Goal: Information Seeking & Learning: Learn about a topic

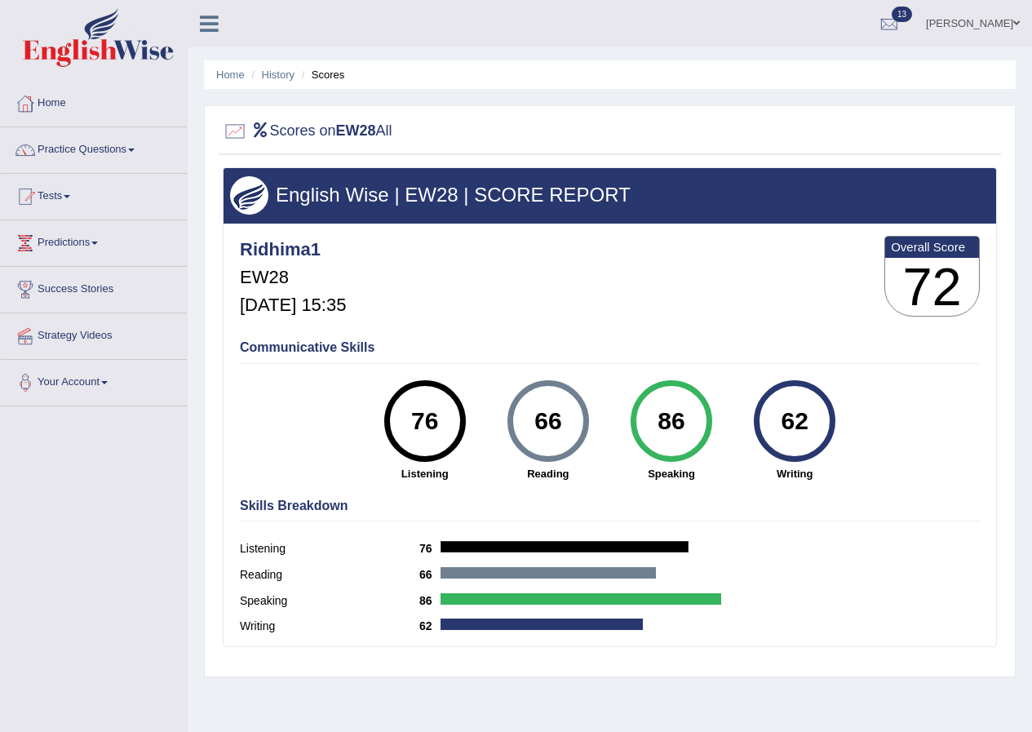
click at [958, 24] on link "Ridhima Arora" at bounding box center [973, 21] width 118 height 42
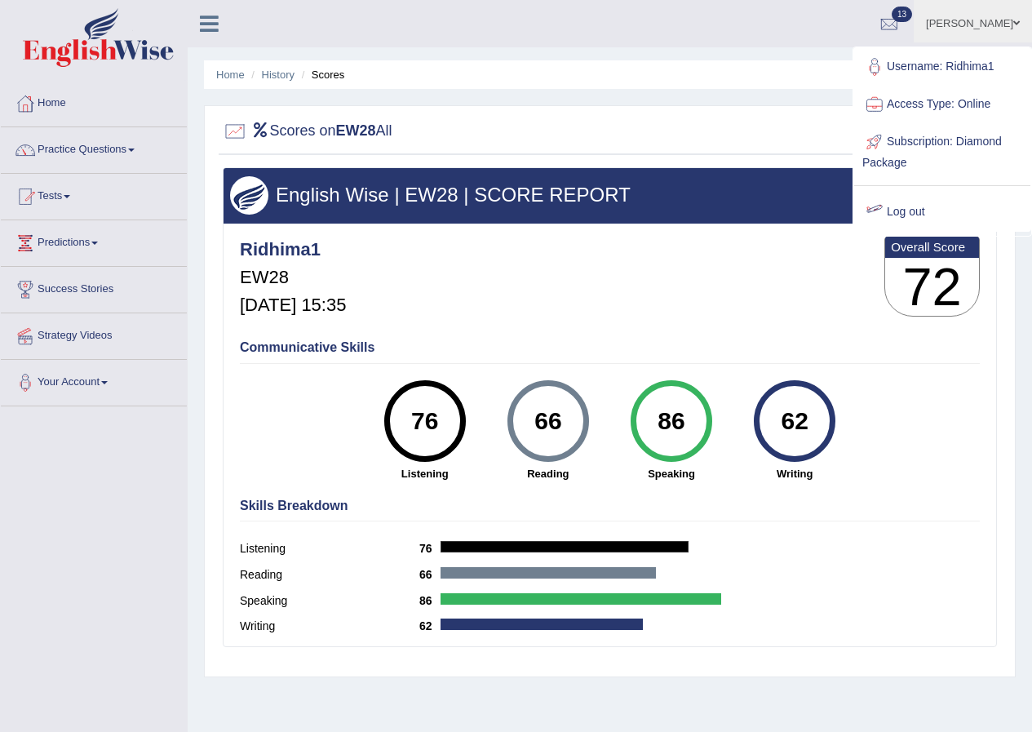
click at [909, 212] on link "Log out" at bounding box center [942, 212] width 176 height 38
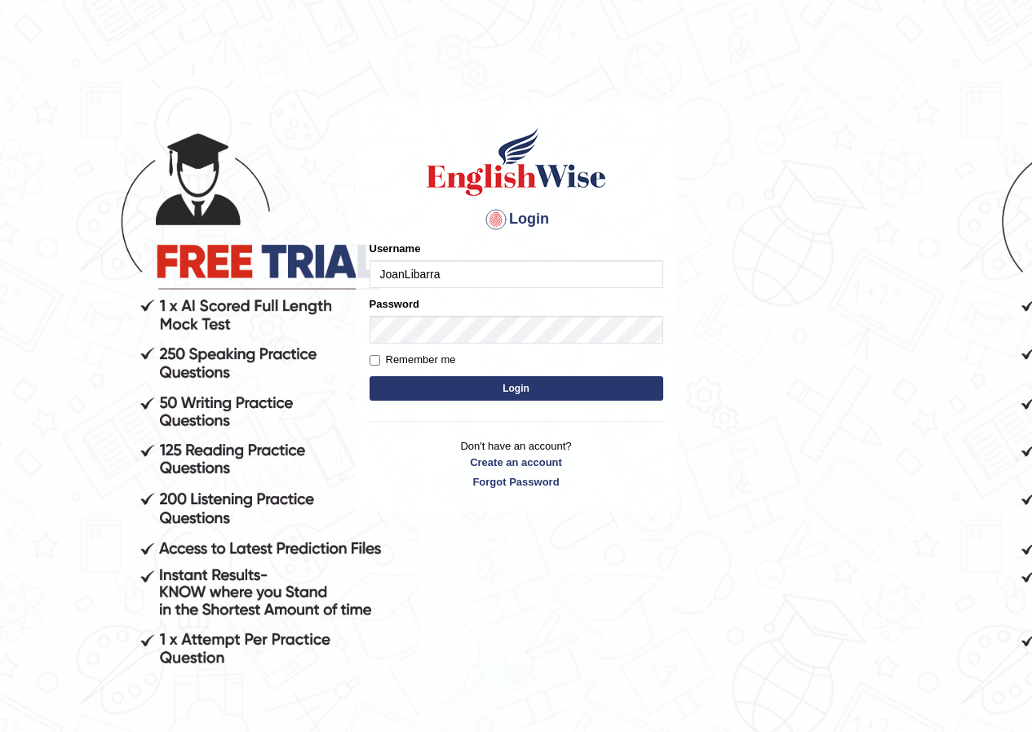
type input "JoanLibarra"
click at [438, 392] on button "Login" at bounding box center [516, 388] width 294 height 24
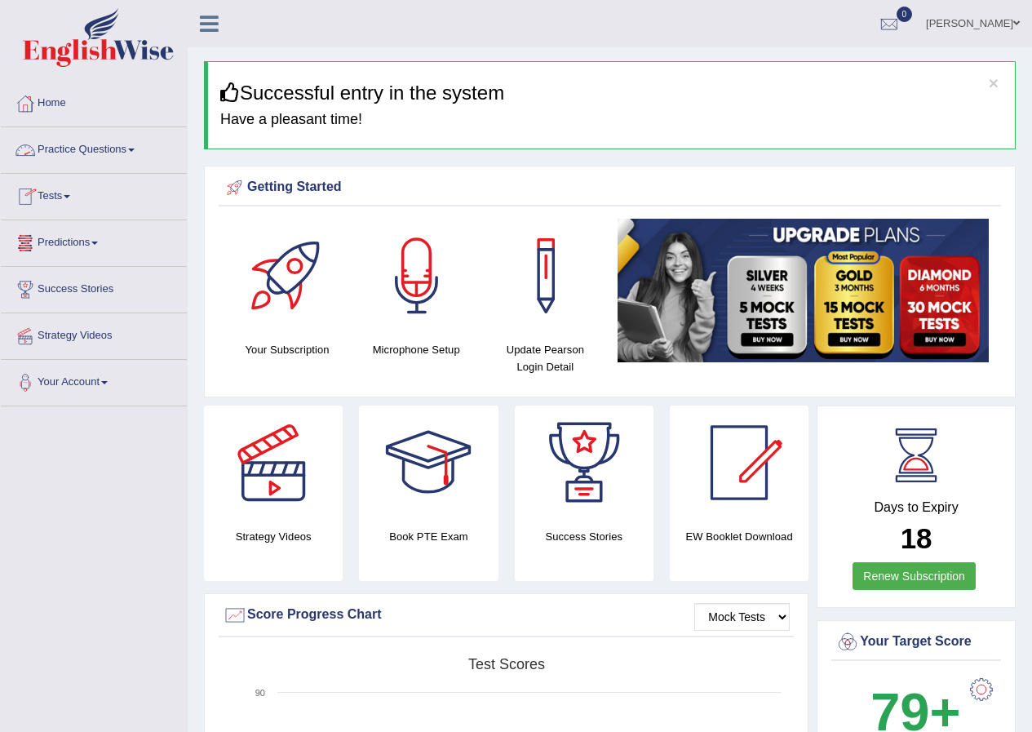
click at [91, 148] on link "Practice Questions" at bounding box center [94, 147] width 186 height 41
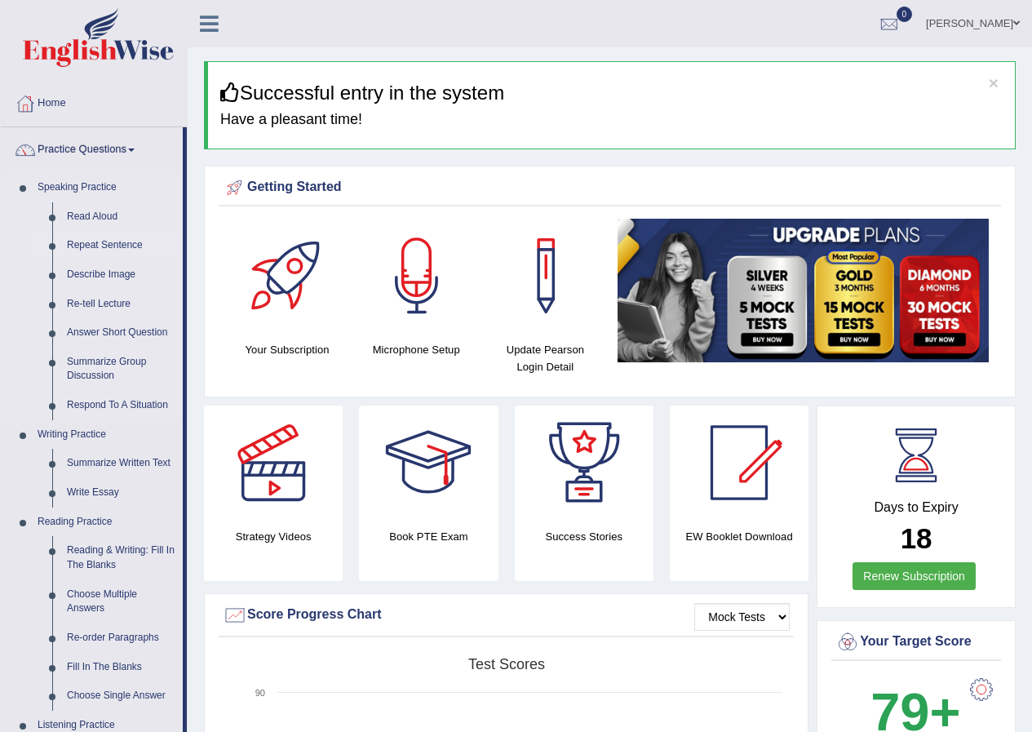
click at [67, 243] on link "Repeat Sentence" at bounding box center [121, 245] width 123 height 29
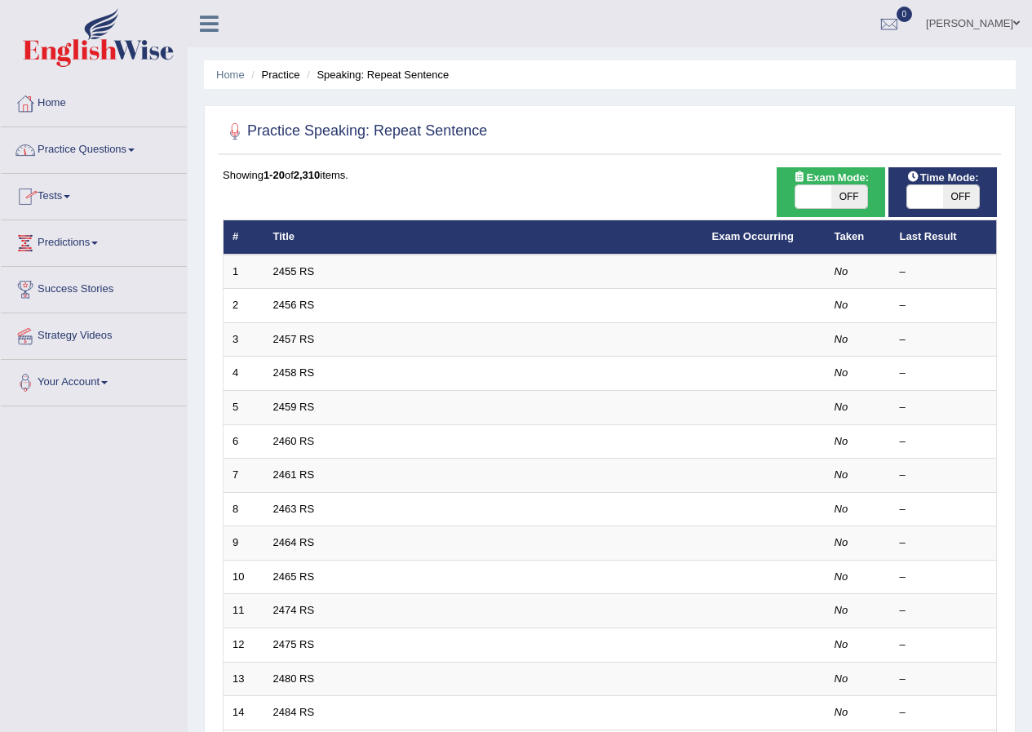
click at [135, 156] on link "Practice Questions" at bounding box center [94, 147] width 186 height 41
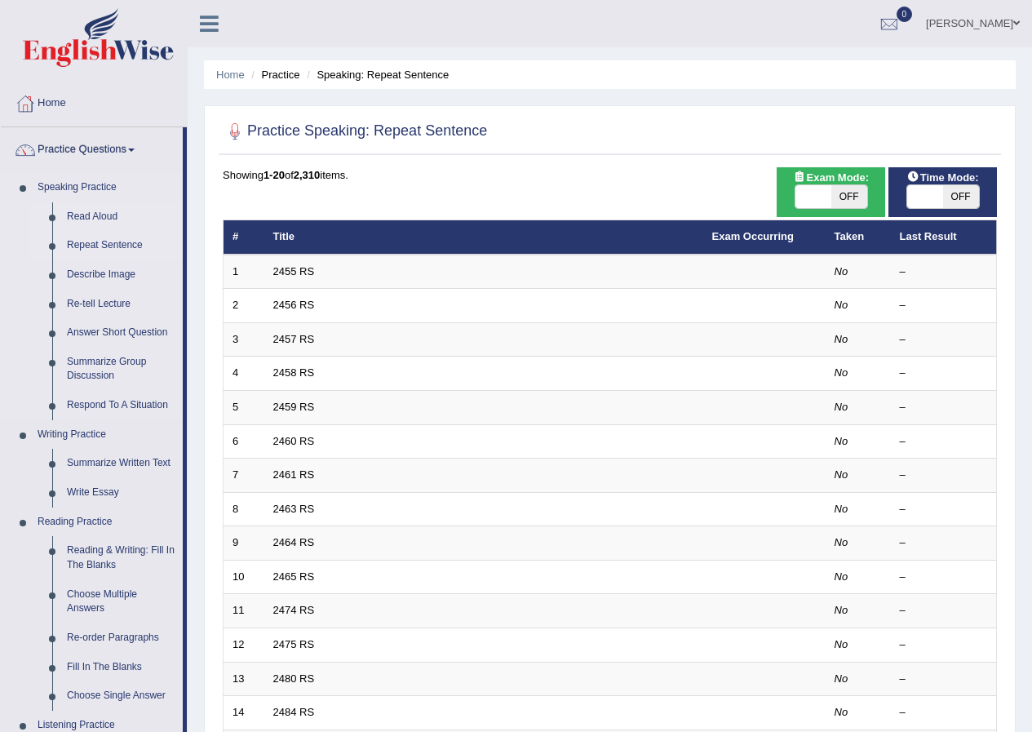
click at [83, 213] on link "Read Aloud" at bounding box center [121, 216] width 123 height 29
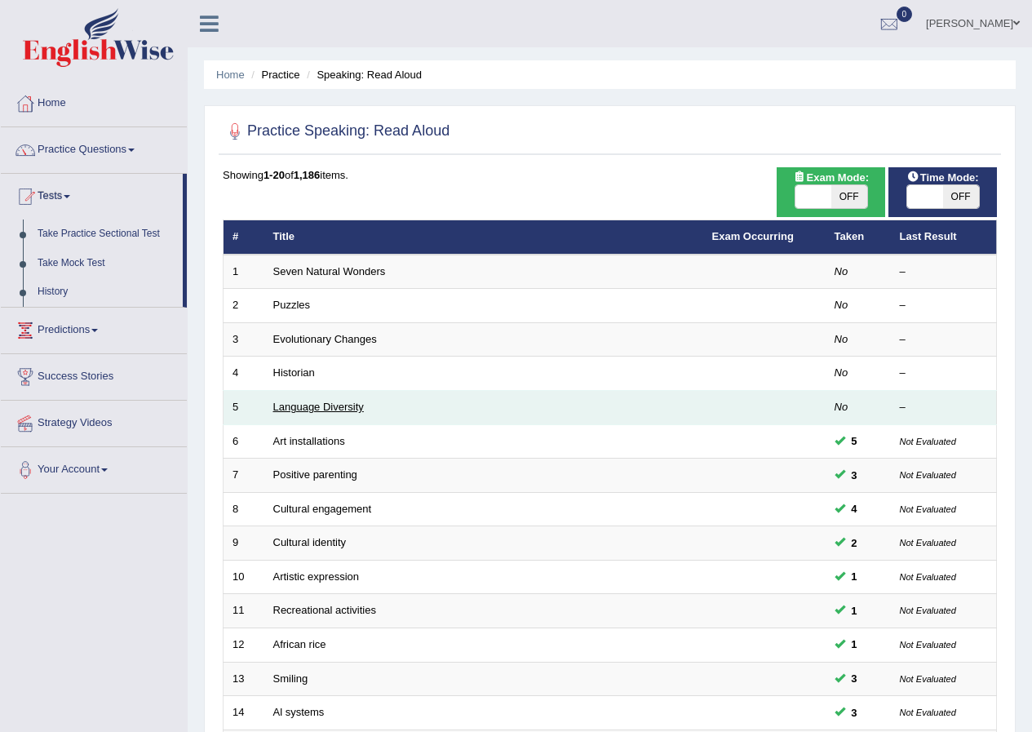
click at [334, 405] on link "Language Diversity" at bounding box center [318, 406] width 91 height 12
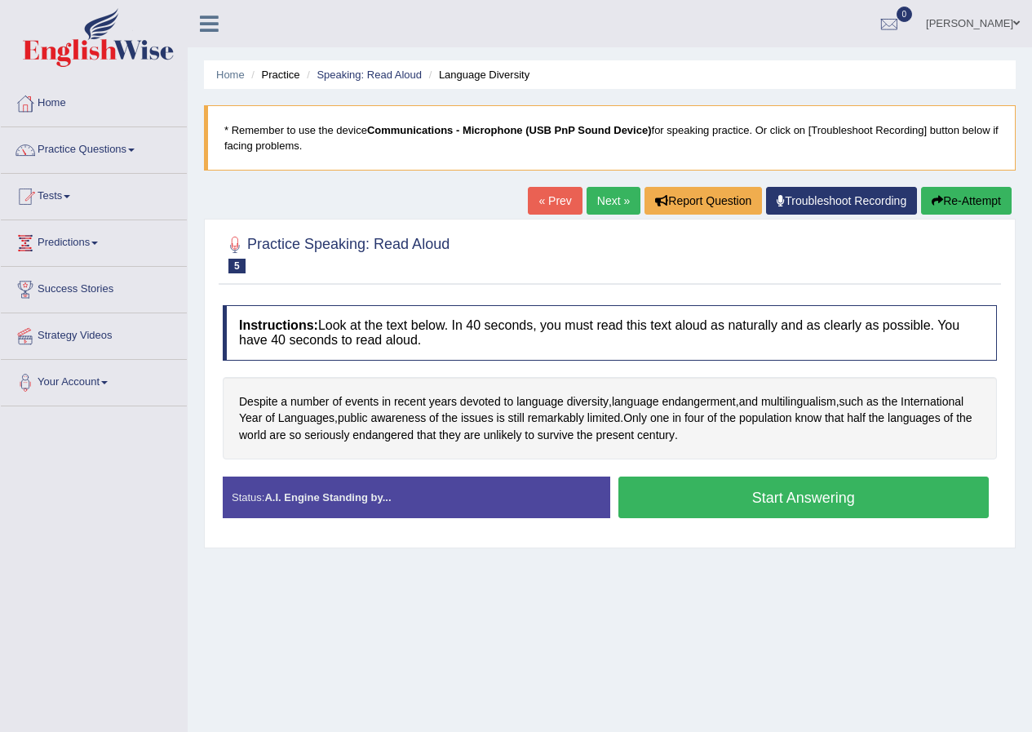
click at [786, 502] on button "Start Answering" at bounding box center [803, 497] width 371 height 42
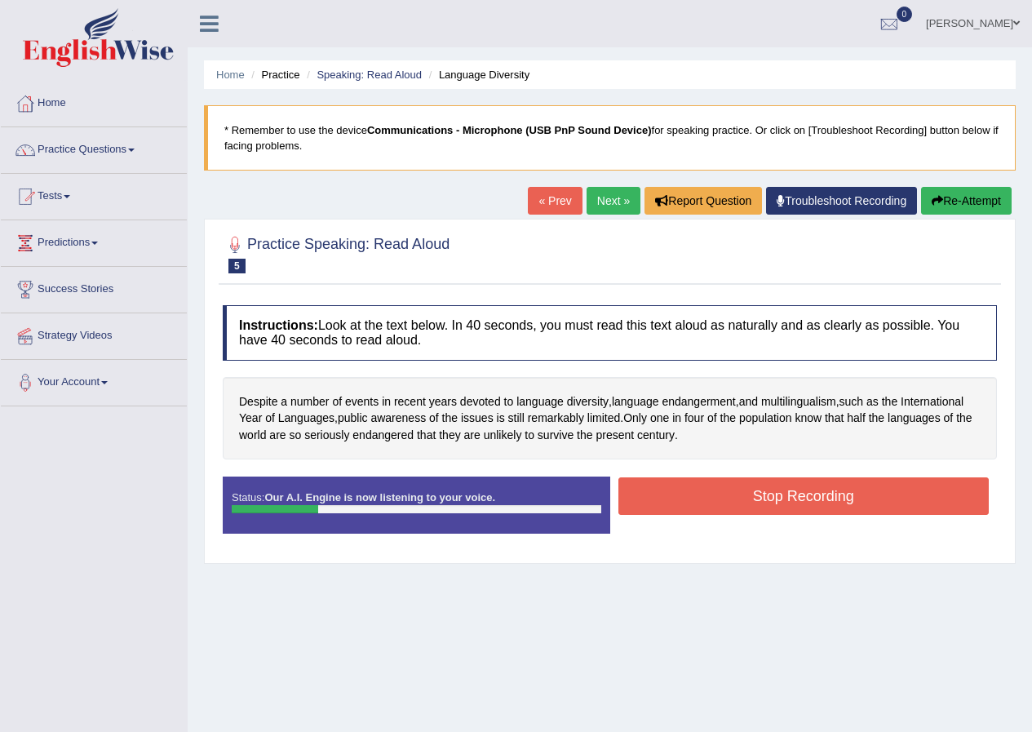
click at [818, 493] on button "Stop Recording" at bounding box center [803, 496] width 371 height 38
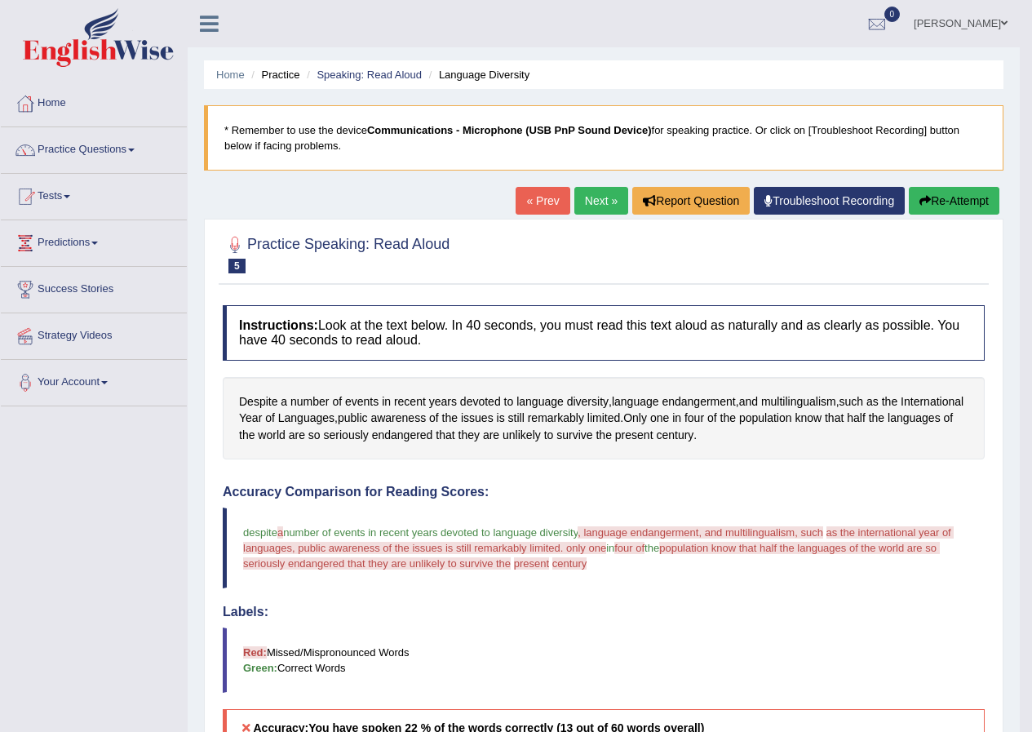
click at [931, 201] on button "Re-Attempt" at bounding box center [954, 201] width 91 height 28
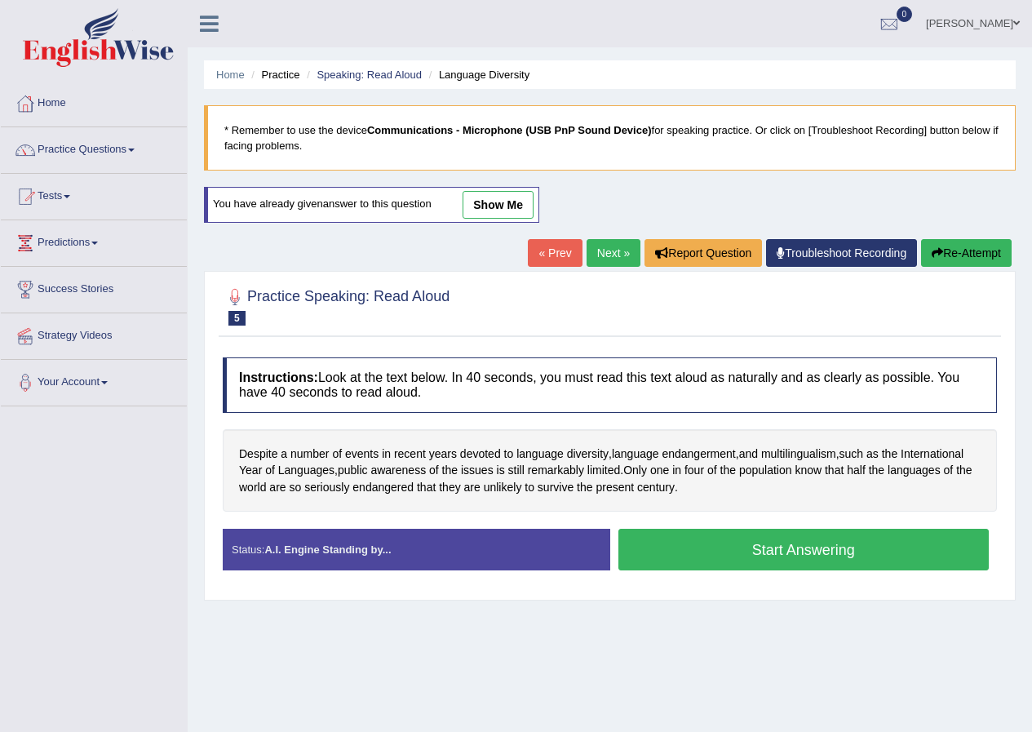
click at [799, 560] on button "Start Answering" at bounding box center [803, 550] width 371 height 42
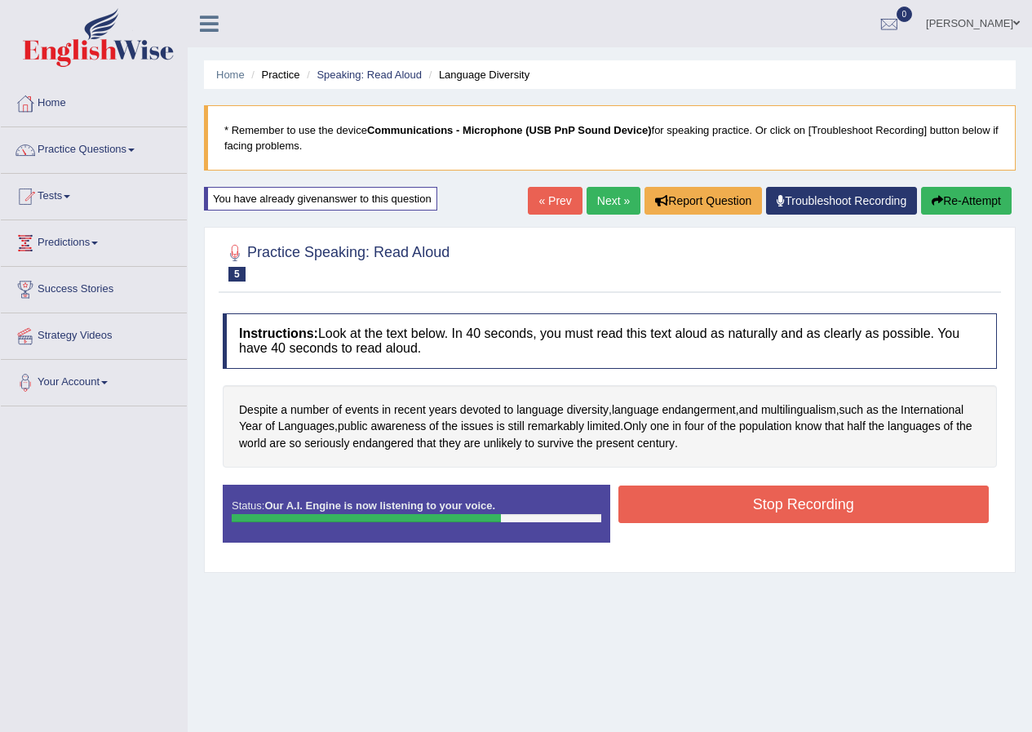
click at [794, 497] on button "Stop Recording" at bounding box center [803, 504] width 371 height 38
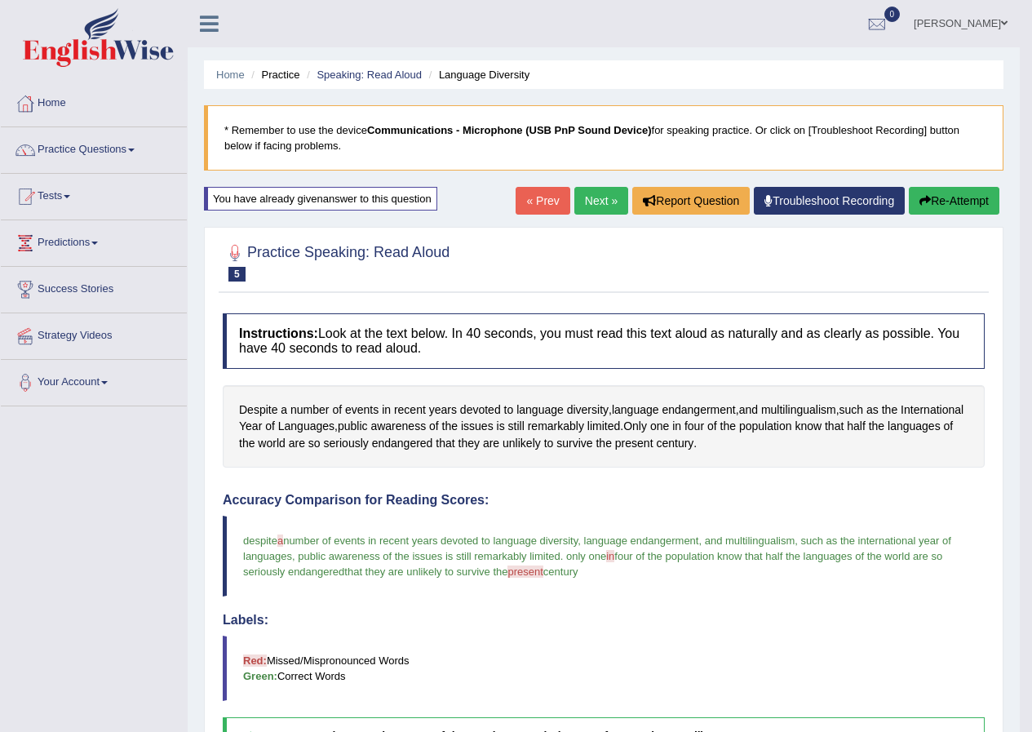
click at [595, 197] on link "Next »" at bounding box center [601, 201] width 54 height 28
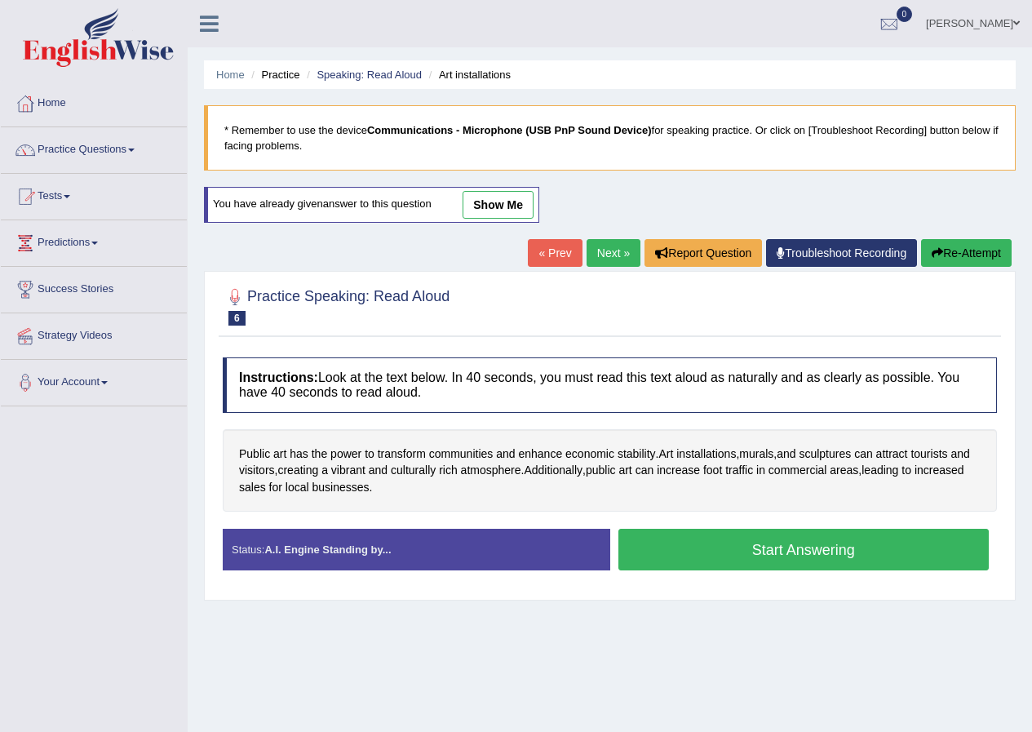
click at [715, 545] on button "Start Answering" at bounding box center [803, 550] width 371 height 42
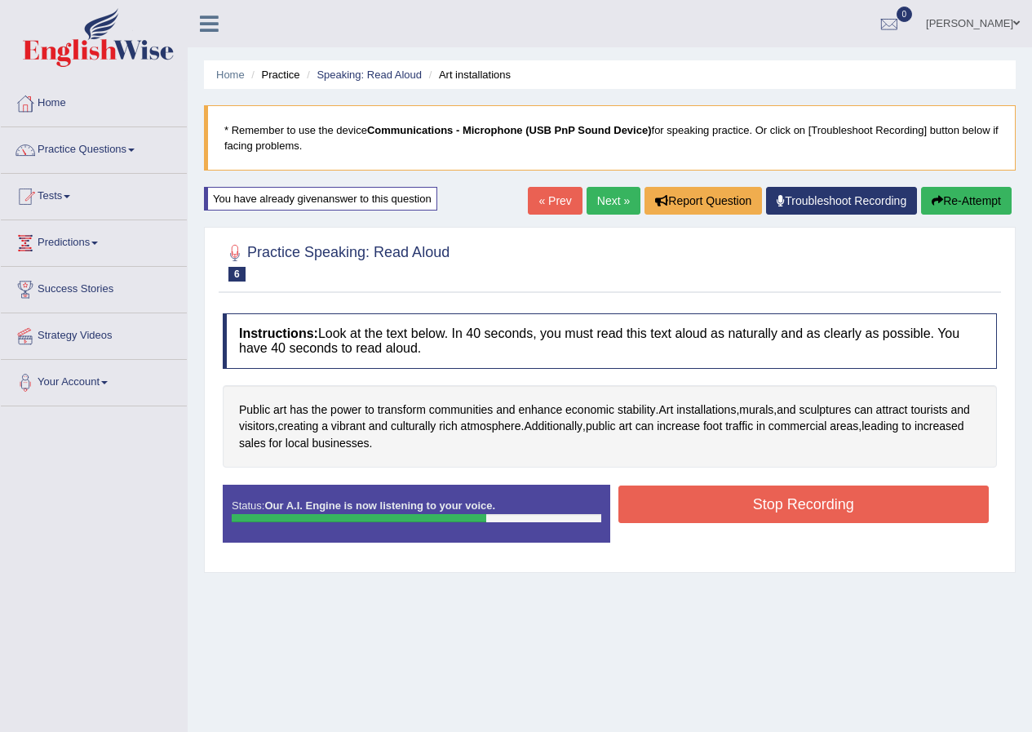
click at [783, 517] on button "Stop Recording" at bounding box center [803, 504] width 371 height 38
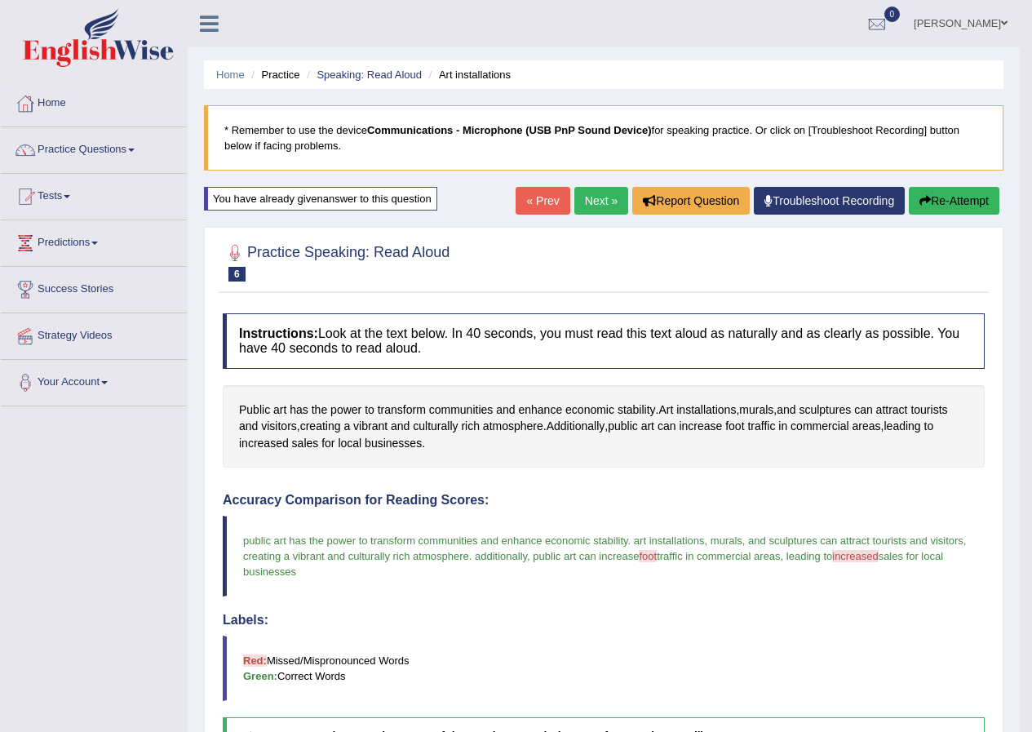
click at [594, 204] on link "Next »" at bounding box center [601, 201] width 54 height 28
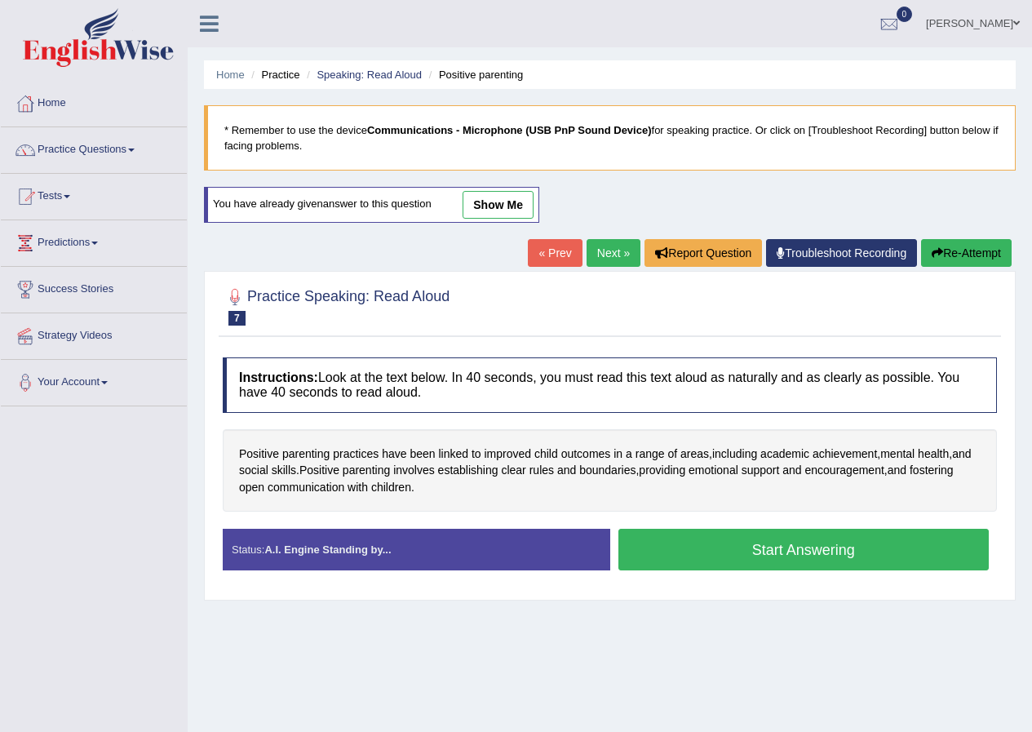
click at [741, 545] on button "Start Answering" at bounding box center [803, 550] width 371 height 42
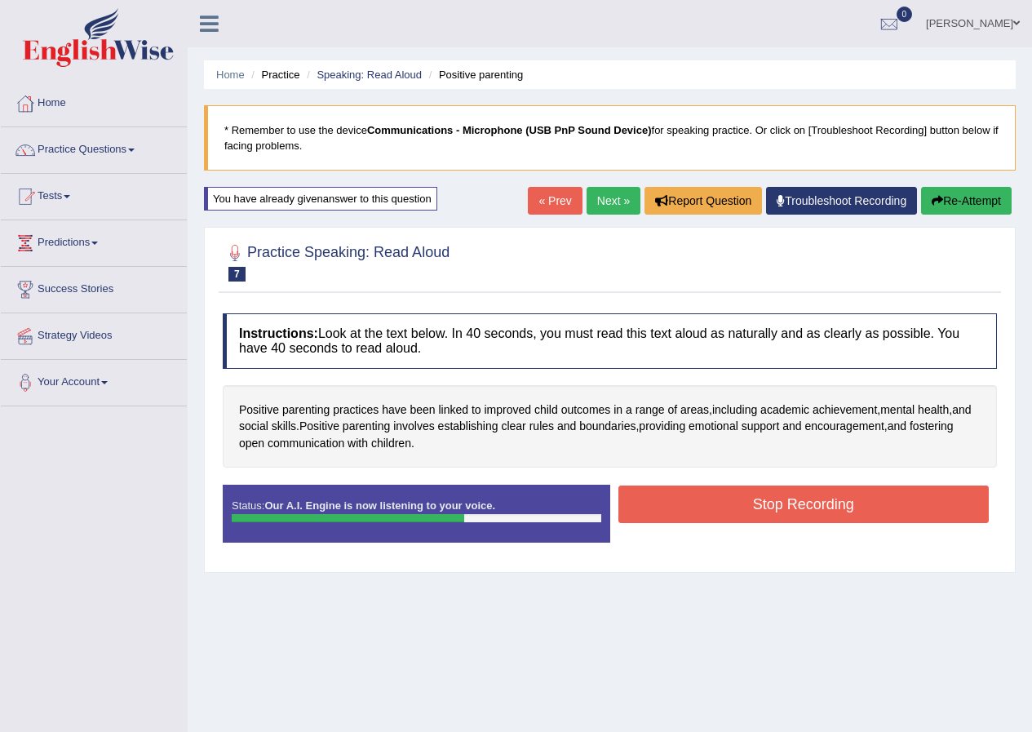
click at [758, 511] on button "Stop Recording" at bounding box center [803, 504] width 371 height 38
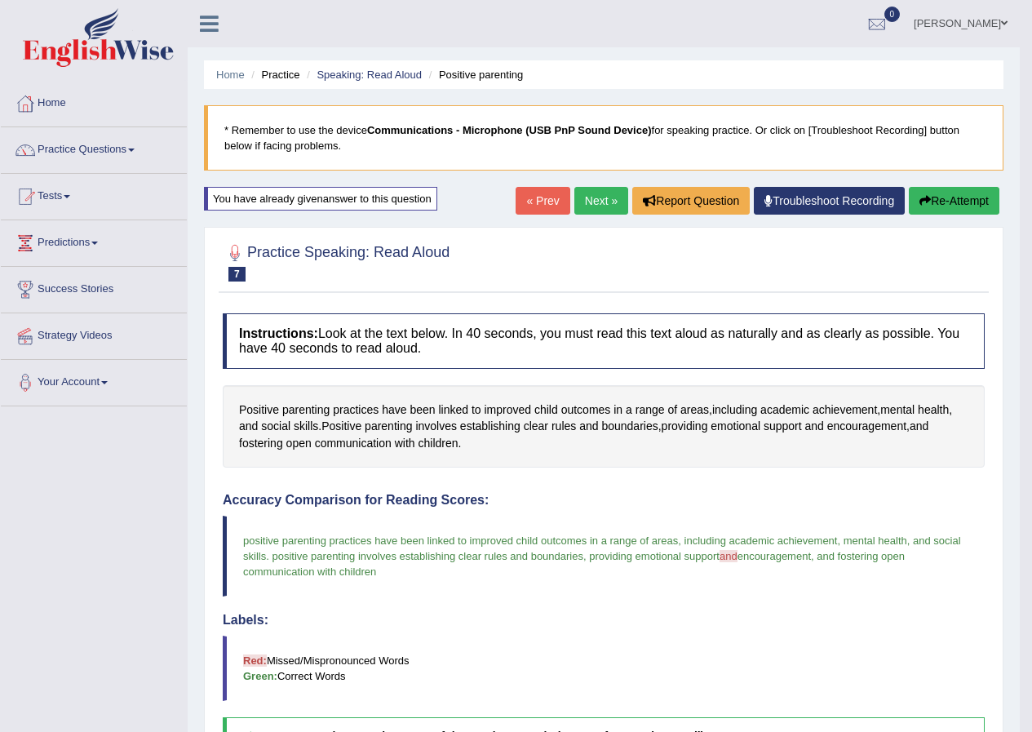
click at [600, 205] on link "Next »" at bounding box center [601, 201] width 54 height 28
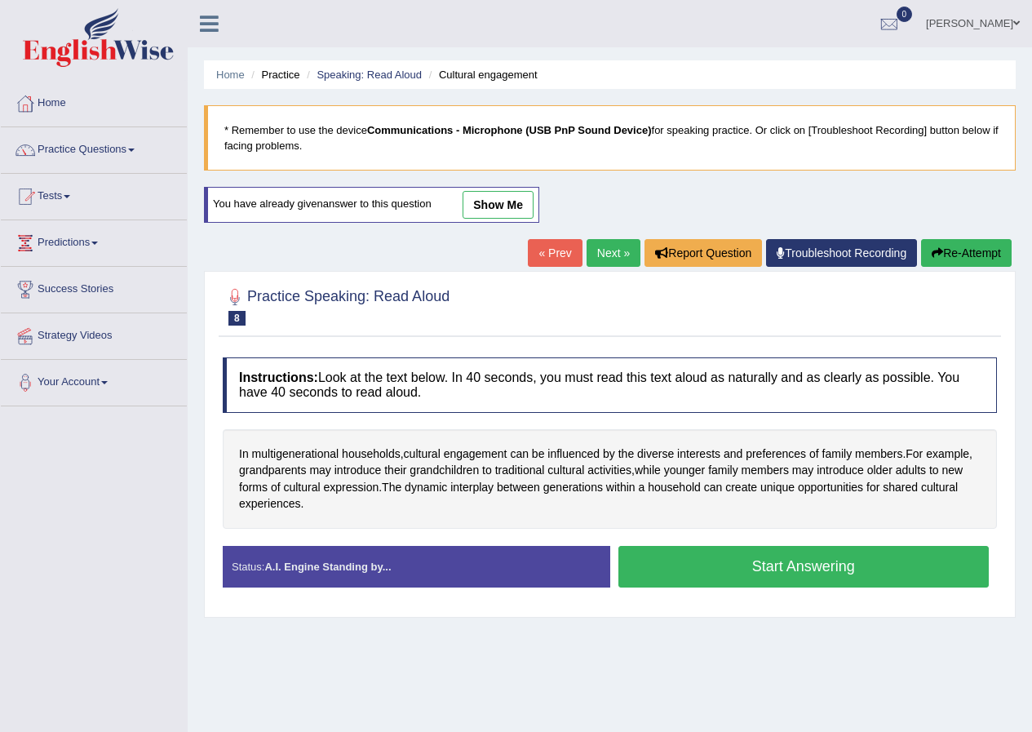
click at [749, 560] on button "Start Answering" at bounding box center [803, 567] width 371 height 42
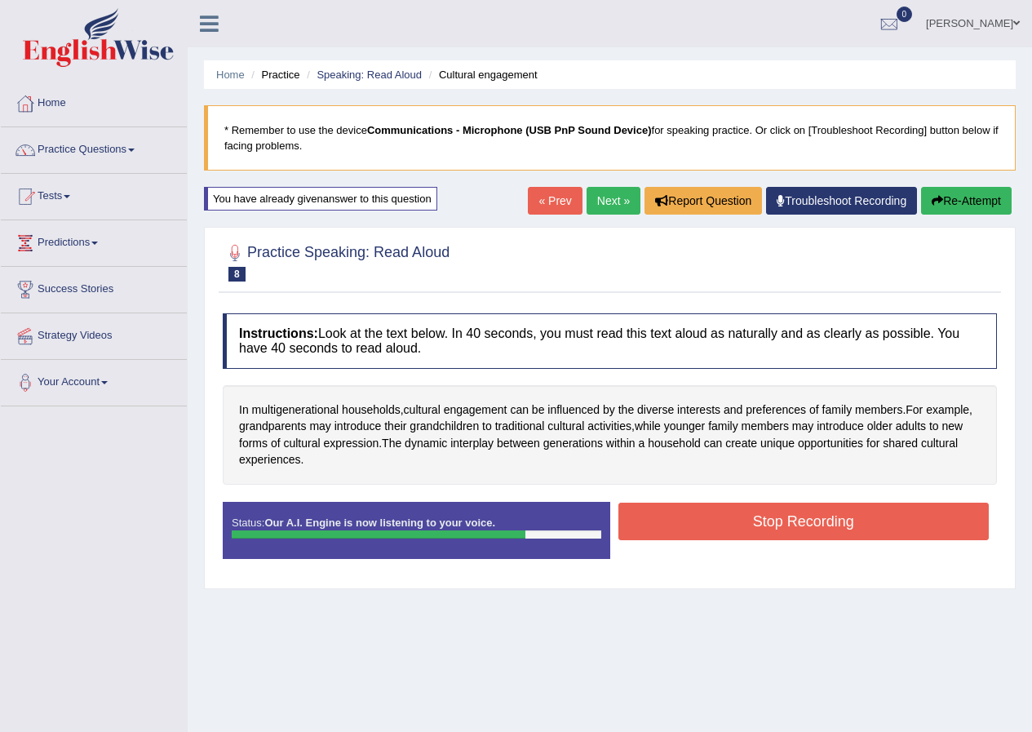
click at [807, 530] on button "Stop Recording" at bounding box center [803, 521] width 371 height 38
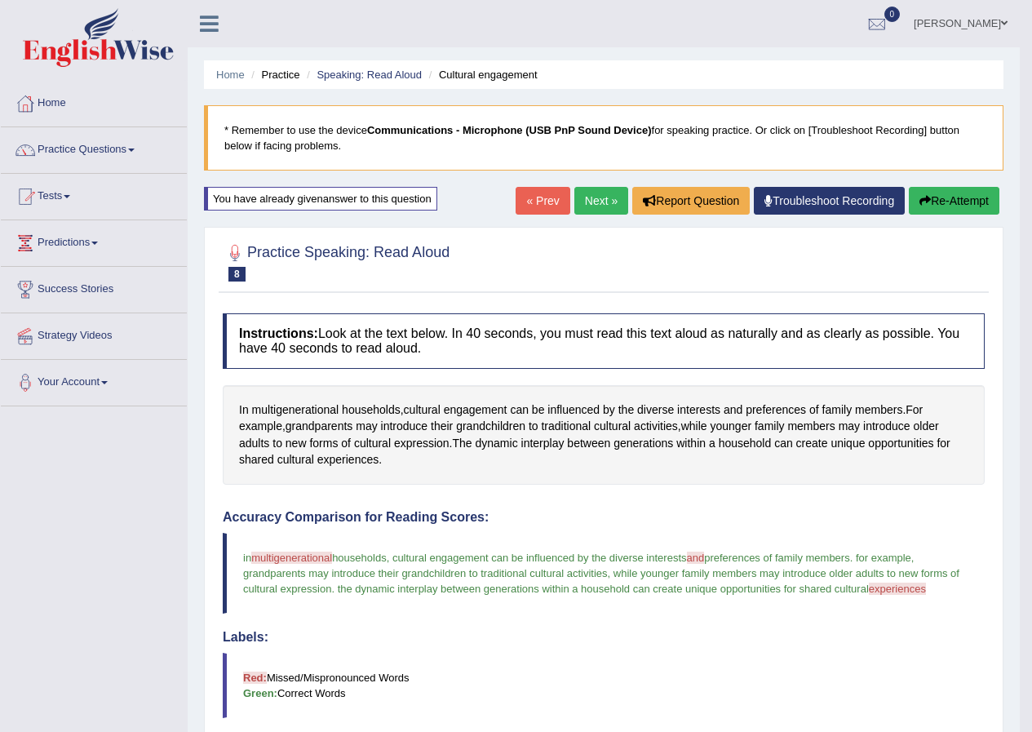
click at [587, 201] on link "Next »" at bounding box center [601, 201] width 54 height 28
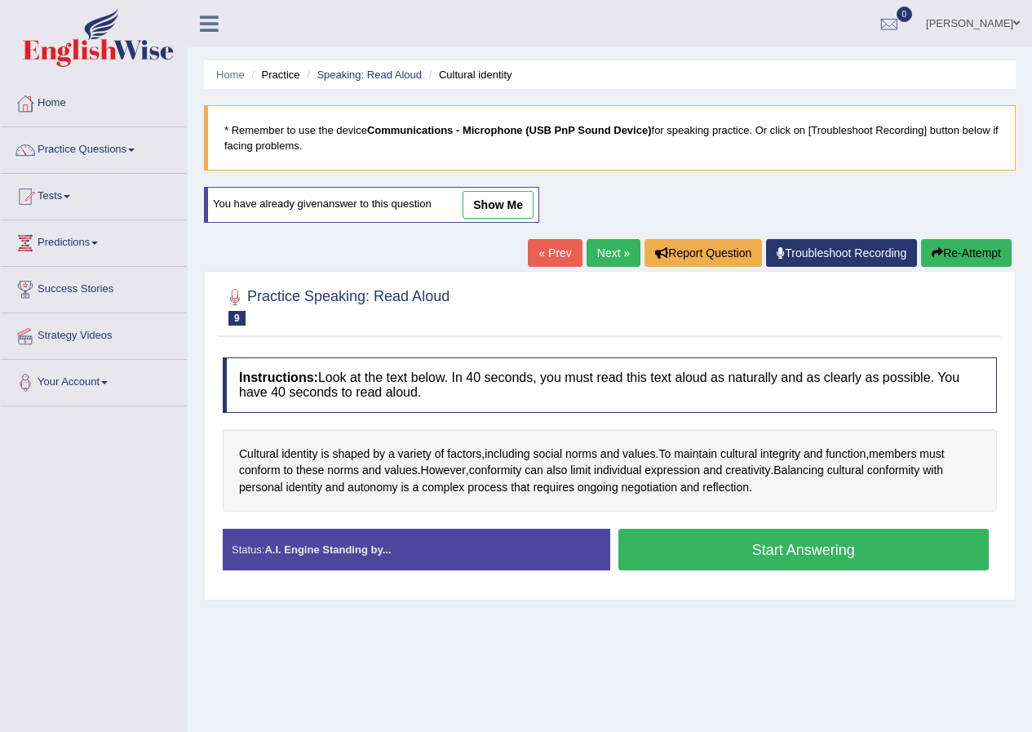
click at [761, 542] on button "Start Answering" at bounding box center [803, 550] width 371 height 42
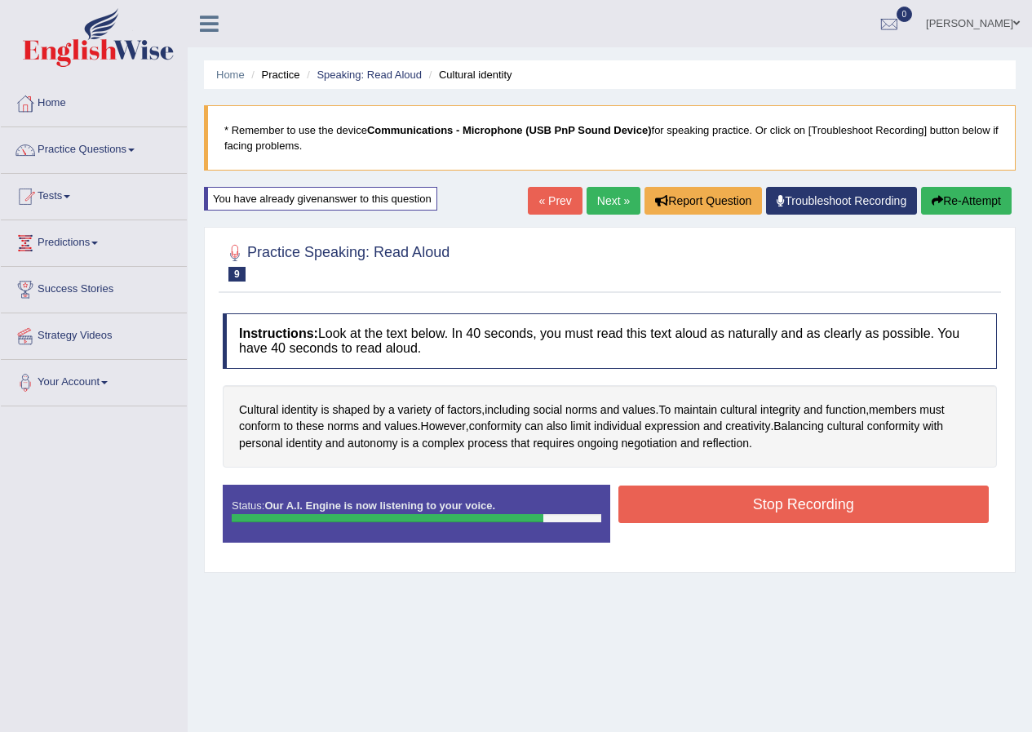
click at [804, 518] on button "Stop Recording" at bounding box center [803, 504] width 371 height 38
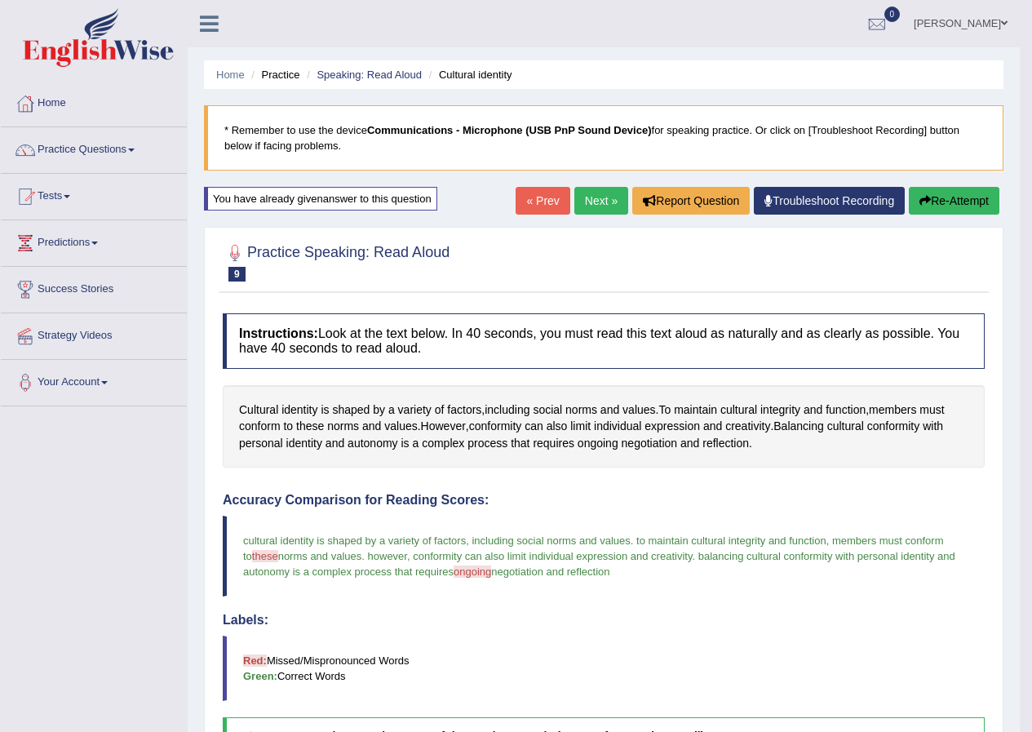
click at [599, 203] on link "Next »" at bounding box center [601, 201] width 54 height 28
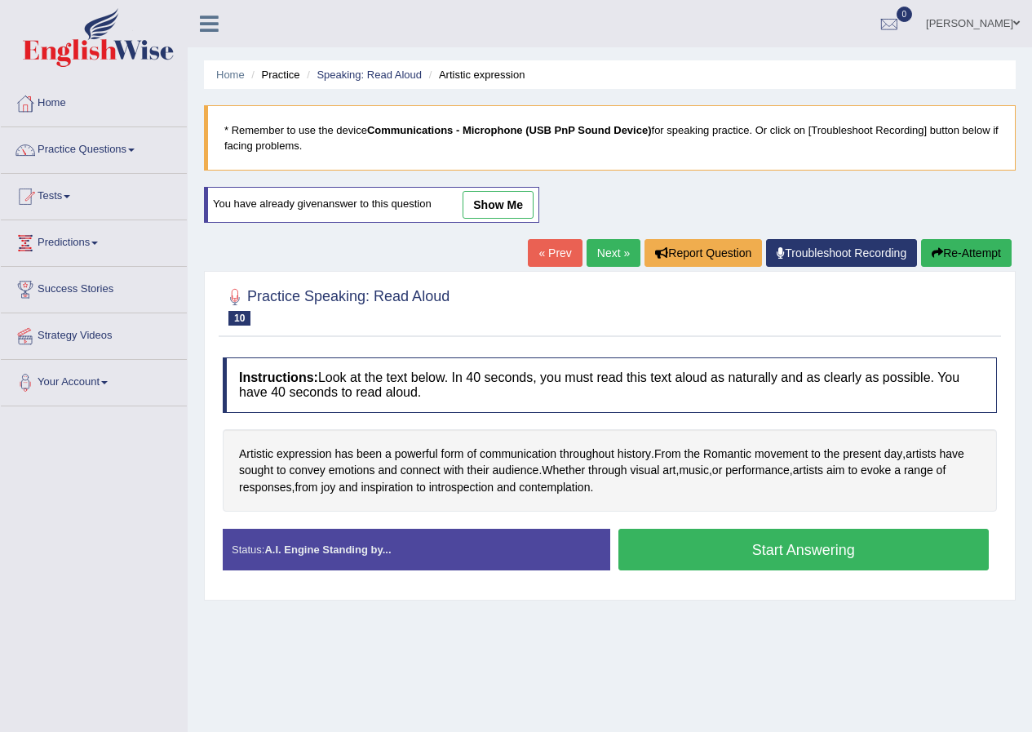
click at [737, 543] on button "Start Answering" at bounding box center [803, 550] width 371 height 42
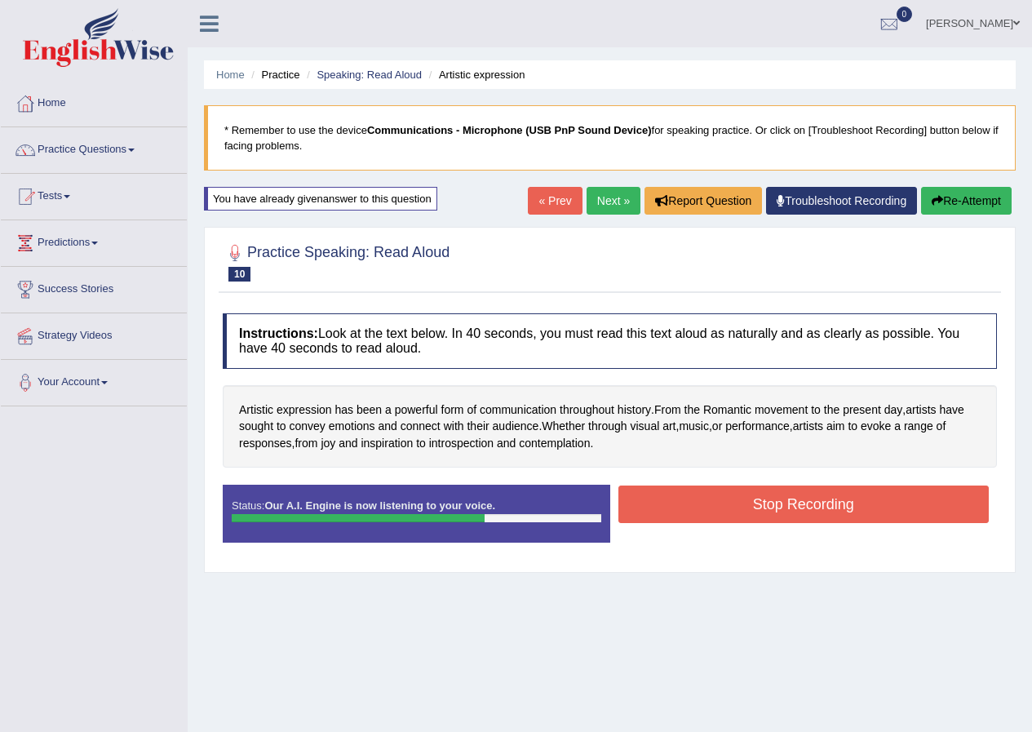
click at [766, 512] on button "Stop Recording" at bounding box center [803, 504] width 371 height 38
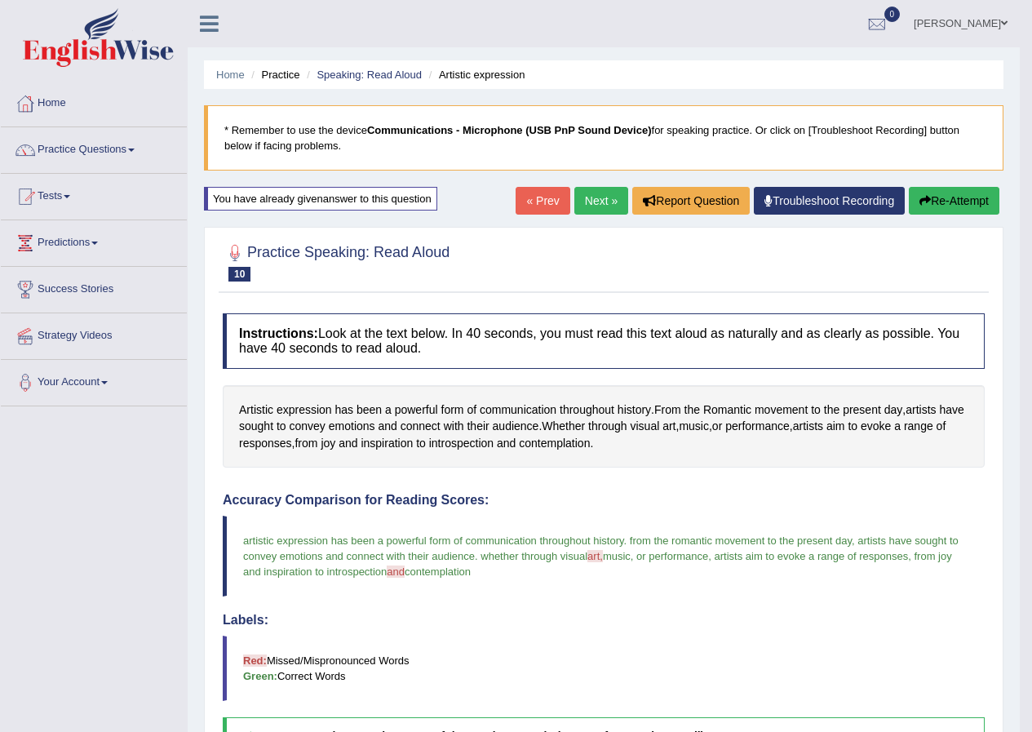
click at [581, 205] on link "Next »" at bounding box center [601, 201] width 54 height 28
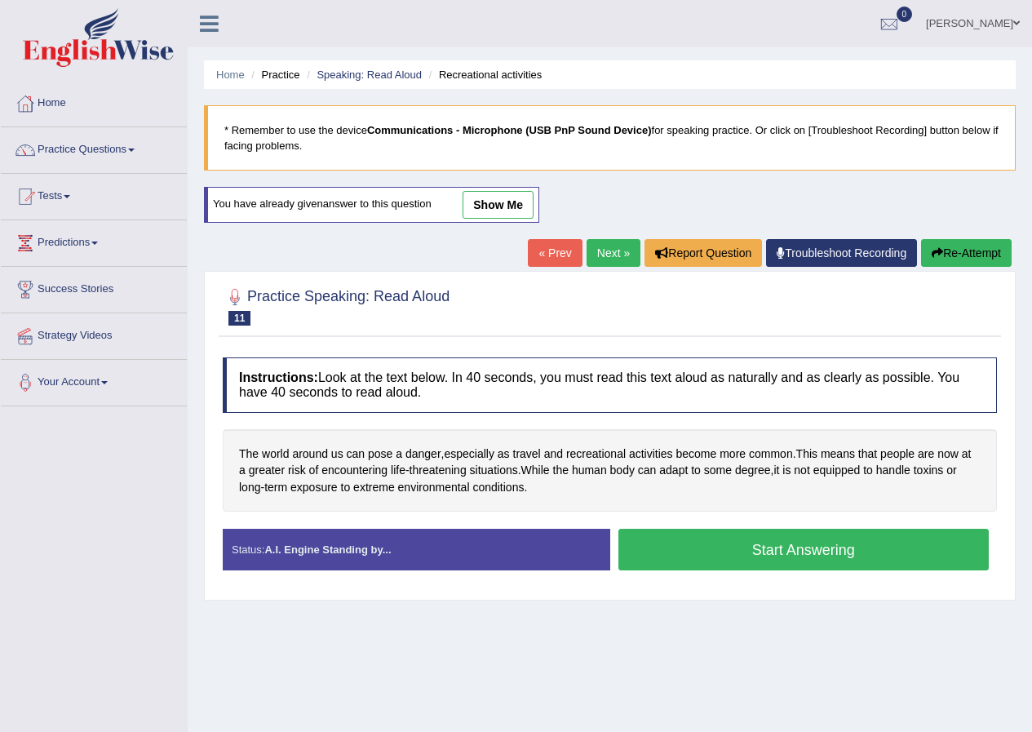
click at [742, 550] on button "Start Answering" at bounding box center [803, 550] width 371 height 42
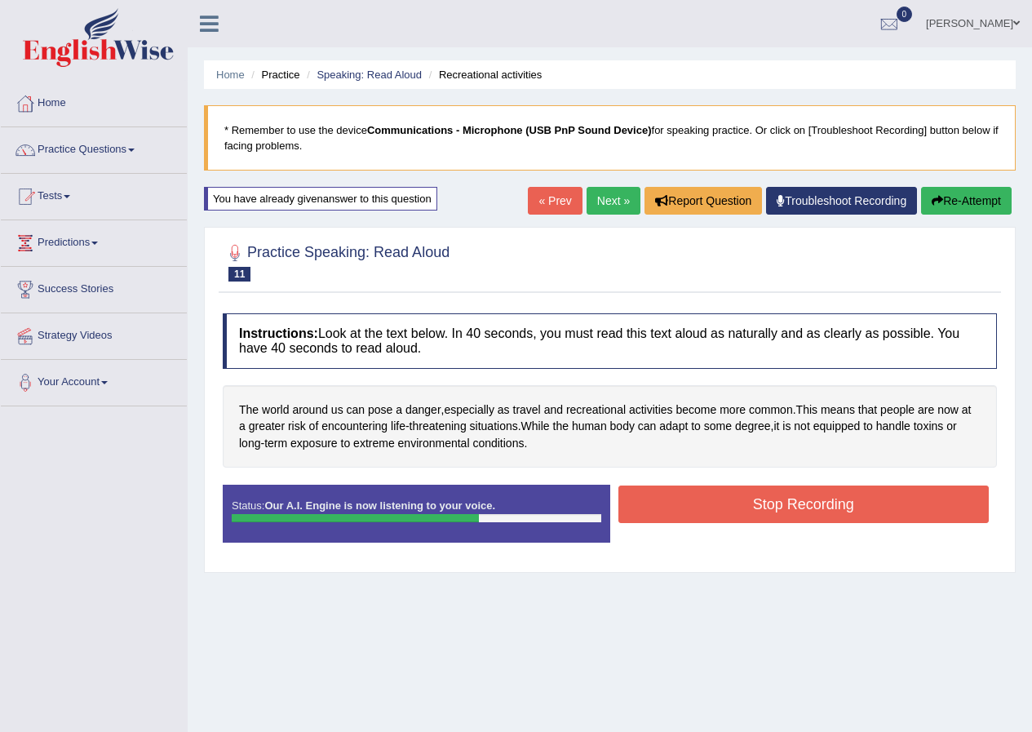
click at [815, 516] on button "Stop Recording" at bounding box center [803, 504] width 371 height 38
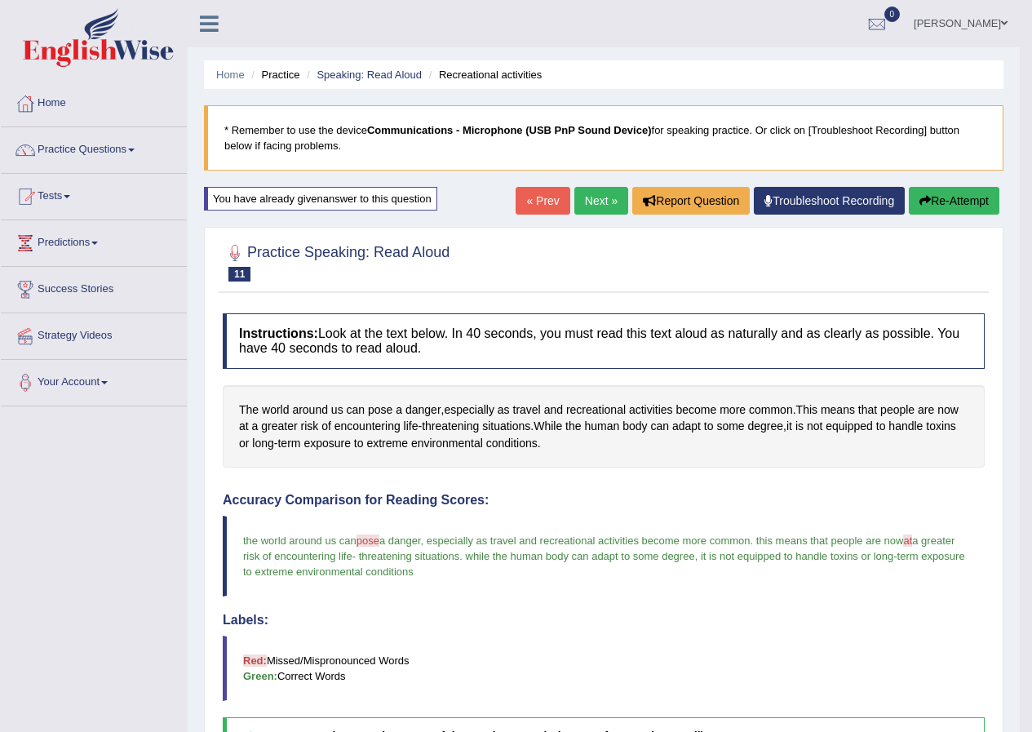
click at [588, 204] on link "Next »" at bounding box center [601, 201] width 54 height 28
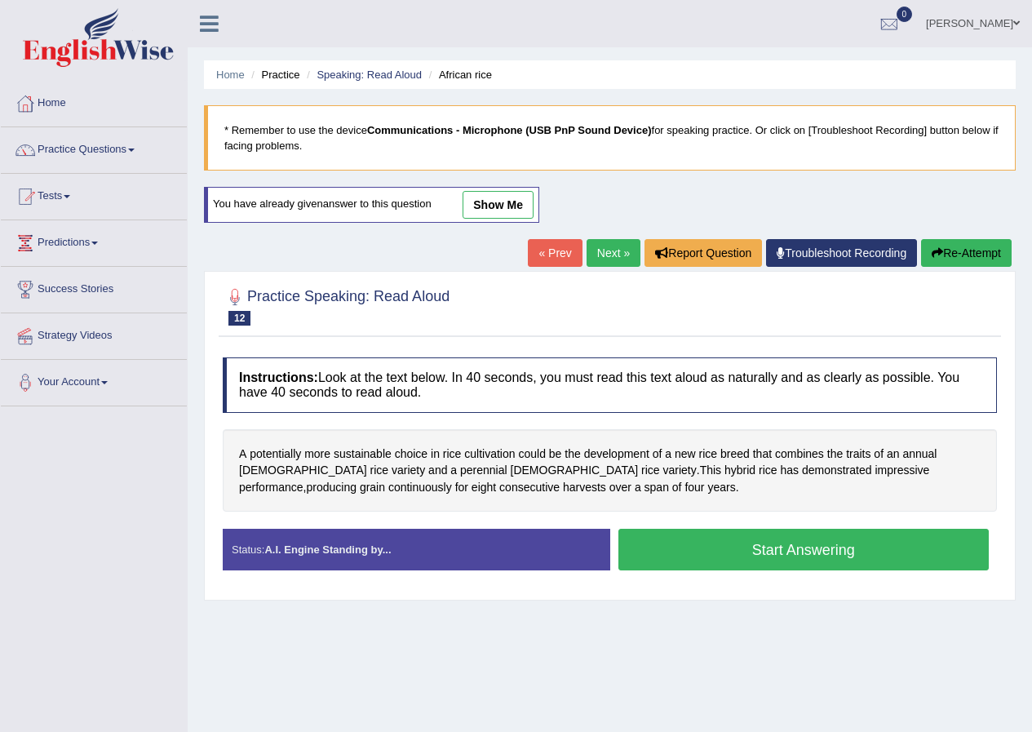
click at [755, 559] on button "Start Answering" at bounding box center [803, 550] width 371 height 42
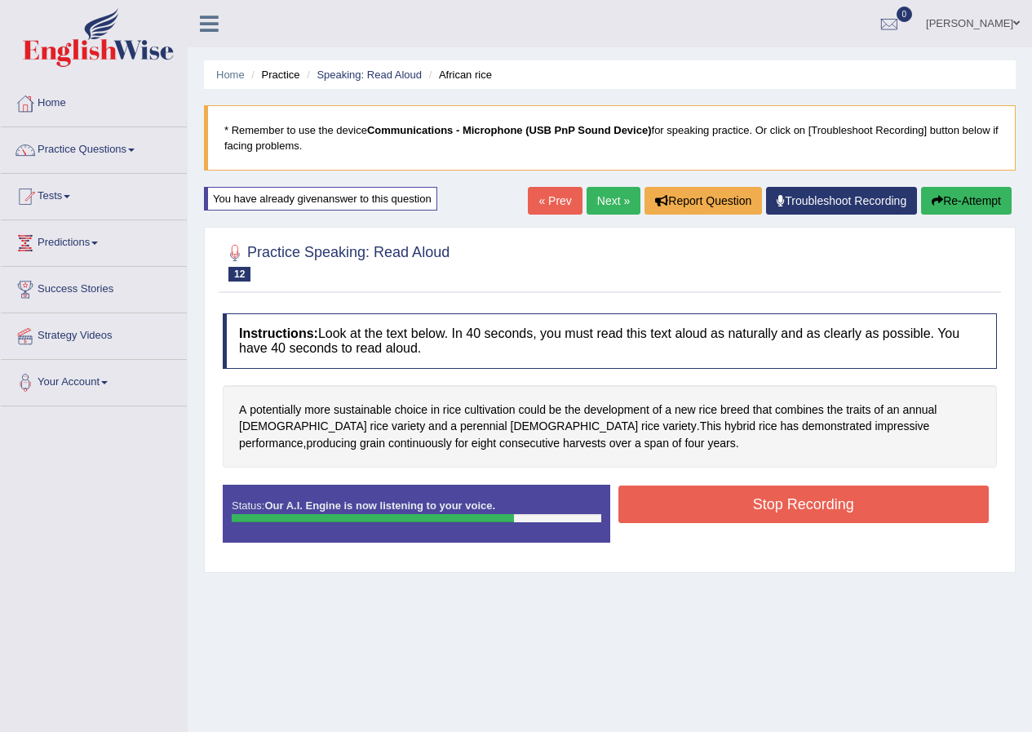
click at [721, 511] on button "Stop Recording" at bounding box center [803, 504] width 371 height 38
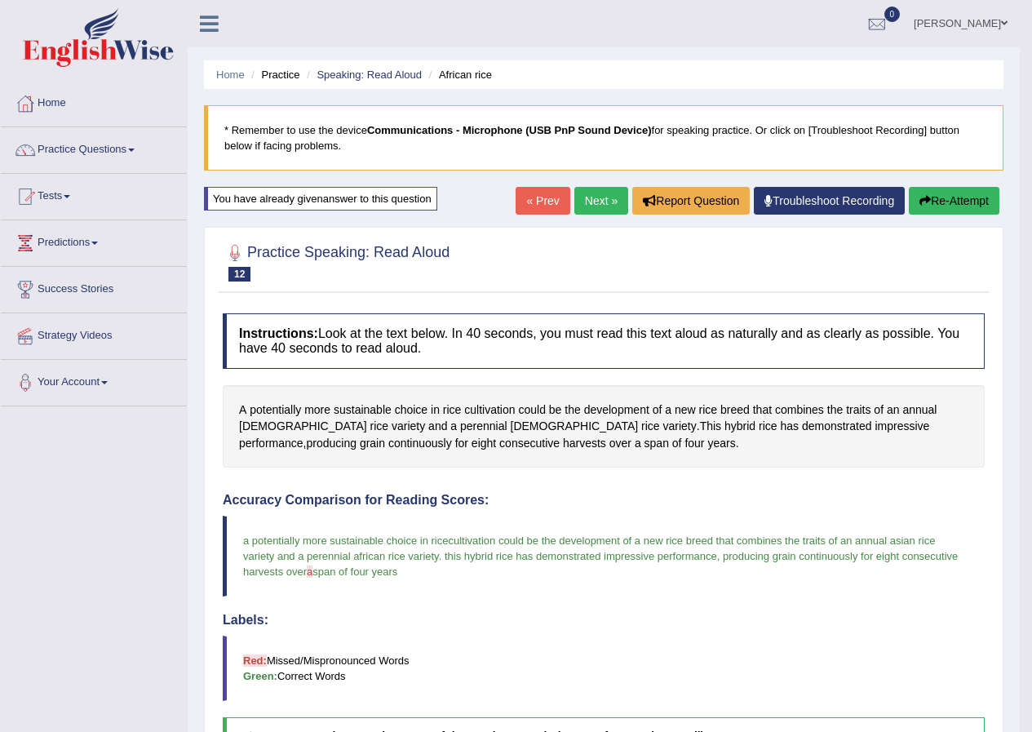
click at [592, 204] on link "Next »" at bounding box center [601, 201] width 54 height 28
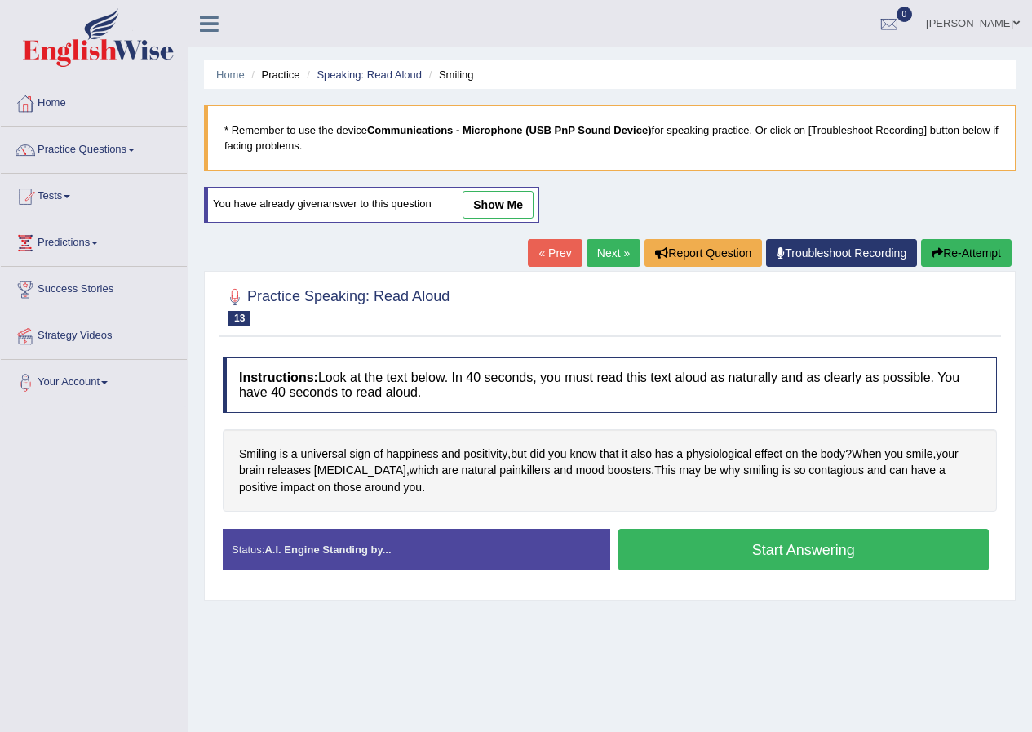
click at [729, 546] on button "Start Answering" at bounding box center [803, 550] width 371 height 42
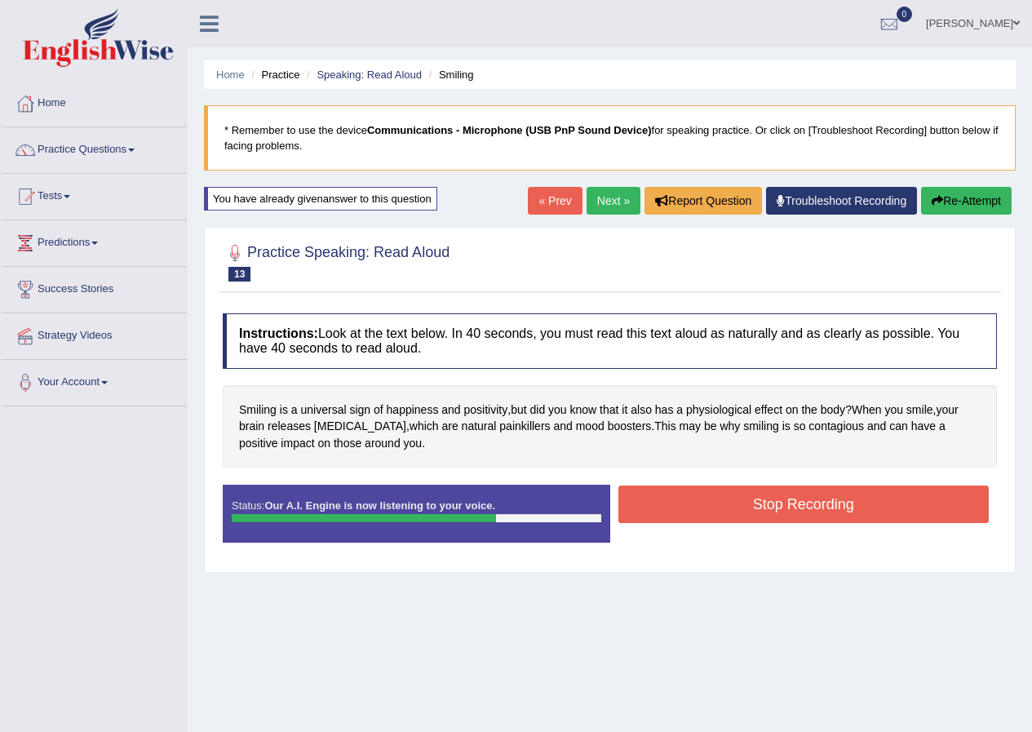
click at [803, 510] on button "Stop Recording" at bounding box center [803, 504] width 371 height 38
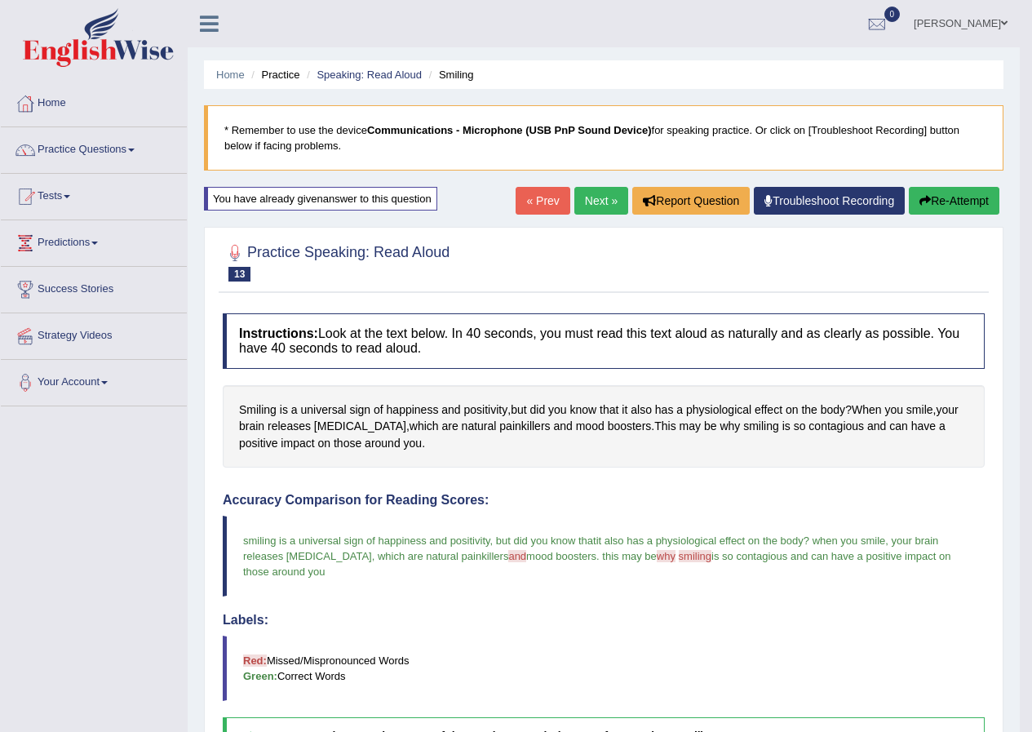
click at [591, 194] on link "Next »" at bounding box center [601, 201] width 54 height 28
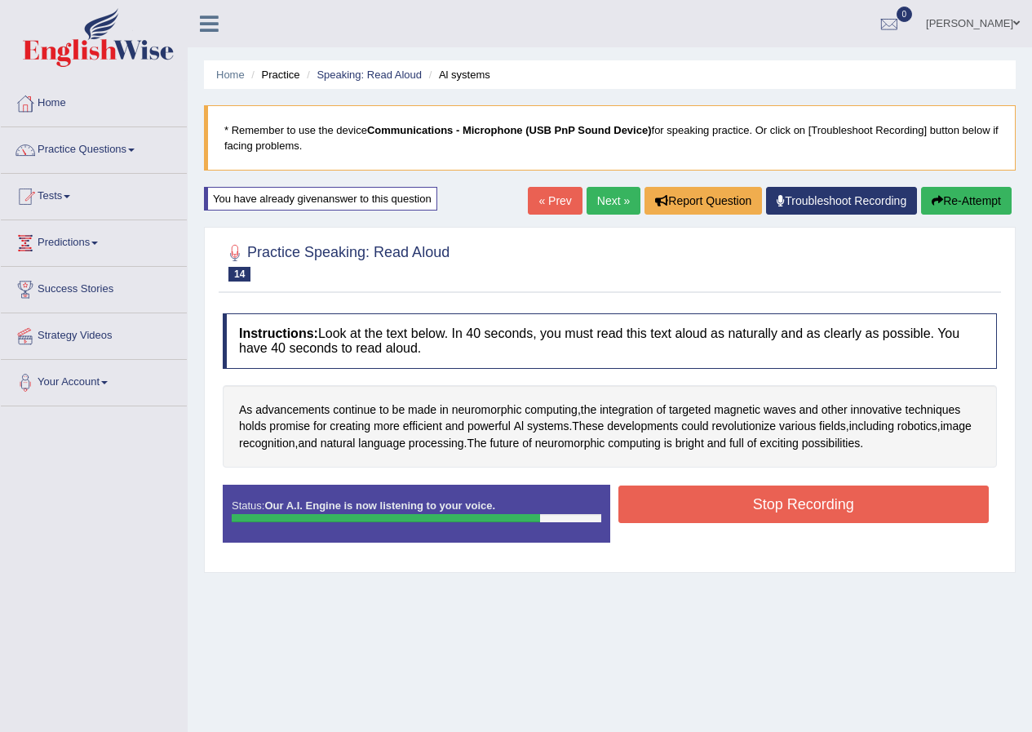
click at [809, 509] on button "Stop Recording" at bounding box center [803, 504] width 371 height 38
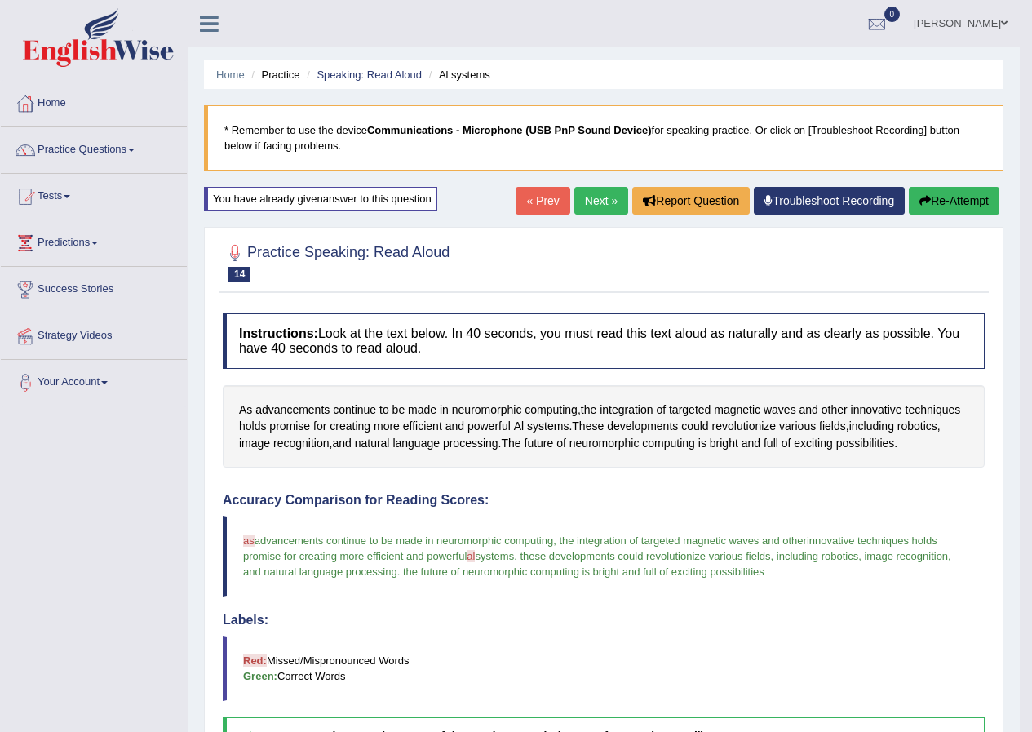
click at [582, 205] on link "Next »" at bounding box center [601, 201] width 54 height 28
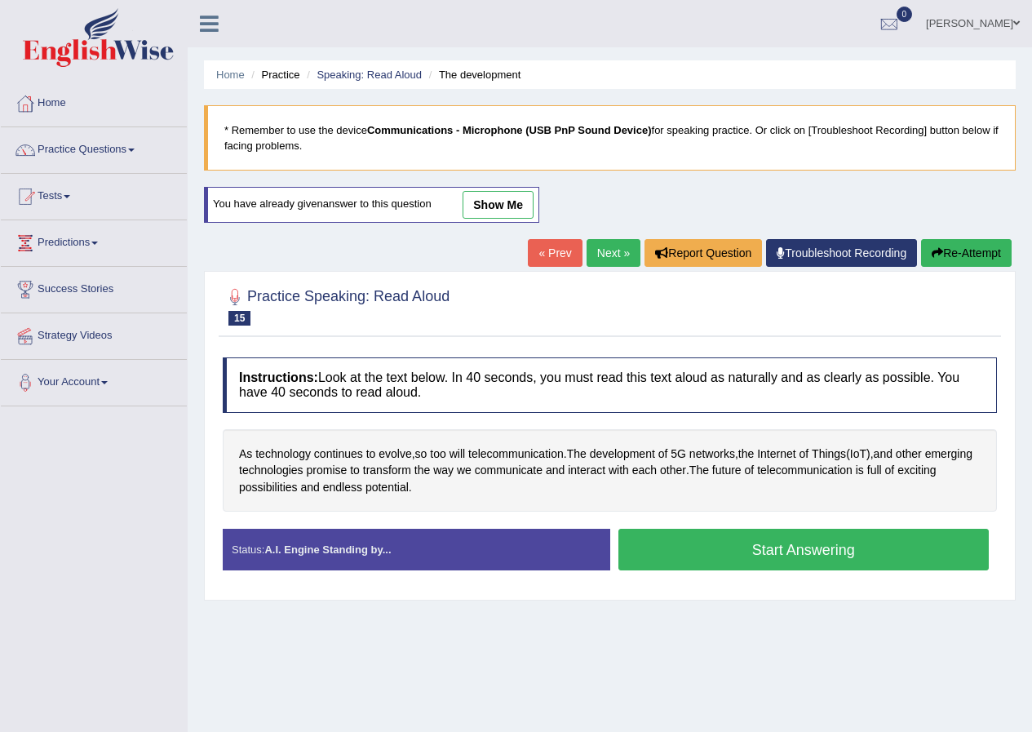
click at [720, 553] on button "Start Answering" at bounding box center [803, 550] width 371 height 42
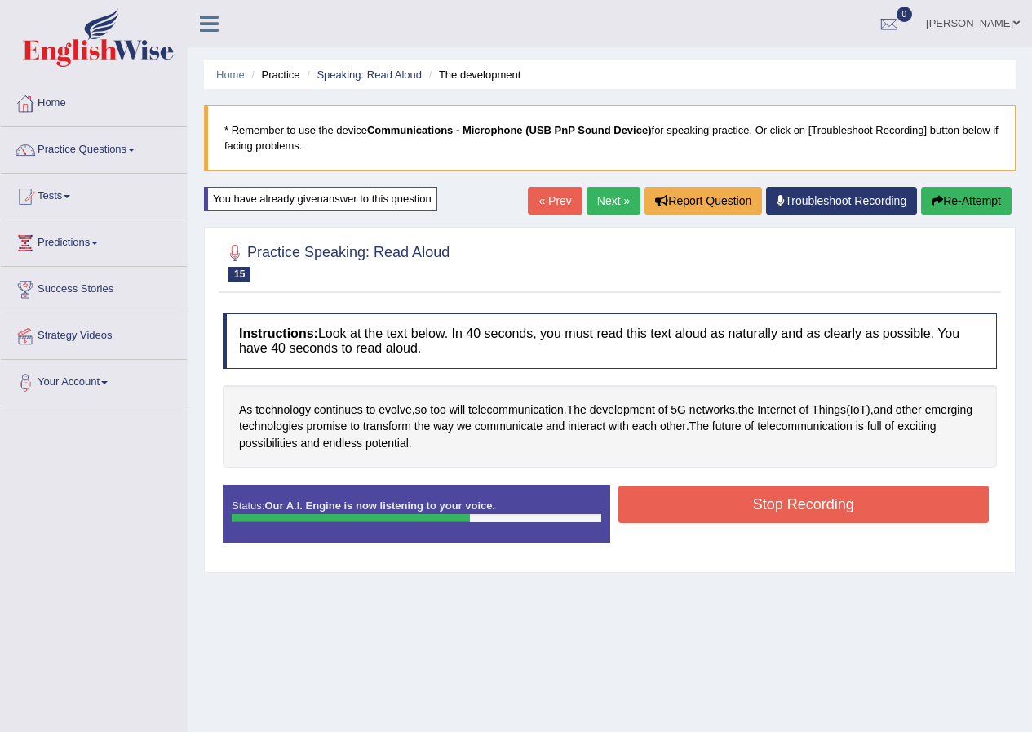
click at [782, 513] on button "Stop Recording" at bounding box center [803, 504] width 371 height 38
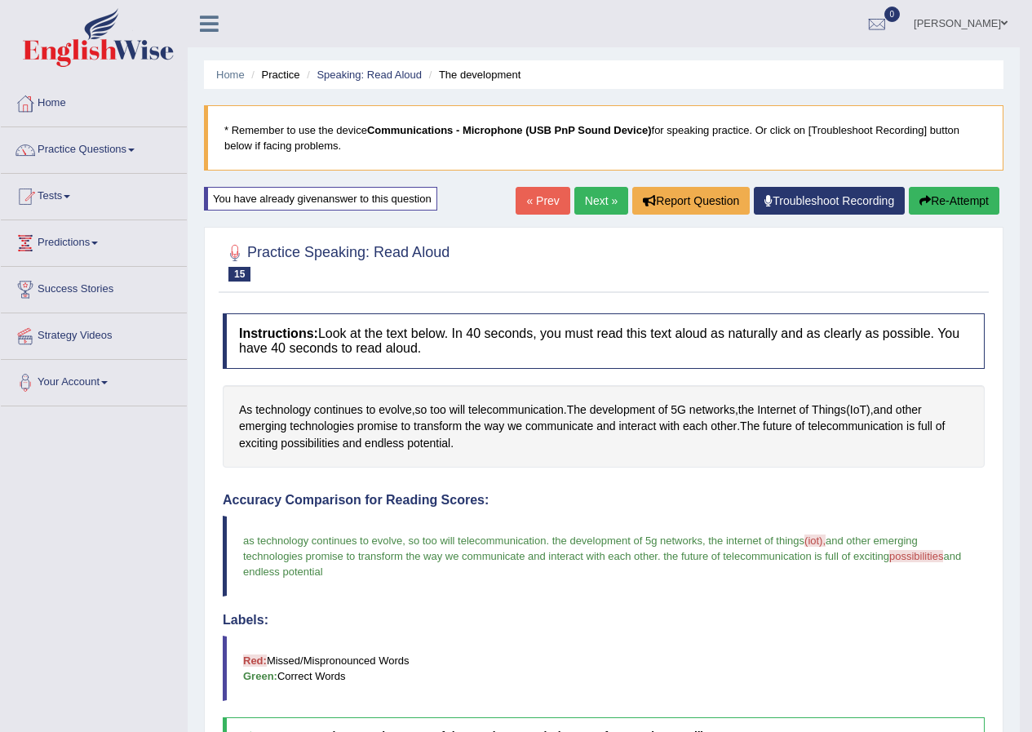
click at [594, 192] on link "Next »" at bounding box center [601, 201] width 54 height 28
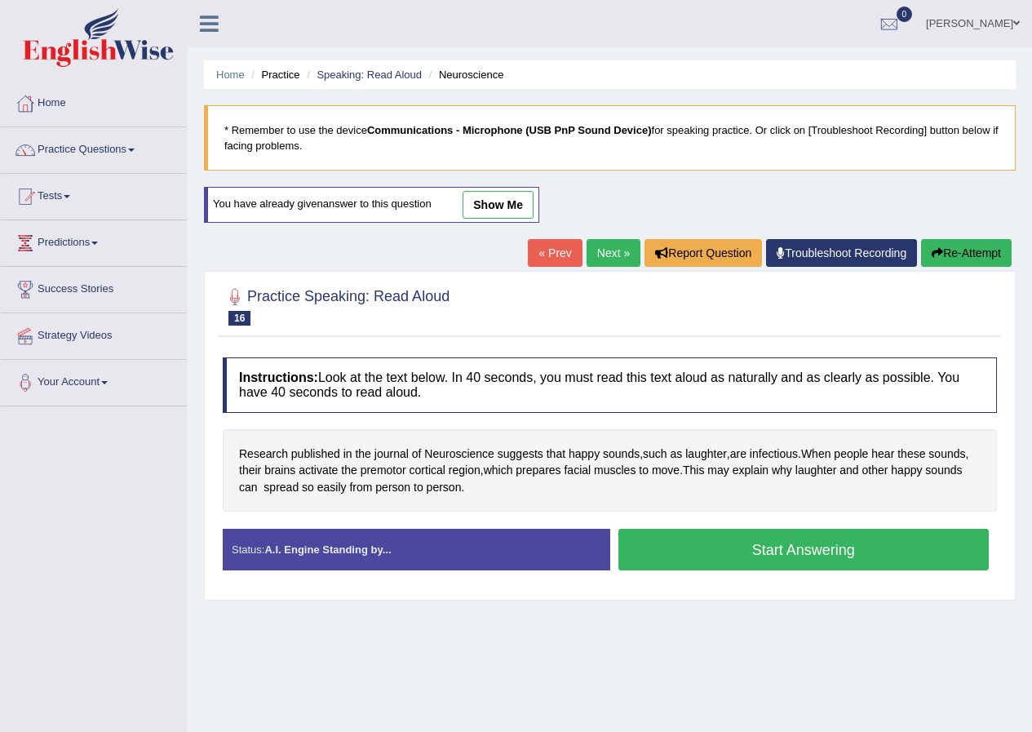
click at [718, 546] on button "Start Answering" at bounding box center [803, 550] width 371 height 42
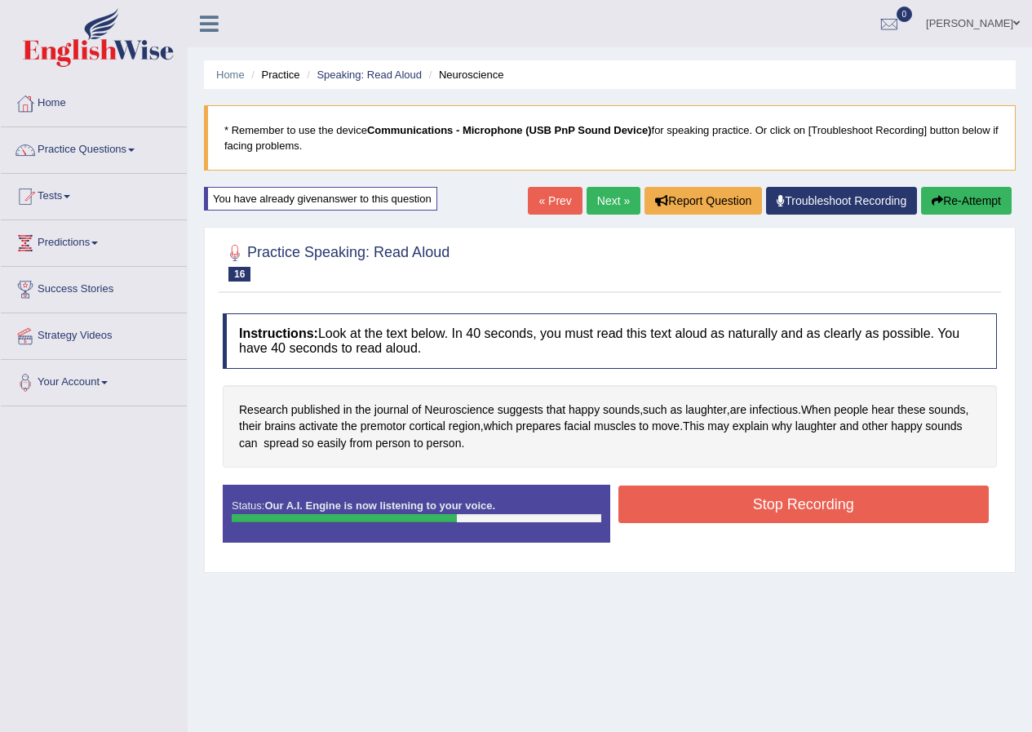
click at [773, 505] on button "Stop Recording" at bounding box center [803, 504] width 371 height 38
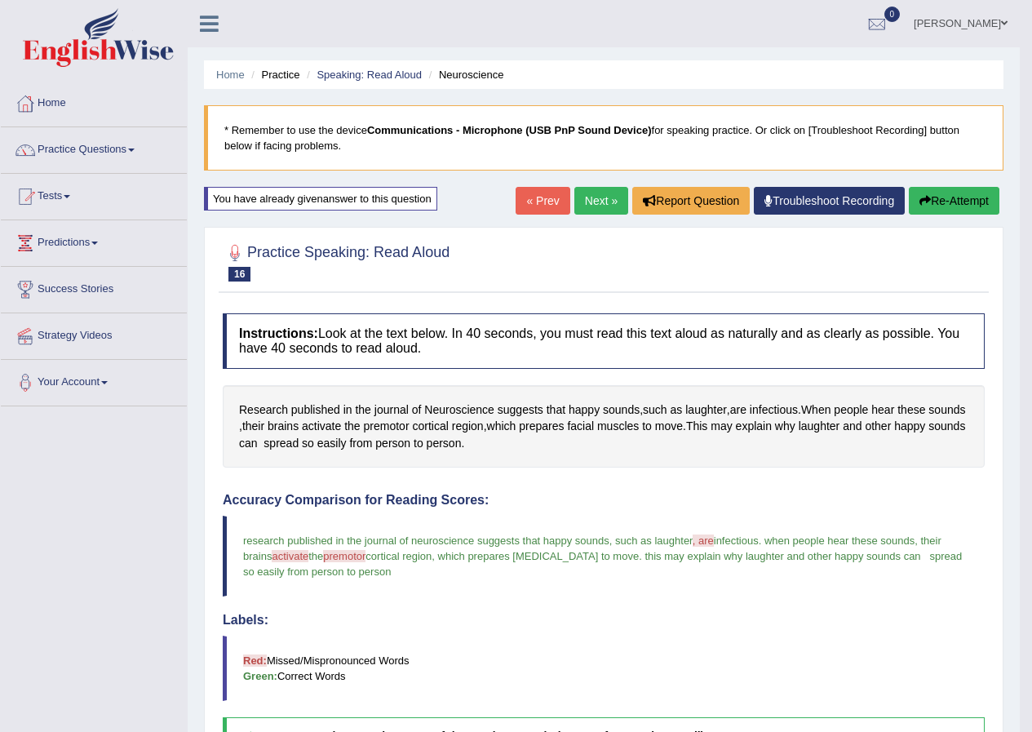
click at [579, 201] on link "Next »" at bounding box center [601, 201] width 54 height 28
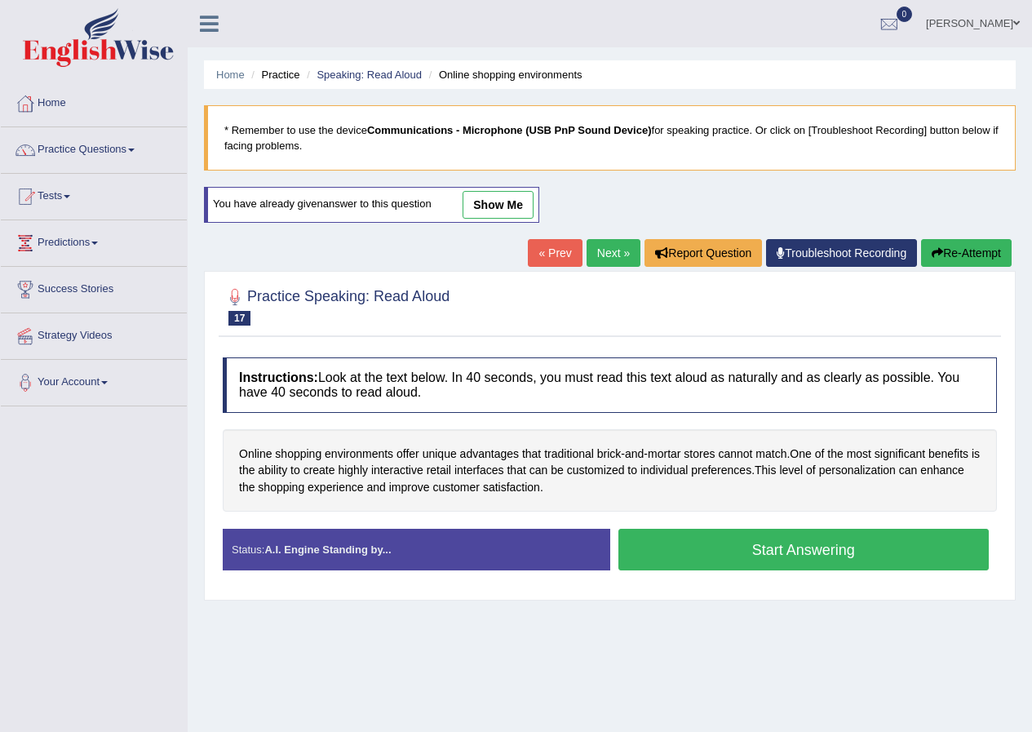
click at [710, 550] on button "Start Answering" at bounding box center [803, 550] width 371 height 42
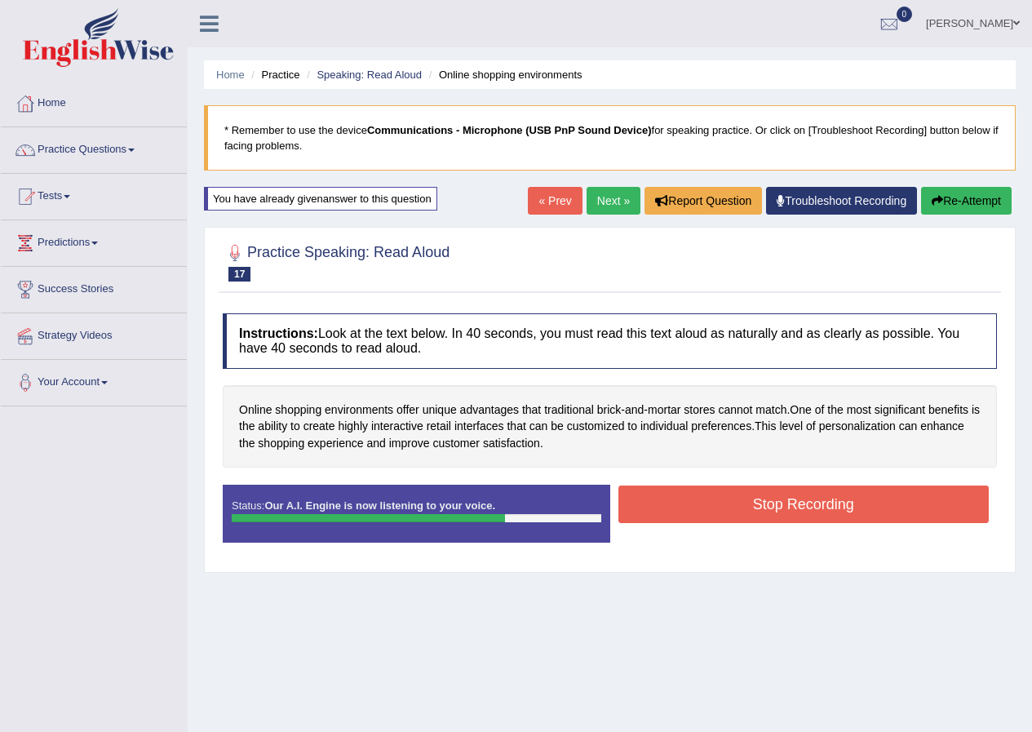
click at [803, 511] on button "Stop Recording" at bounding box center [803, 504] width 371 height 38
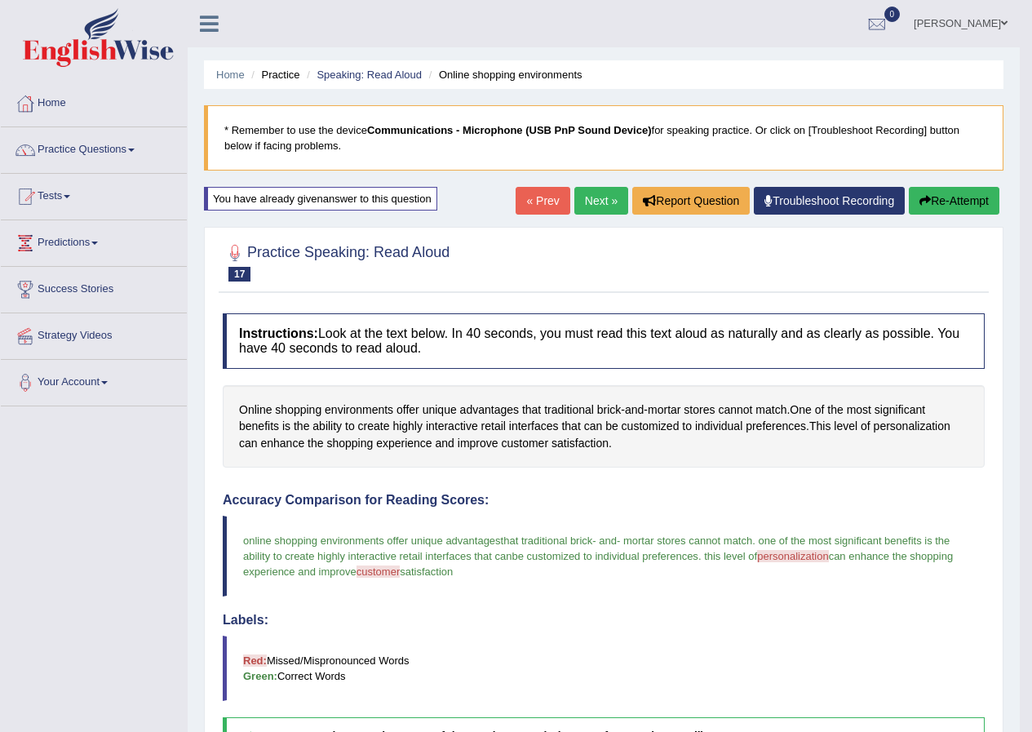
click at [592, 197] on link "Next »" at bounding box center [601, 201] width 54 height 28
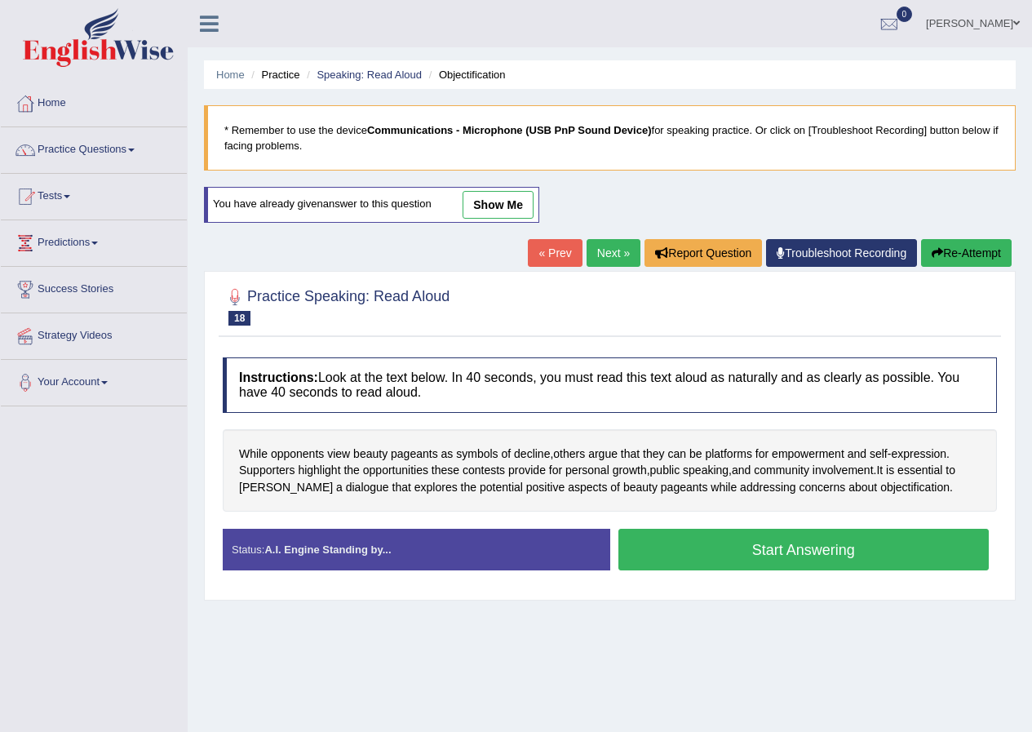
click at [754, 555] on button "Start Answering" at bounding box center [803, 550] width 371 height 42
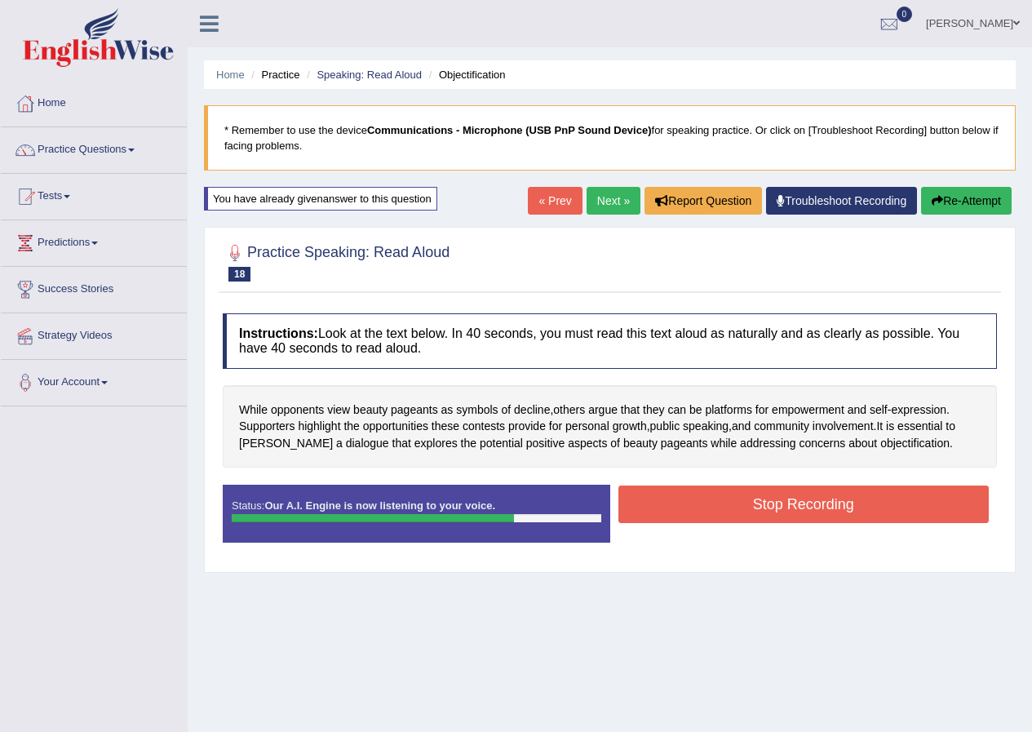
click at [827, 514] on button "Stop Recording" at bounding box center [803, 504] width 371 height 38
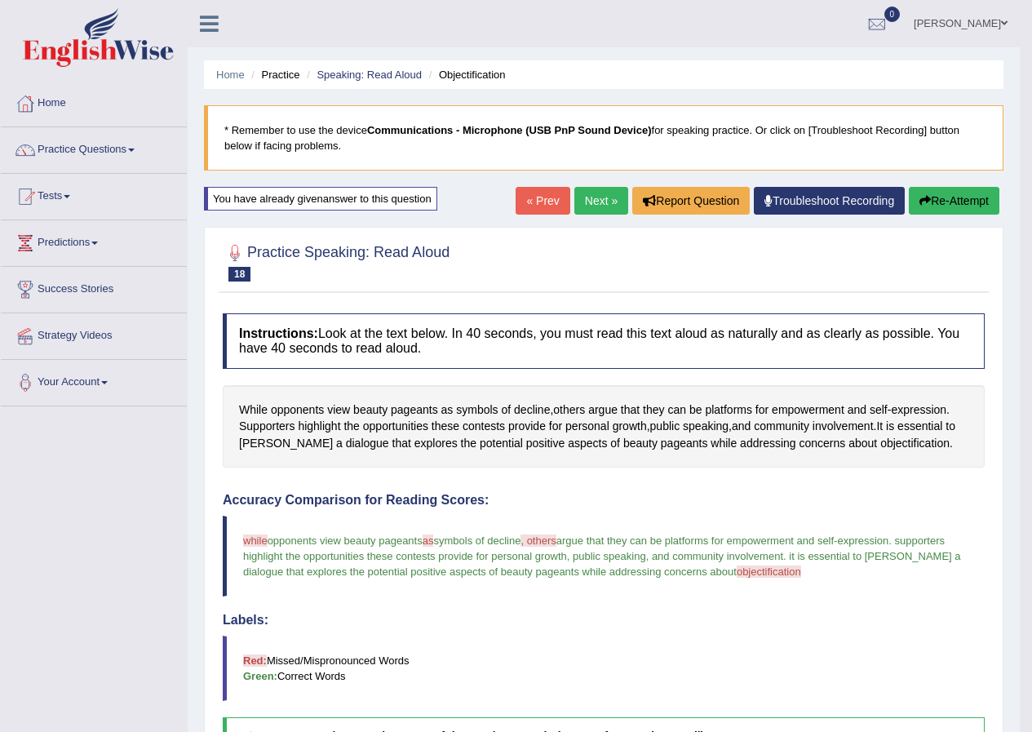
click at [595, 206] on link "Next »" at bounding box center [601, 201] width 54 height 28
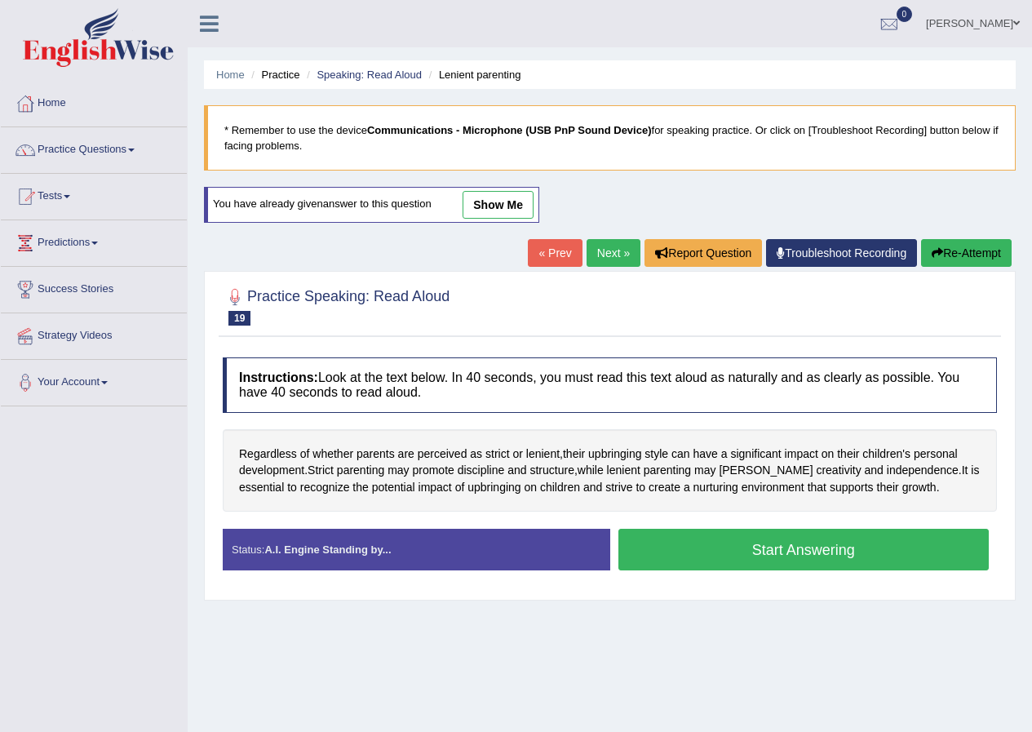
click at [748, 543] on button "Start Answering" at bounding box center [803, 550] width 371 height 42
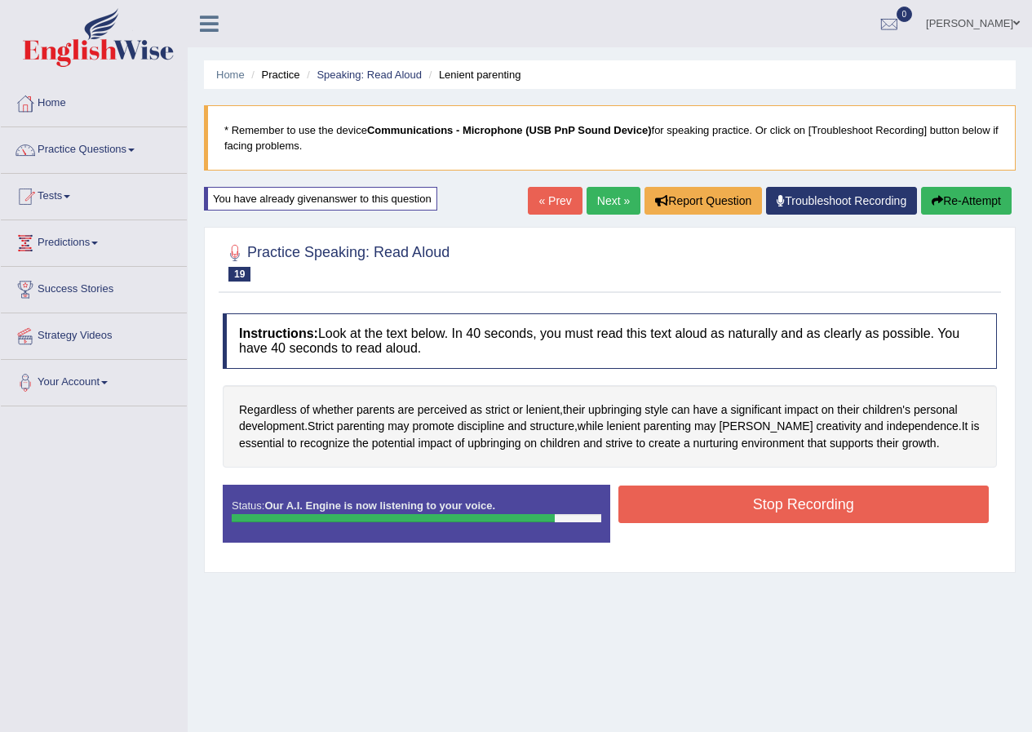
click at [839, 511] on button "Stop Recording" at bounding box center [803, 504] width 371 height 38
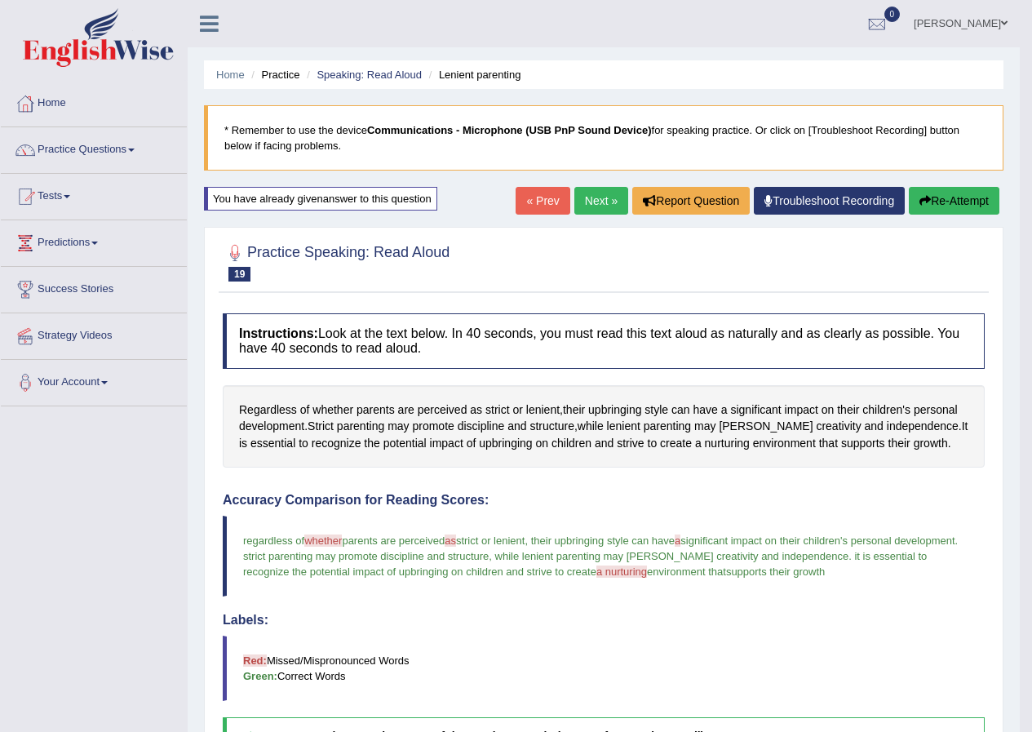
click at [585, 203] on link "Next »" at bounding box center [601, 201] width 54 height 28
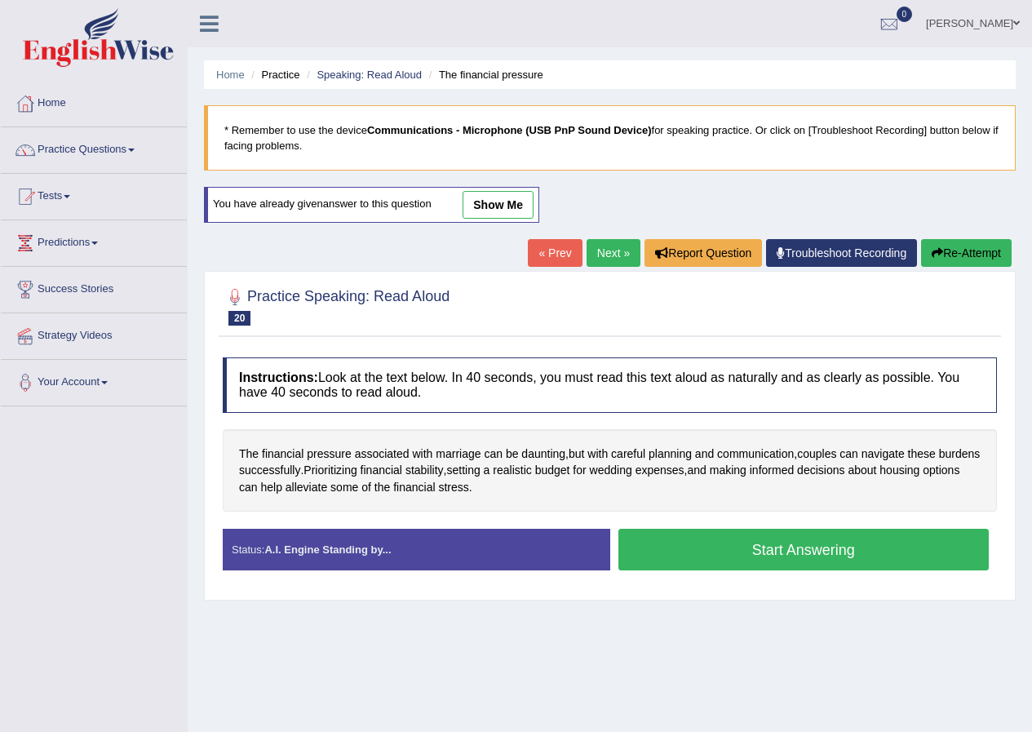
click at [741, 533] on button "Start Answering" at bounding box center [803, 550] width 371 height 42
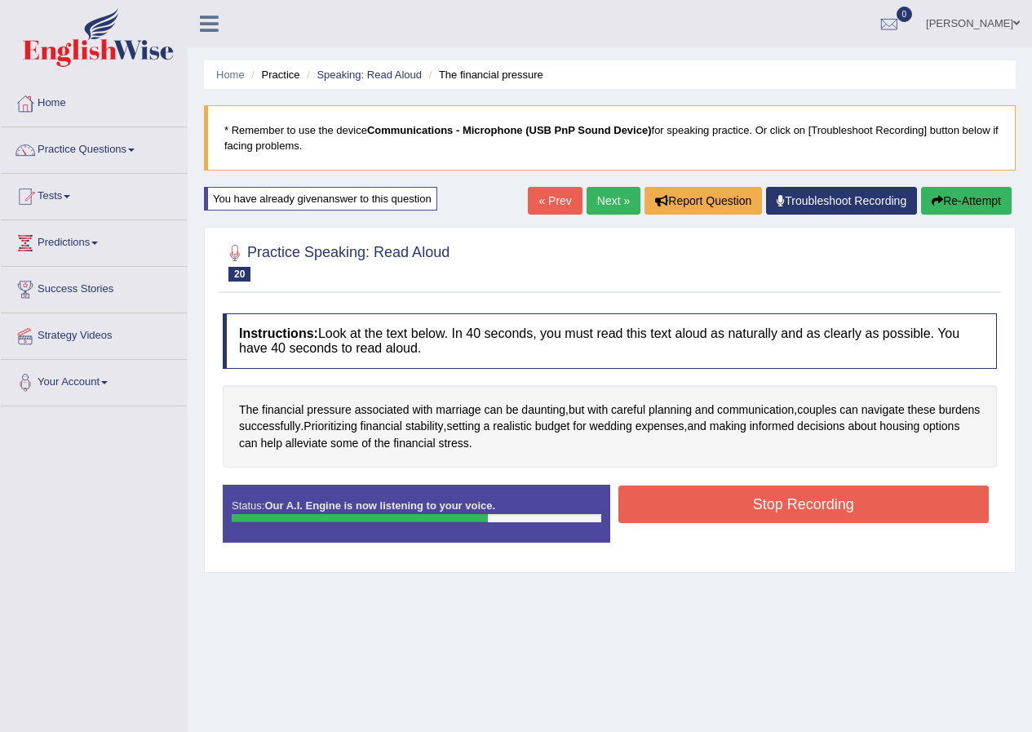
click at [840, 511] on button "Stop Recording" at bounding box center [803, 504] width 371 height 38
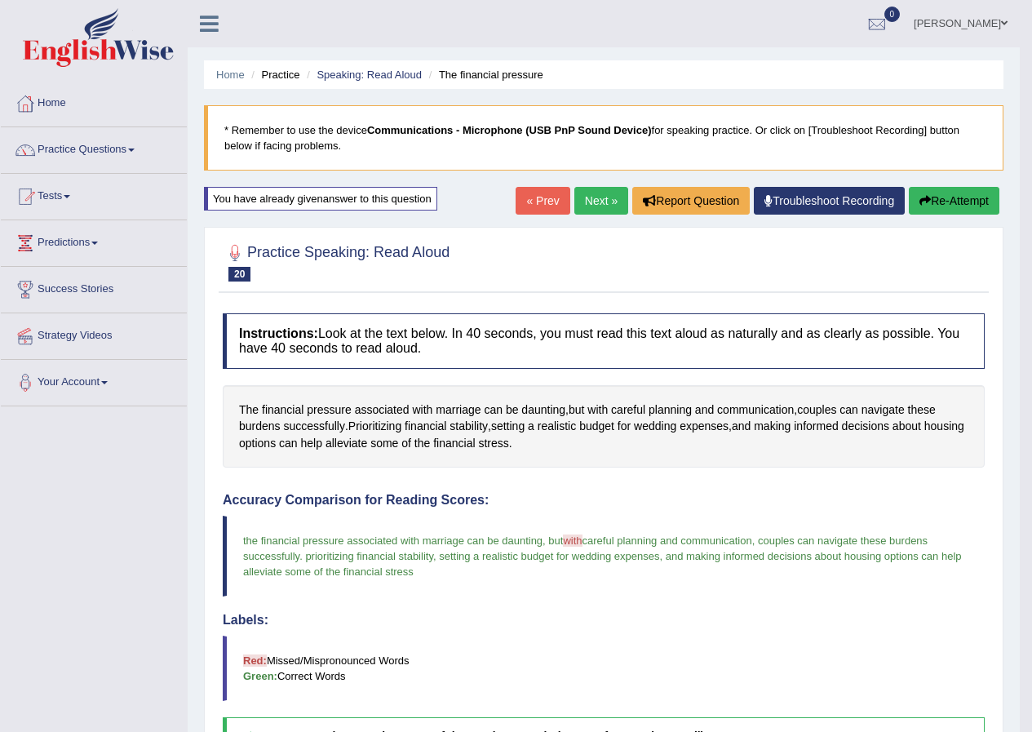
click at [594, 197] on link "Next »" at bounding box center [601, 201] width 54 height 28
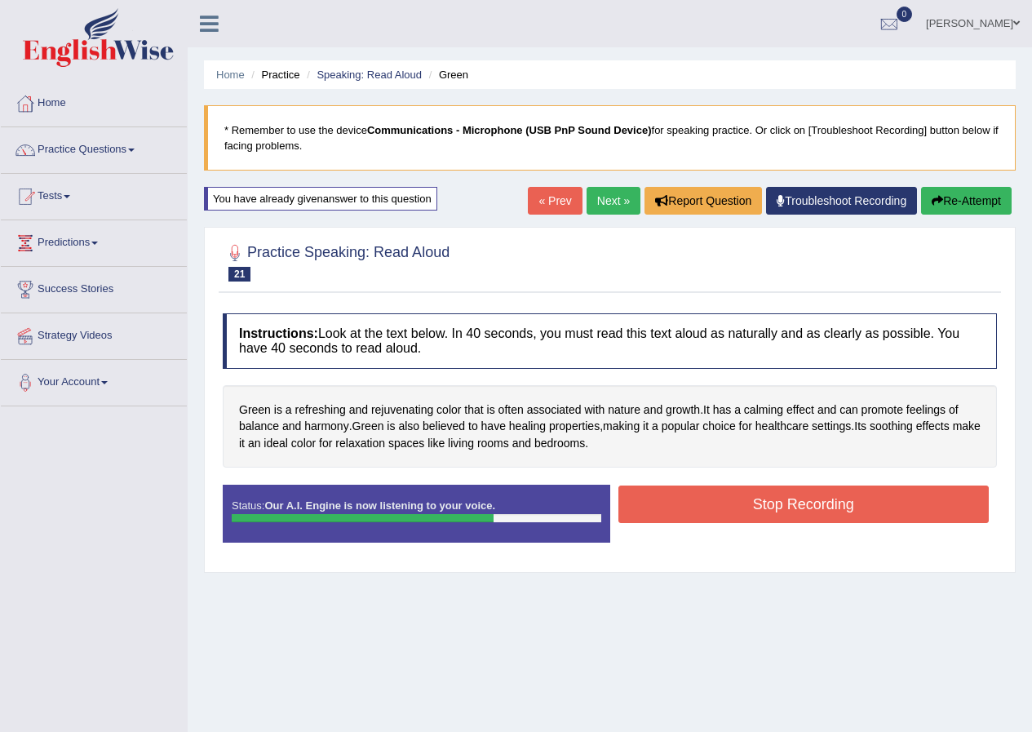
click at [784, 506] on button "Stop Recording" at bounding box center [803, 504] width 371 height 38
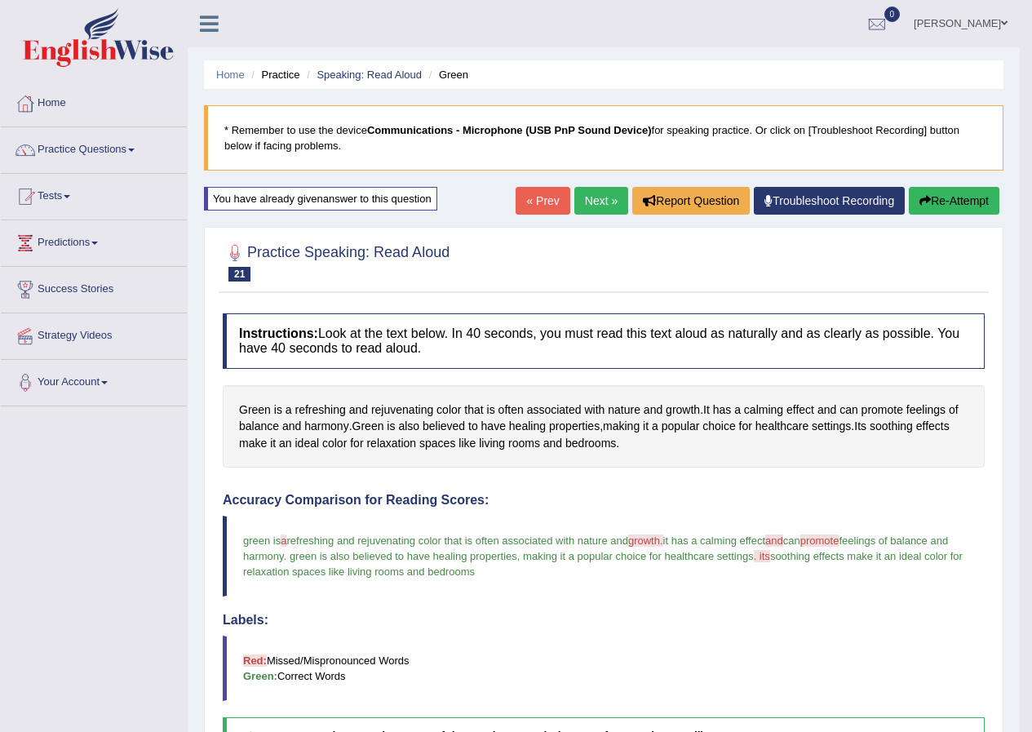
click at [603, 208] on link "Next »" at bounding box center [601, 201] width 54 height 28
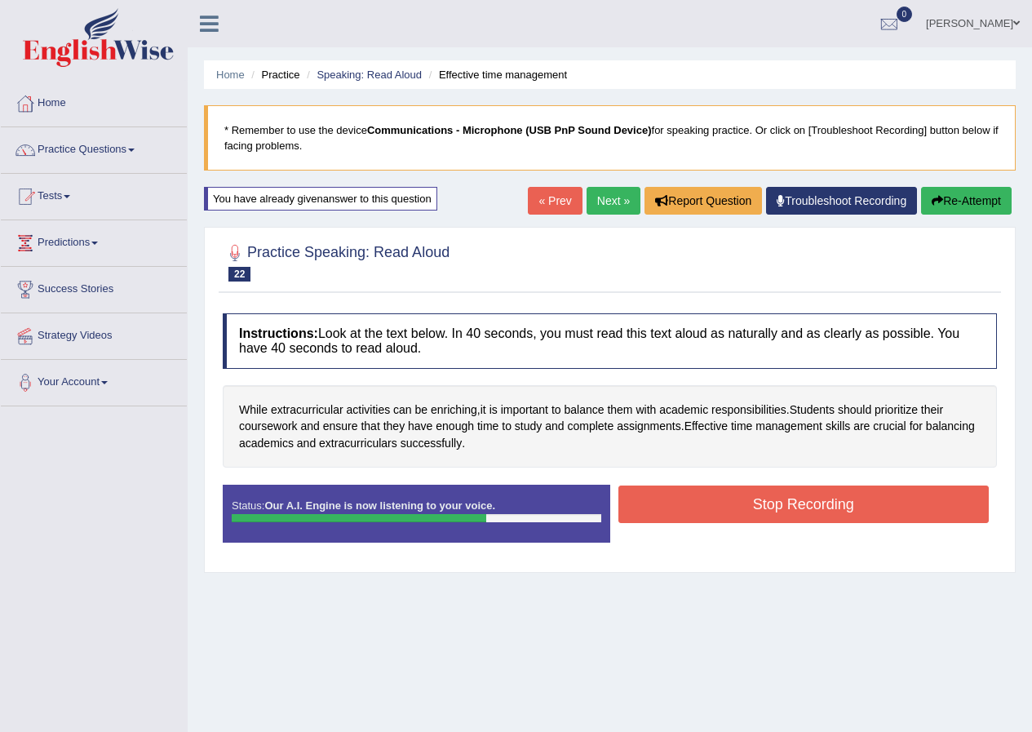
click at [781, 512] on button "Stop Recording" at bounding box center [803, 504] width 371 height 38
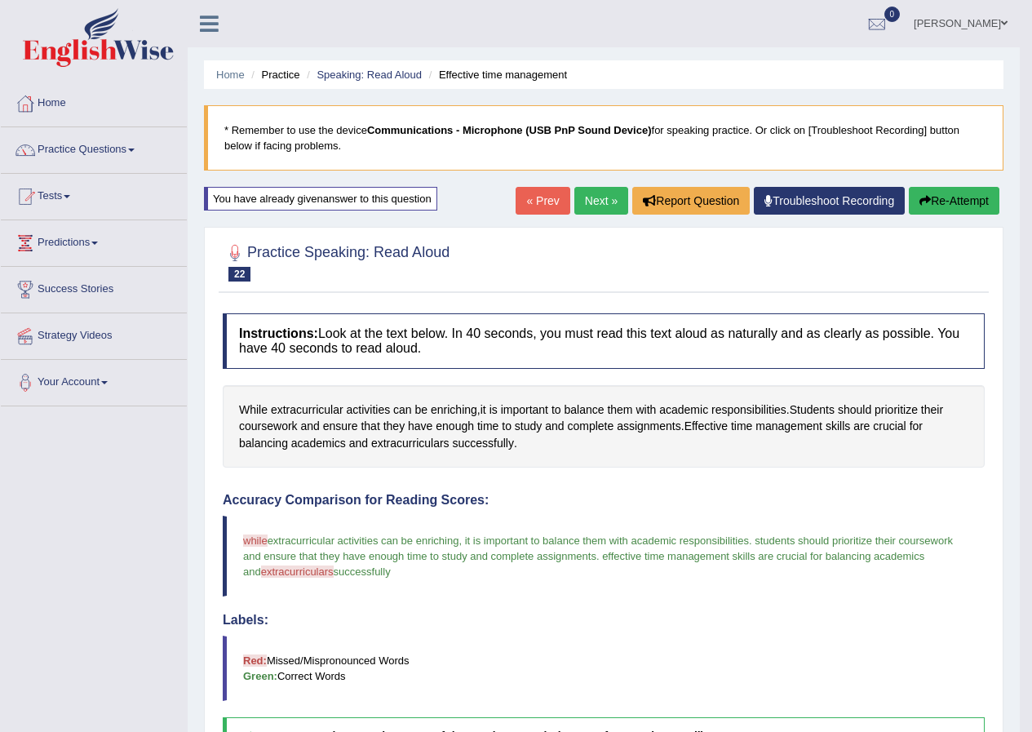
click at [598, 197] on link "Next »" at bounding box center [601, 201] width 54 height 28
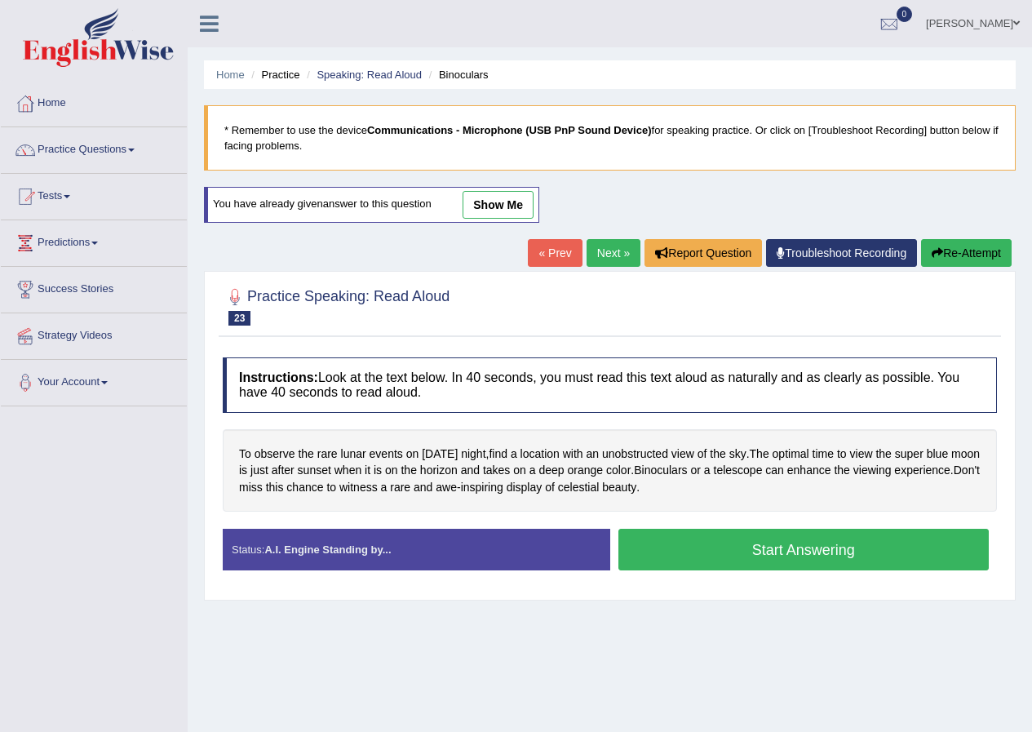
click at [770, 541] on button "Start Answering" at bounding box center [803, 550] width 371 height 42
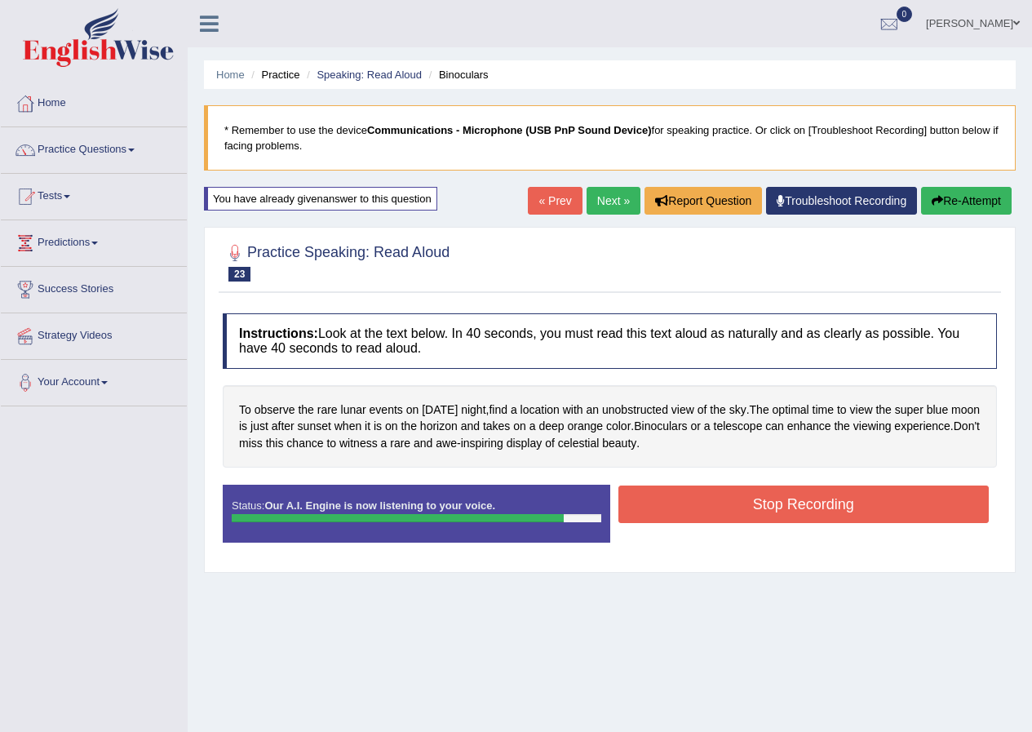
click at [824, 512] on button "Stop Recording" at bounding box center [803, 504] width 371 height 38
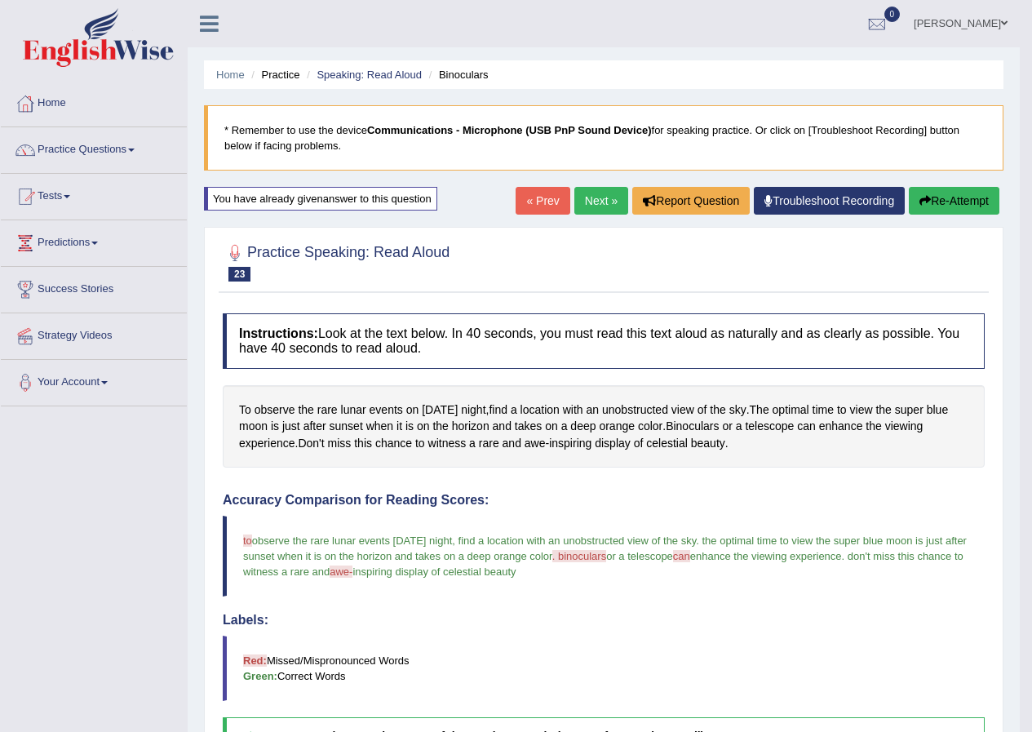
click at [591, 210] on link "Next »" at bounding box center [601, 201] width 54 height 28
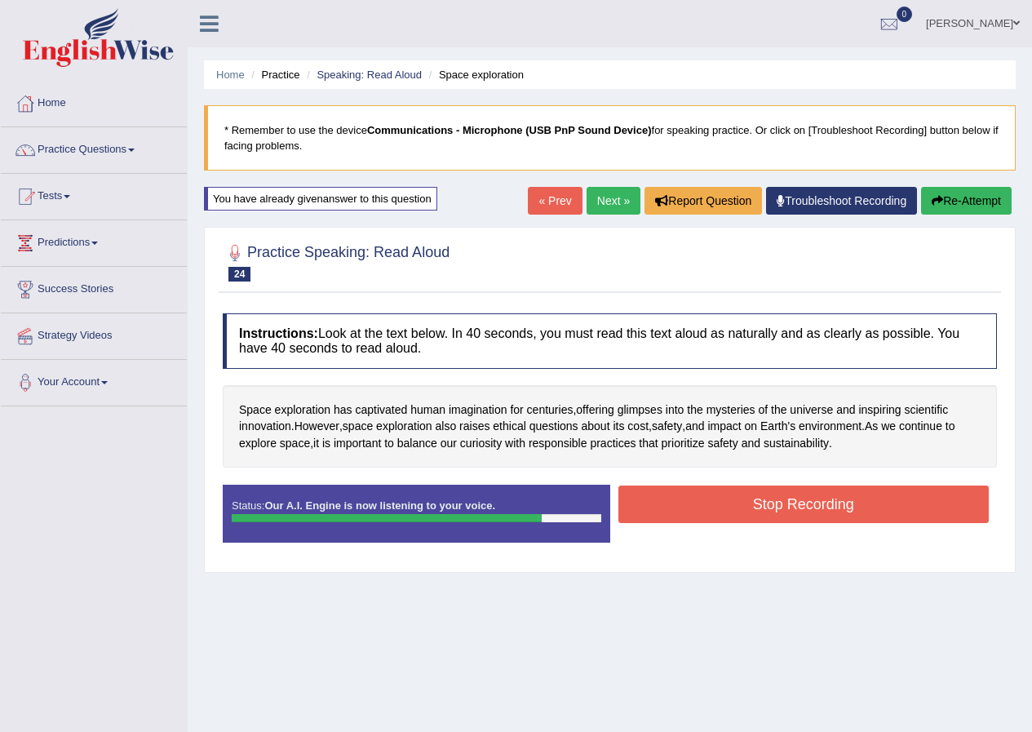
click at [797, 511] on button "Stop Recording" at bounding box center [803, 504] width 371 height 38
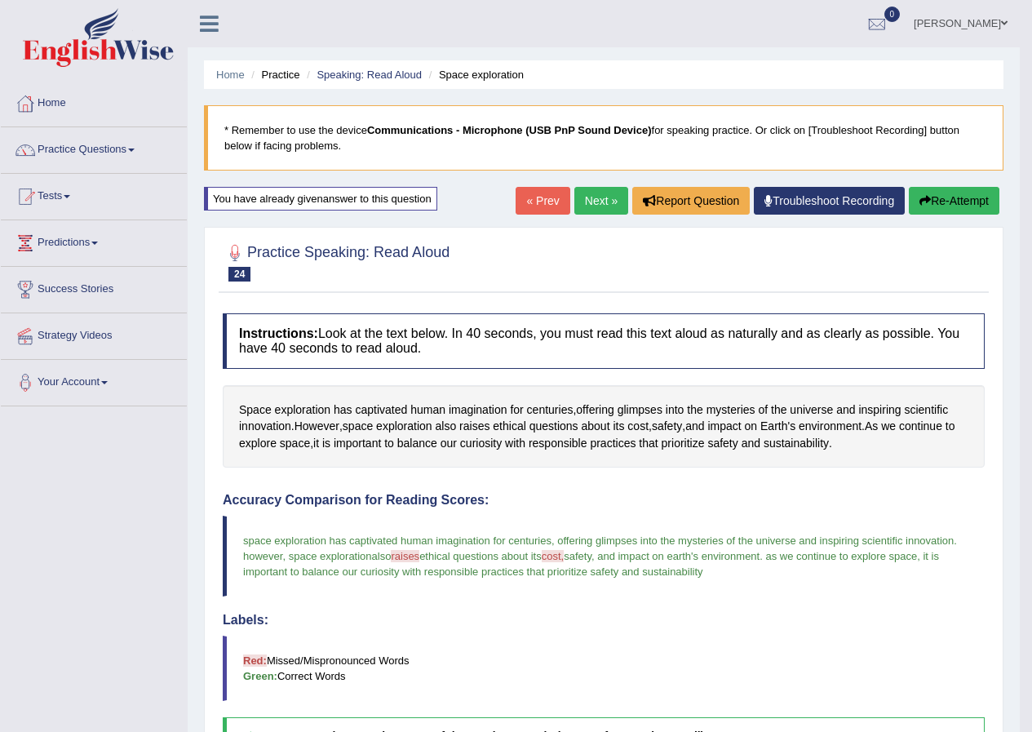
click at [603, 201] on link "Next »" at bounding box center [601, 201] width 54 height 28
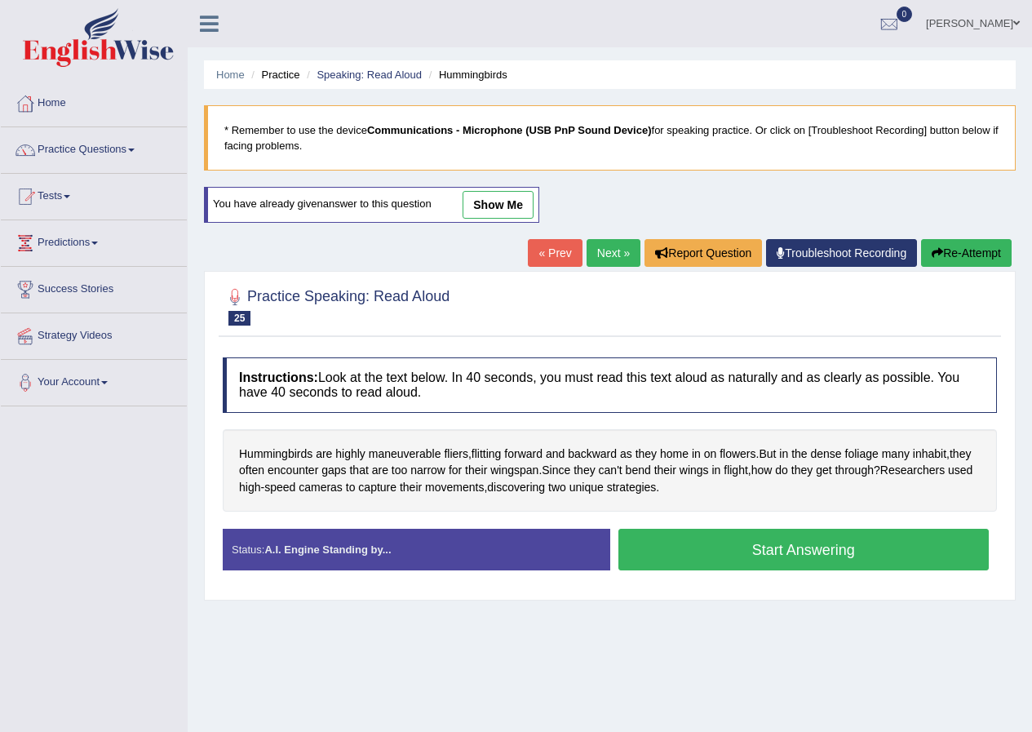
click at [716, 571] on div "Start Answering" at bounding box center [803, 552] width 387 height 46
click at [721, 557] on button "Start Answering" at bounding box center [803, 550] width 371 height 42
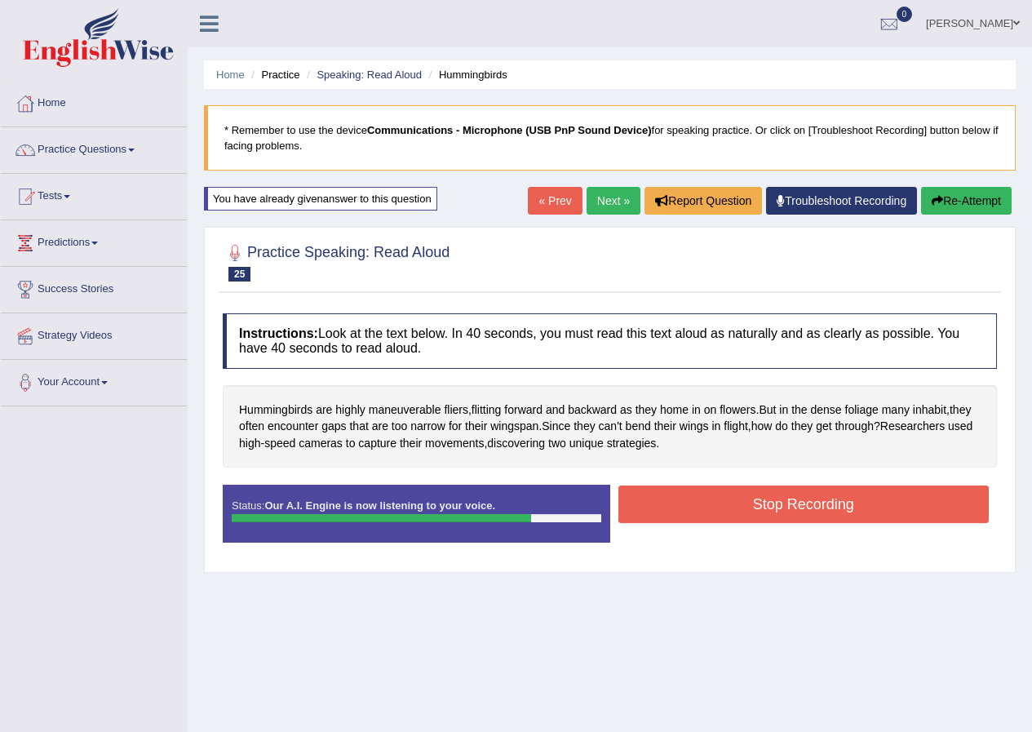
click at [789, 516] on button "Stop Recording" at bounding box center [803, 504] width 371 height 38
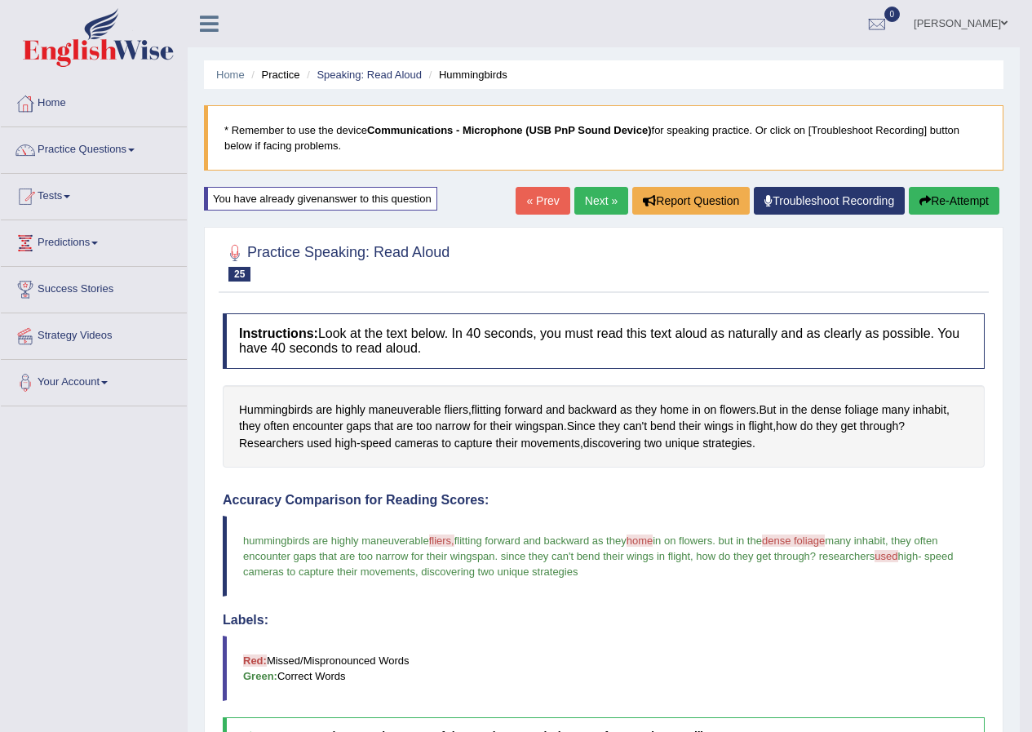
click at [600, 207] on link "Next »" at bounding box center [601, 201] width 54 height 28
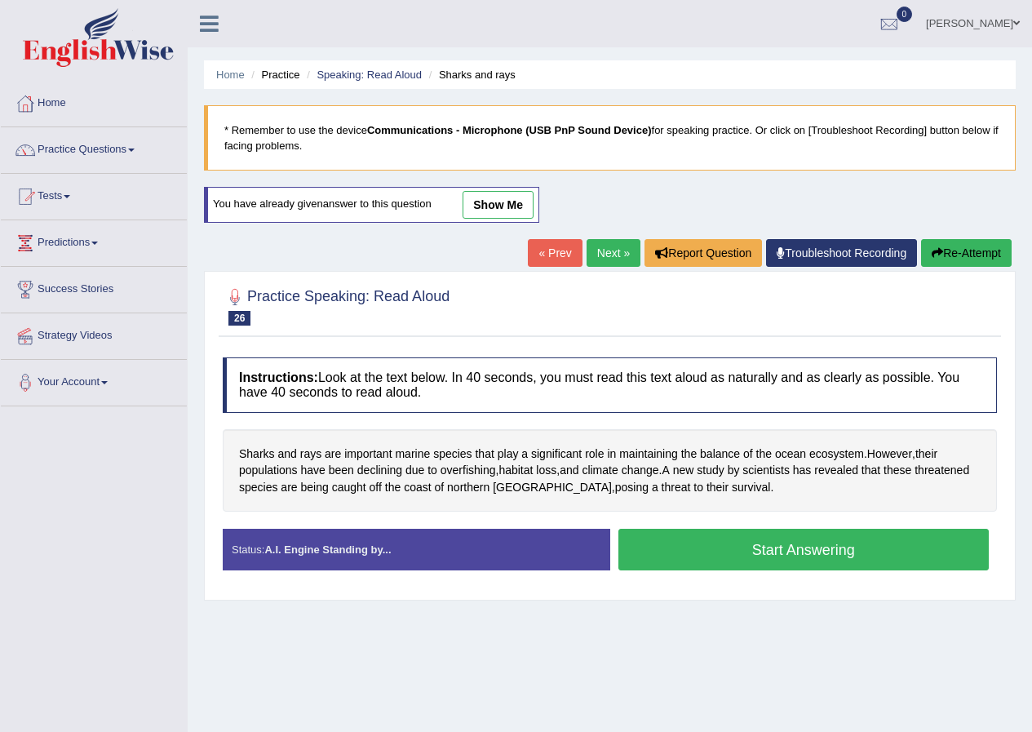
click at [723, 539] on button "Start Answering" at bounding box center [803, 550] width 371 height 42
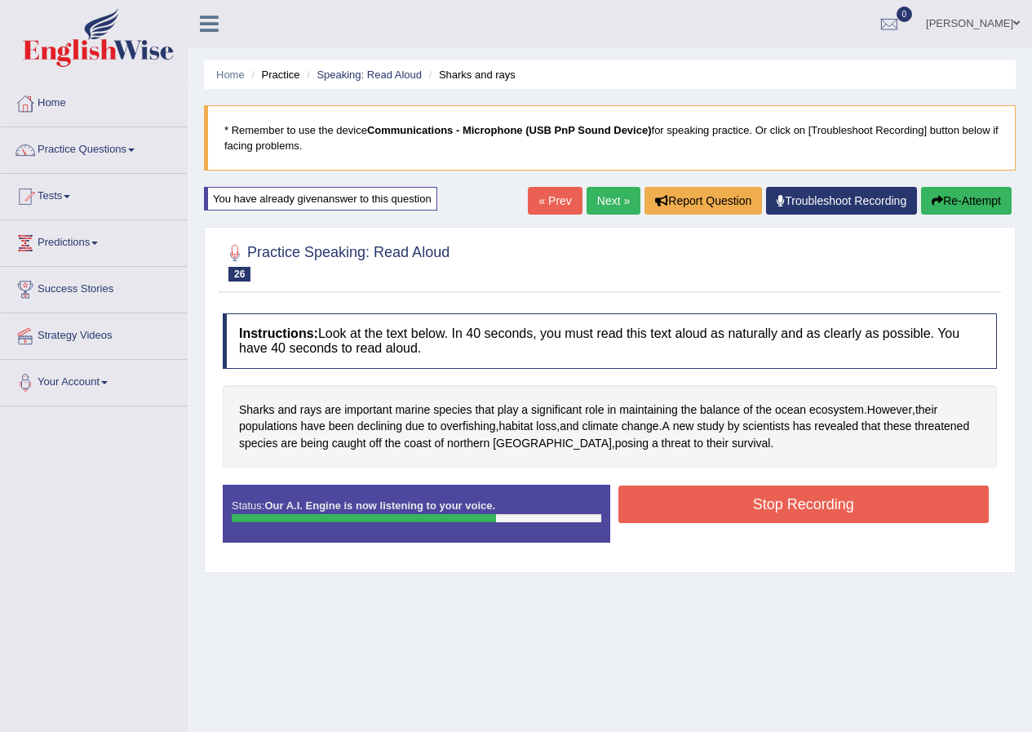
click at [764, 509] on button "Stop Recording" at bounding box center [803, 504] width 371 height 38
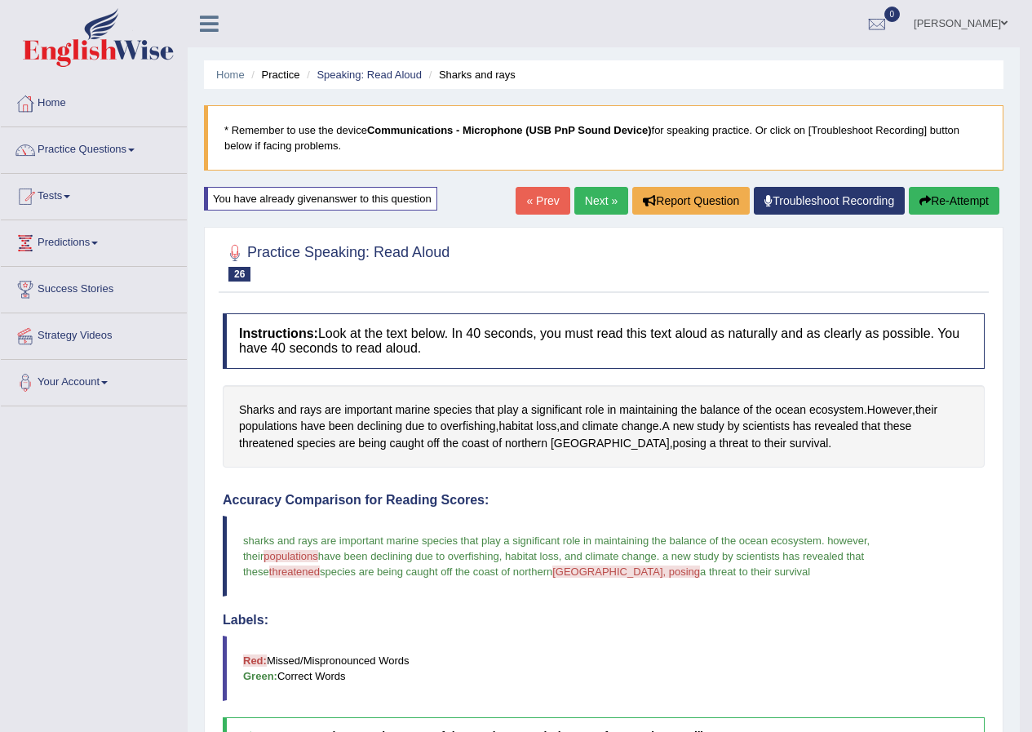
click at [598, 203] on link "Next »" at bounding box center [601, 201] width 54 height 28
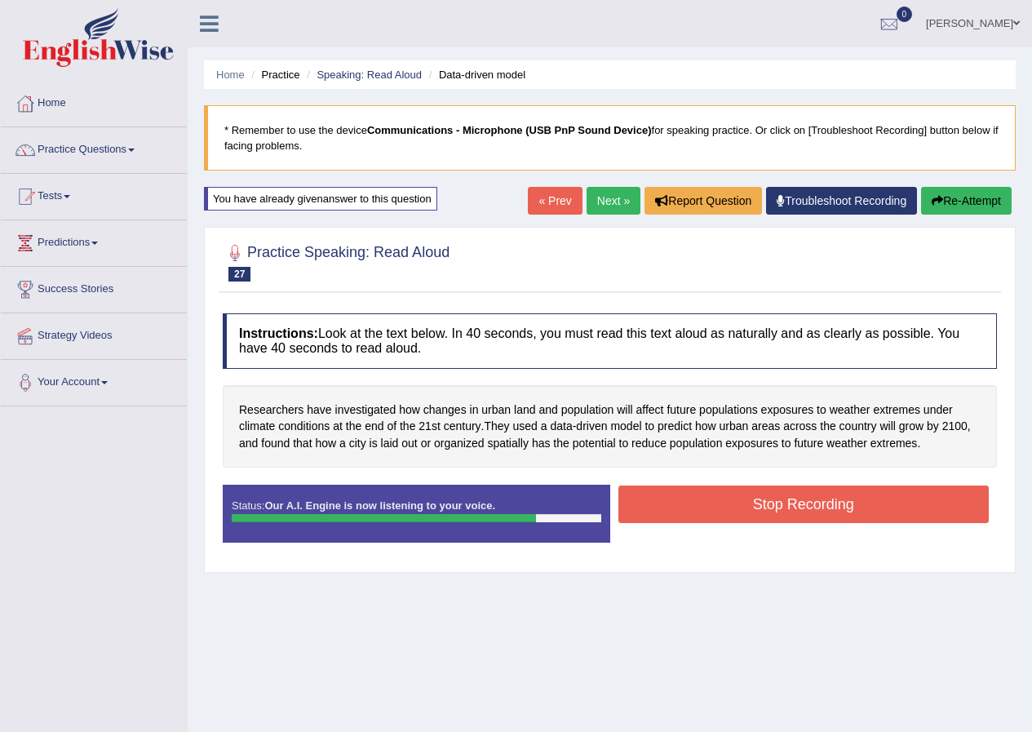
click at [767, 508] on button "Stop Recording" at bounding box center [803, 504] width 371 height 38
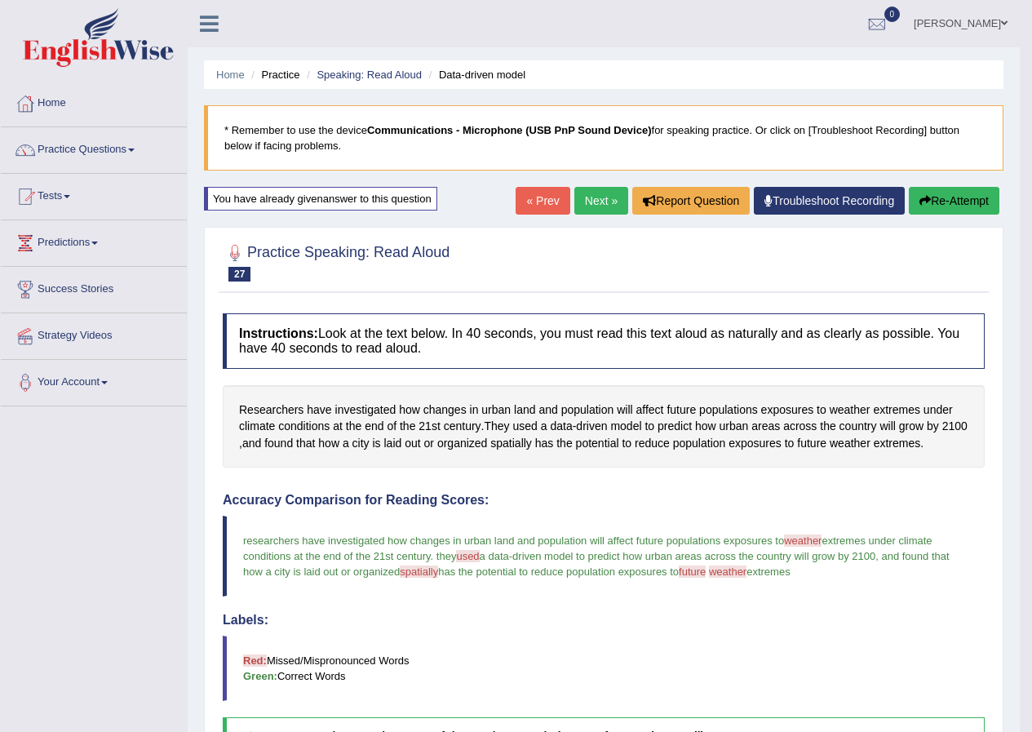
click at [588, 201] on link "Next »" at bounding box center [601, 201] width 54 height 28
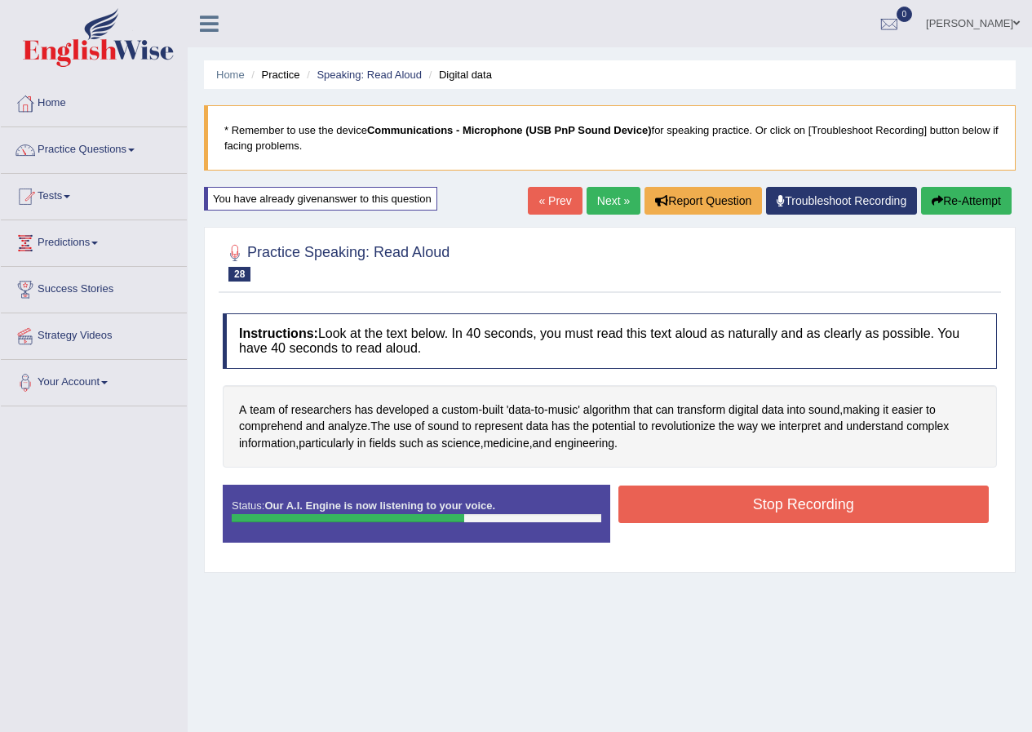
click at [760, 504] on button "Stop Recording" at bounding box center [803, 504] width 371 height 38
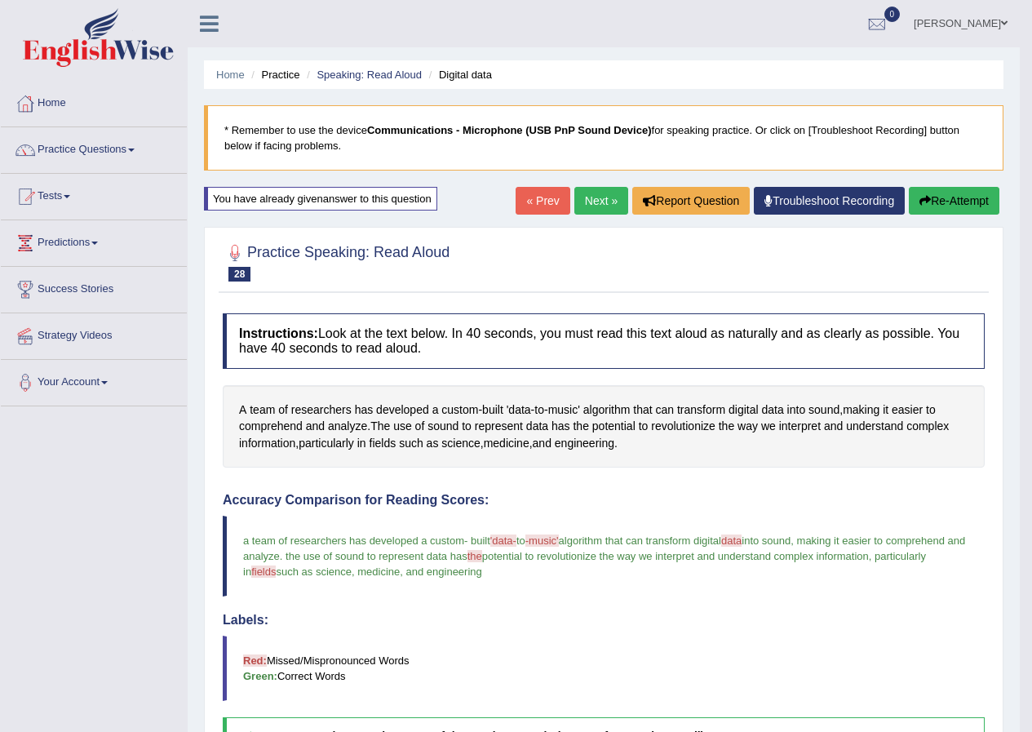
click at [604, 210] on link "Next »" at bounding box center [601, 201] width 54 height 28
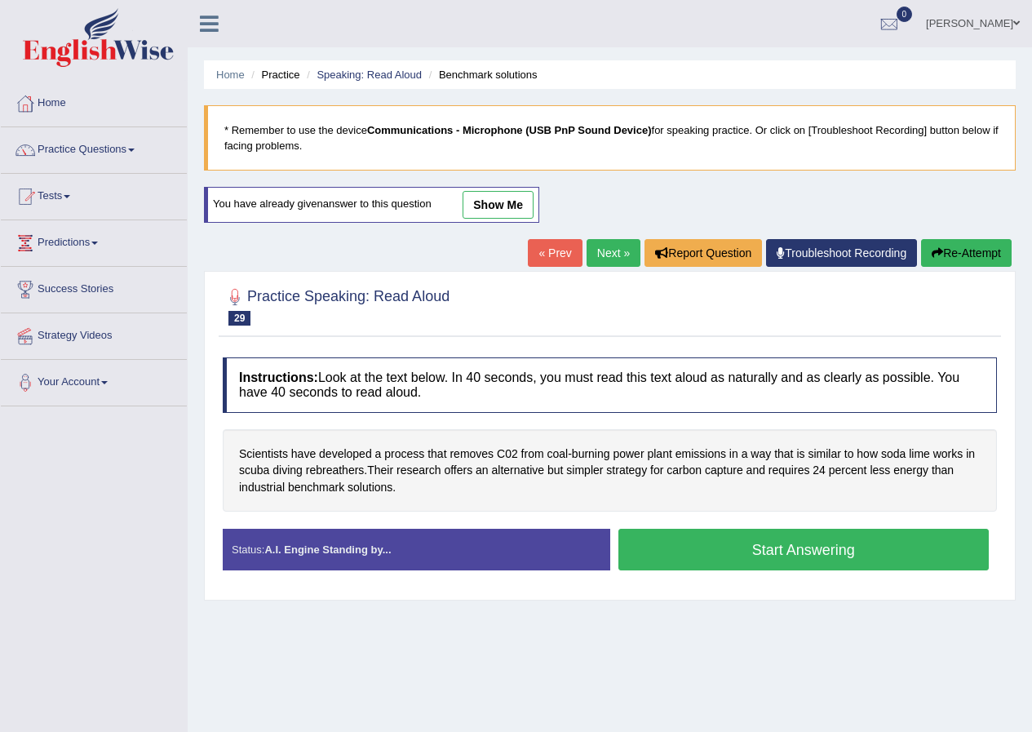
click at [766, 543] on button "Start Answering" at bounding box center [803, 550] width 371 height 42
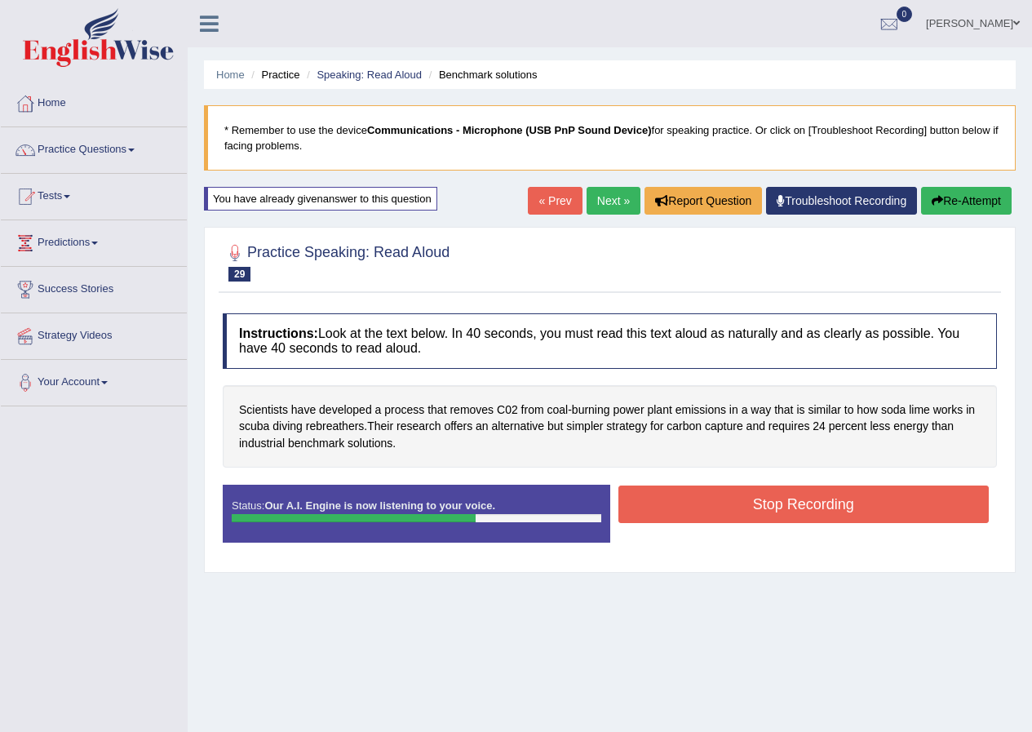
click at [785, 508] on button "Stop Recording" at bounding box center [803, 504] width 371 height 38
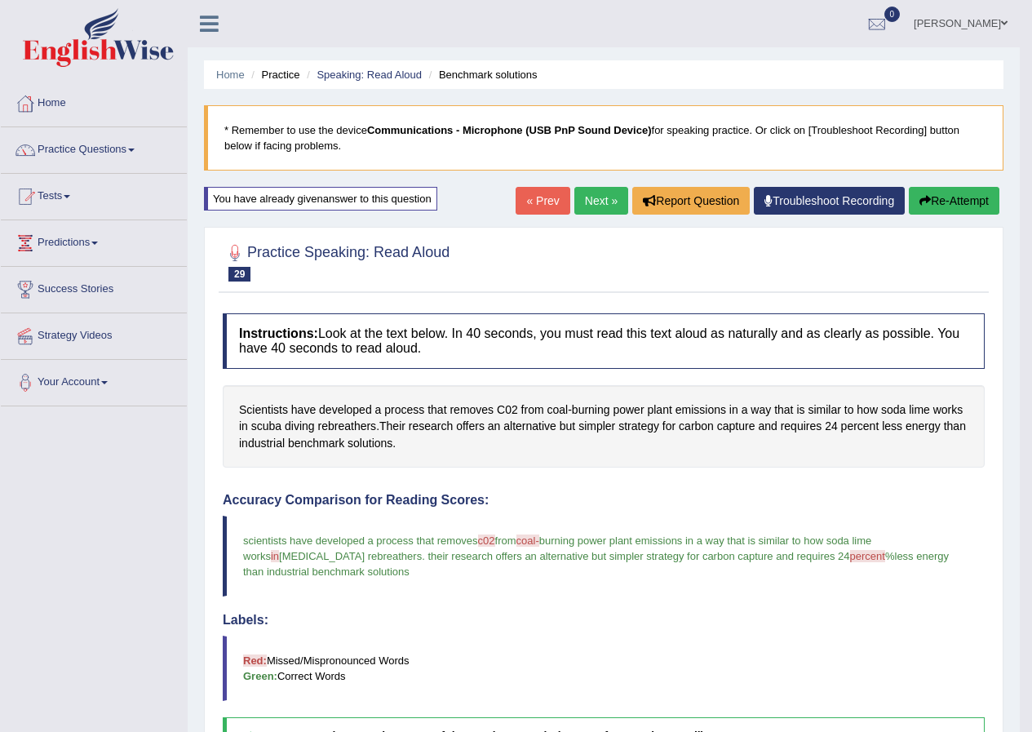
click at [581, 203] on link "Next »" at bounding box center [601, 201] width 54 height 28
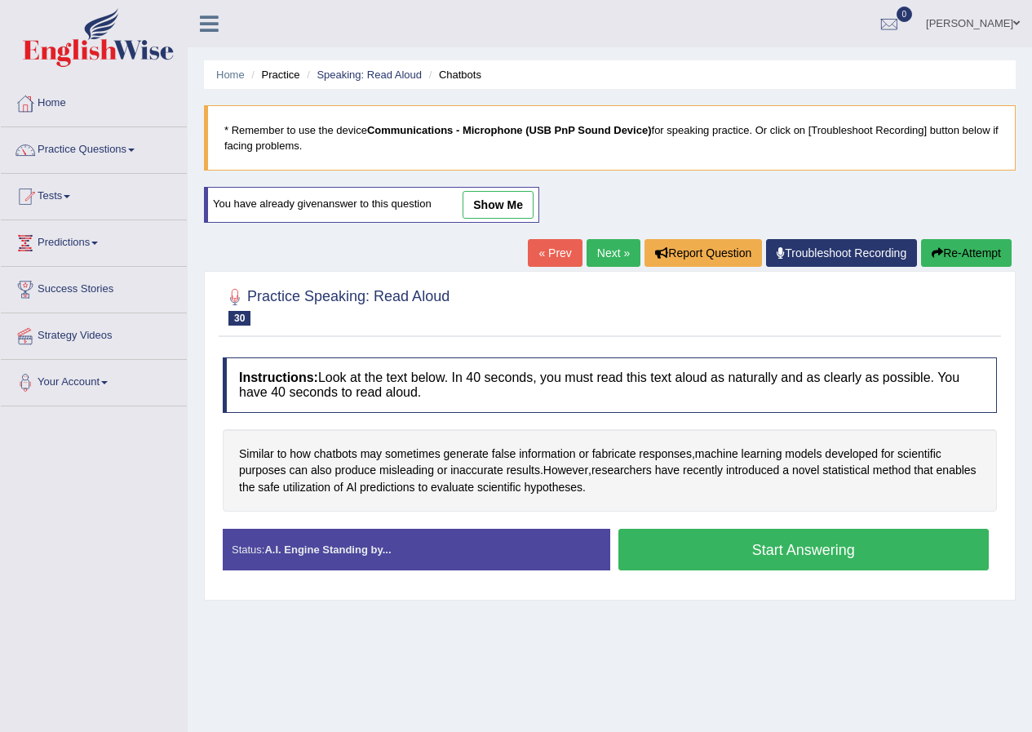
click at [668, 550] on button "Start Answering" at bounding box center [803, 550] width 371 height 42
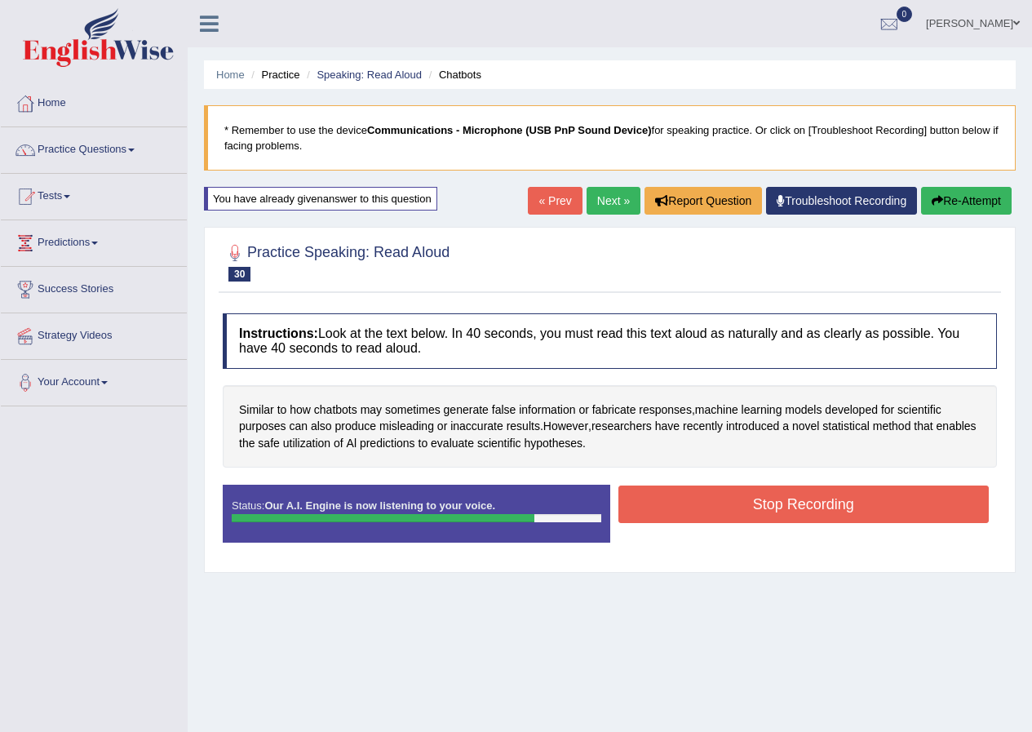
click at [732, 494] on button "Stop Recording" at bounding box center [803, 504] width 371 height 38
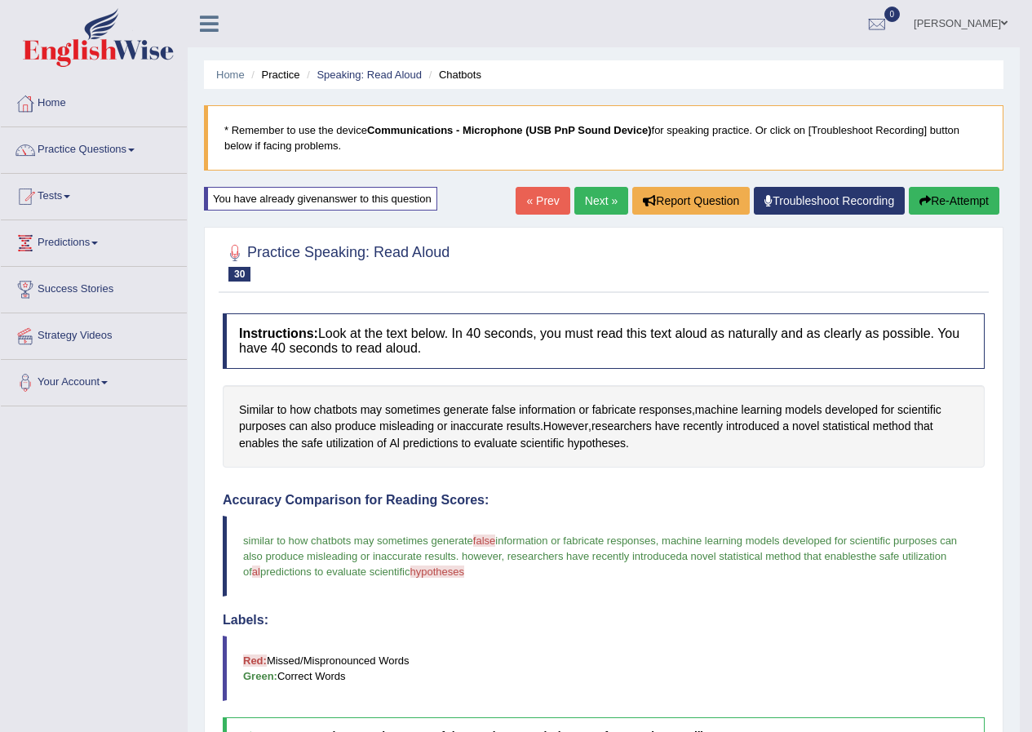
click at [600, 206] on link "Next »" at bounding box center [601, 201] width 54 height 28
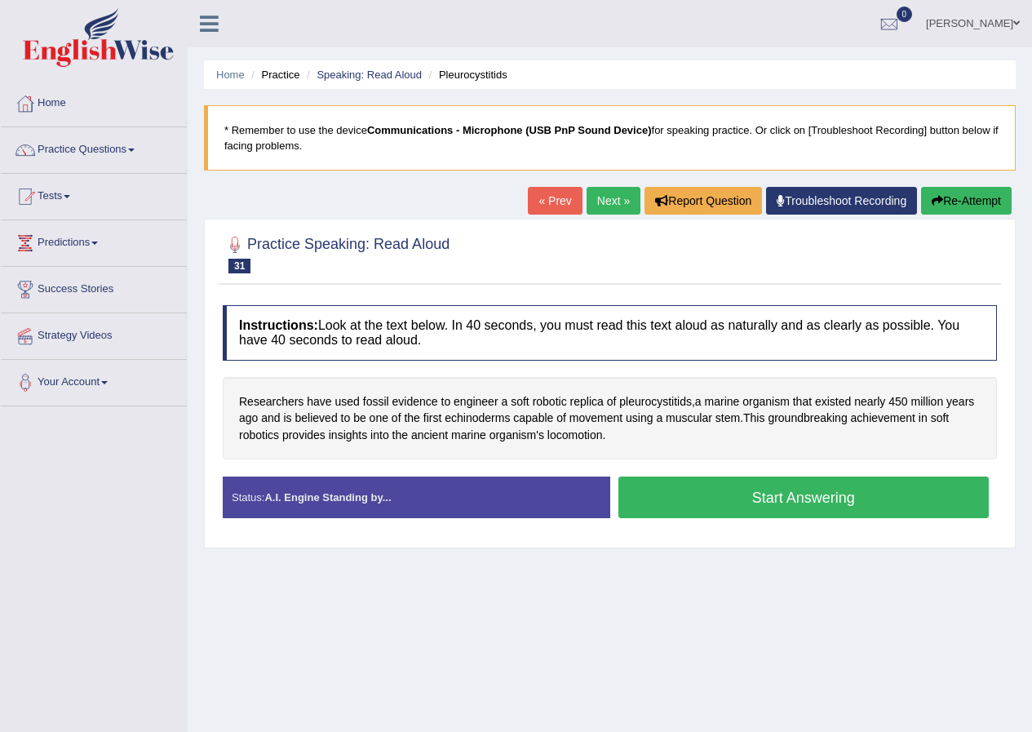
click at [723, 491] on button "Start Answering" at bounding box center [803, 497] width 371 height 42
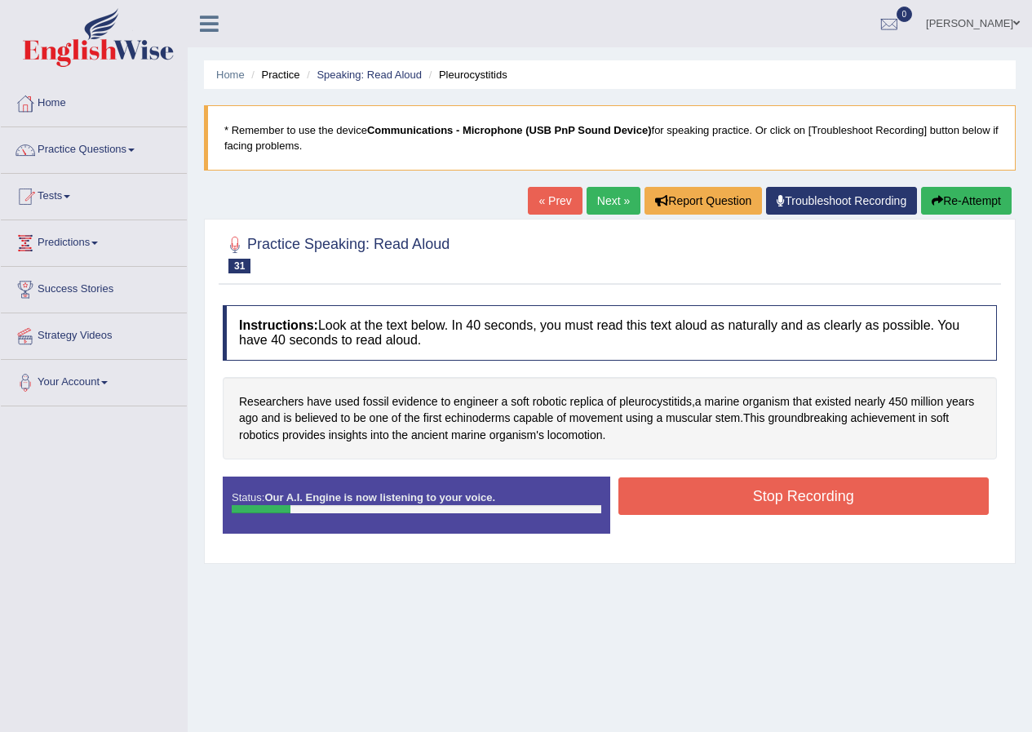
click at [791, 489] on button "Stop Recording" at bounding box center [803, 496] width 371 height 38
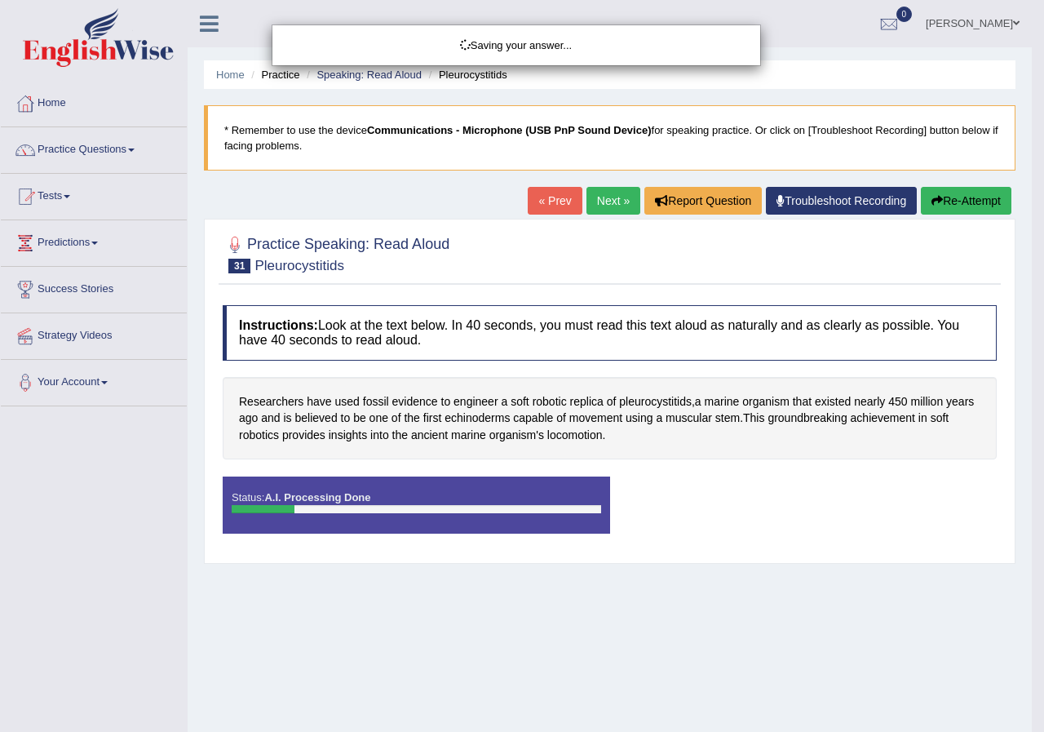
click at [950, 204] on div "Saving your answer..." at bounding box center [522, 366] width 1044 height 732
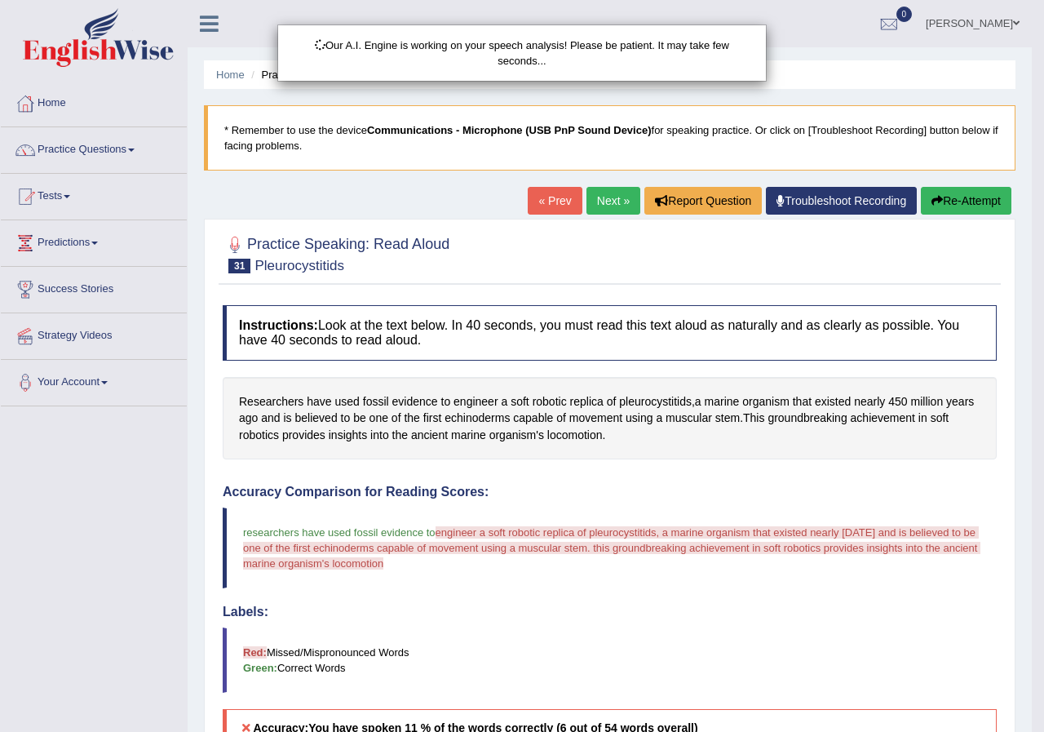
click at [950, 204] on div "Our A.I. Engine is working on your speech analysis! Please be patient. It may t…" at bounding box center [522, 366] width 1044 height 732
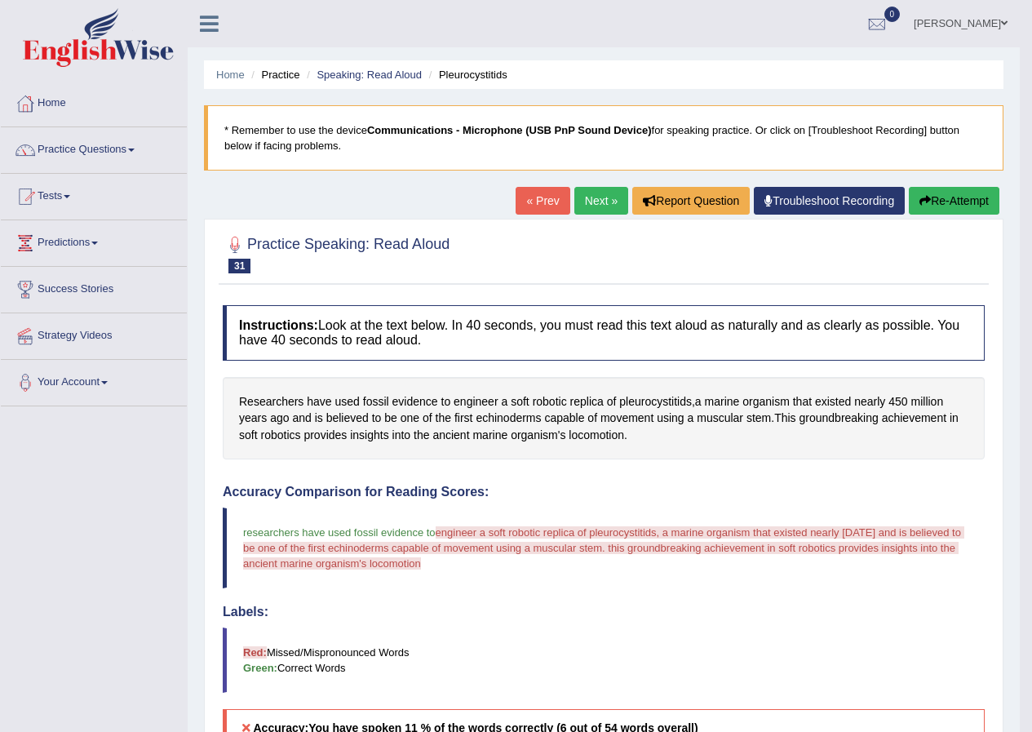
click at [950, 204] on button "Re-Attempt" at bounding box center [954, 201] width 91 height 28
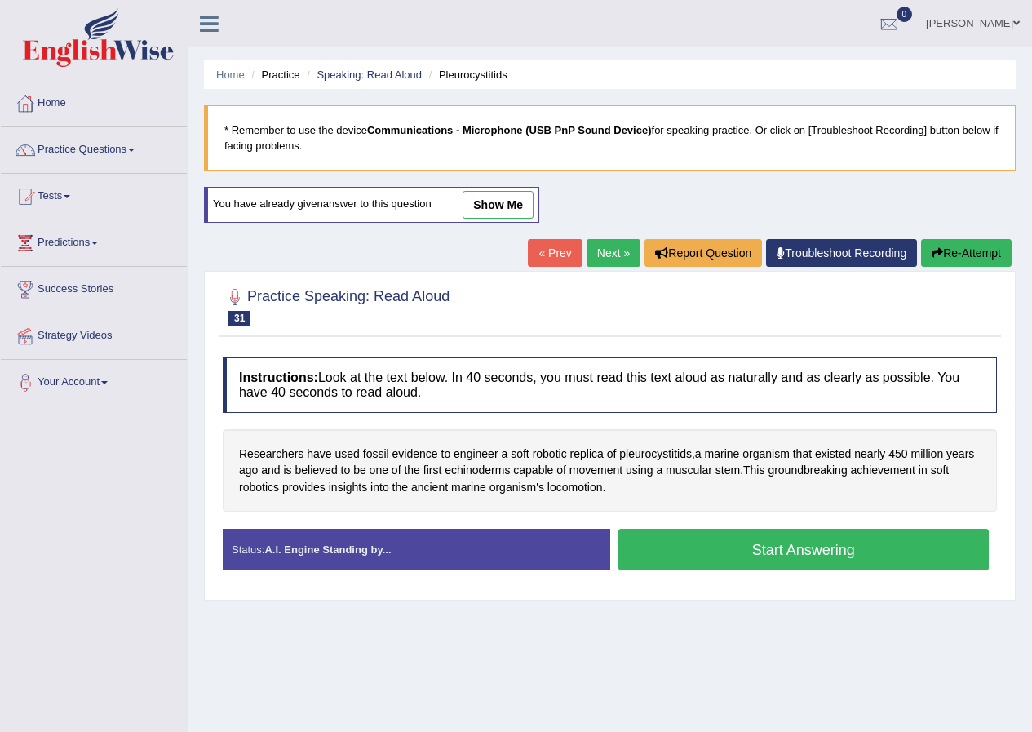
click at [824, 539] on button "Start Answering" at bounding box center [803, 550] width 371 height 42
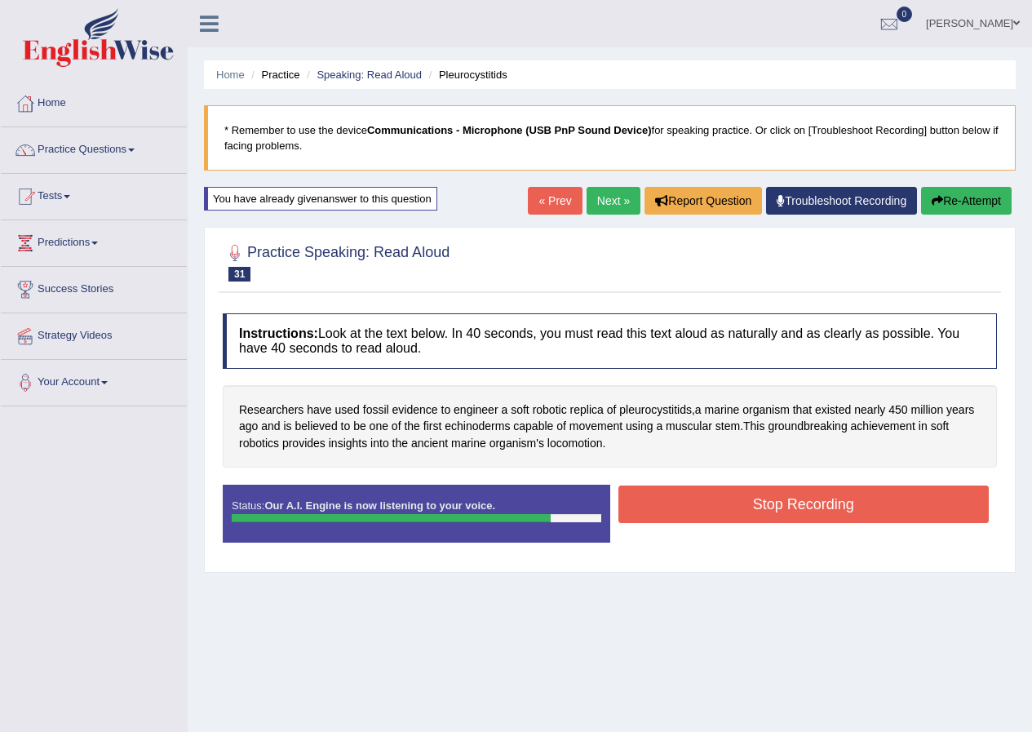
click at [848, 506] on button "Stop Recording" at bounding box center [803, 504] width 371 height 38
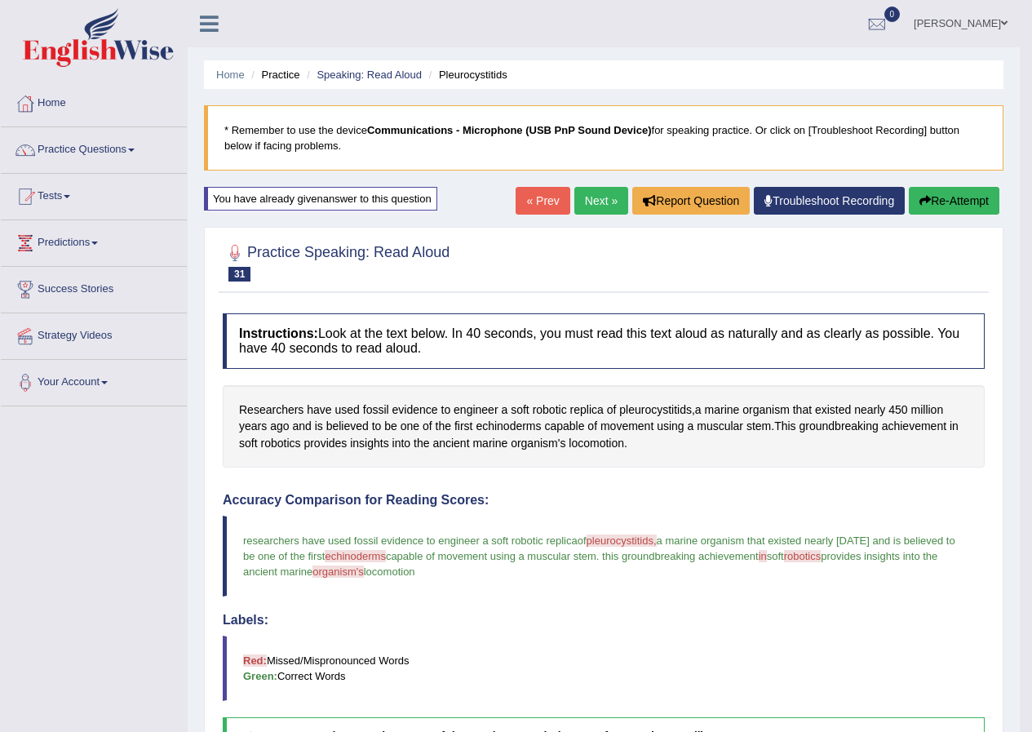
click at [579, 189] on link "Next »" at bounding box center [601, 201] width 54 height 28
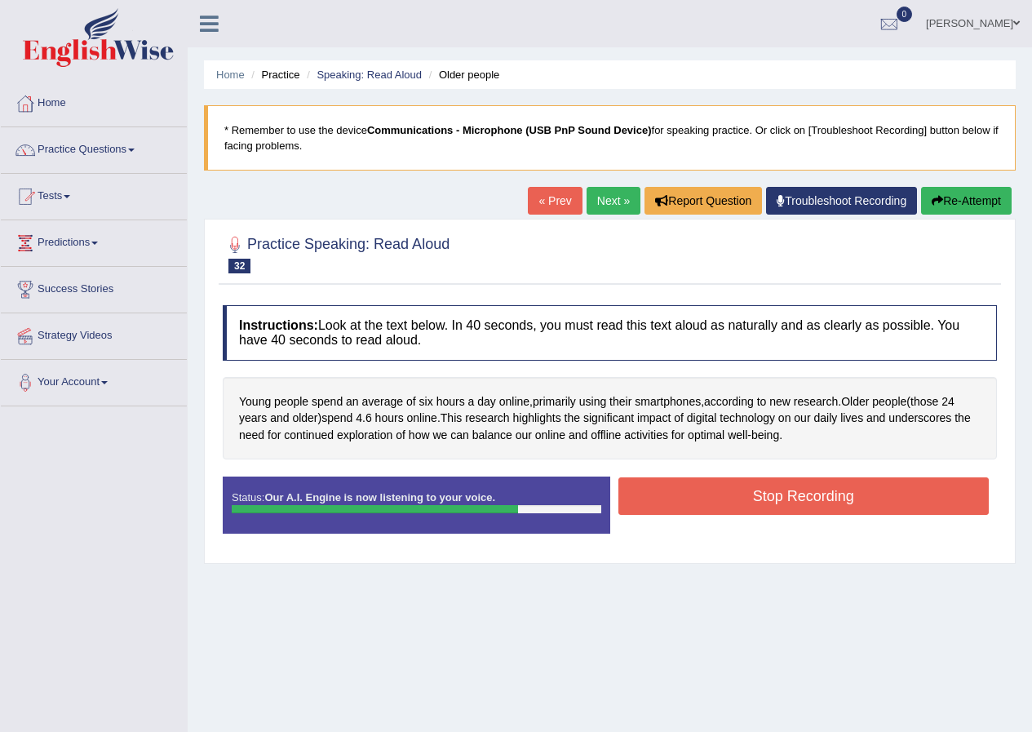
click at [785, 500] on button "Stop Recording" at bounding box center [803, 496] width 371 height 38
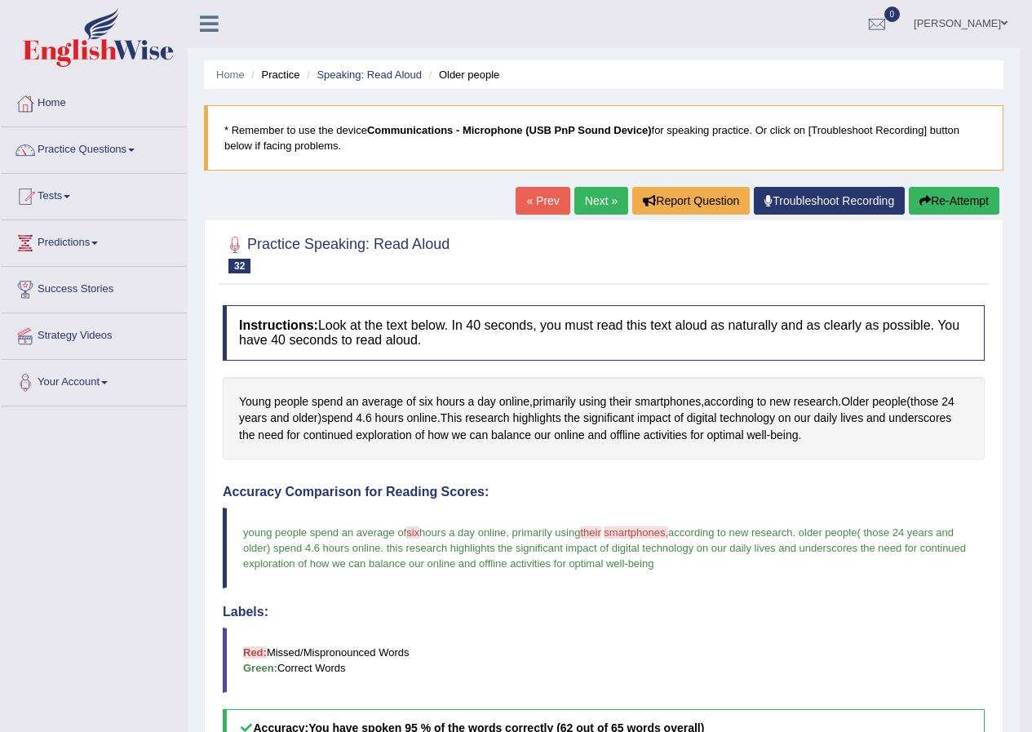
click at [593, 196] on link "Next »" at bounding box center [601, 201] width 54 height 28
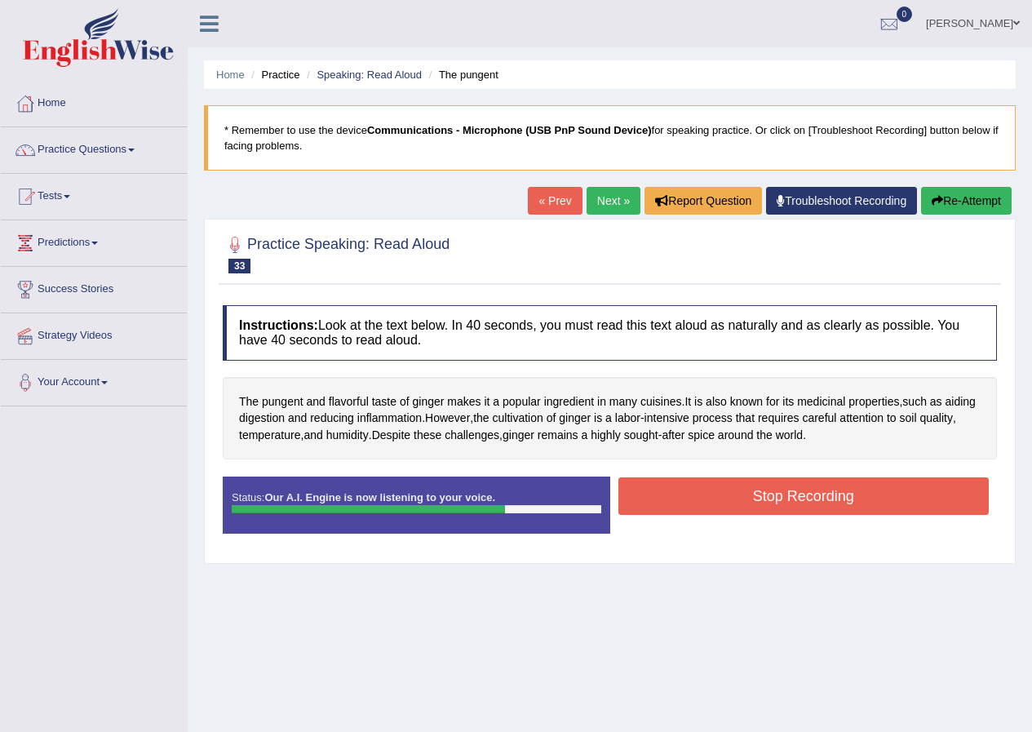
click at [754, 502] on button "Stop Recording" at bounding box center [803, 496] width 371 height 38
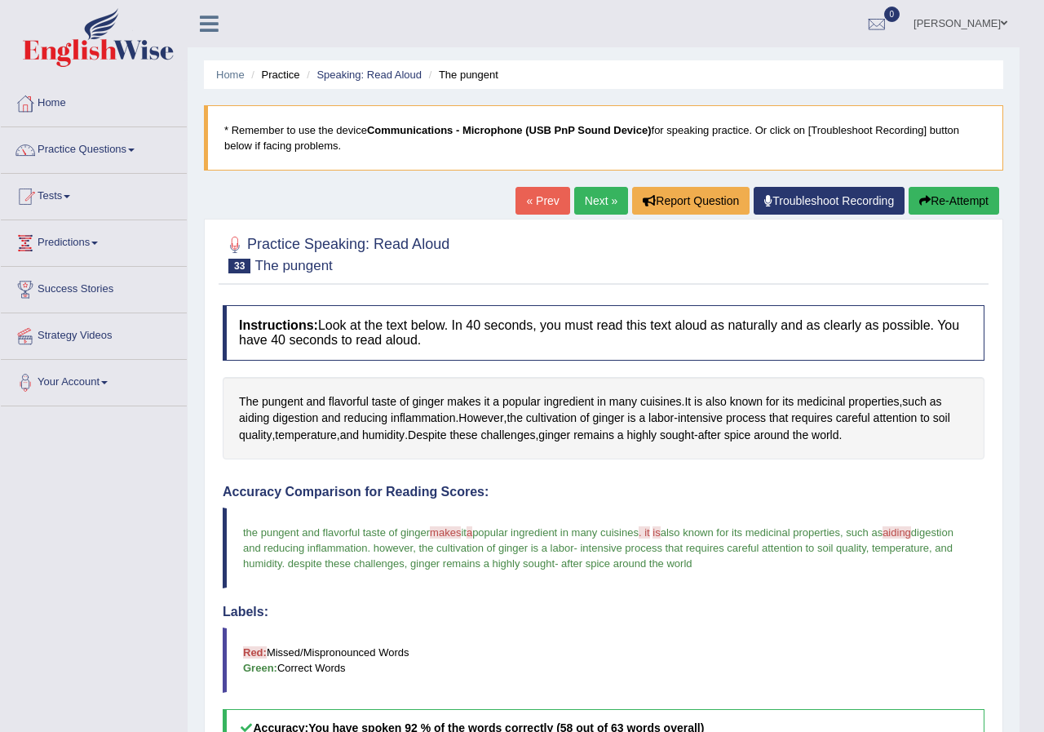
click at [591, 200] on body "Toggle navigation Home Practice Questions Speaking Practice Read Aloud Repeat S…" at bounding box center [522, 366] width 1044 height 732
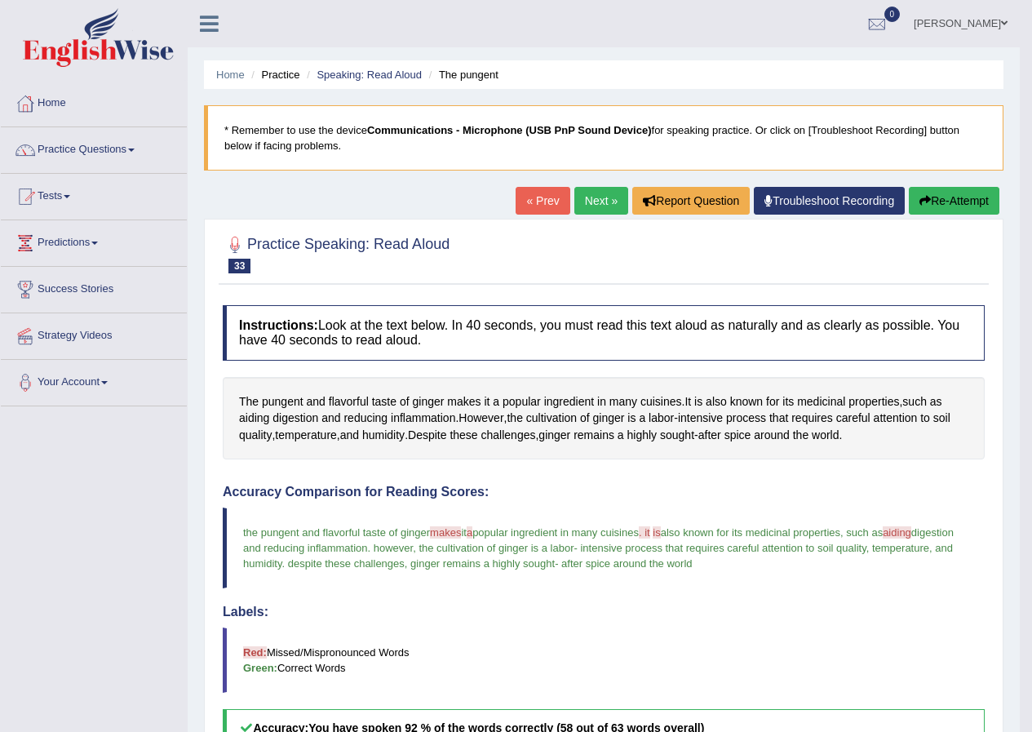
click at [591, 200] on link "Next »" at bounding box center [601, 201] width 54 height 28
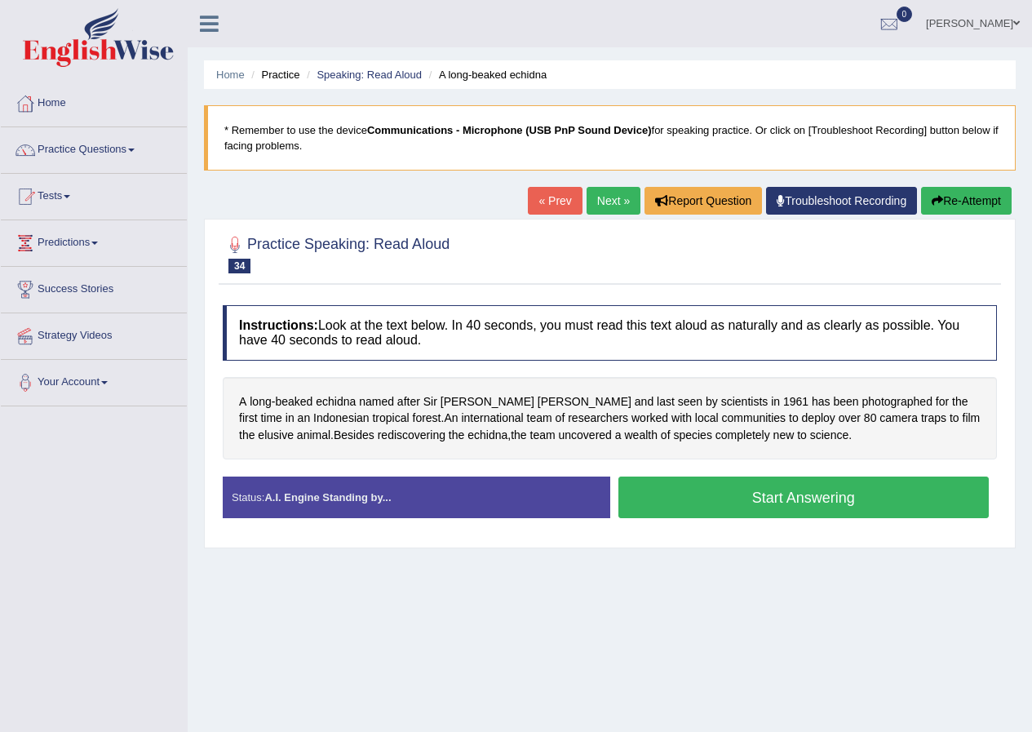
click at [737, 489] on button "Start Answering" at bounding box center [803, 497] width 371 height 42
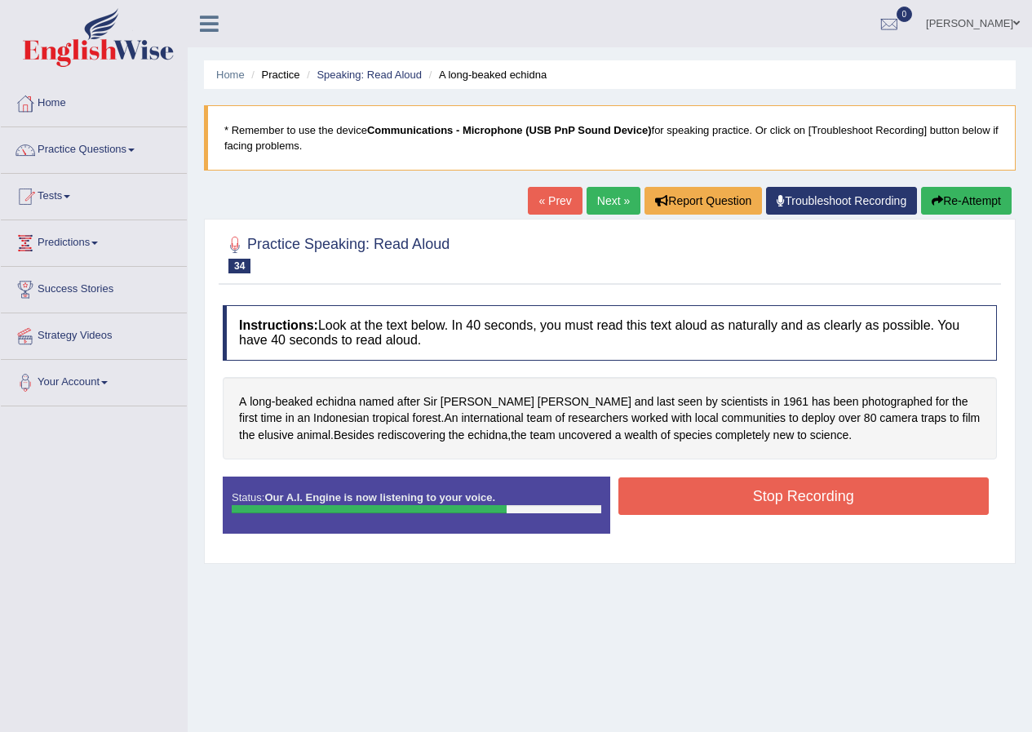
click at [808, 505] on button "Stop Recording" at bounding box center [803, 496] width 371 height 38
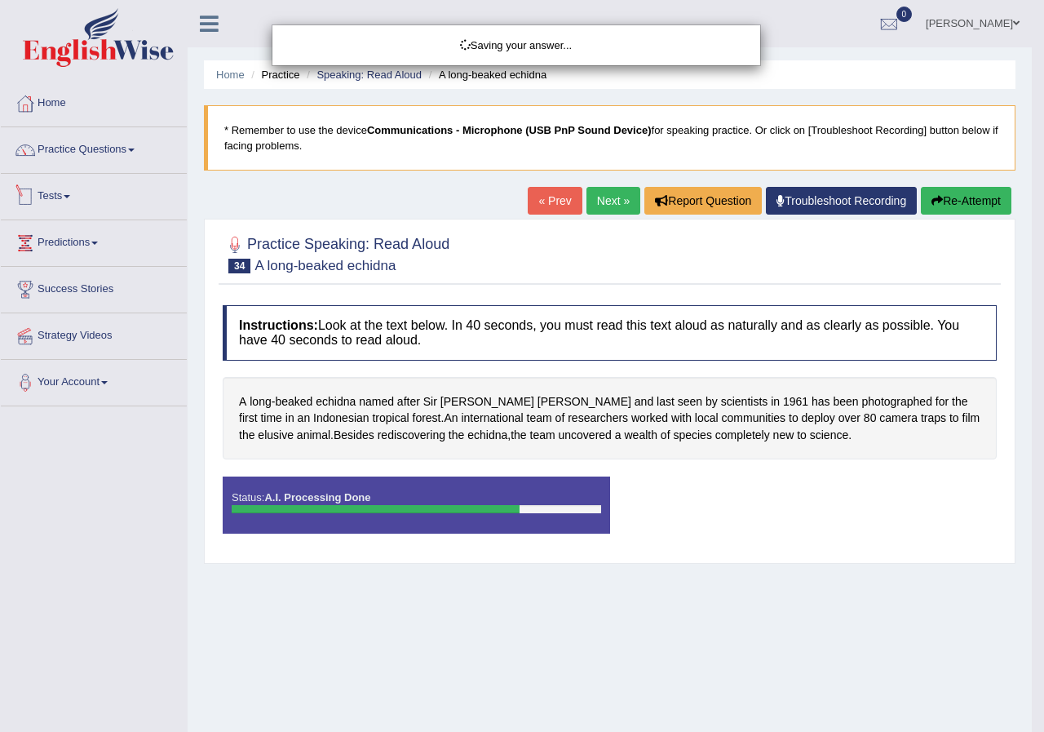
click at [133, 148] on div "Saving your answer..." at bounding box center [522, 366] width 1044 height 732
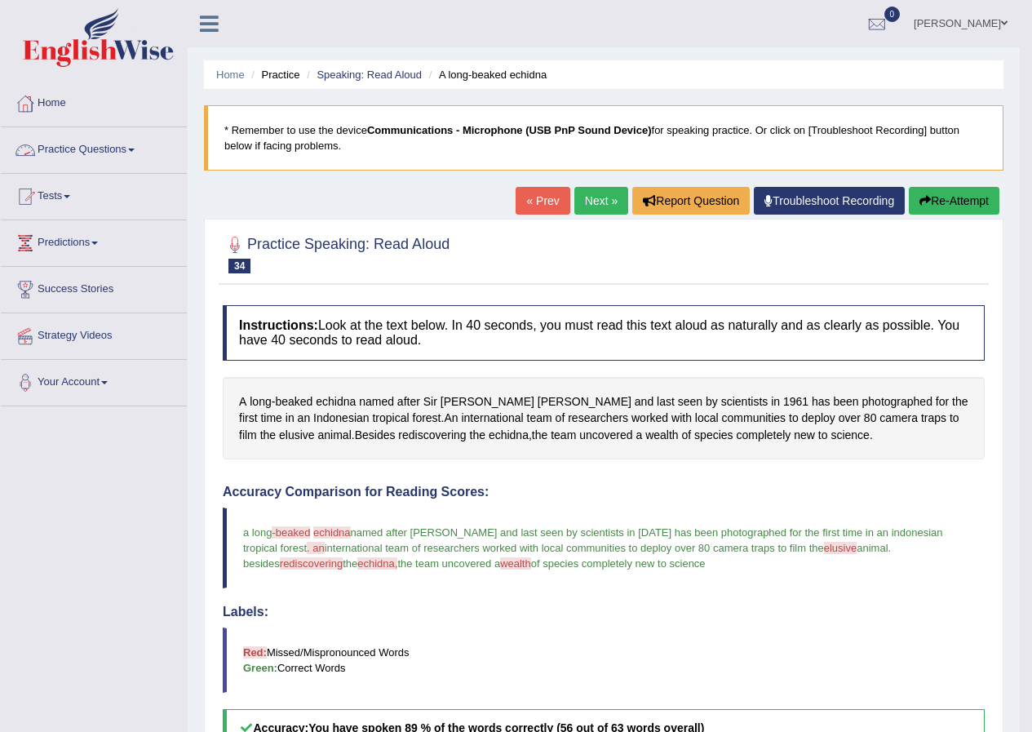
click at [133, 148] on link "Practice Questions" at bounding box center [94, 147] width 186 height 41
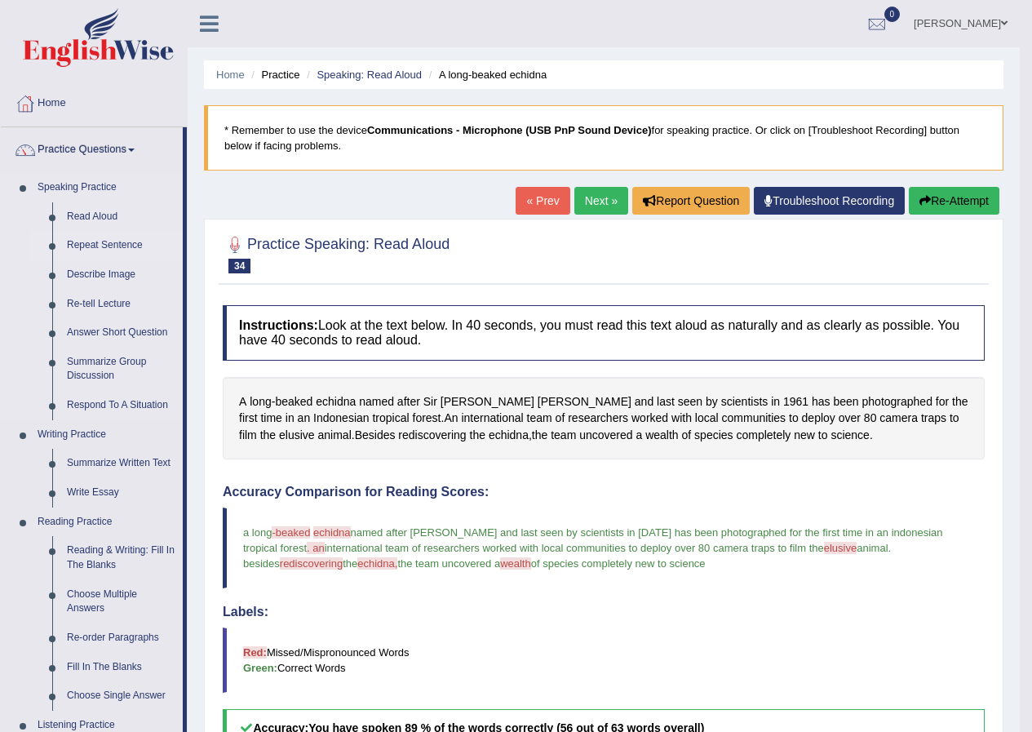
click at [86, 247] on link "Repeat Sentence" at bounding box center [121, 245] width 123 height 29
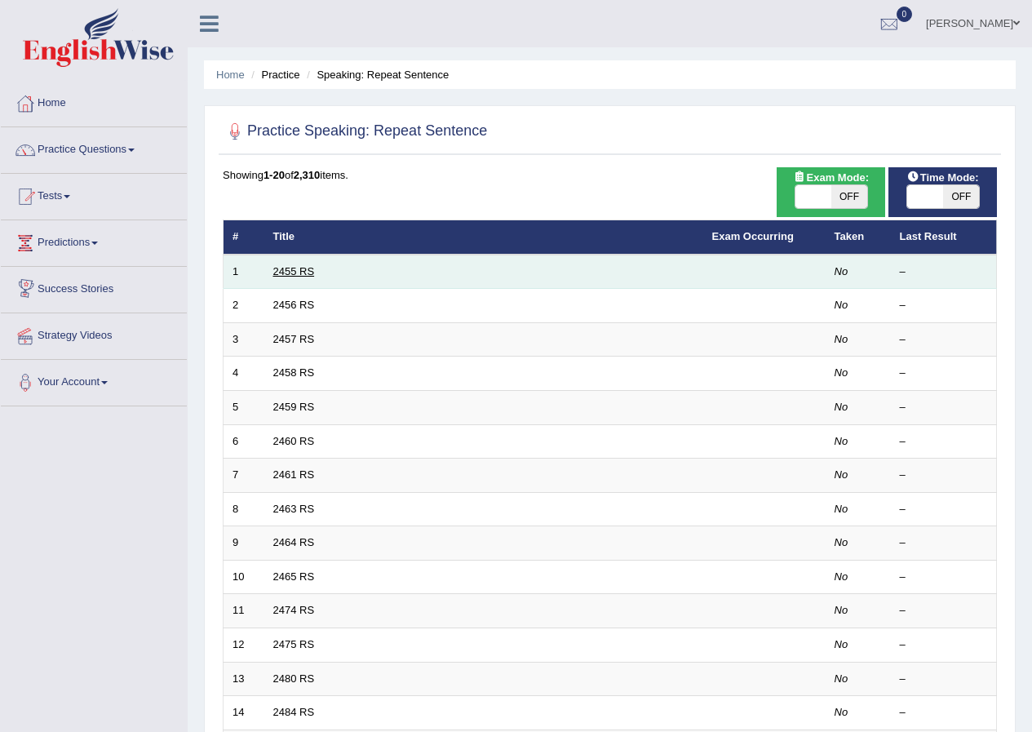
click at [281, 272] on link "2455 RS" at bounding box center [294, 271] width 42 height 12
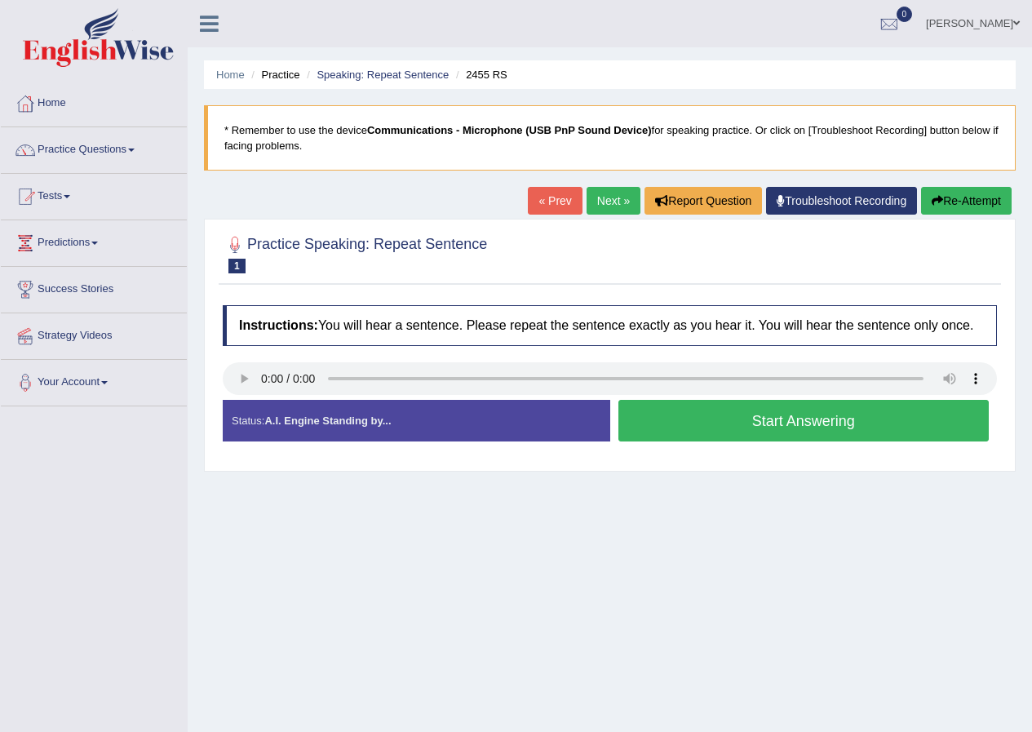
click at [738, 435] on button "Start Answering" at bounding box center [803, 421] width 371 height 42
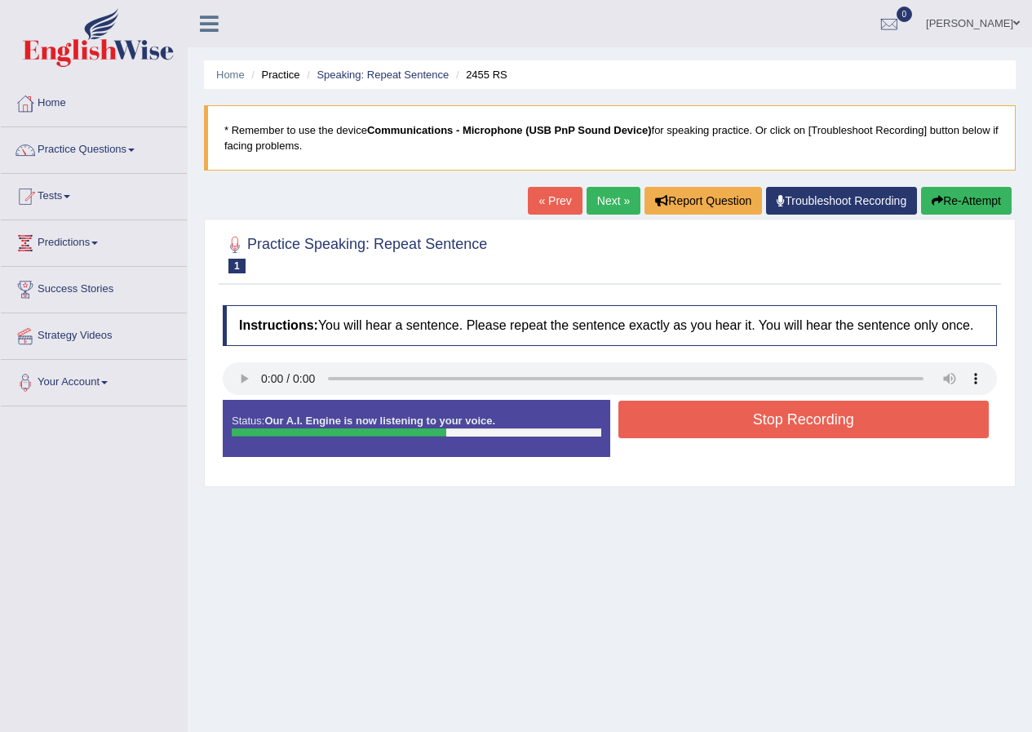
click at [746, 425] on button "Stop Recording" at bounding box center [803, 419] width 371 height 38
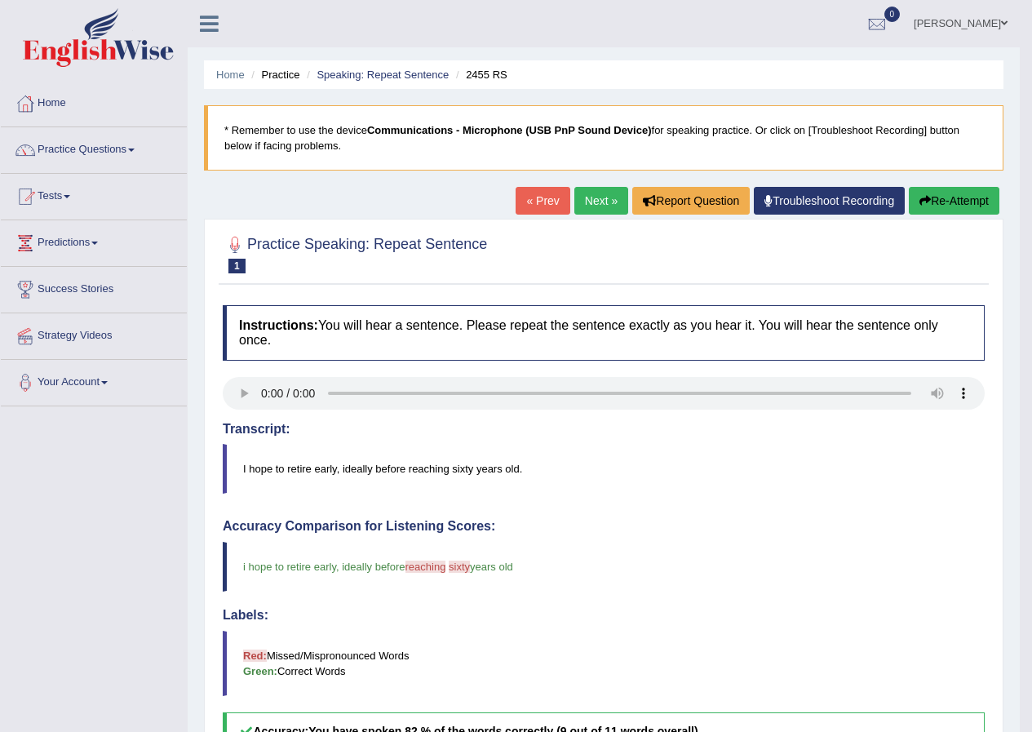
click at [931, 203] on button "Re-Attempt" at bounding box center [954, 201] width 91 height 28
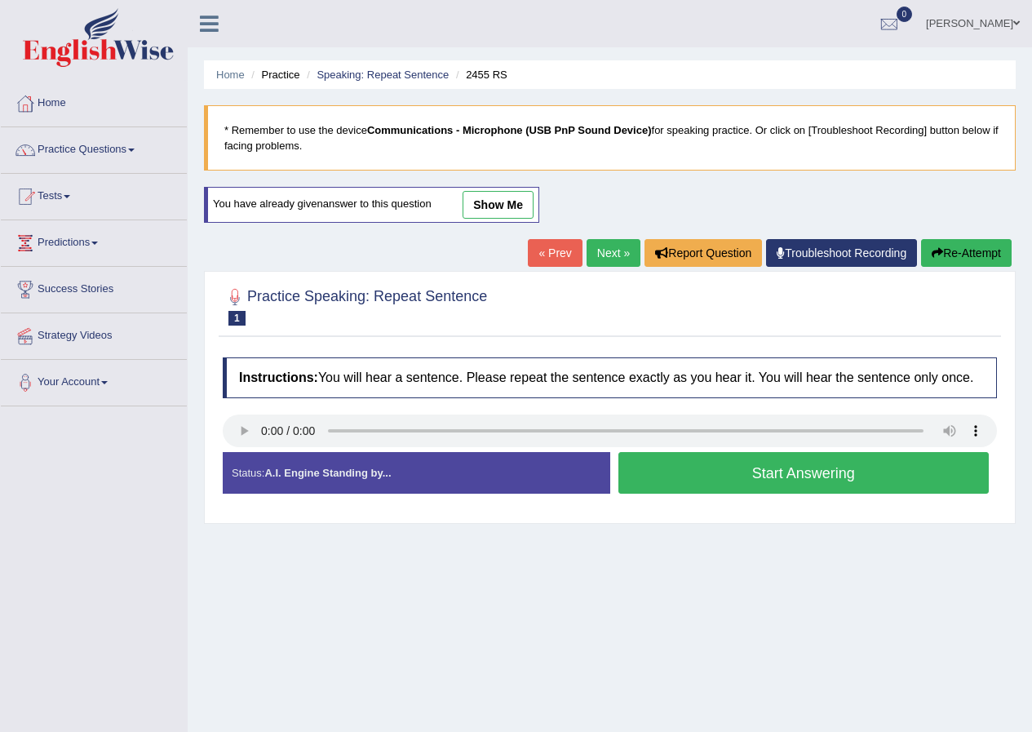
click at [871, 478] on button "Start Answering" at bounding box center [803, 473] width 371 height 42
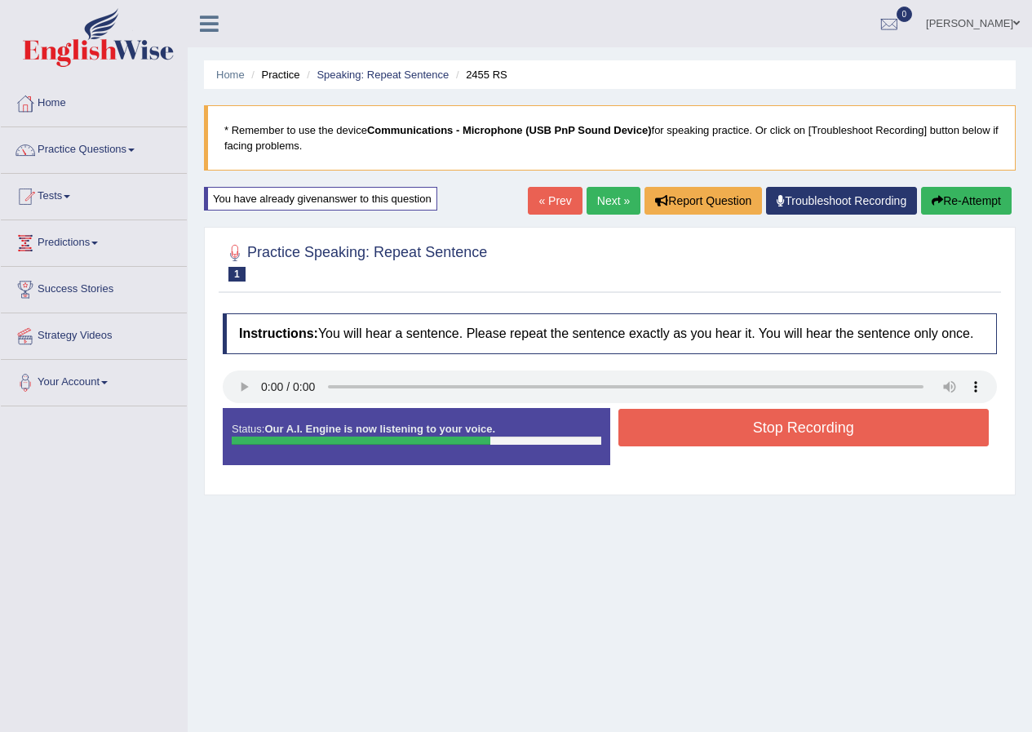
click at [869, 436] on button "Stop Recording" at bounding box center [803, 428] width 371 height 38
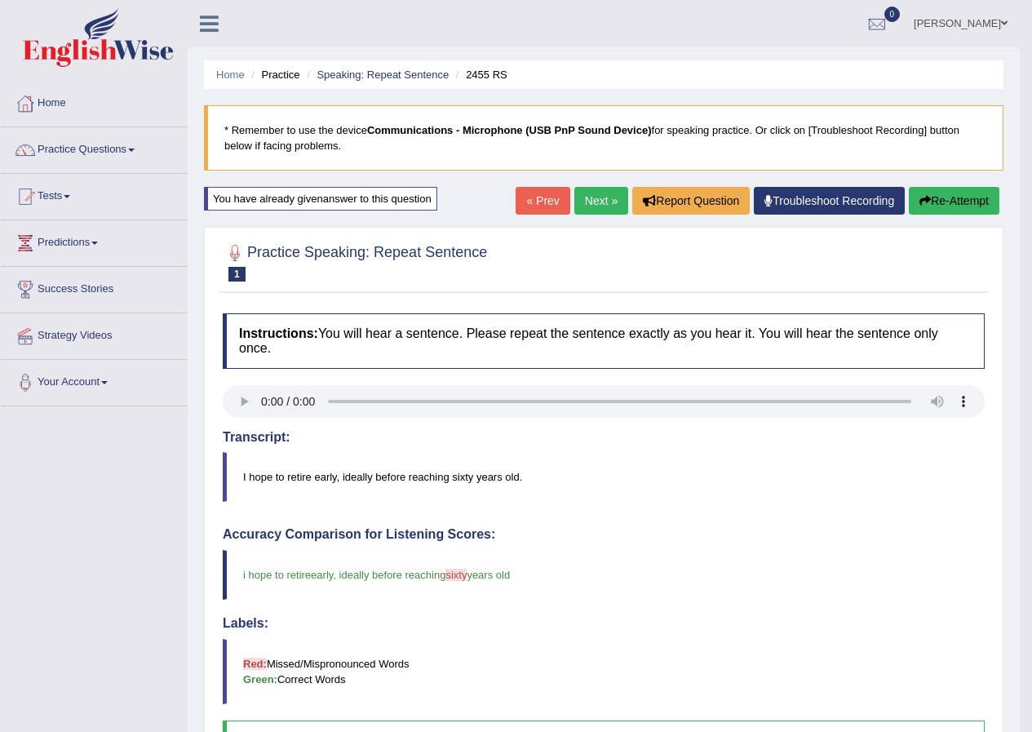
click at [599, 192] on link "Next »" at bounding box center [601, 201] width 54 height 28
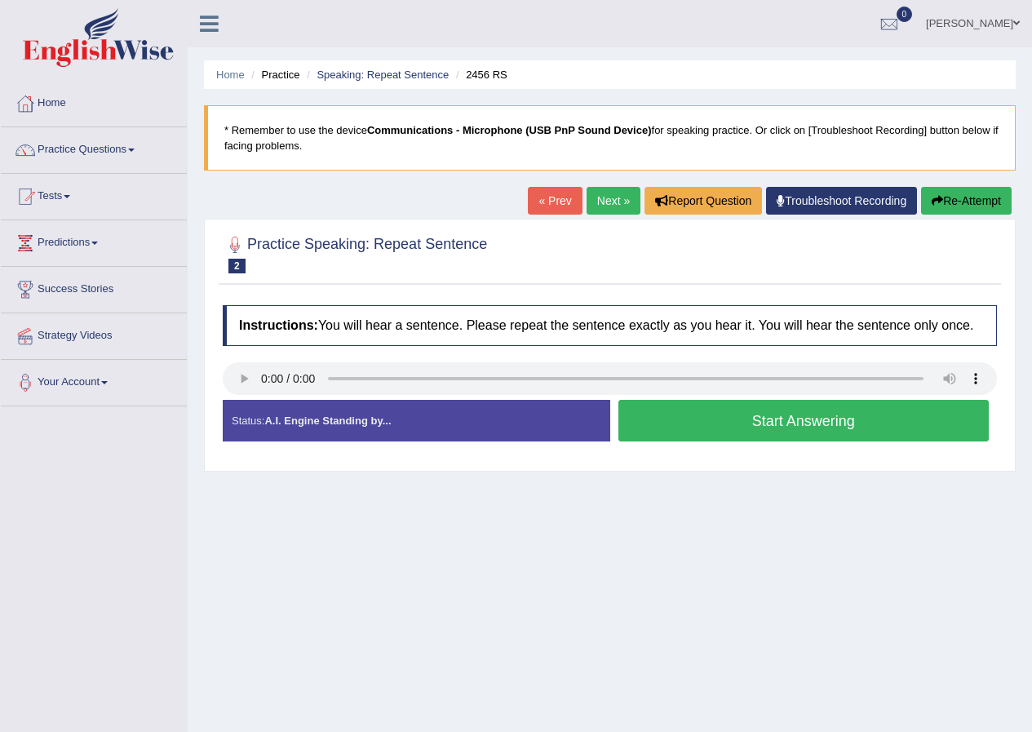
click at [698, 431] on button "Start Answering" at bounding box center [803, 421] width 371 height 42
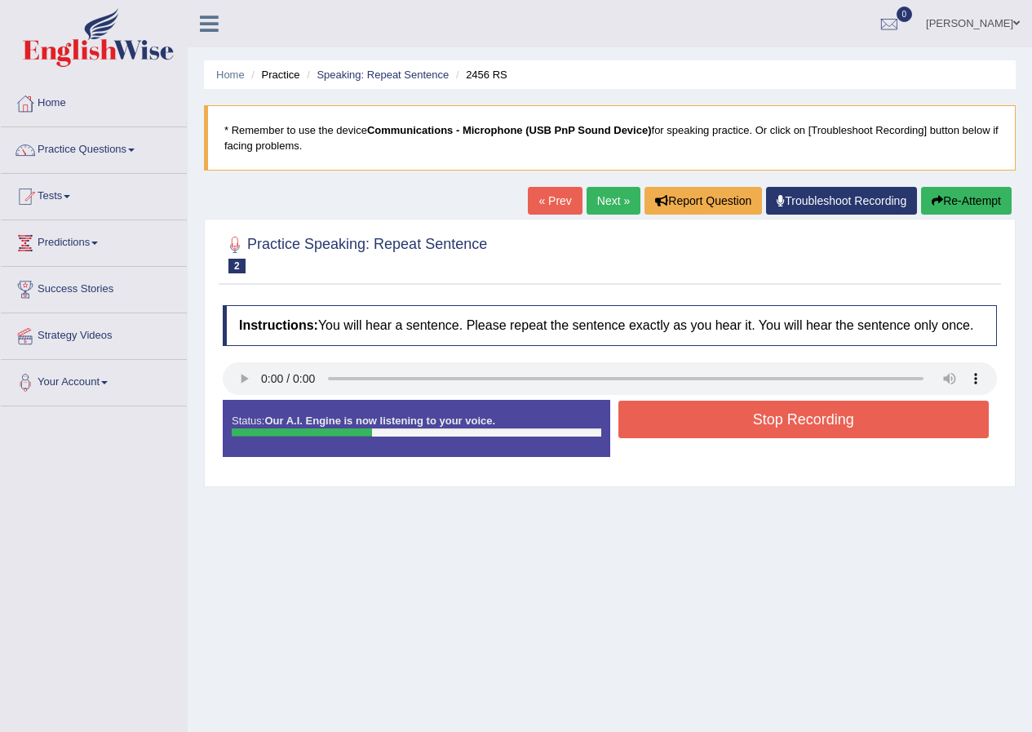
click at [759, 426] on button "Stop Recording" at bounding box center [803, 419] width 371 height 38
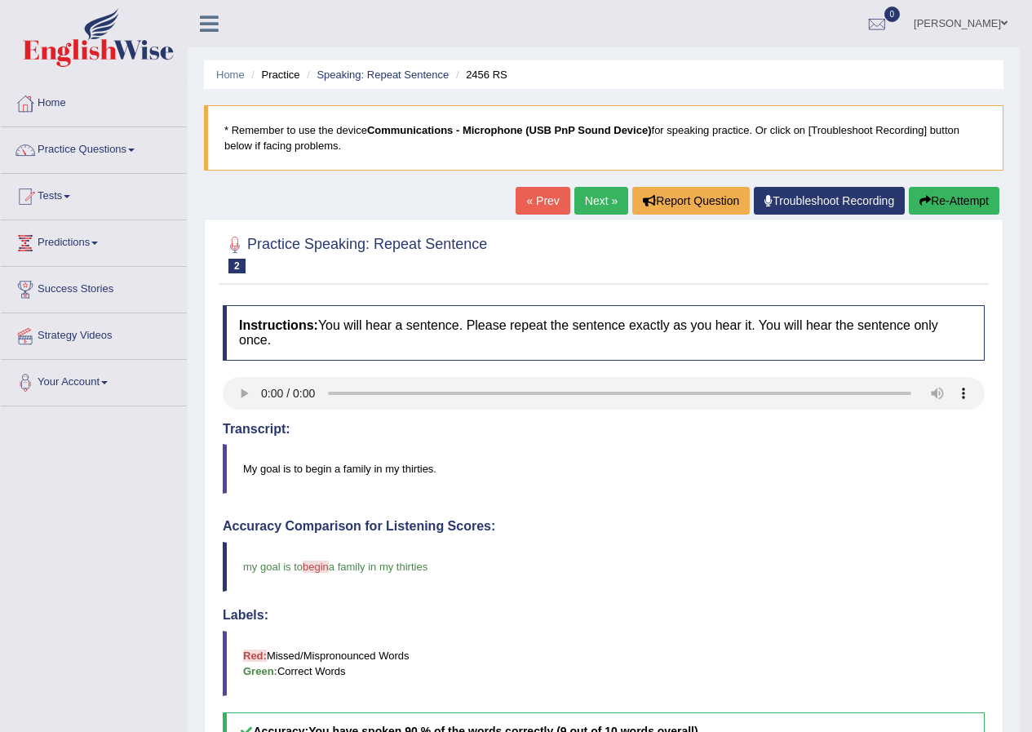
click at [964, 201] on button "Re-Attempt" at bounding box center [954, 201] width 91 height 28
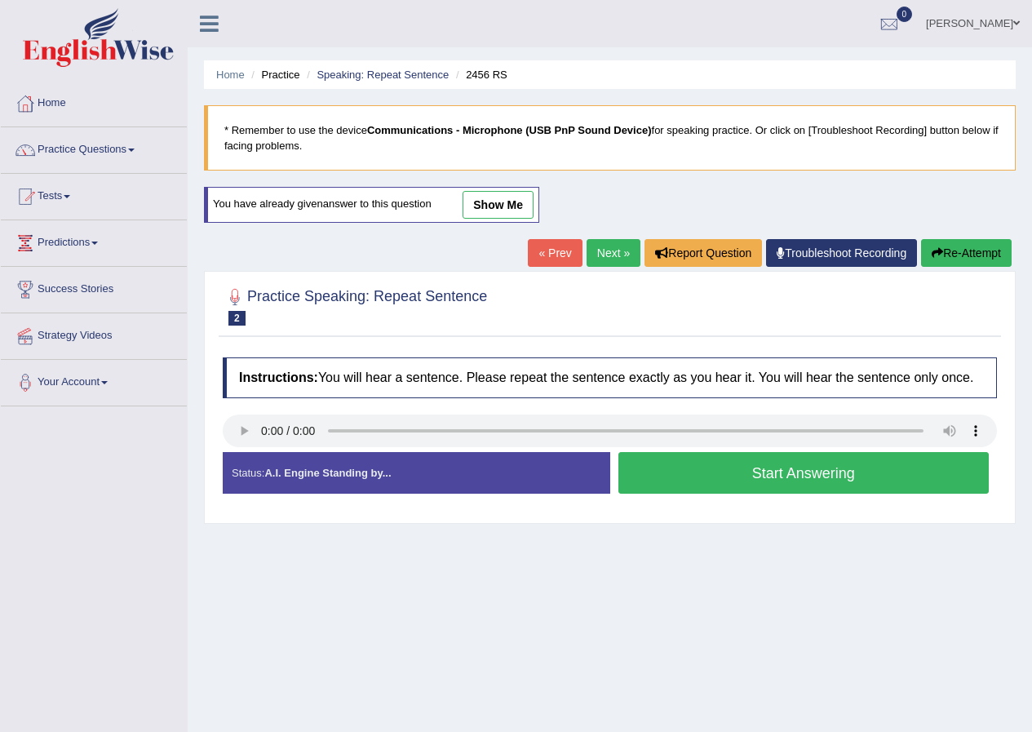
click at [754, 474] on button "Start Answering" at bounding box center [803, 473] width 371 height 42
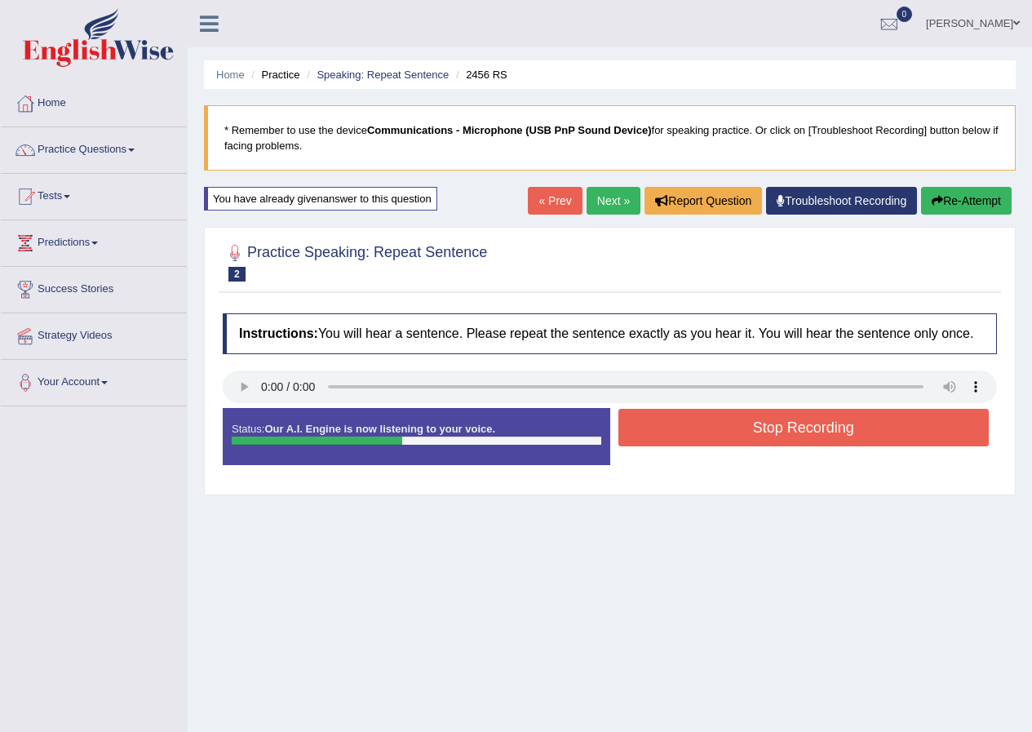
click at [764, 430] on button "Stop Recording" at bounding box center [803, 428] width 371 height 38
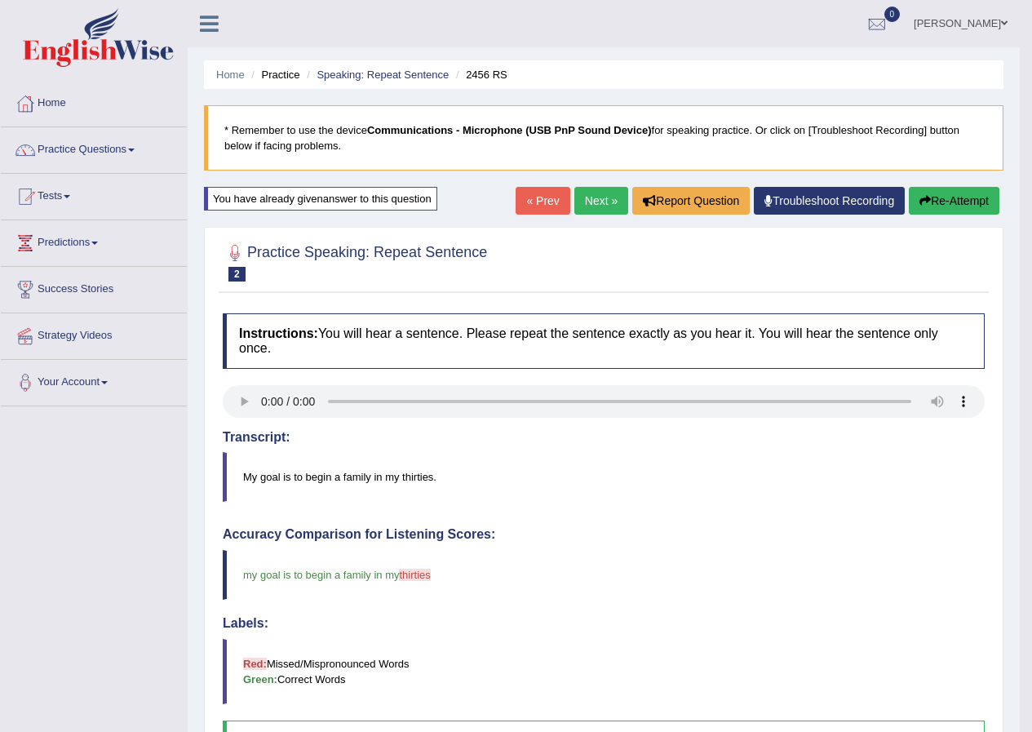
click at [591, 202] on link "Next »" at bounding box center [601, 201] width 54 height 28
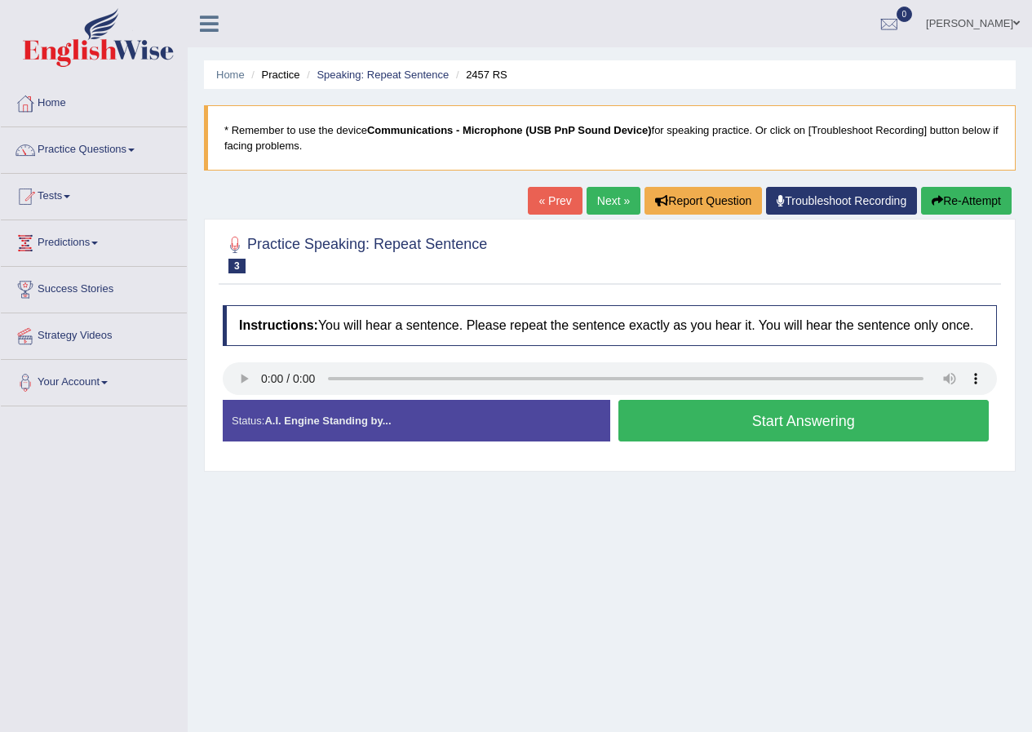
click at [710, 431] on button "Start Answering" at bounding box center [803, 421] width 371 height 42
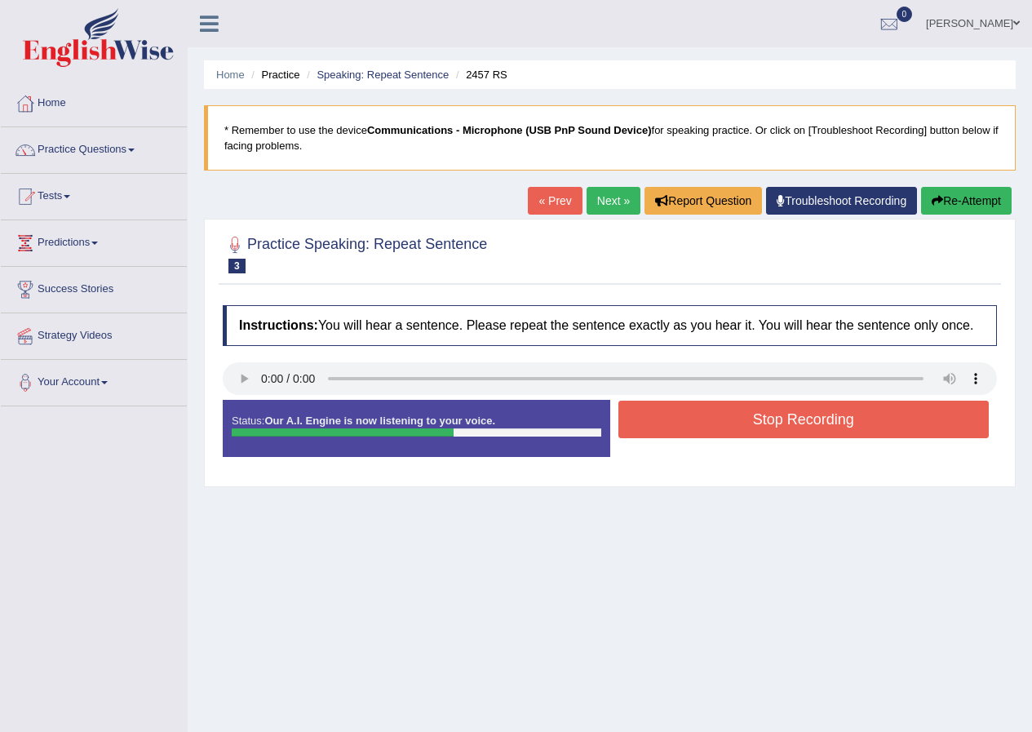
click at [722, 426] on button "Stop Recording" at bounding box center [803, 419] width 371 height 38
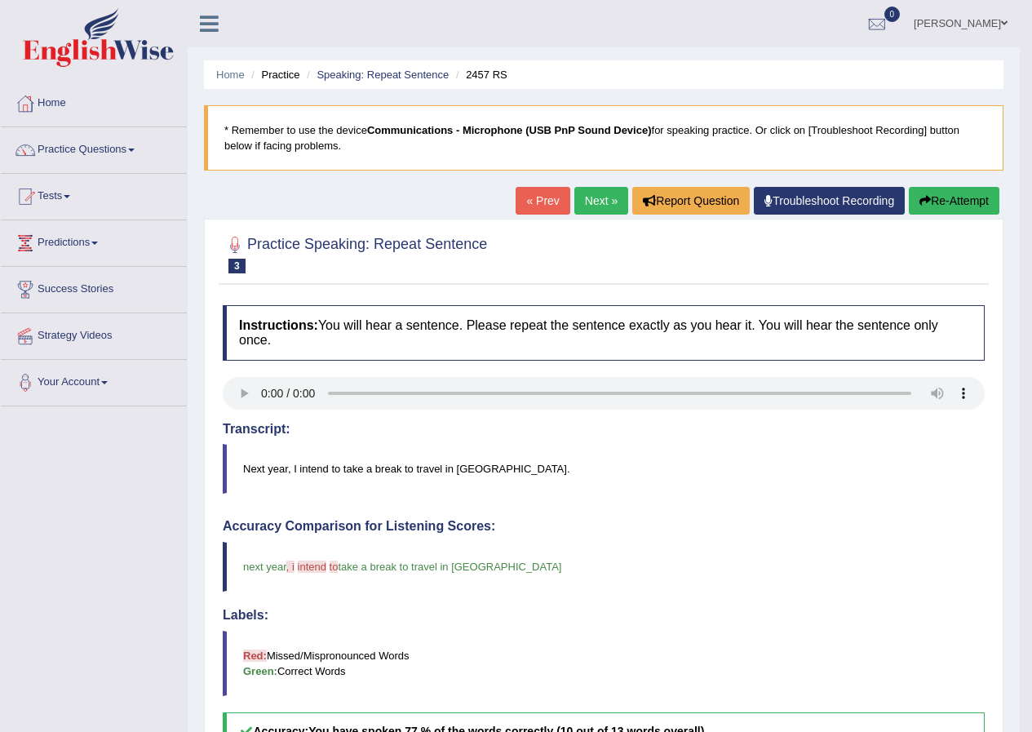
scroll to position [82, 0]
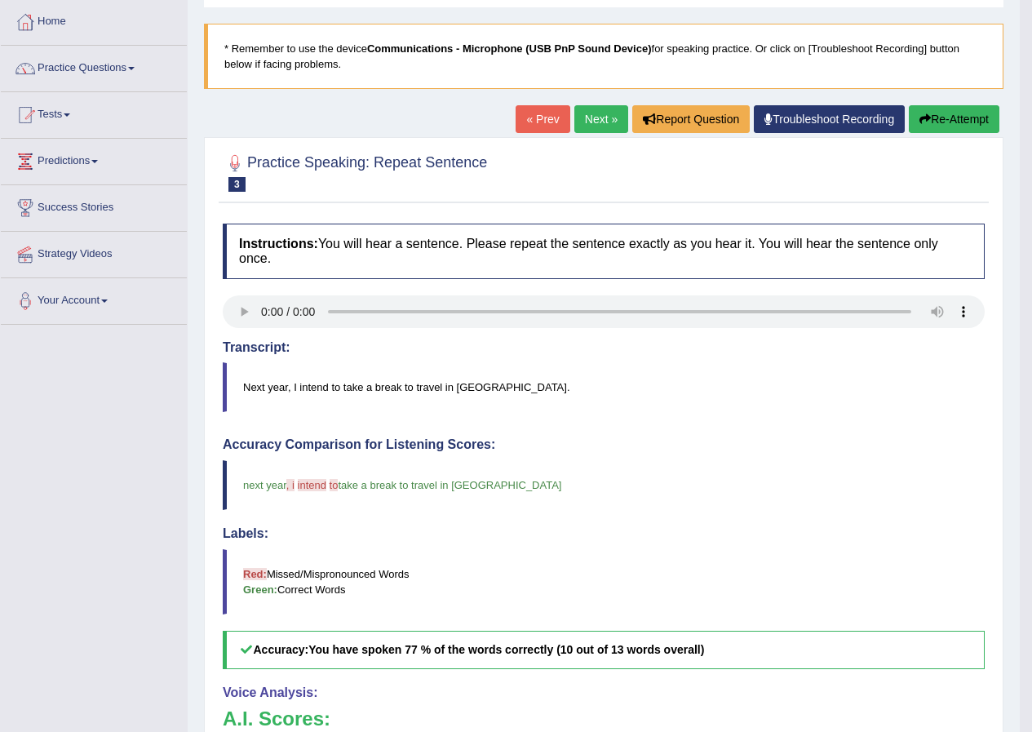
click at [593, 126] on link "Next »" at bounding box center [601, 119] width 54 height 28
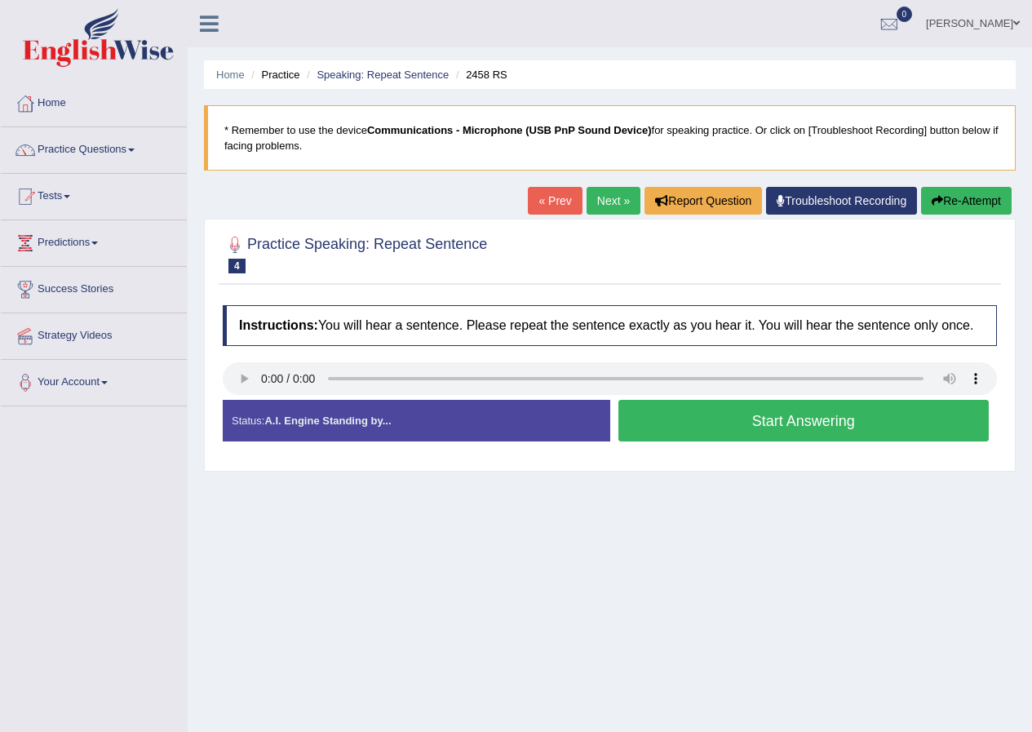
click at [777, 420] on button "Start Answering" at bounding box center [803, 421] width 371 height 42
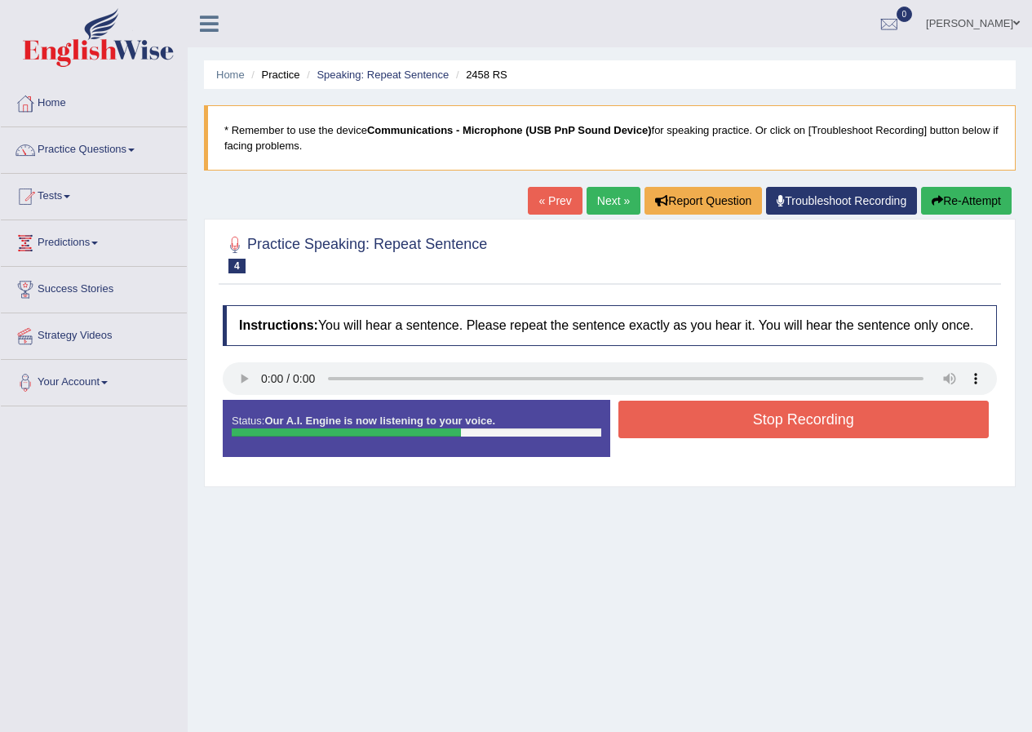
click at [777, 420] on button "Stop Recording" at bounding box center [803, 419] width 371 height 38
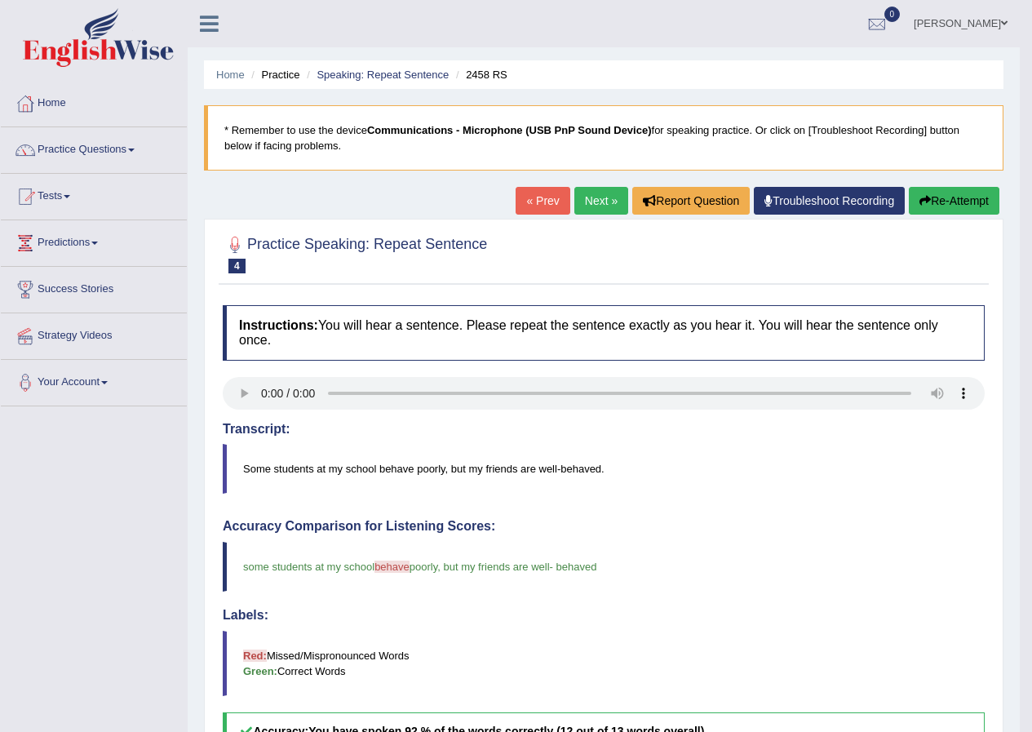
click at [577, 201] on link "Next »" at bounding box center [601, 201] width 54 height 28
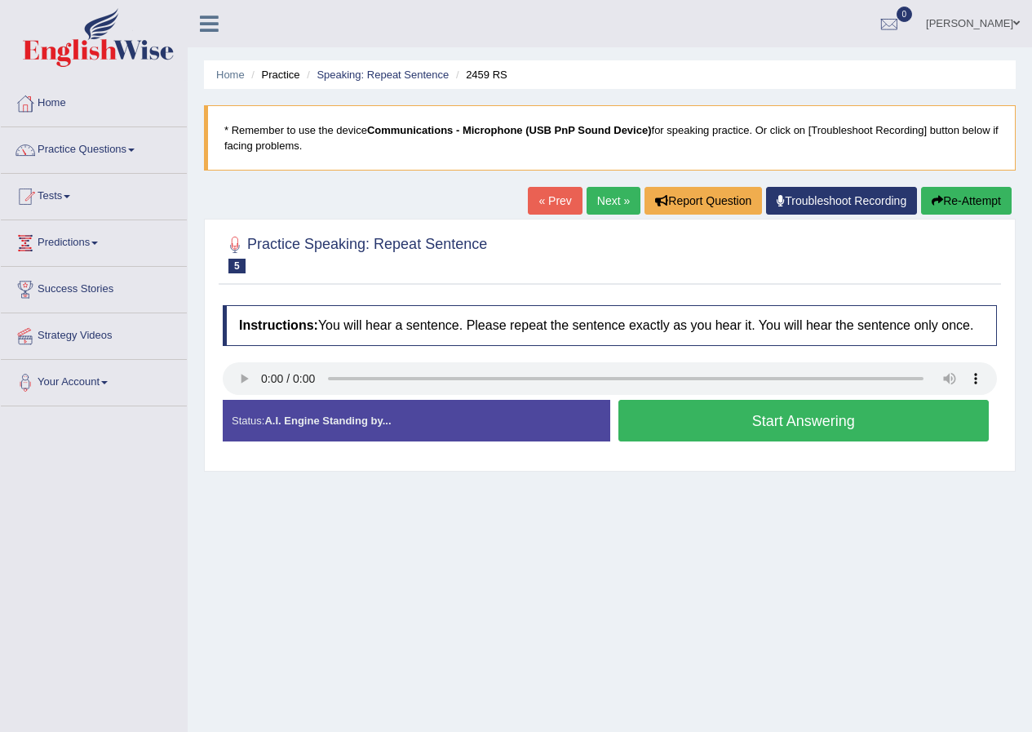
click at [765, 433] on button "Start Answering" at bounding box center [803, 421] width 371 height 42
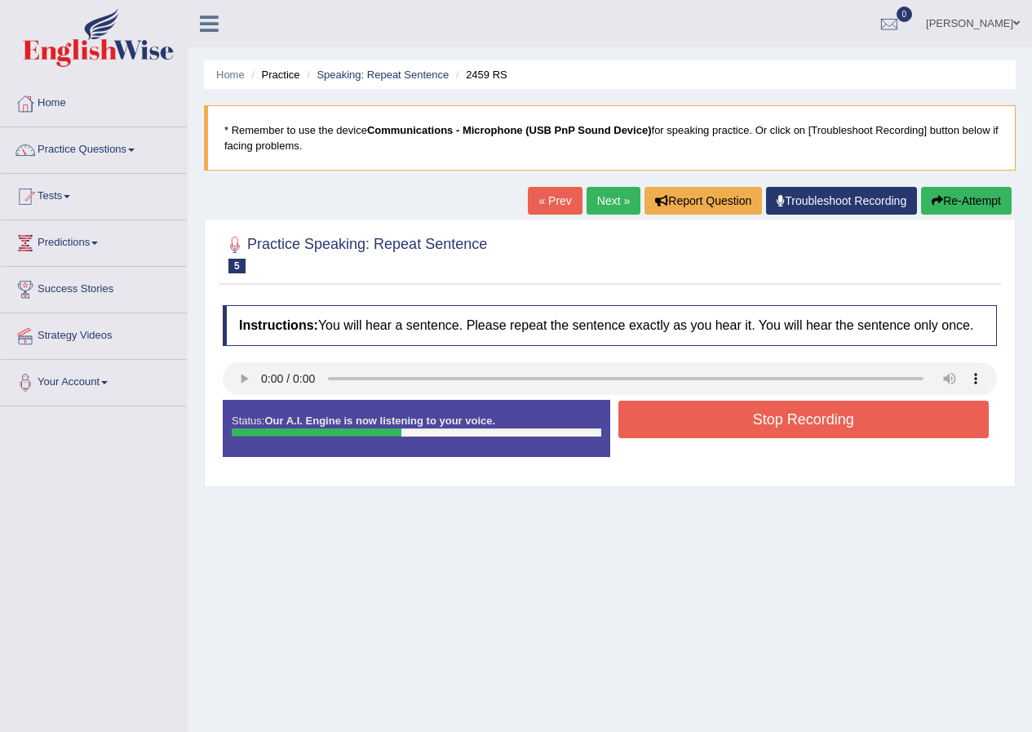
click at [765, 427] on button "Stop Recording" at bounding box center [803, 419] width 371 height 38
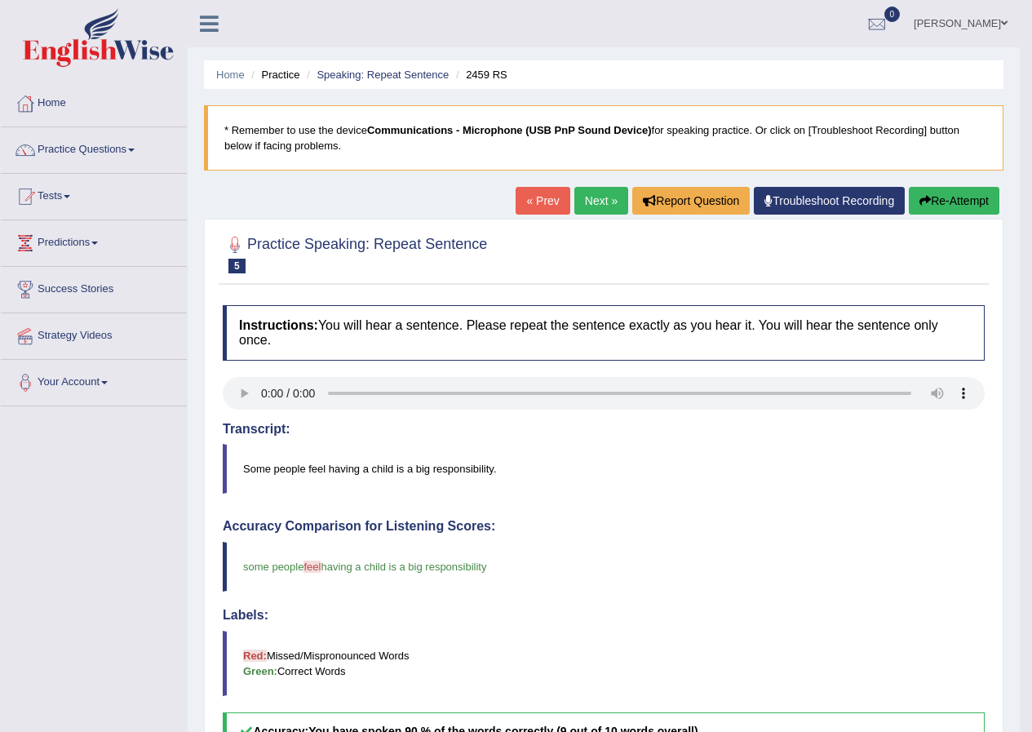
click at [587, 201] on link "Next »" at bounding box center [601, 201] width 54 height 28
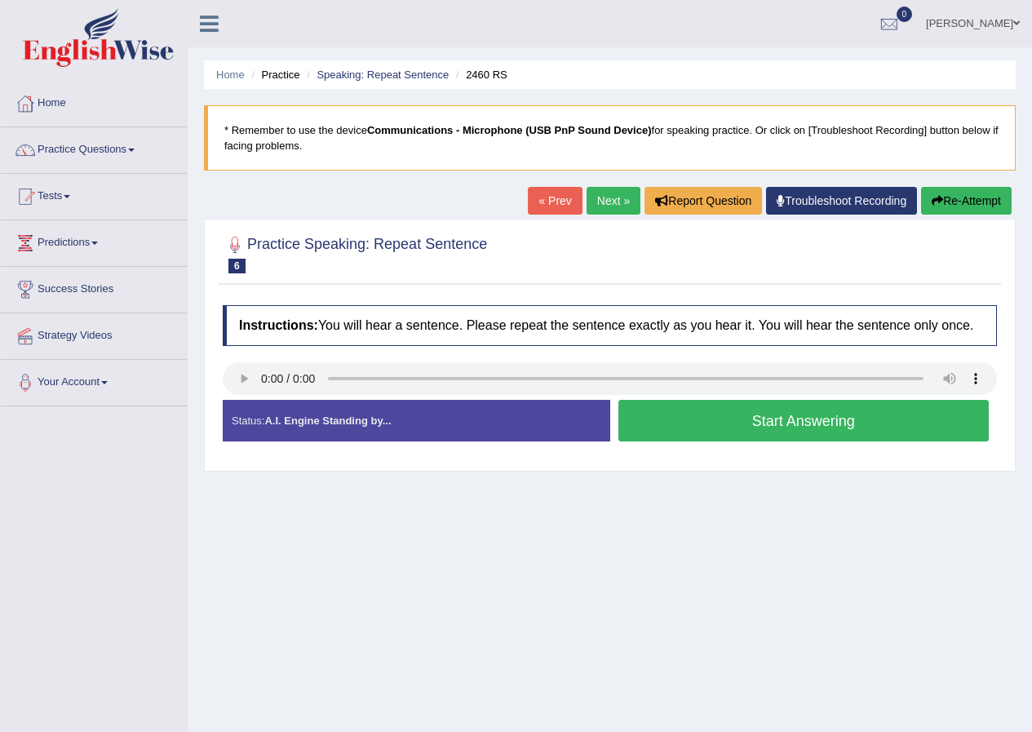
click at [747, 433] on button "Start Answering" at bounding box center [803, 421] width 371 height 42
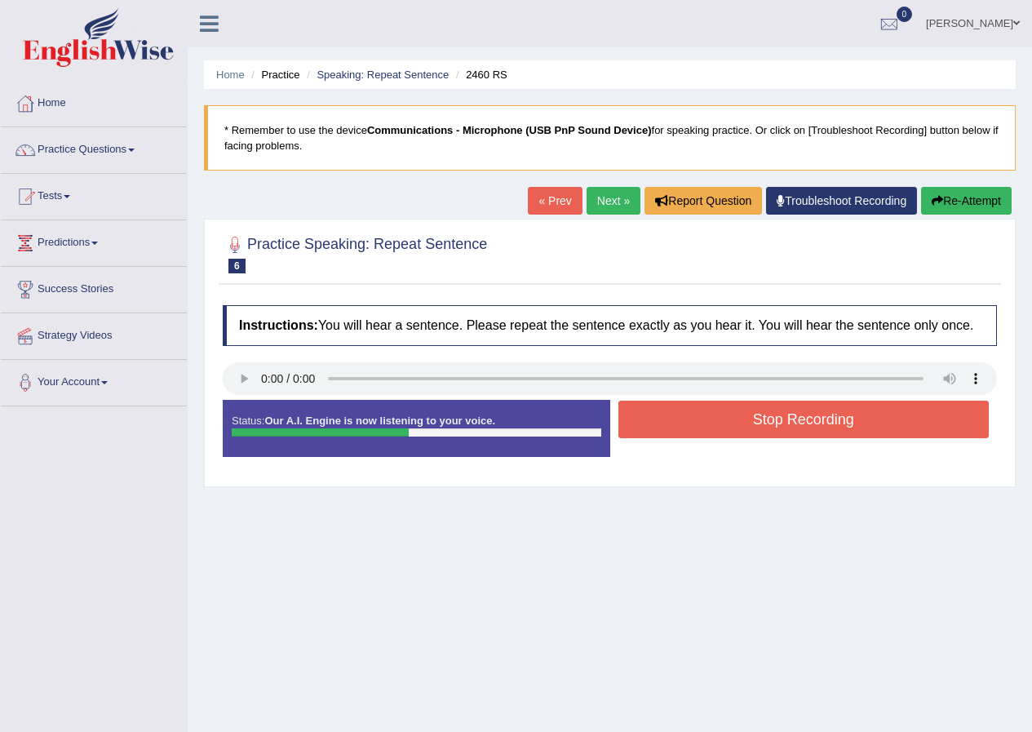
click at [754, 433] on button "Stop Recording" at bounding box center [803, 419] width 371 height 38
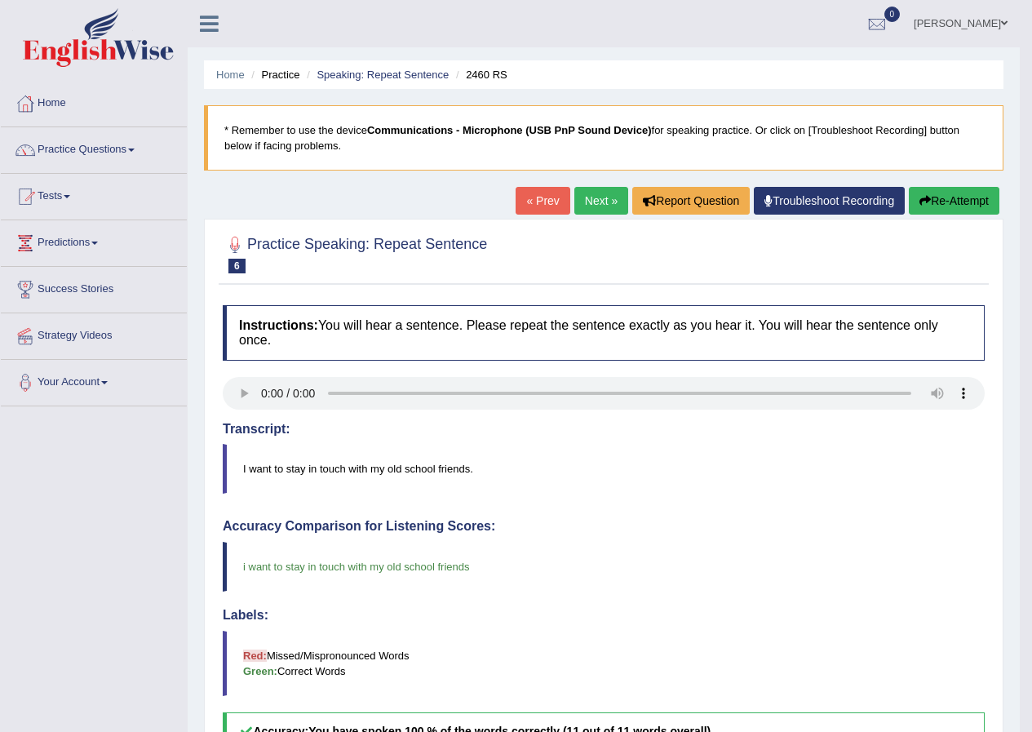
click at [582, 197] on link "Next »" at bounding box center [601, 201] width 54 height 28
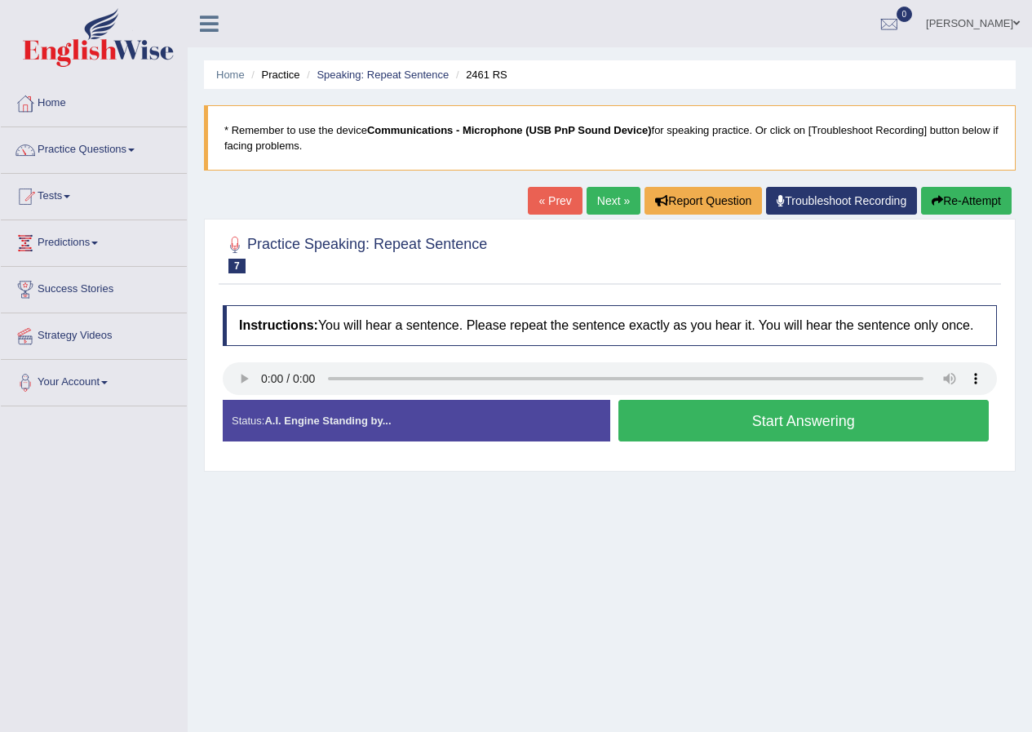
click at [724, 424] on button "Start Answering" at bounding box center [803, 421] width 371 height 42
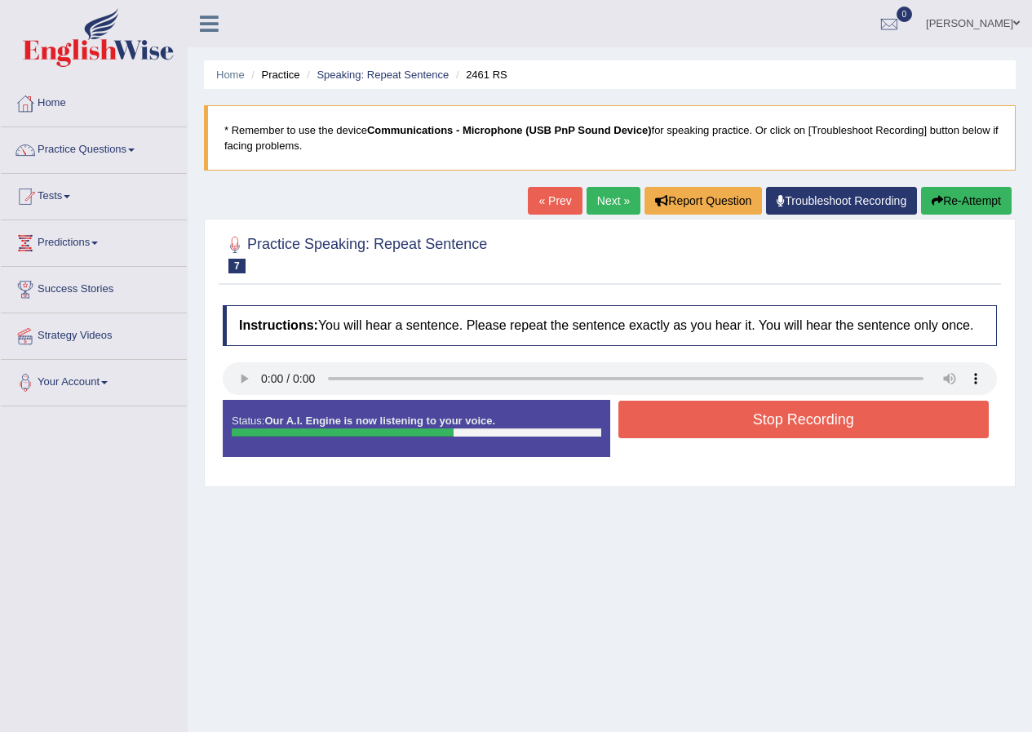
click at [724, 424] on button "Stop Recording" at bounding box center [803, 419] width 371 height 38
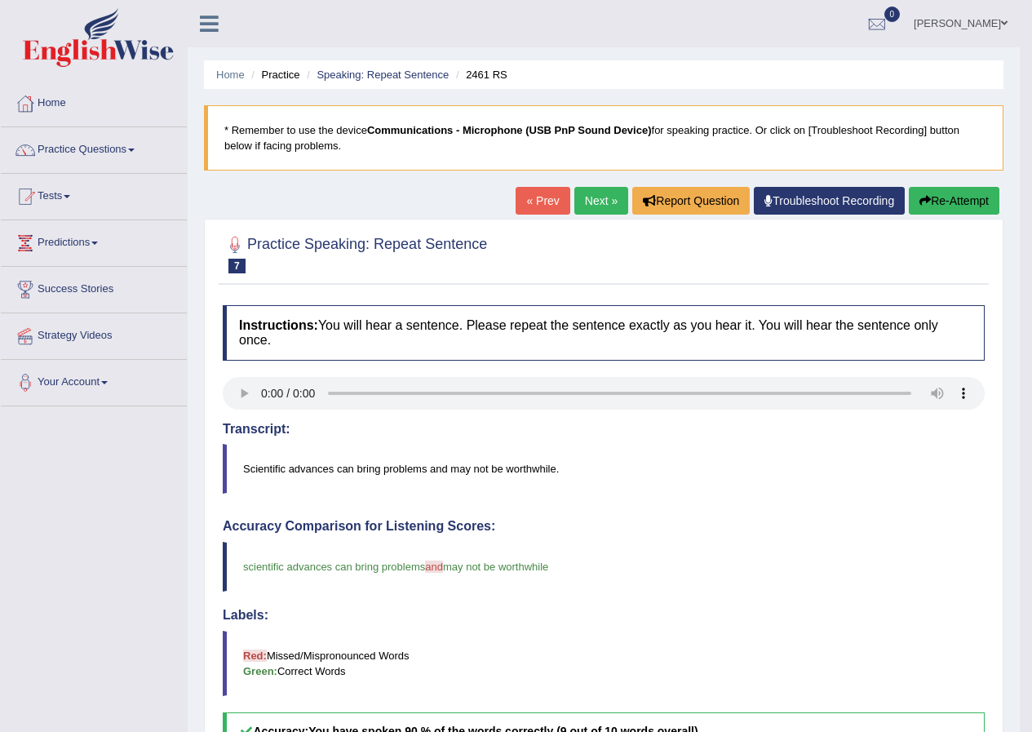
click at [584, 202] on link "Next »" at bounding box center [601, 201] width 54 height 28
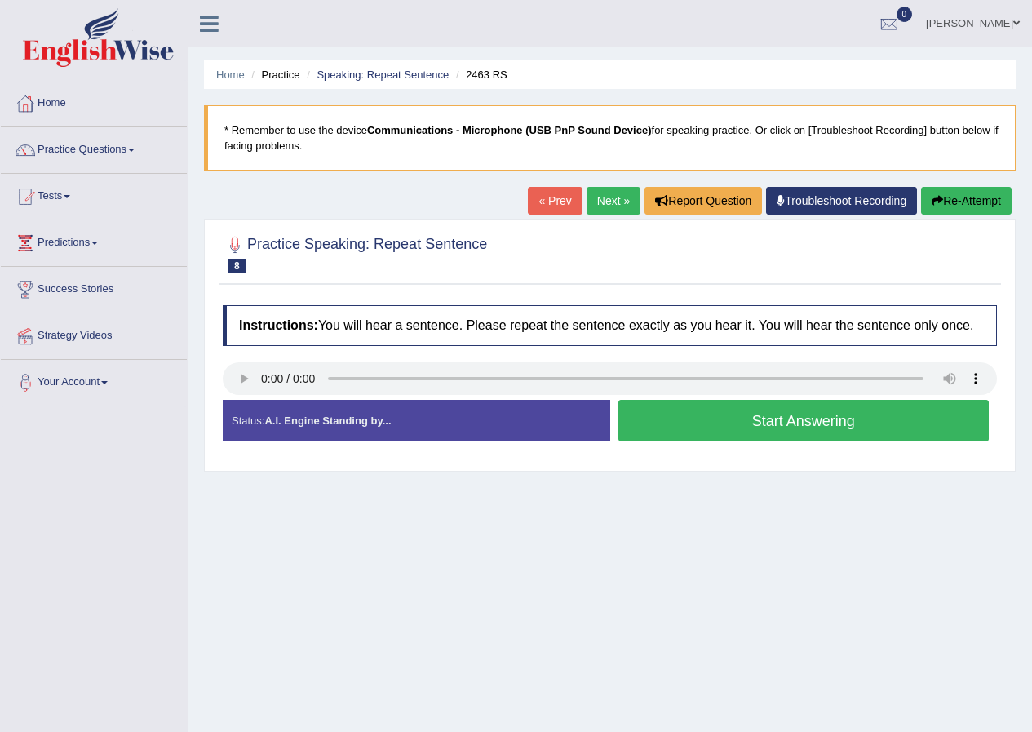
click at [749, 426] on button "Start Answering" at bounding box center [803, 421] width 371 height 42
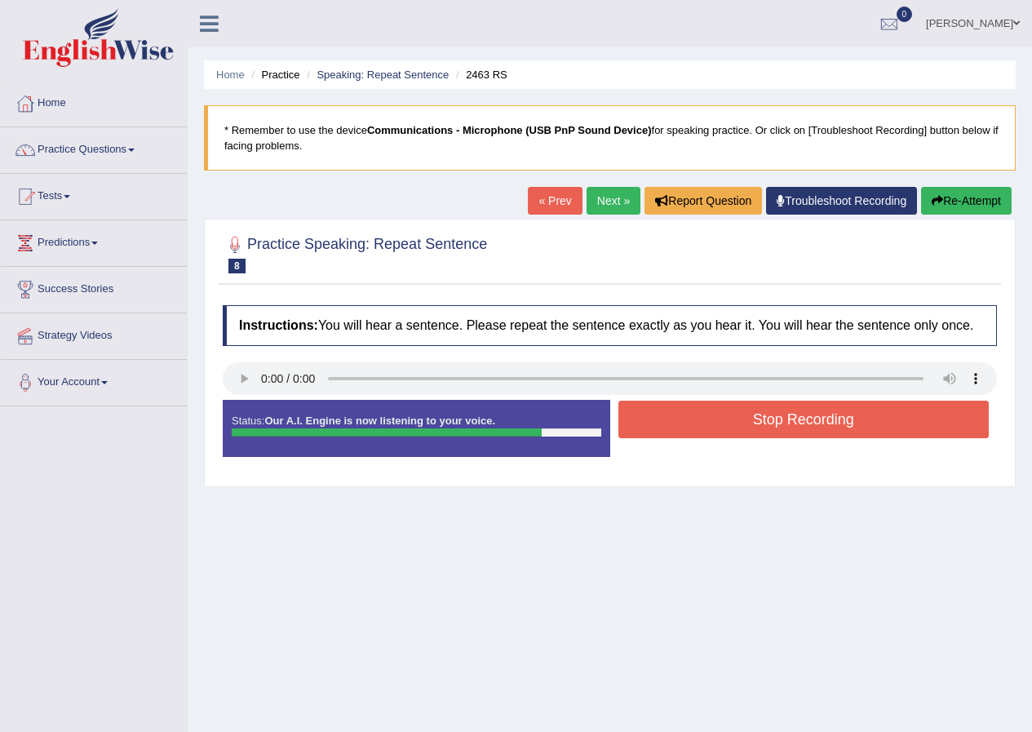
click at [740, 425] on button "Stop Recording" at bounding box center [803, 419] width 371 height 38
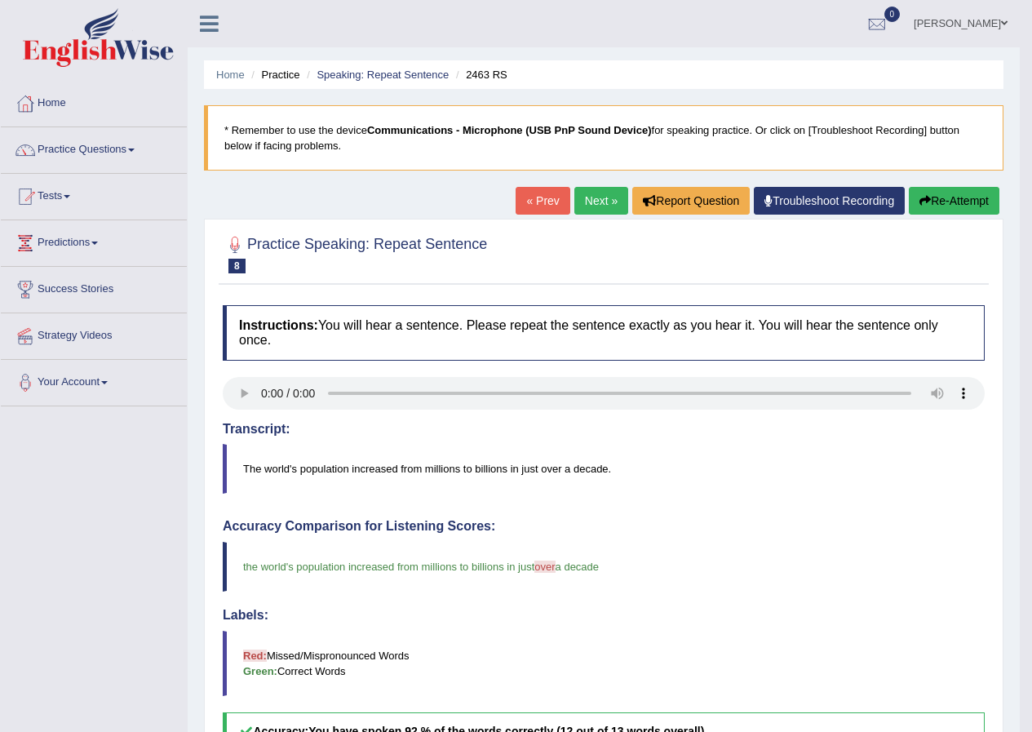
click at [596, 196] on link "Next »" at bounding box center [601, 201] width 54 height 28
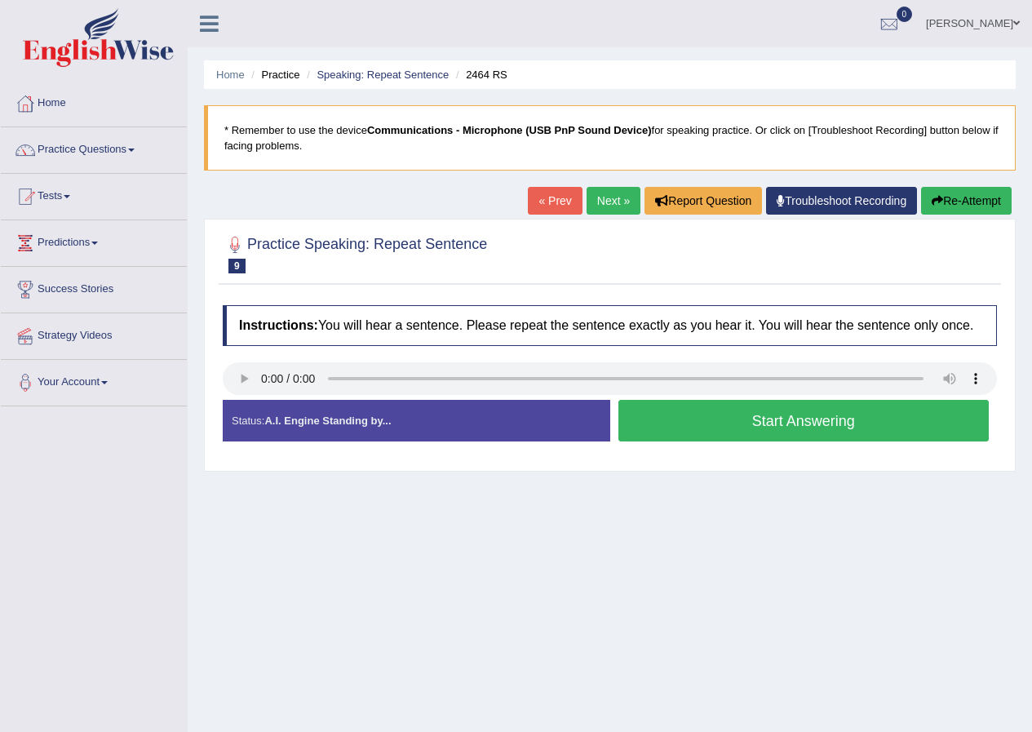
click at [711, 419] on button "Start Answering" at bounding box center [803, 421] width 371 height 42
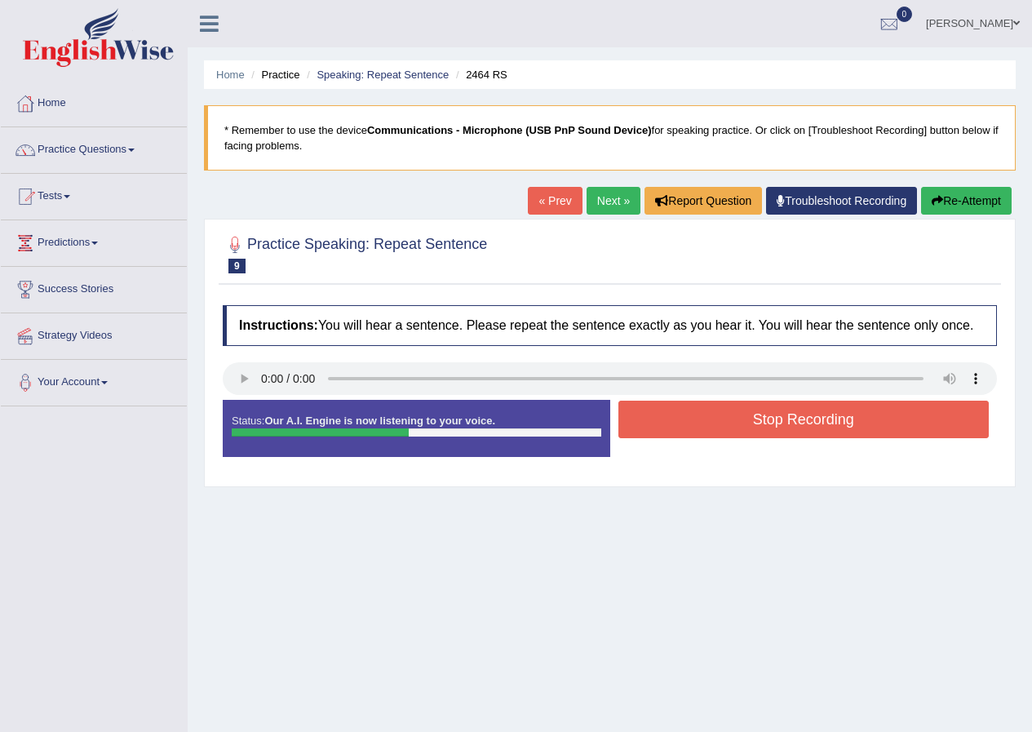
click at [684, 423] on button "Stop Recording" at bounding box center [803, 419] width 371 height 38
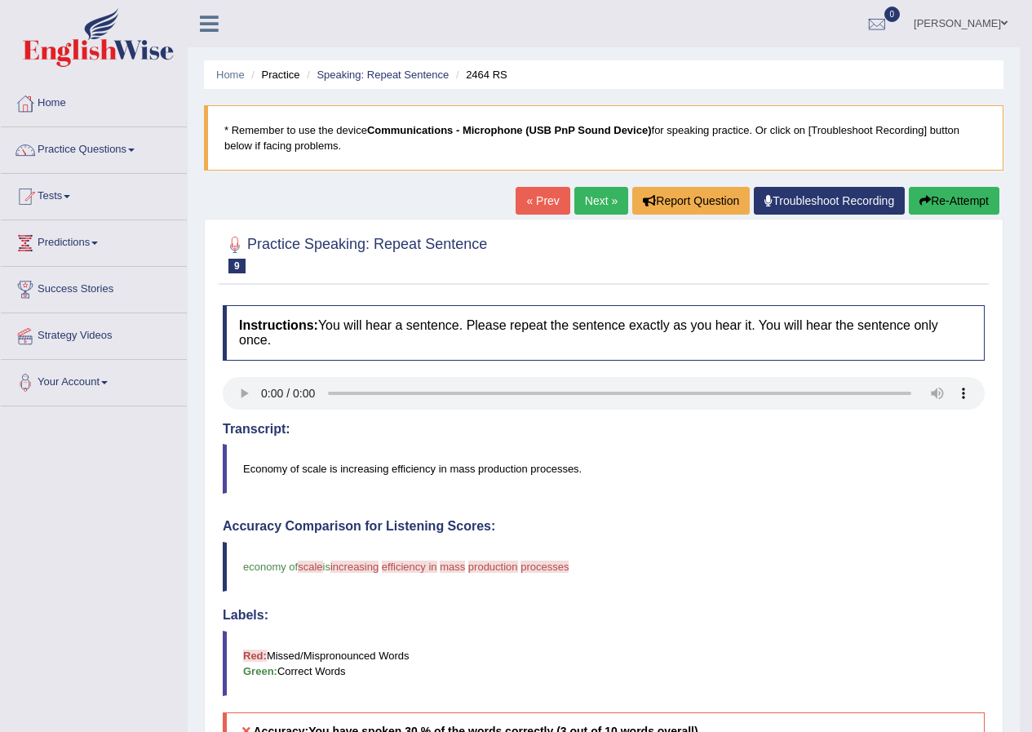
click at [584, 201] on link "Next »" at bounding box center [601, 201] width 54 height 28
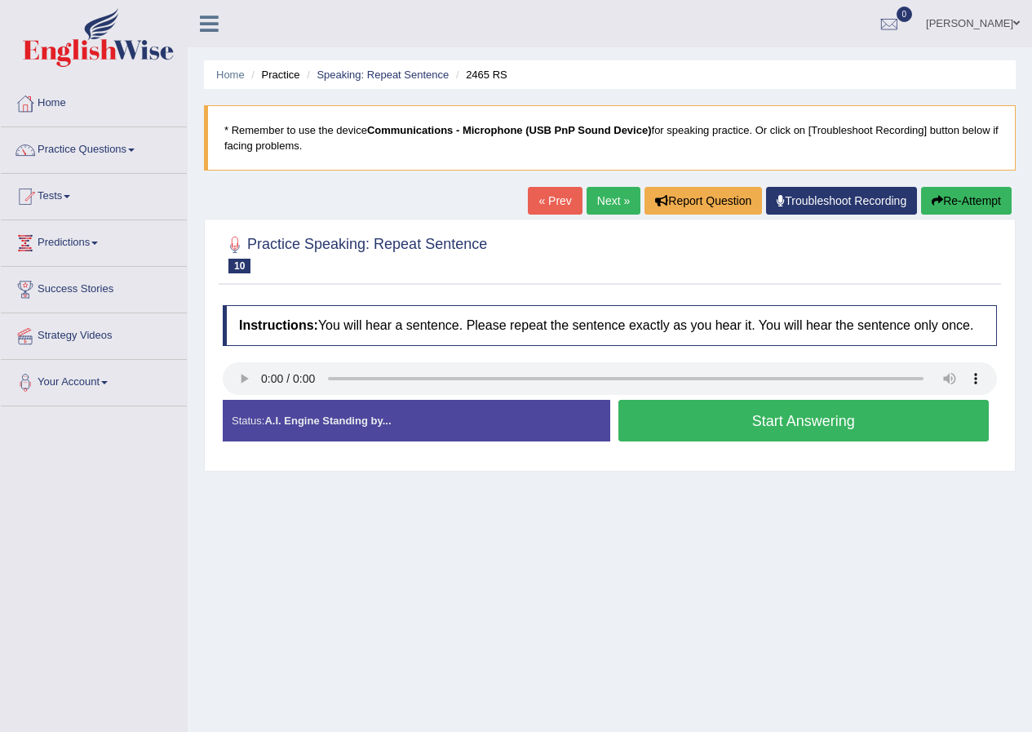
click at [721, 421] on button "Start Answering" at bounding box center [803, 421] width 371 height 42
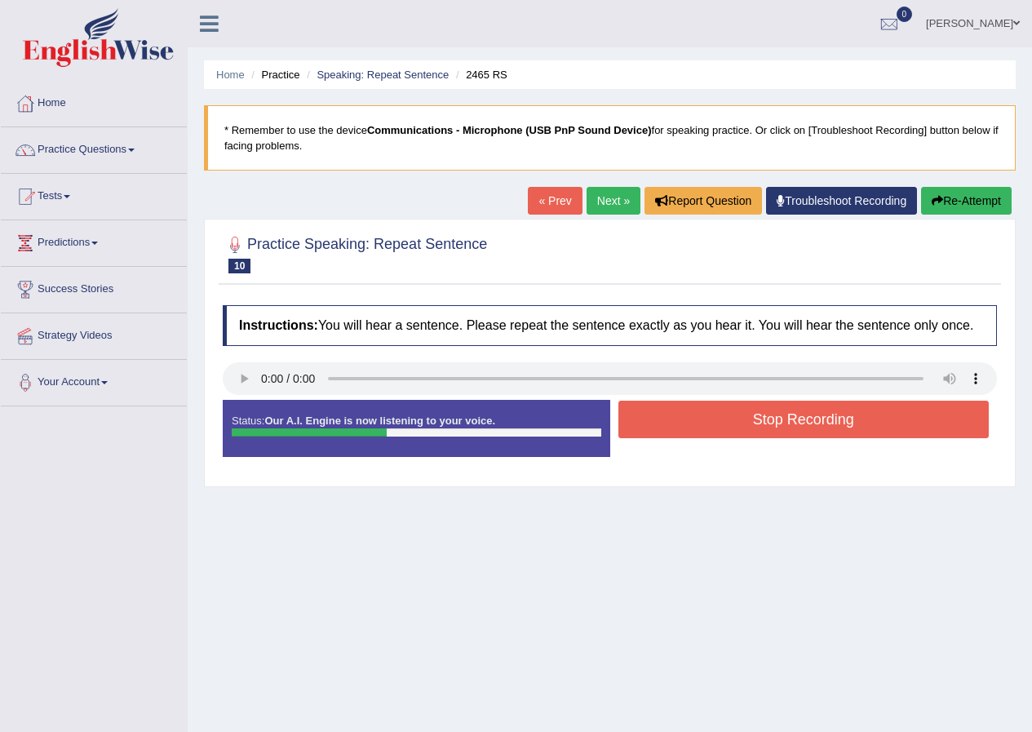
click at [777, 423] on button "Stop Recording" at bounding box center [803, 419] width 371 height 38
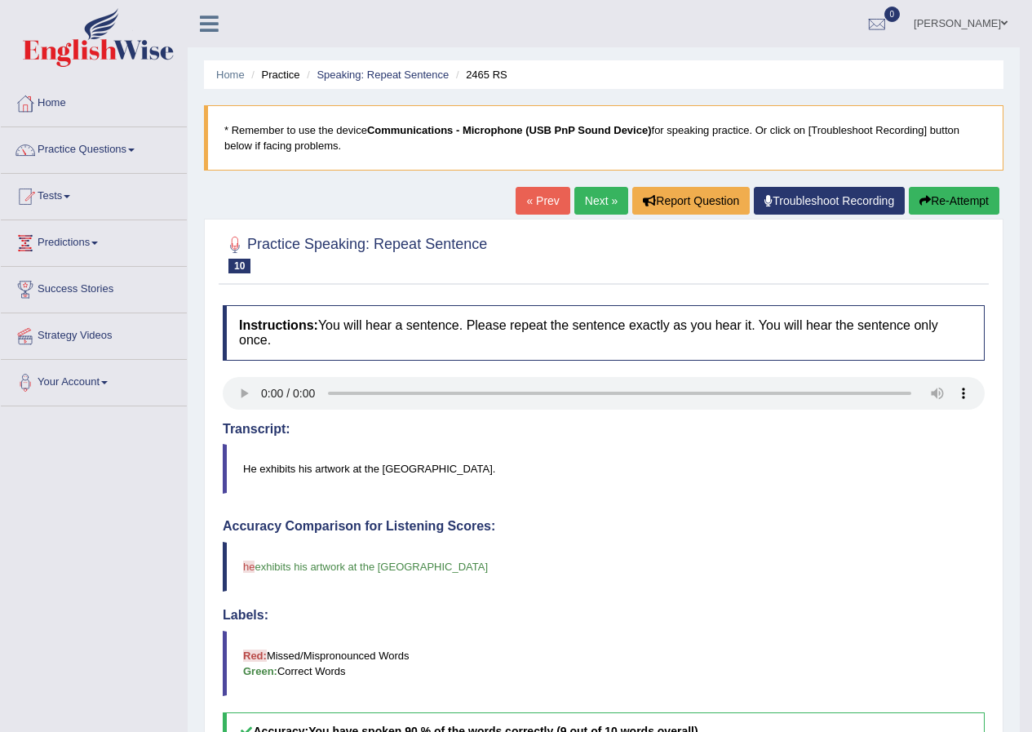
click at [583, 199] on link "Next »" at bounding box center [601, 201] width 54 height 28
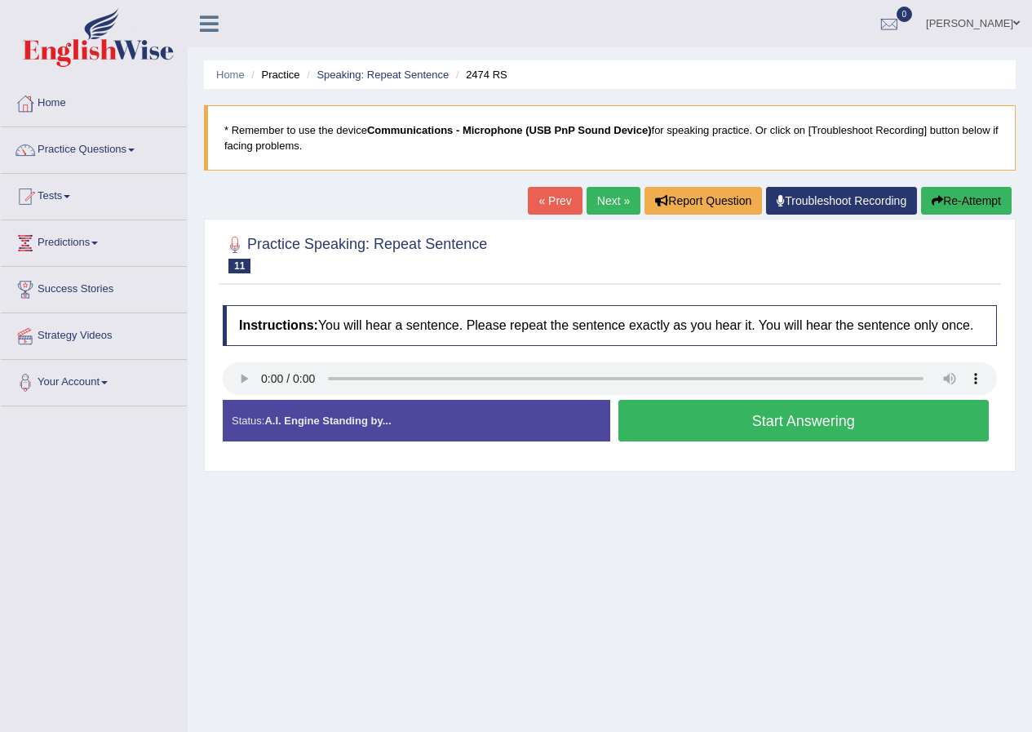
click at [717, 432] on button "Start Answering" at bounding box center [803, 421] width 371 height 42
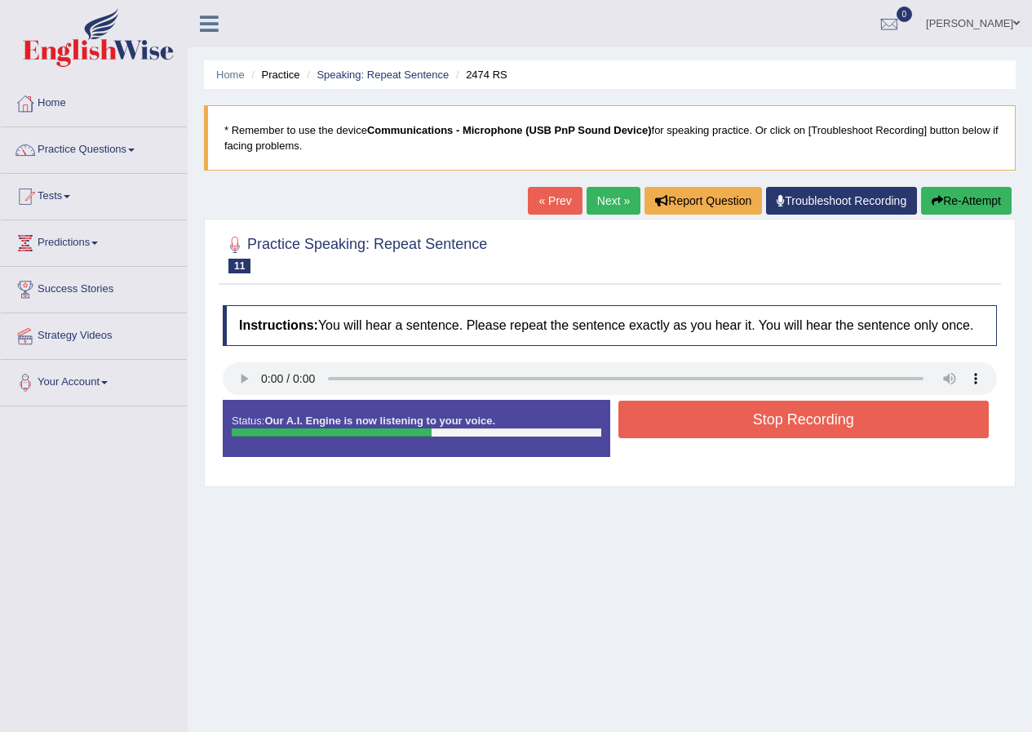
click at [720, 430] on button "Stop Recording" at bounding box center [803, 419] width 371 height 38
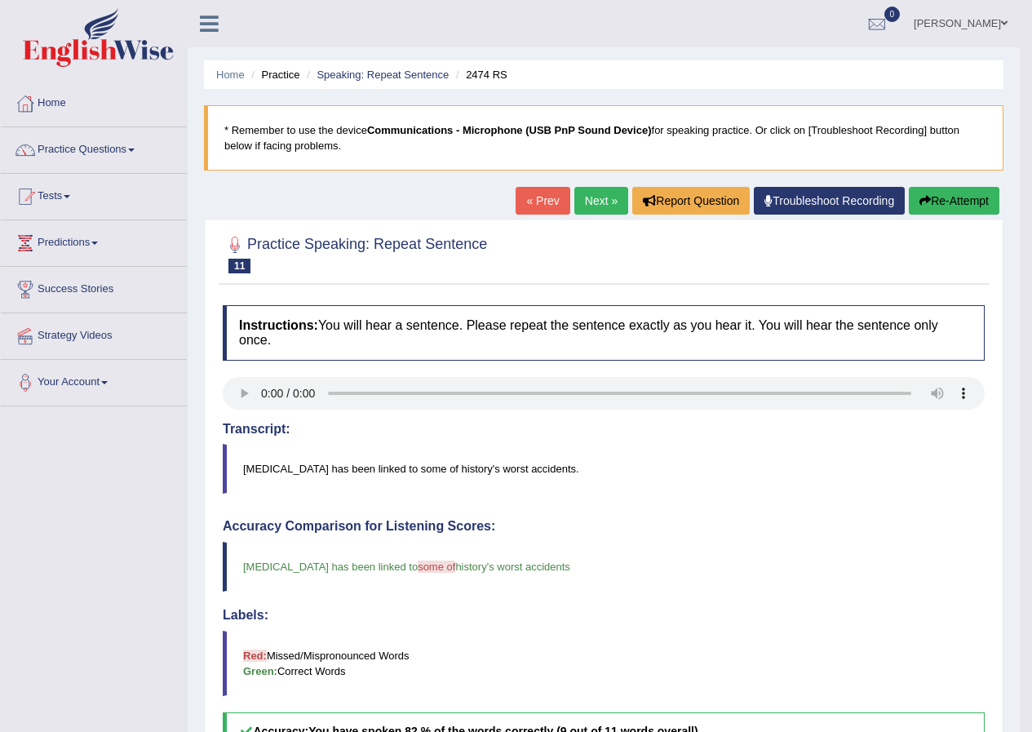
click at [595, 197] on link "Next »" at bounding box center [601, 201] width 54 height 28
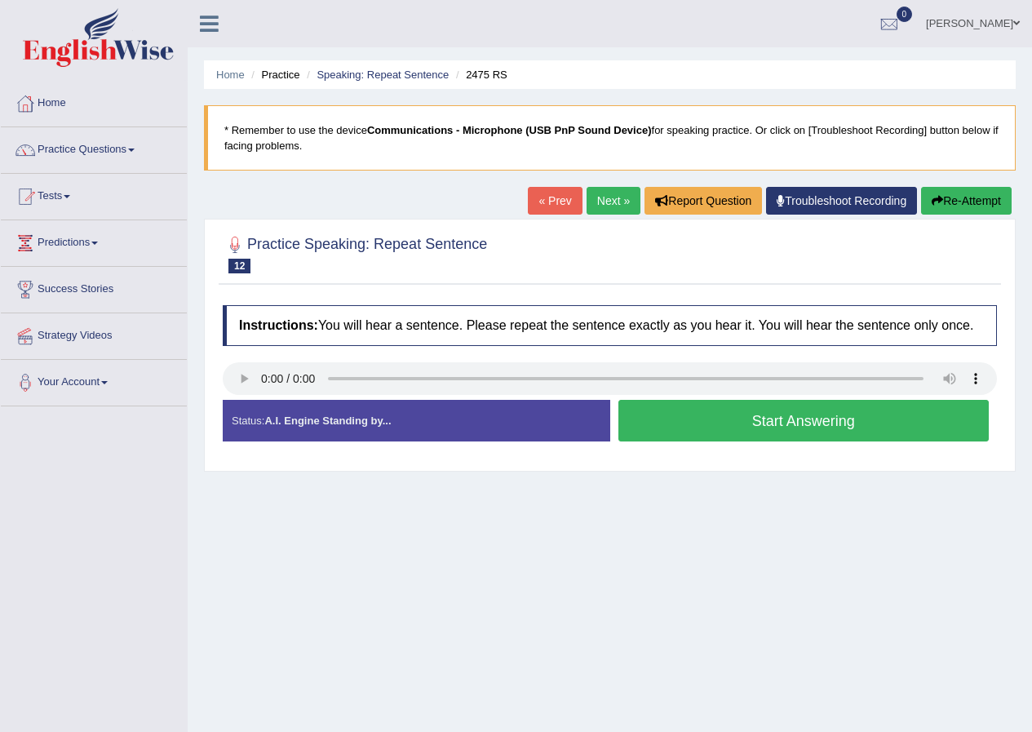
click at [752, 428] on button "Start Answering" at bounding box center [803, 421] width 371 height 42
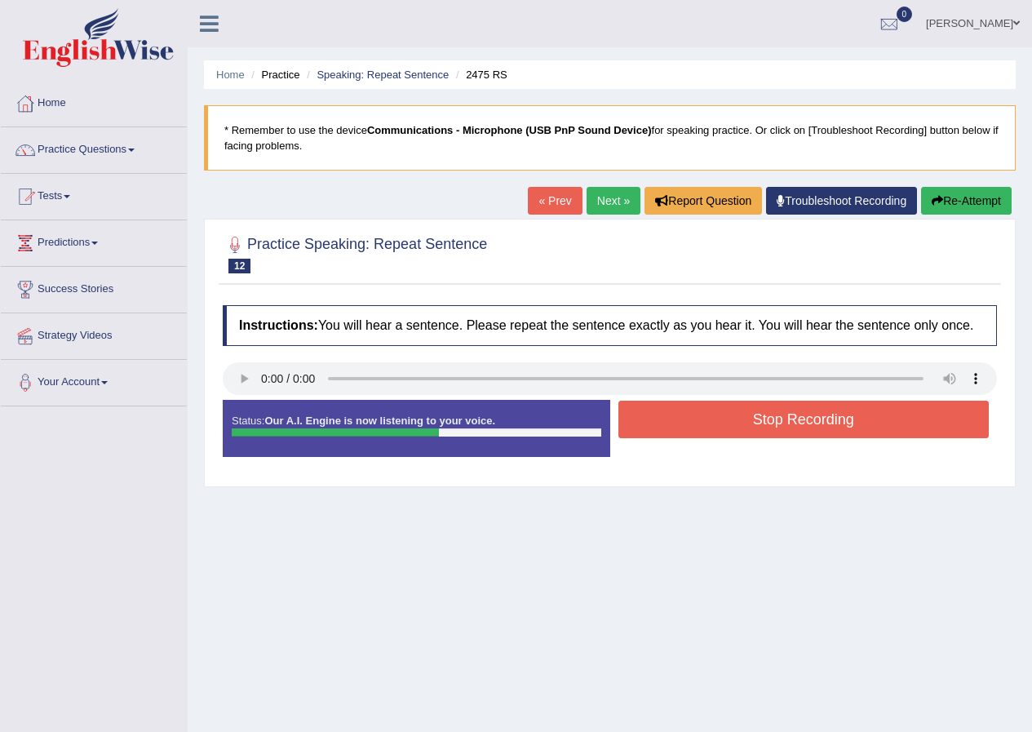
click at [763, 423] on button "Stop Recording" at bounding box center [803, 419] width 371 height 38
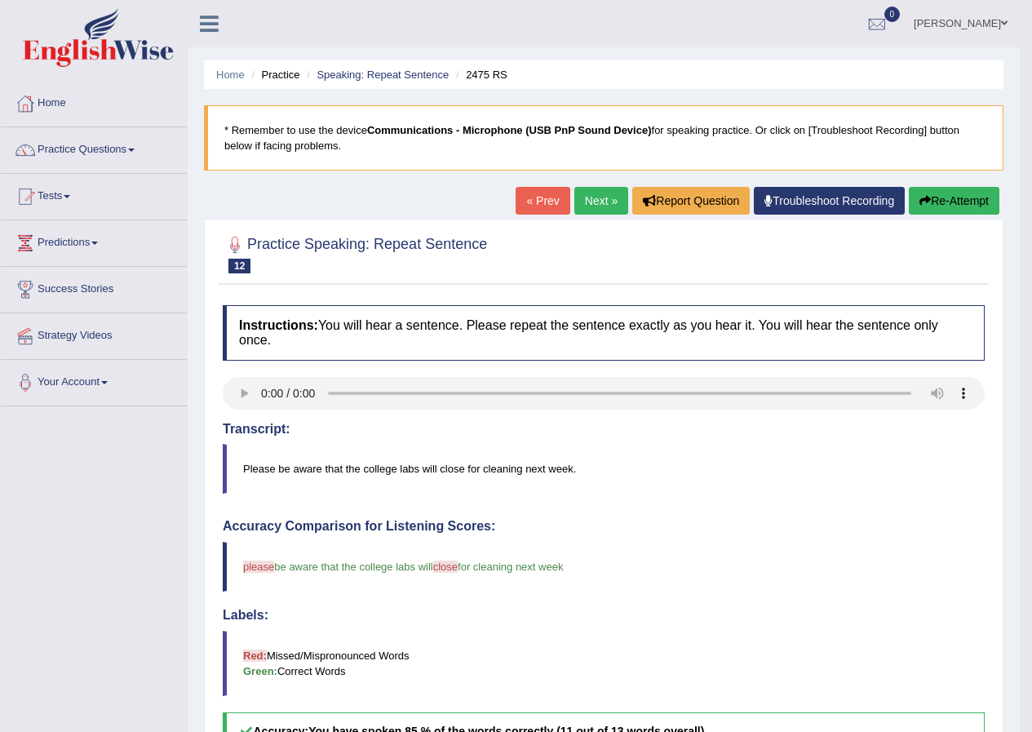
click at [593, 204] on link "Next »" at bounding box center [601, 201] width 54 height 28
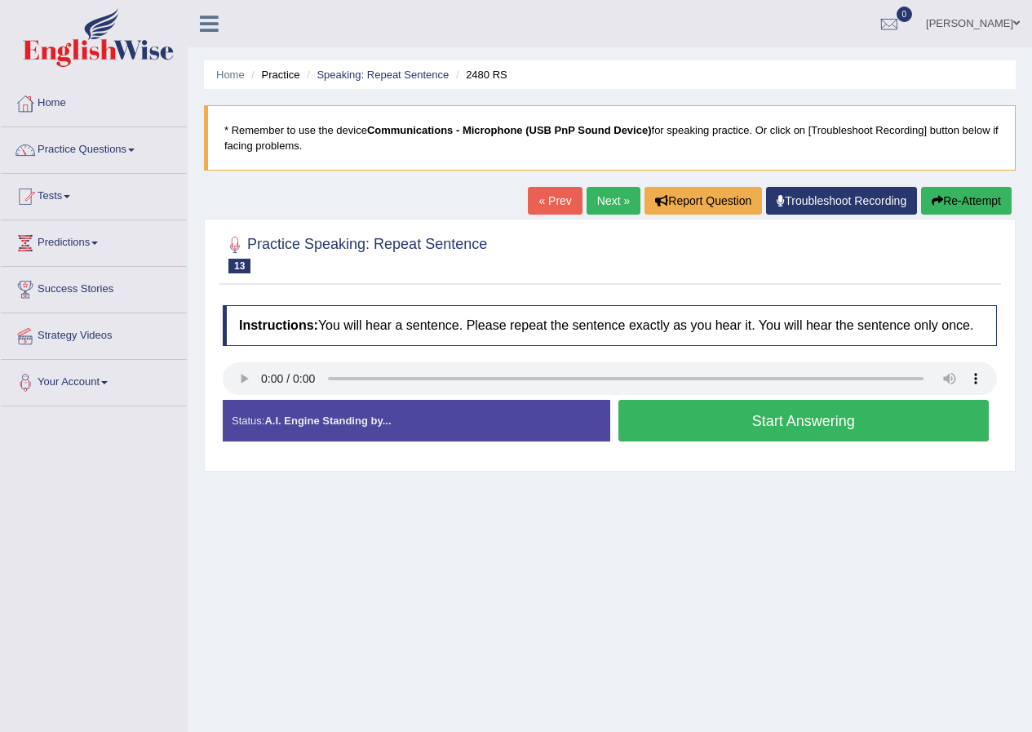
click at [800, 431] on button "Start Answering" at bounding box center [803, 421] width 371 height 42
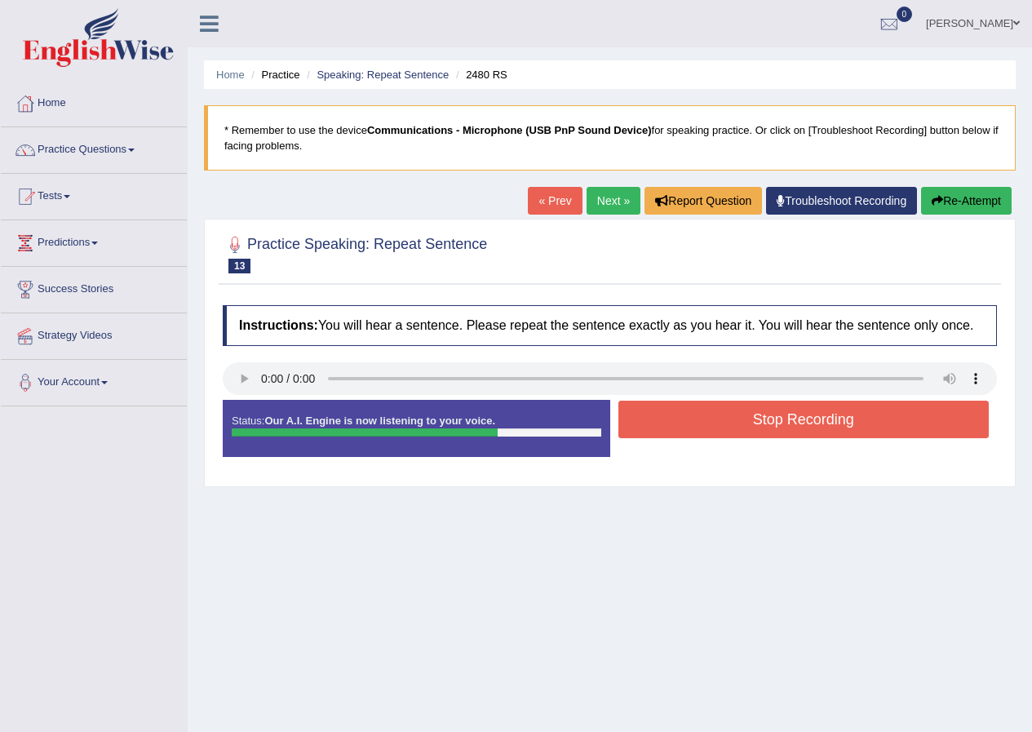
click at [800, 423] on button "Stop Recording" at bounding box center [803, 419] width 371 height 38
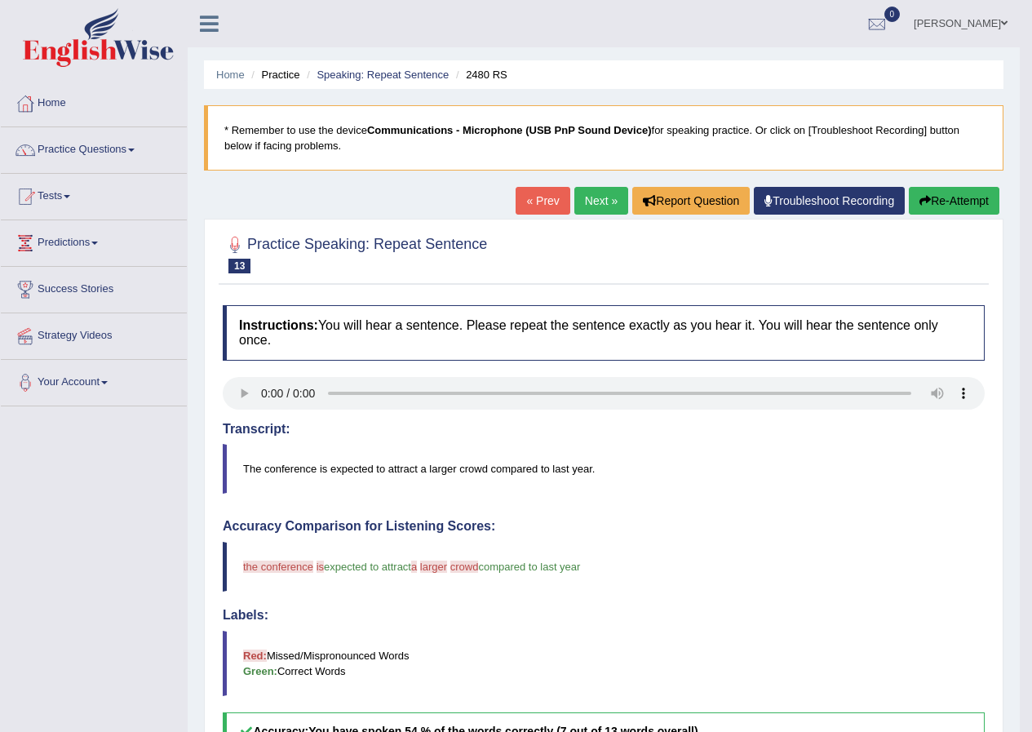
click at [600, 212] on link "Next »" at bounding box center [601, 201] width 54 height 28
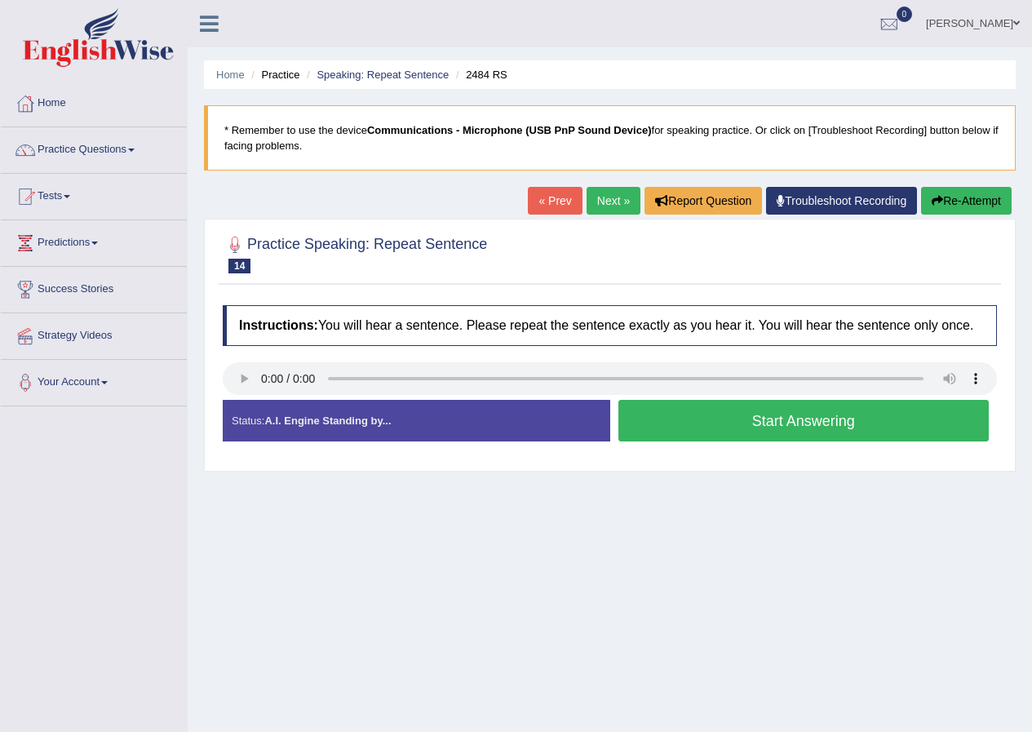
click at [800, 422] on button "Start Answering" at bounding box center [803, 421] width 371 height 42
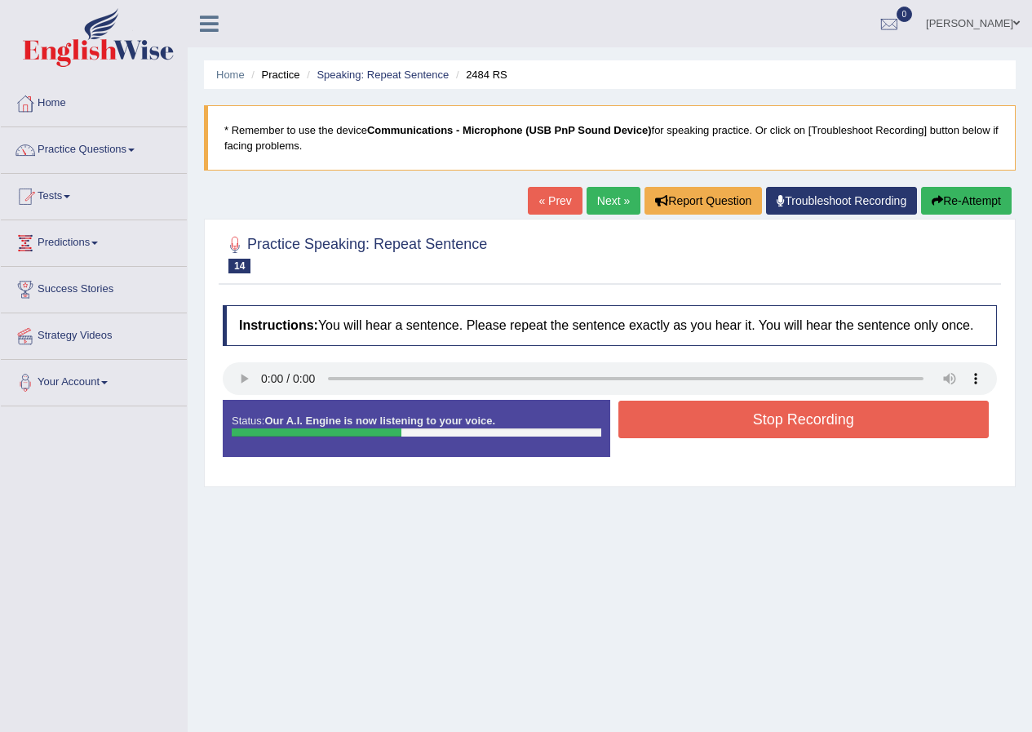
click at [734, 418] on button "Stop Recording" at bounding box center [803, 419] width 371 height 38
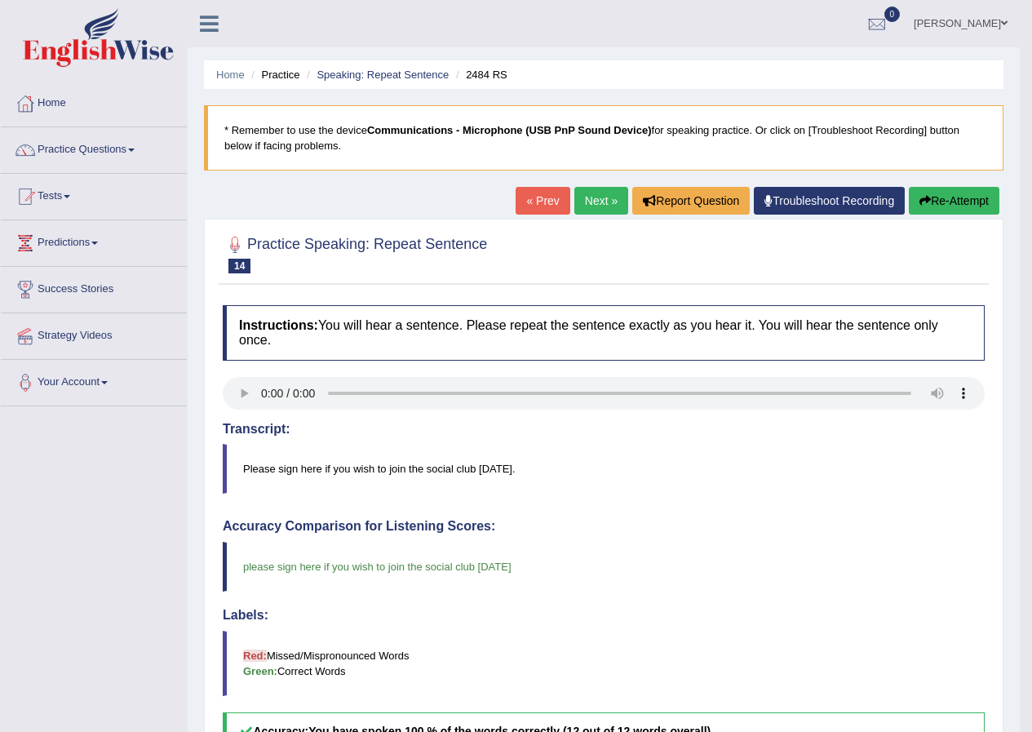
click at [603, 203] on link "Next »" at bounding box center [601, 201] width 54 height 28
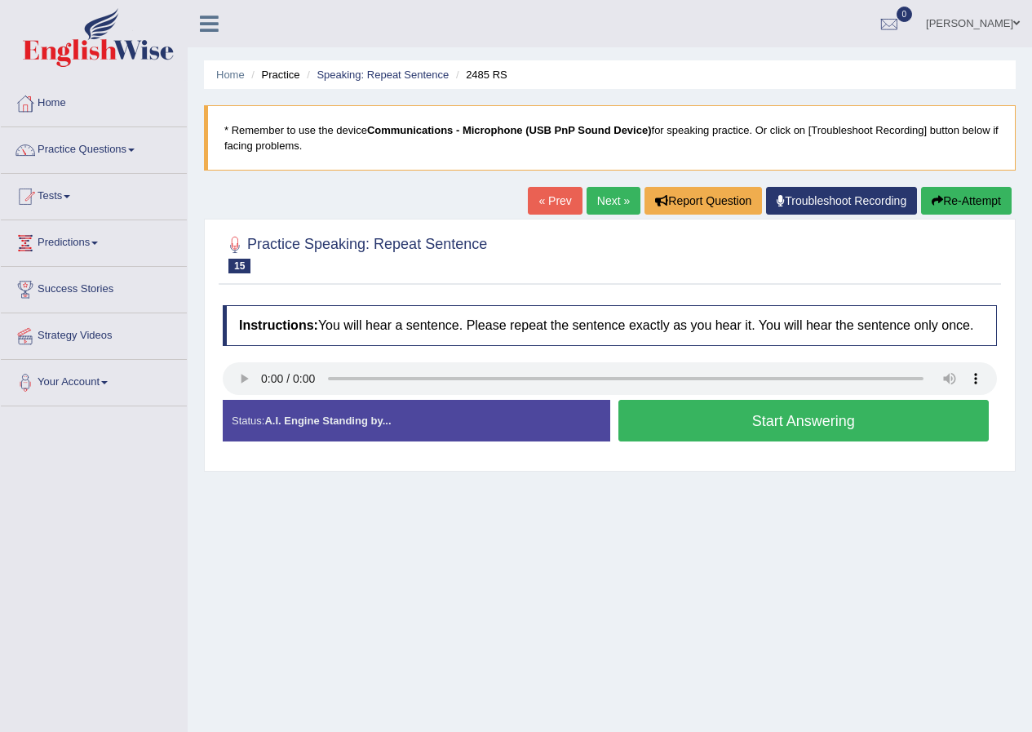
click at [763, 425] on button "Start Answering" at bounding box center [803, 421] width 371 height 42
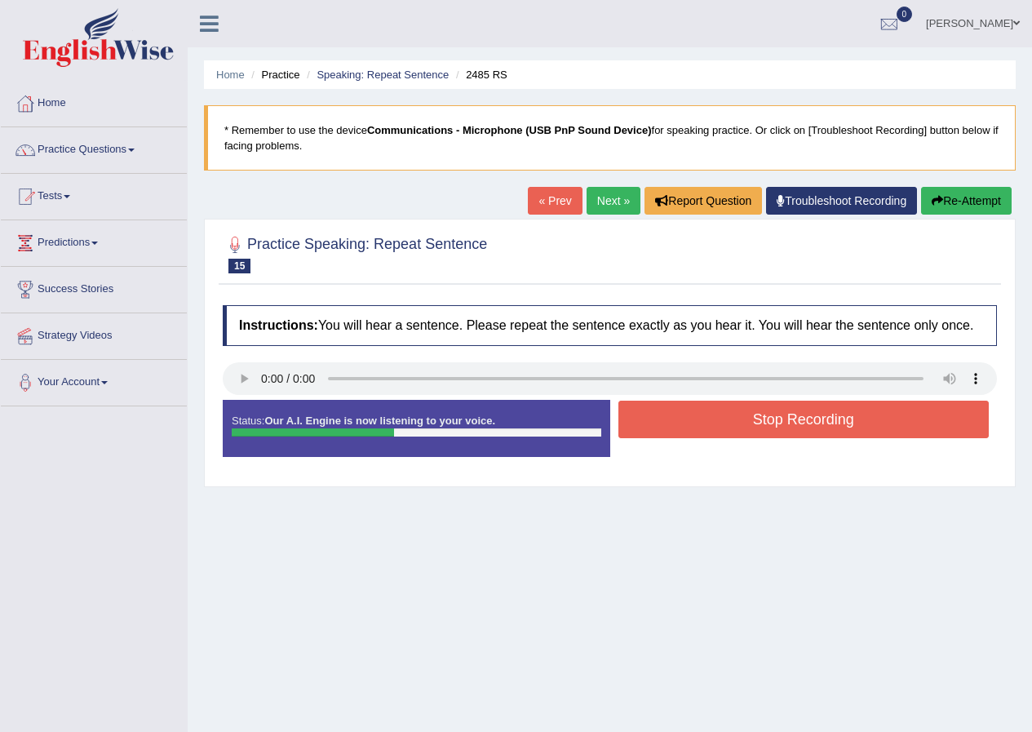
click at [763, 425] on button "Stop Recording" at bounding box center [803, 419] width 371 height 38
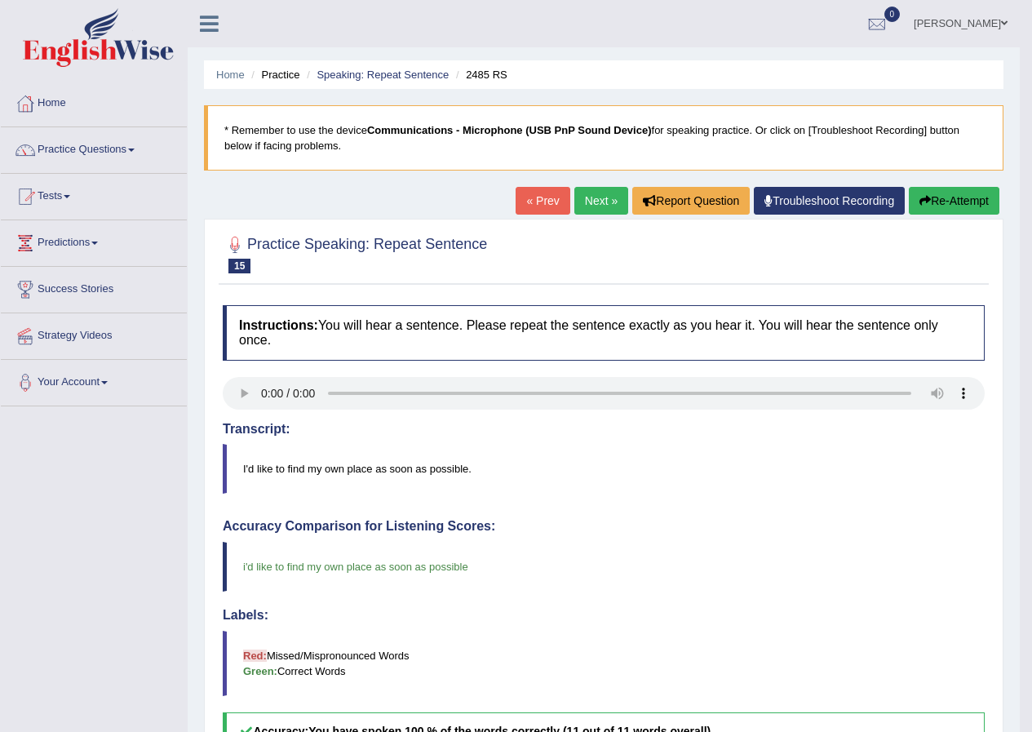
click at [588, 201] on link "Next »" at bounding box center [601, 201] width 54 height 28
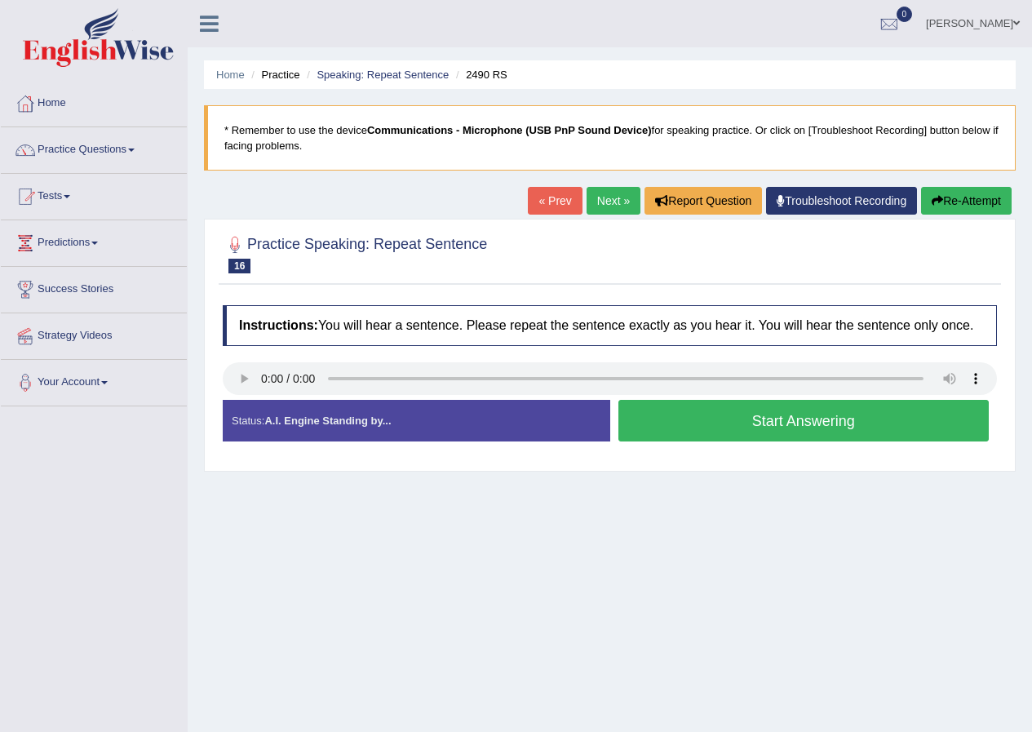
click at [763, 418] on button "Start Answering" at bounding box center [803, 421] width 371 height 42
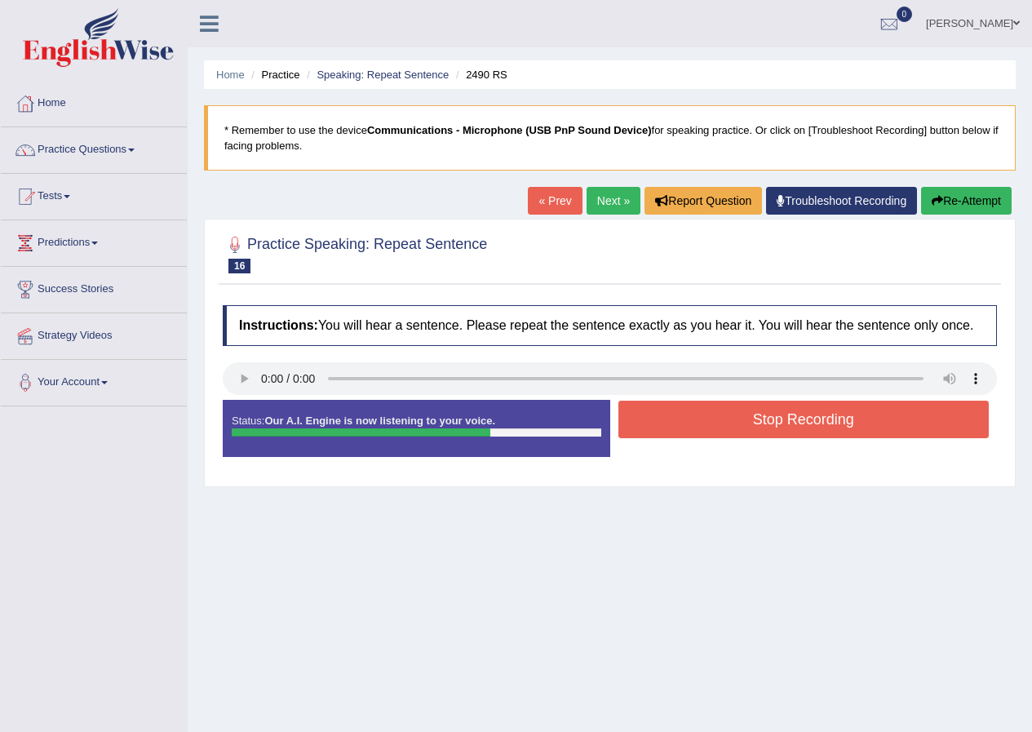
click at [763, 418] on button "Stop Recording" at bounding box center [803, 419] width 371 height 38
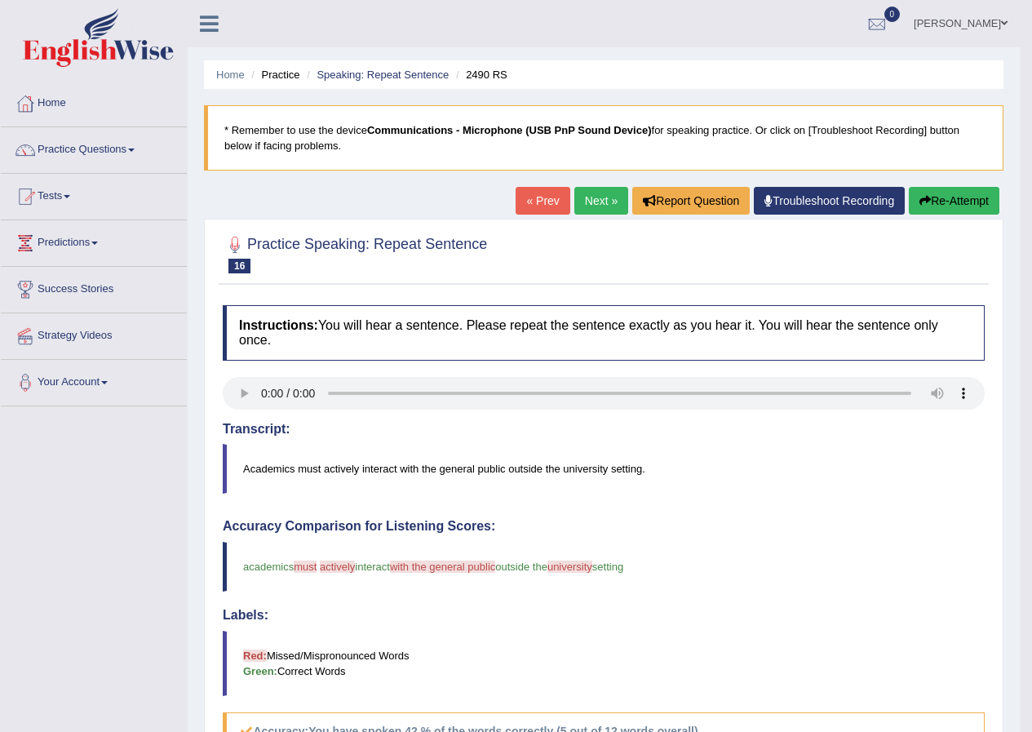
click at [589, 203] on link "Next »" at bounding box center [601, 201] width 54 height 28
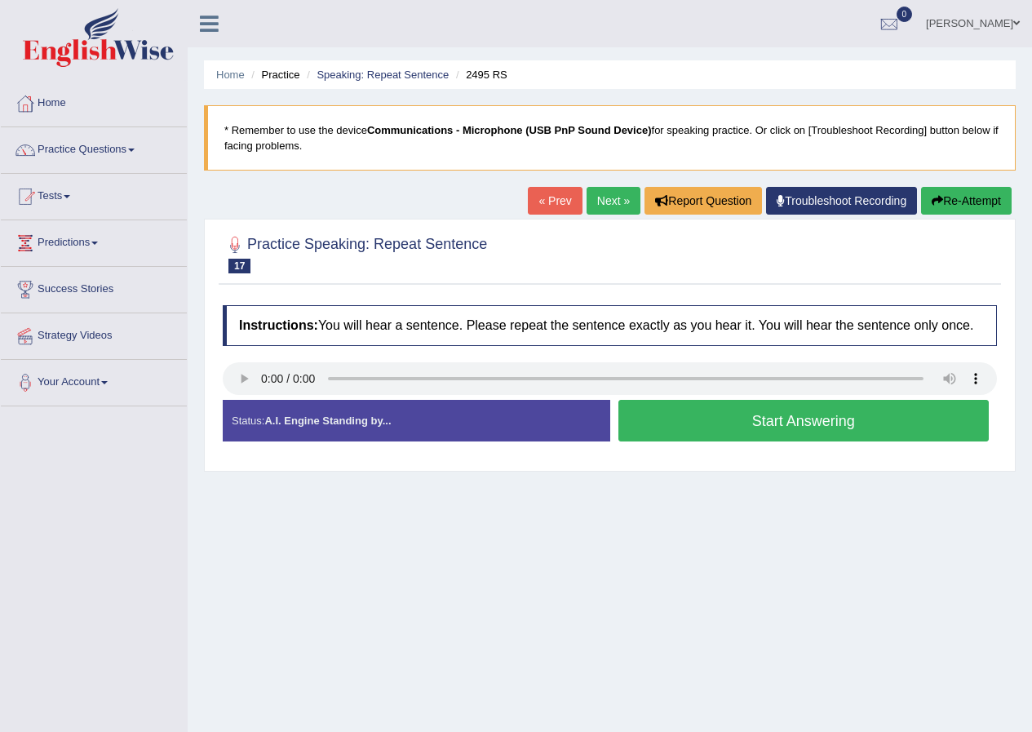
click at [783, 420] on button "Start Answering" at bounding box center [803, 421] width 371 height 42
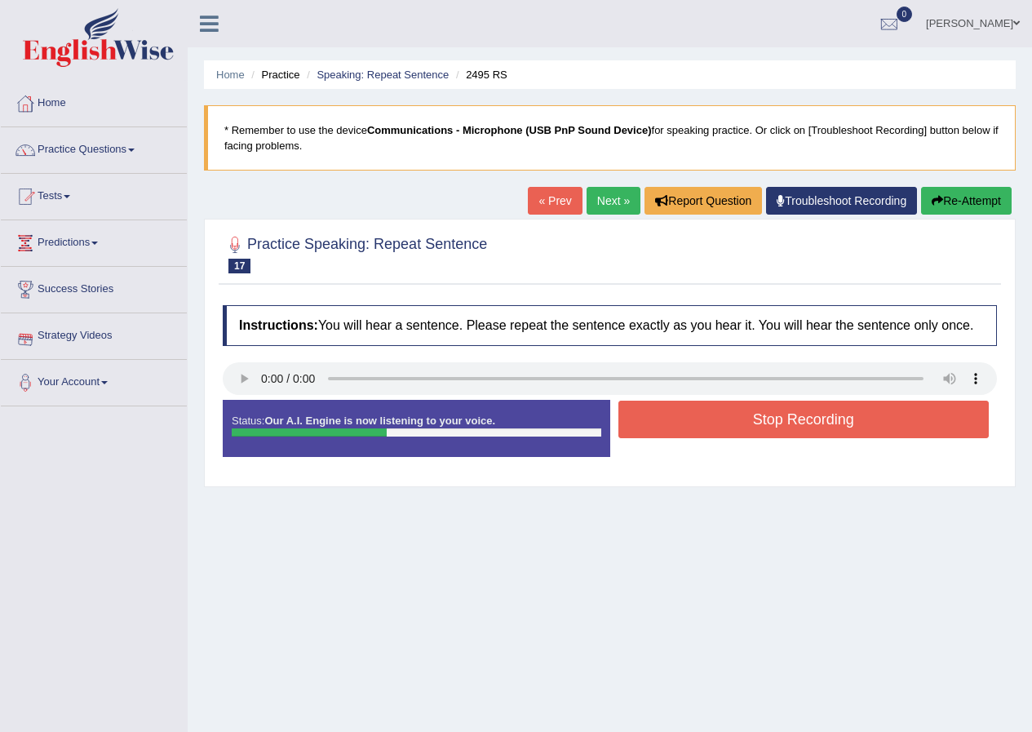
drag, startPoint x: 701, startPoint y: 415, endPoint x: 520, endPoint y: 386, distance: 184.2
click at [701, 417] on button "Stop Recording" at bounding box center [803, 419] width 371 height 38
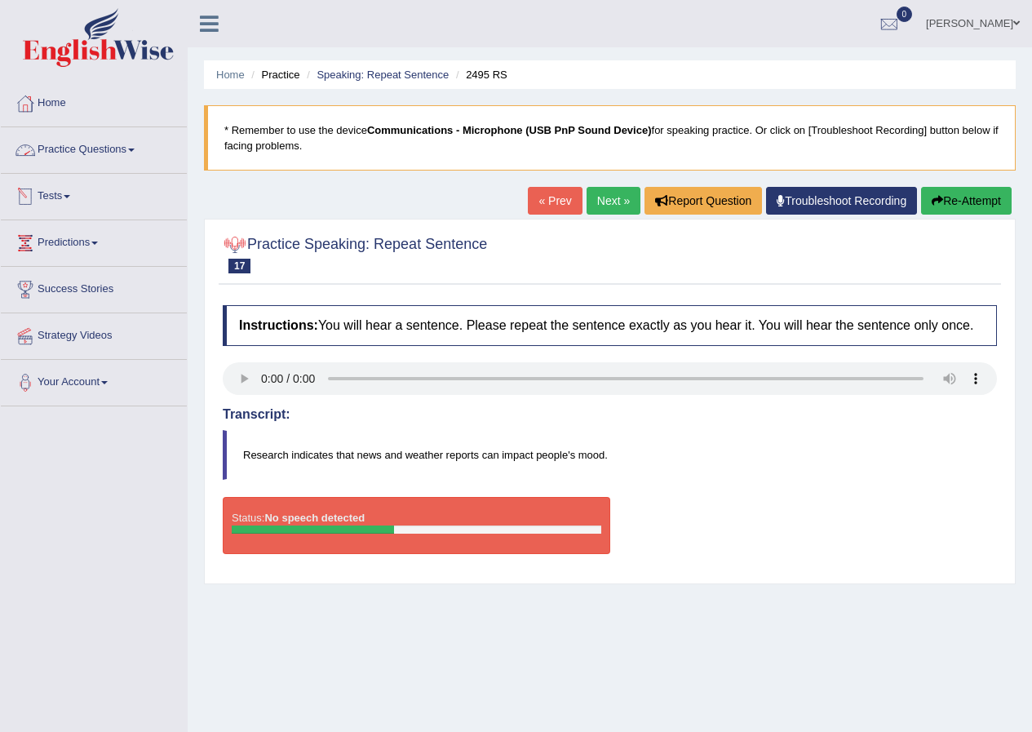
click at [132, 151] on link "Practice Questions" at bounding box center [94, 147] width 186 height 41
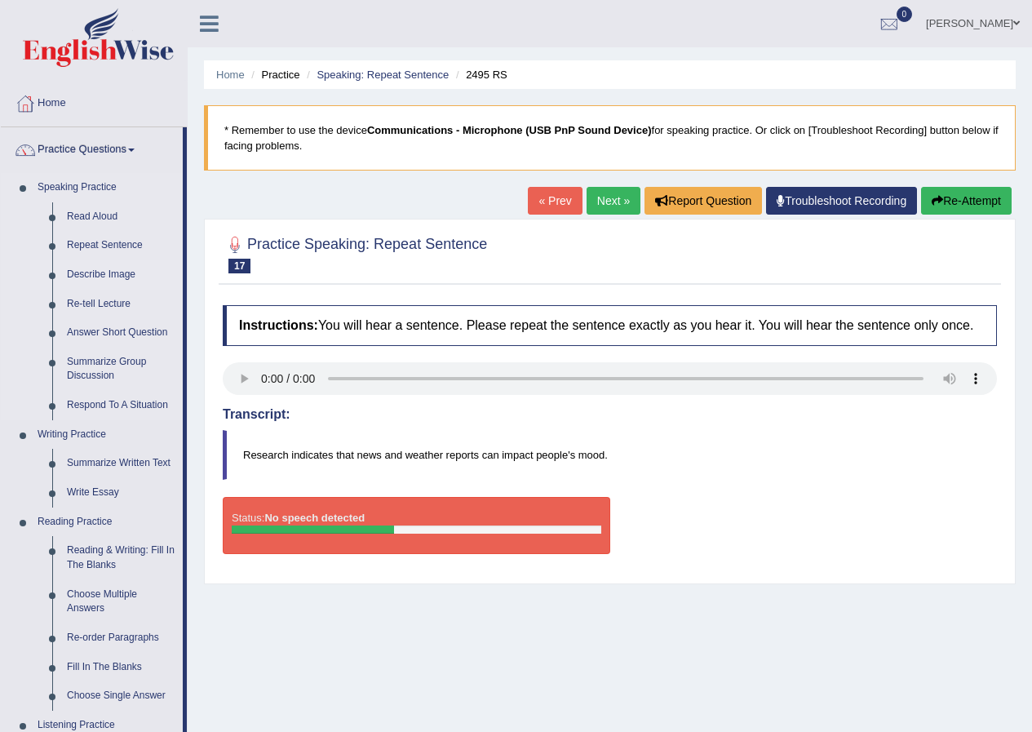
click at [99, 273] on link "Describe Image" at bounding box center [121, 274] width 123 height 29
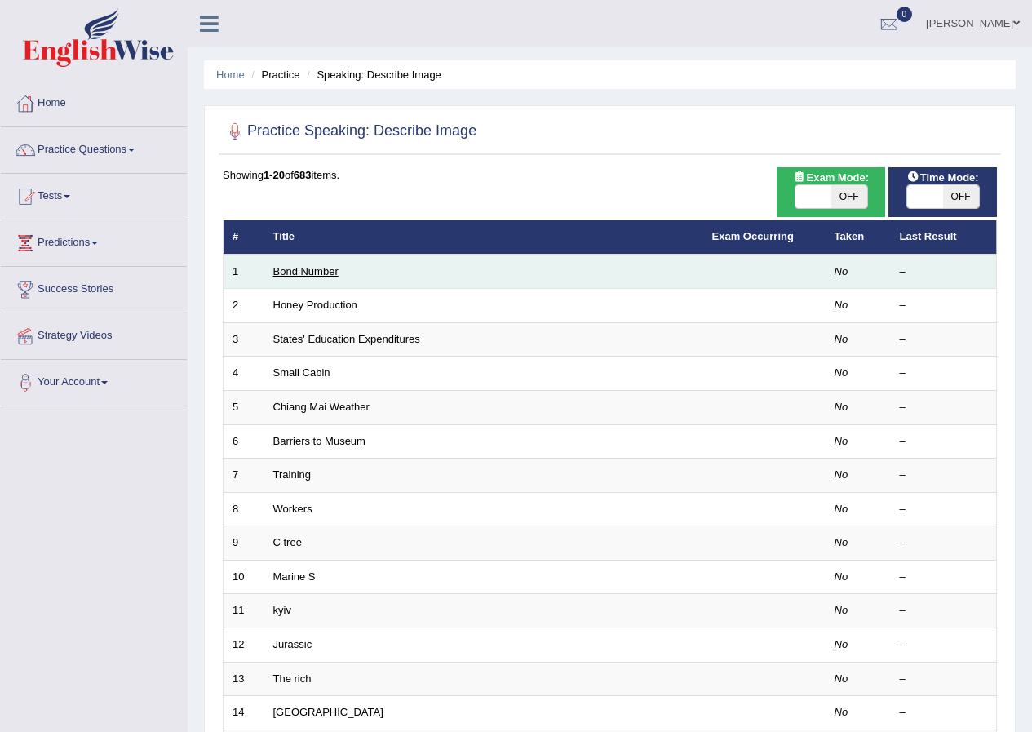
click at [326, 268] on link "Bond Number" at bounding box center [305, 271] width 65 height 12
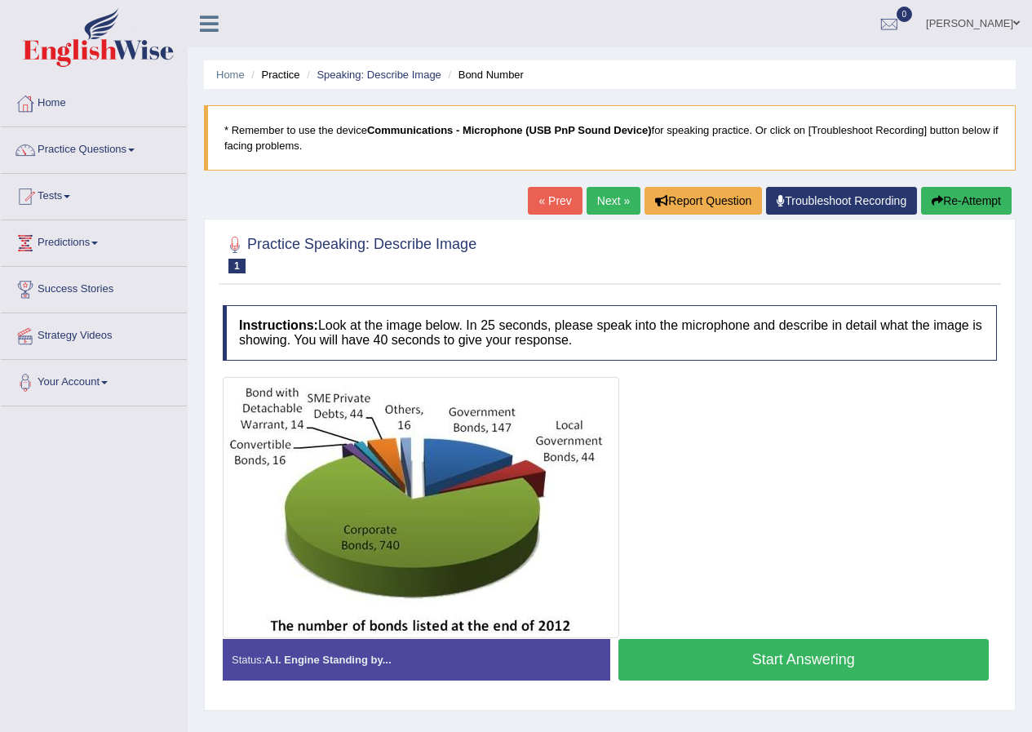
scroll to position [125, 0]
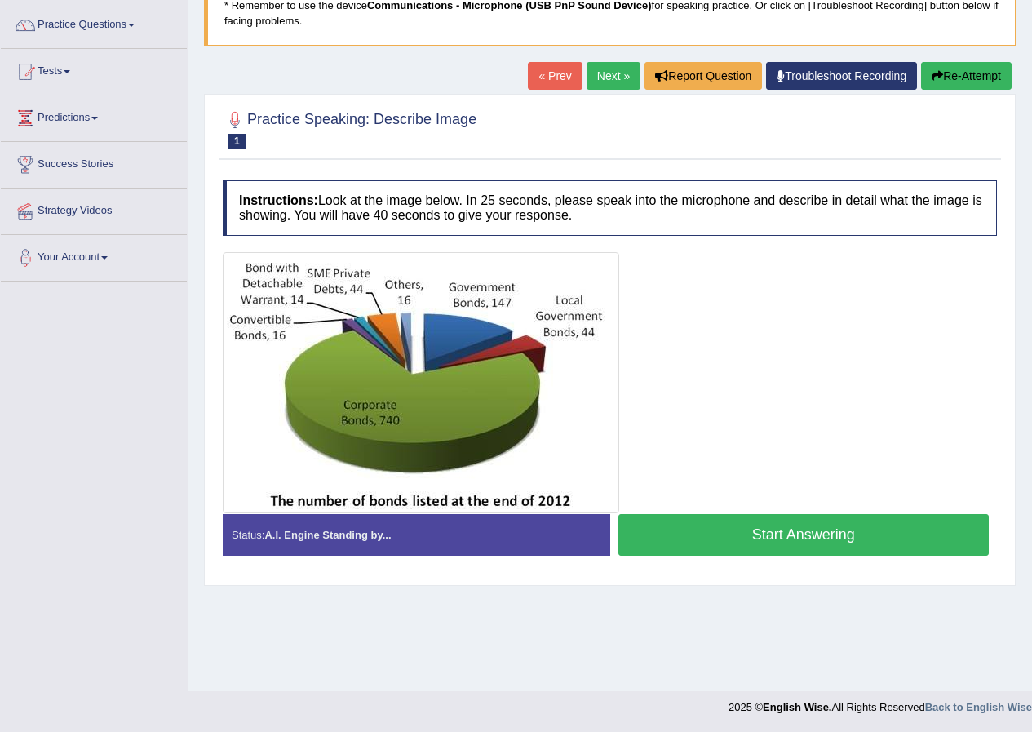
click at [418, 539] on div "Status: A.I. Engine Standing by..." at bounding box center [416, 535] width 387 height 42
click at [317, 536] on strong "A.I. Engine Standing by..." at bounding box center [327, 535] width 126 height 12
click at [828, 549] on button "Start Answering" at bounding box center [803, 535] width 371 height 42
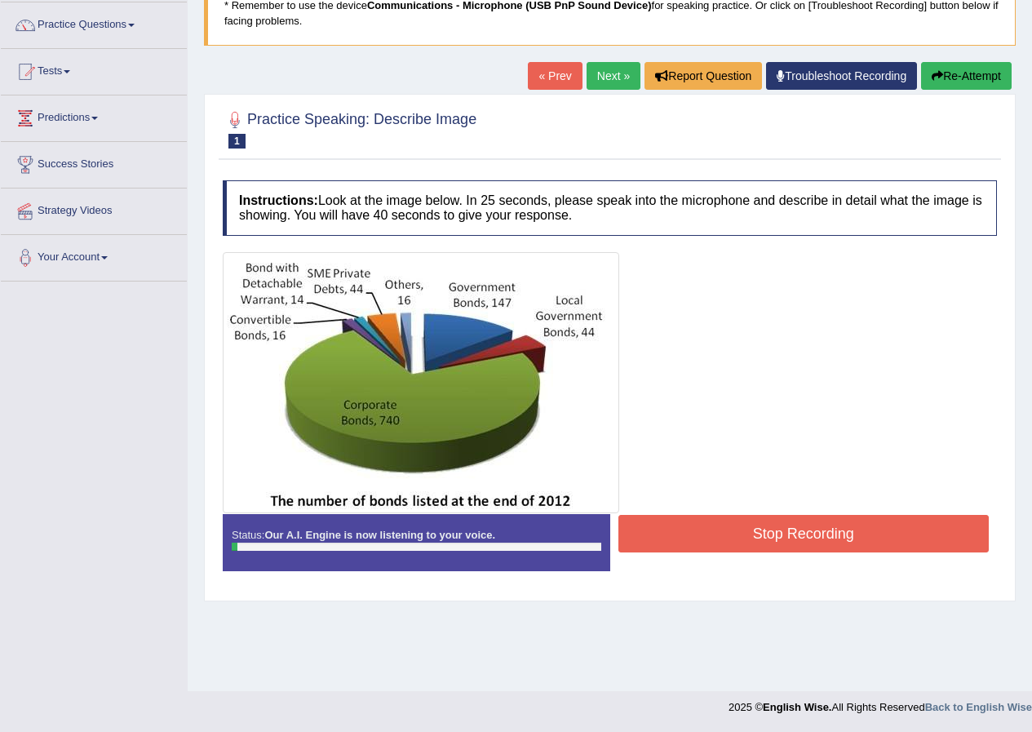
click at [828, 549] on button "Stop Recording" at bounding box center [803, 534] width 371 height 38
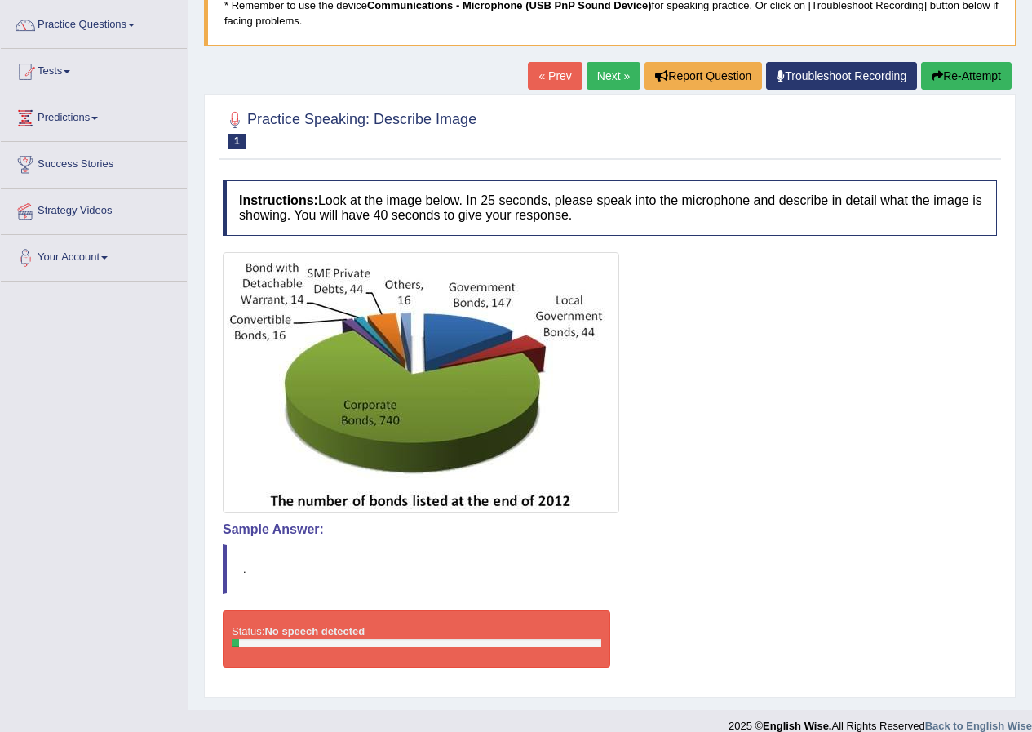
scroll to position [144, 0]
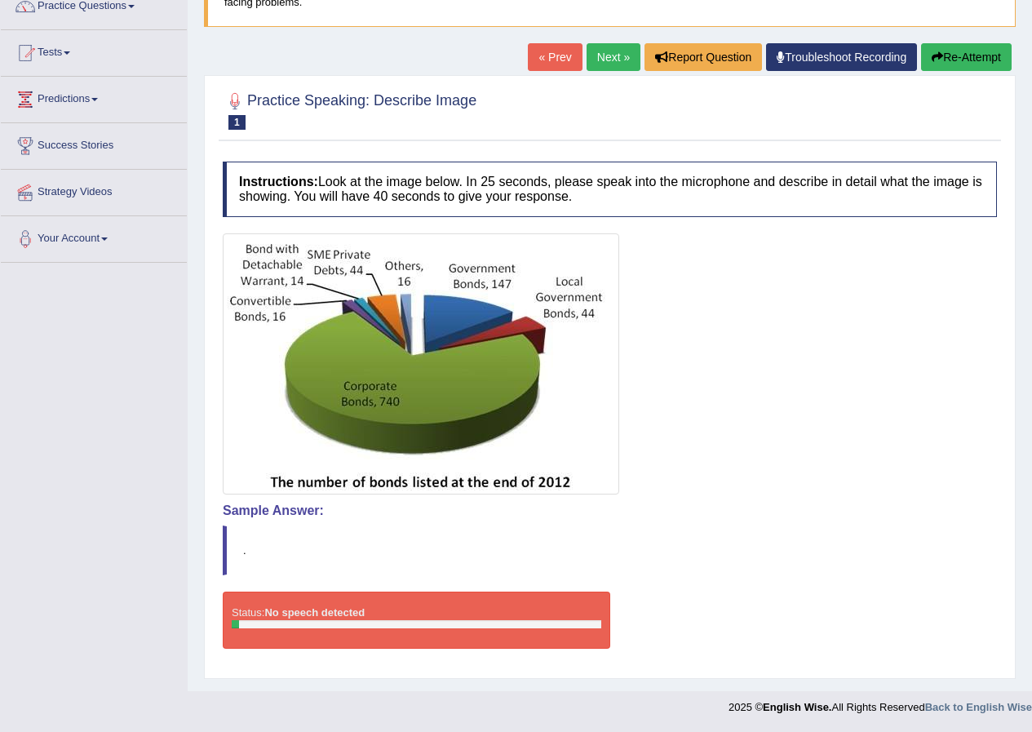
click at [234, 551] on blockquote "." at bounding box center [610, 550] width 774 height 50
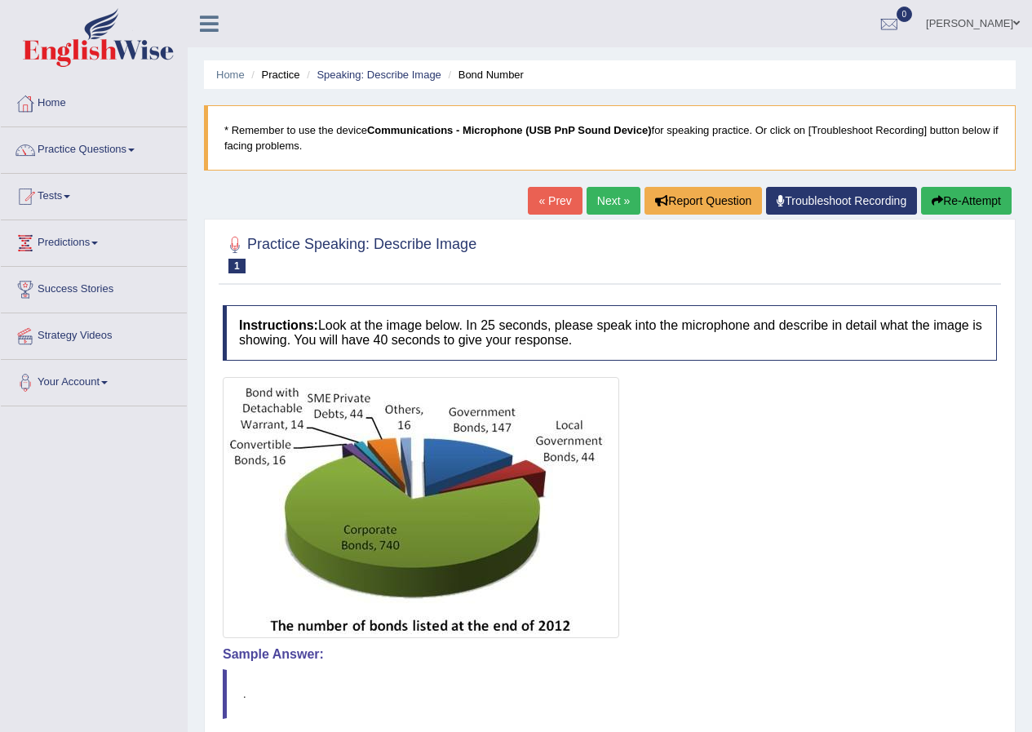
click at [957, 199] on button "Re-Attempt" at bounding box center [966, 201] width 91 height 28
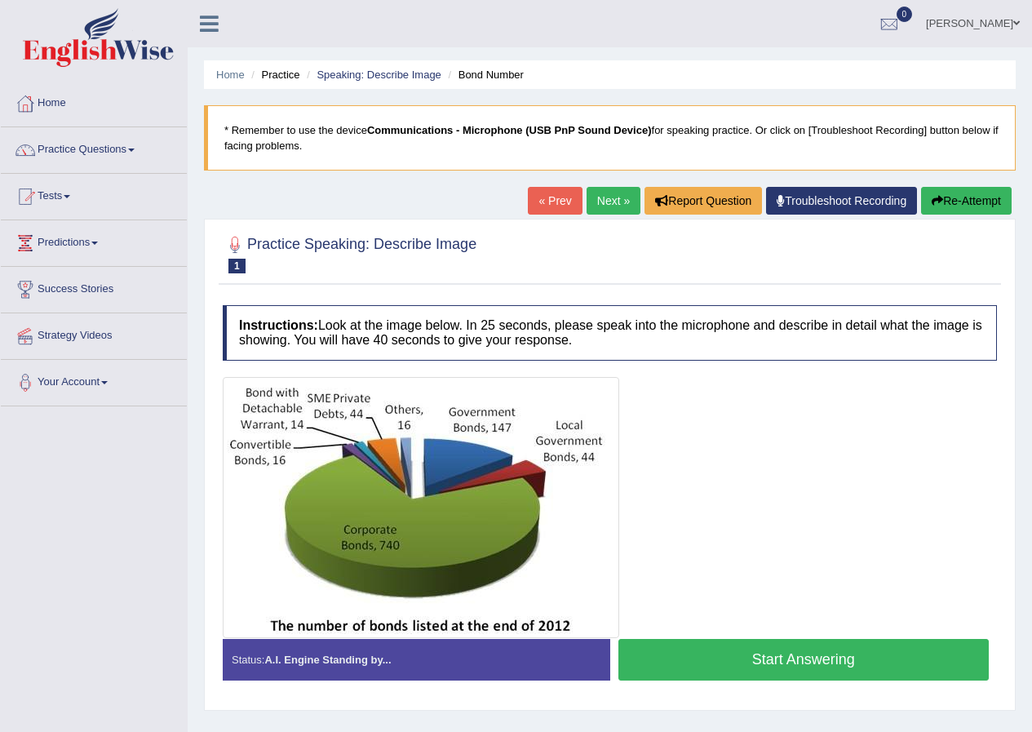
click at [663, 656] on button "Start Answering" at bounding box center [803, 660] width 371 height 42
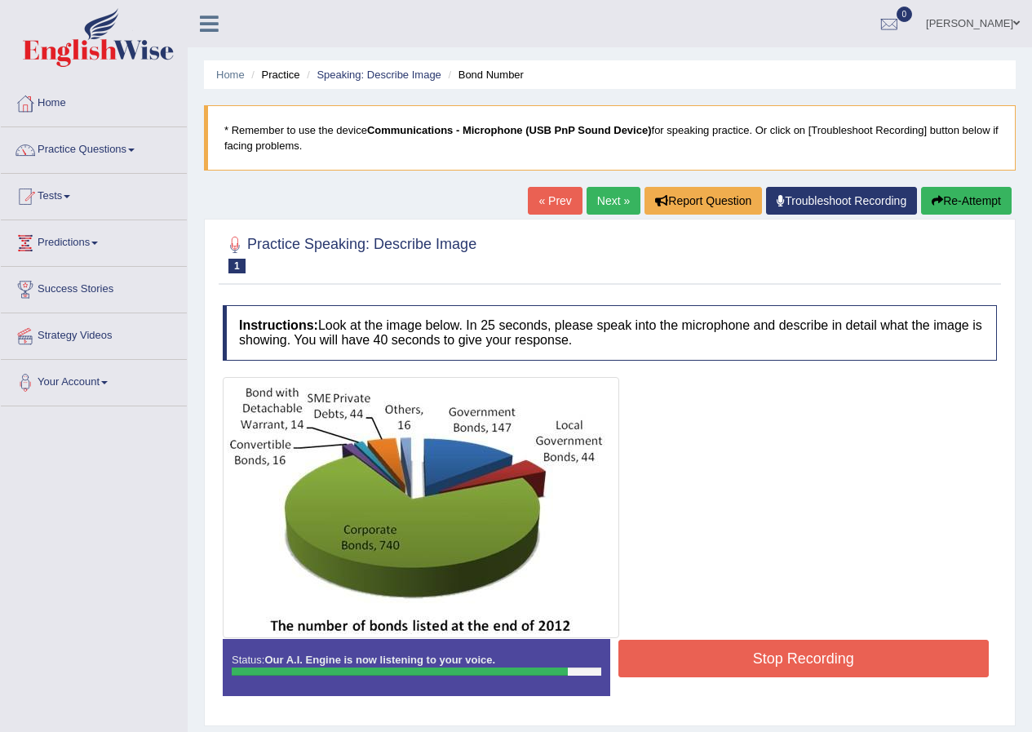
click at [733, 660] on button "Stop Recording" at bounding box center [803, 658] width 371 height 38
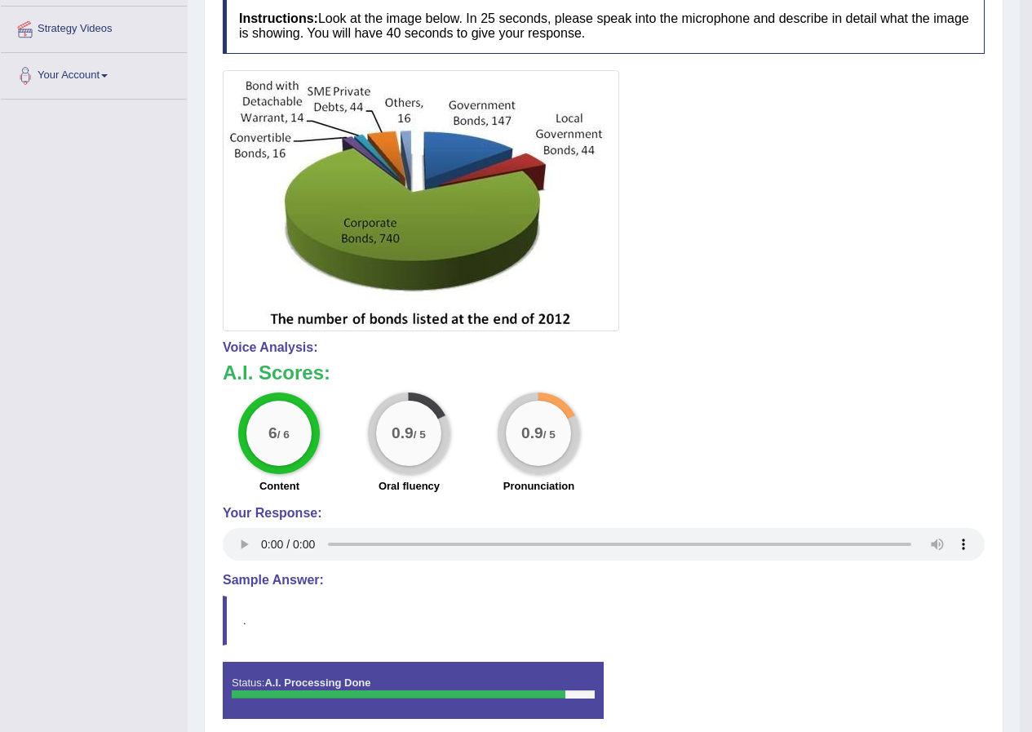
scroll to position [377, 0]
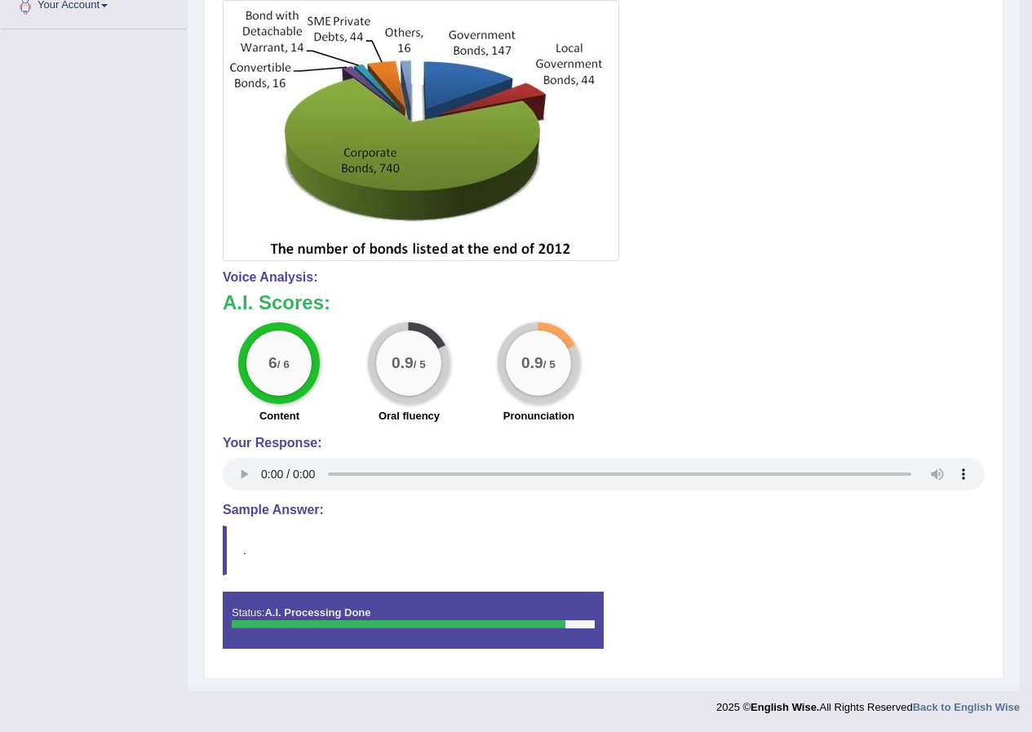
click at [306, 511] on h4 "Sample Answer:" at bounding box center [604, 509] width 762 height 15
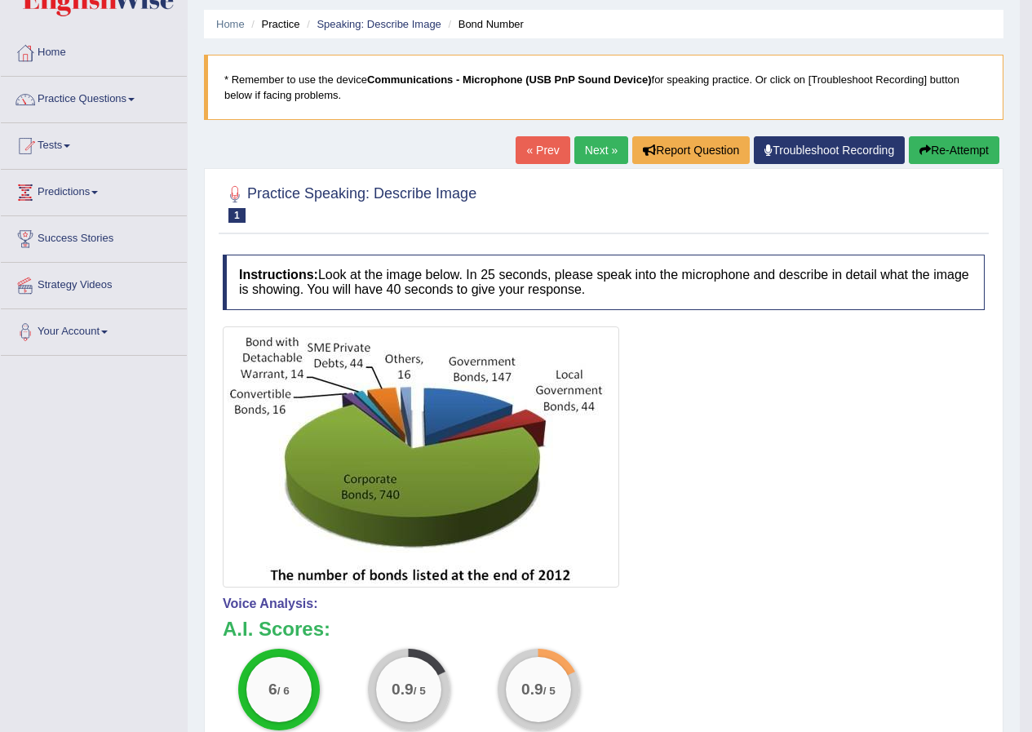
scroll to position [0, 0]
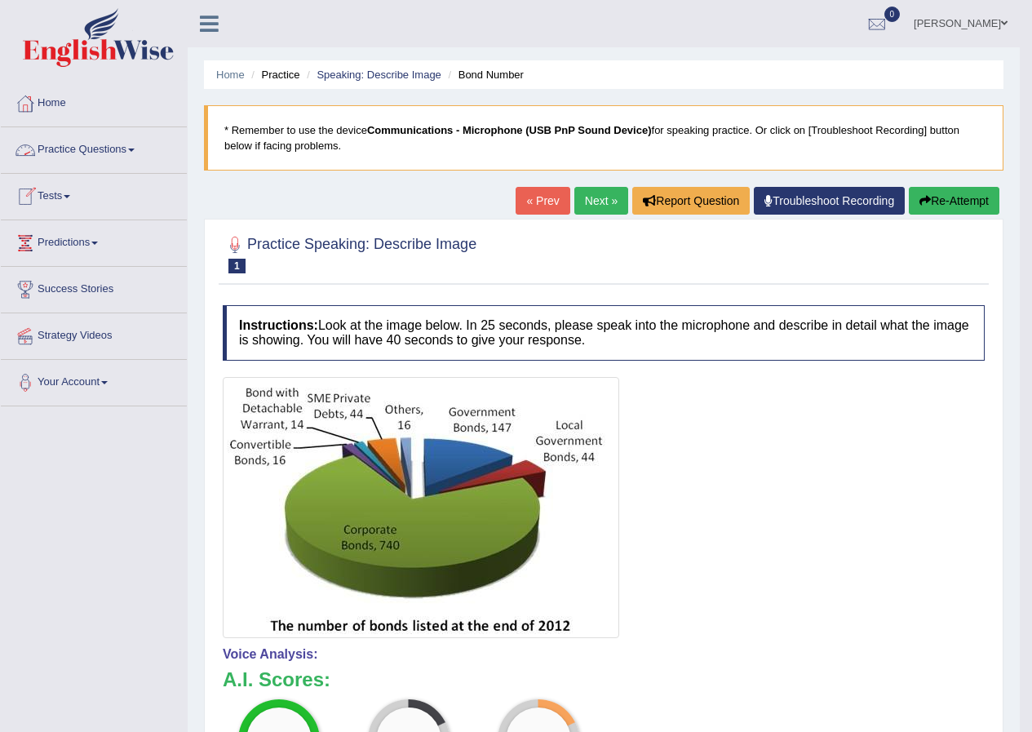
click at [128, 152] on link "Practice Questions" at bounding box center [94, 147] width 186 height 41
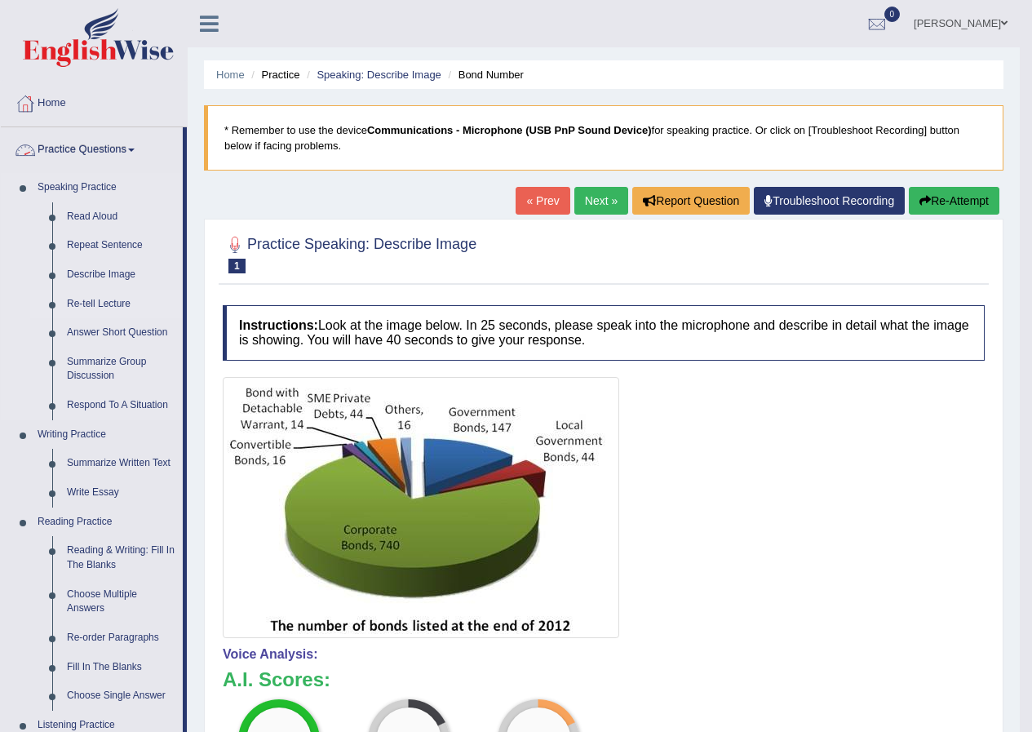
click at [116, 303] on link "Re-tell Lecture" at bounding box center [121, 304] width 123 height 29
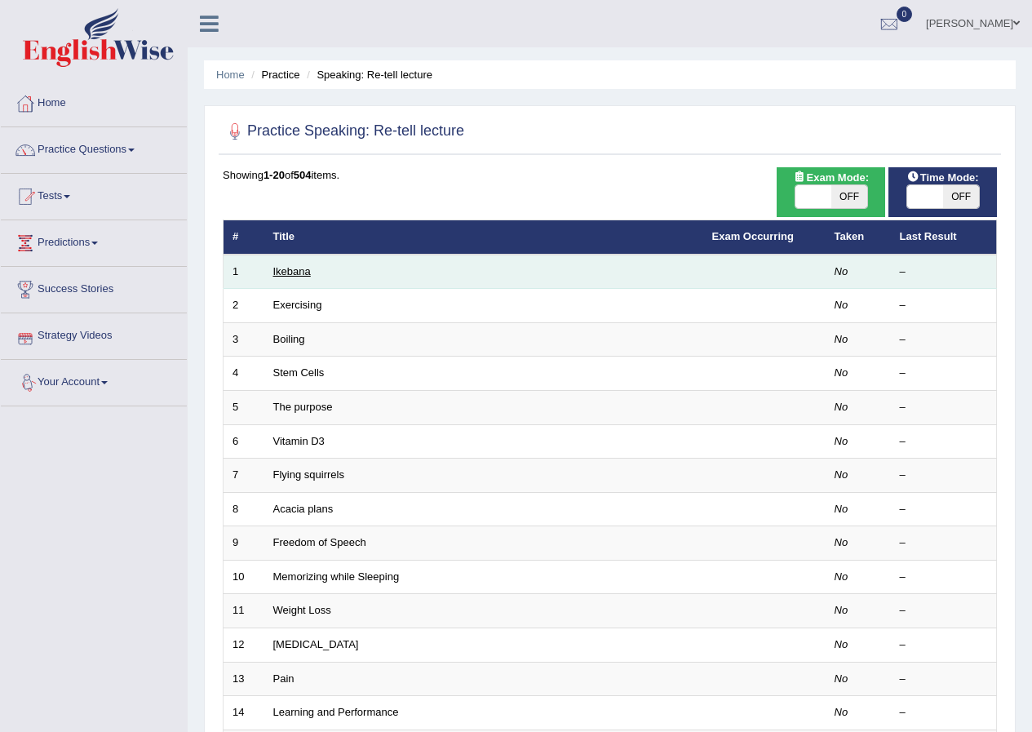
click at [281, 272] on link "Ikebana" at bounding box center [292, 271] width 38 height 12
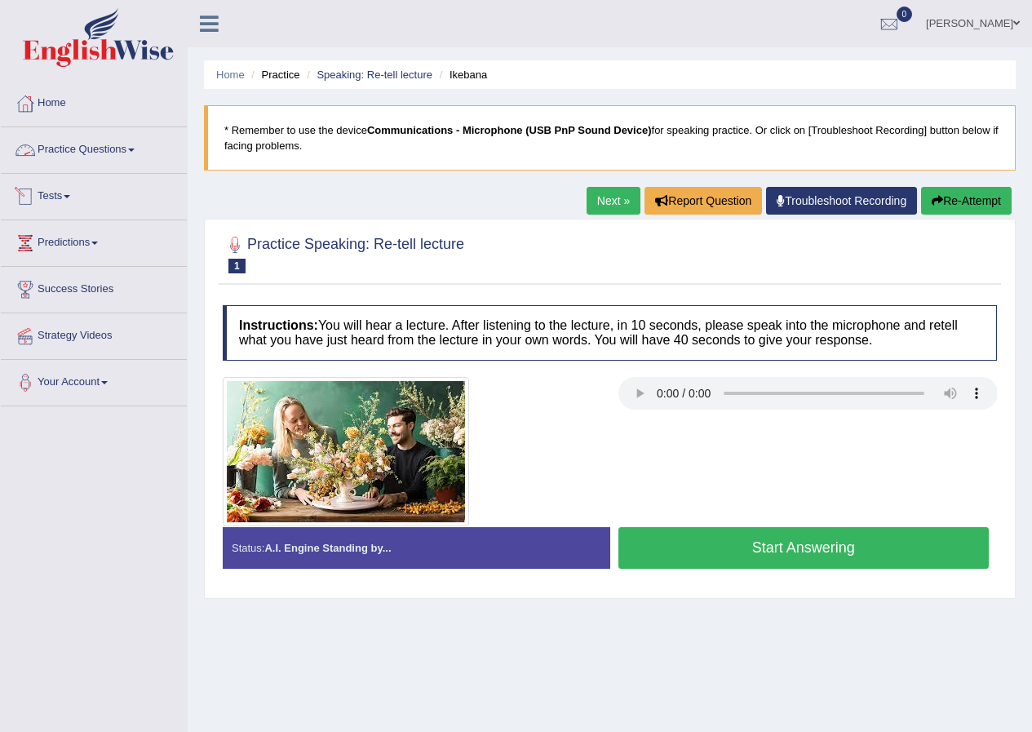
click at [129, 153] on link "Practice Questions" at bounding box center [94, 147] width 186 height 41
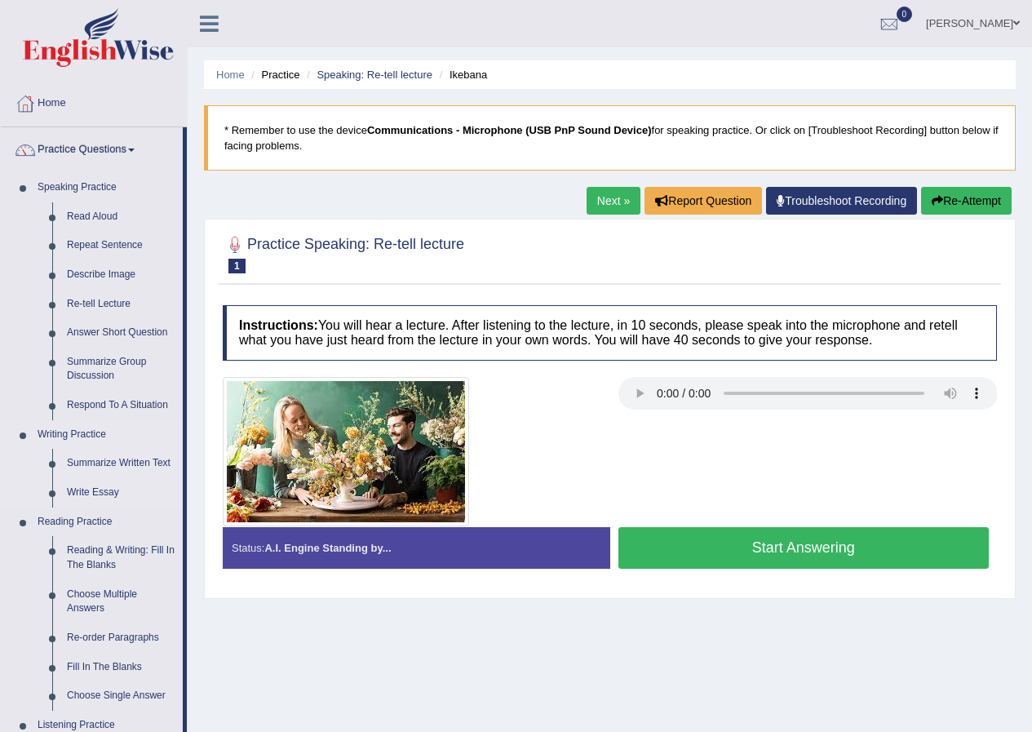
scroll to position [82, 0]
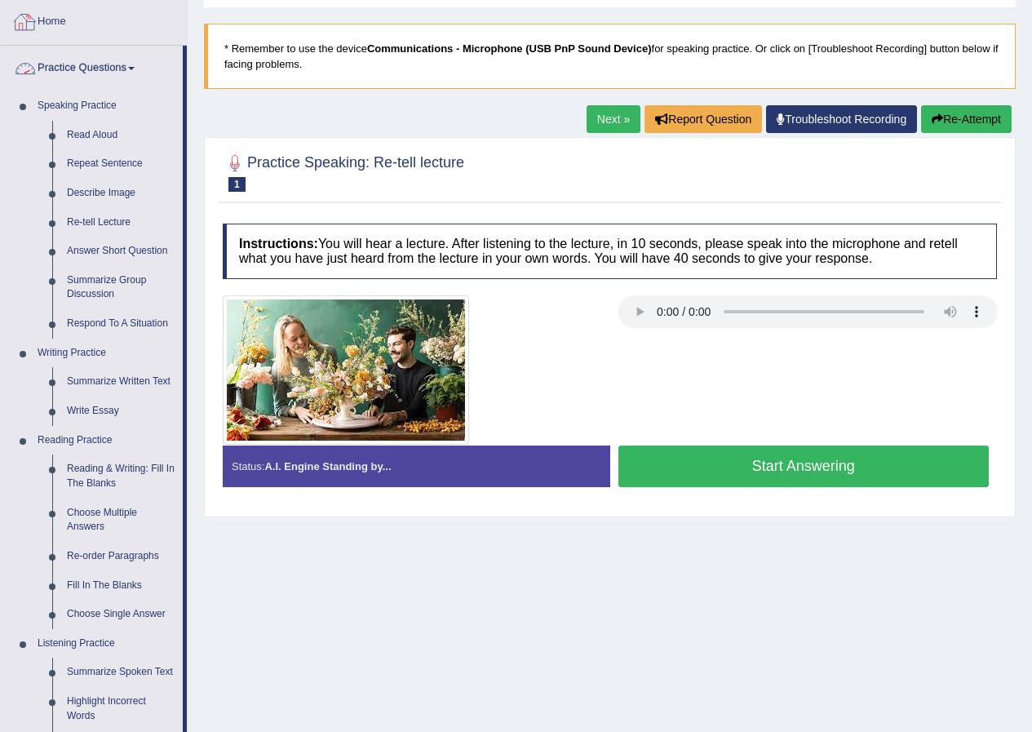
click at [66, 21] on link "Home" at bounding box center [94, 19] width 186 height 41
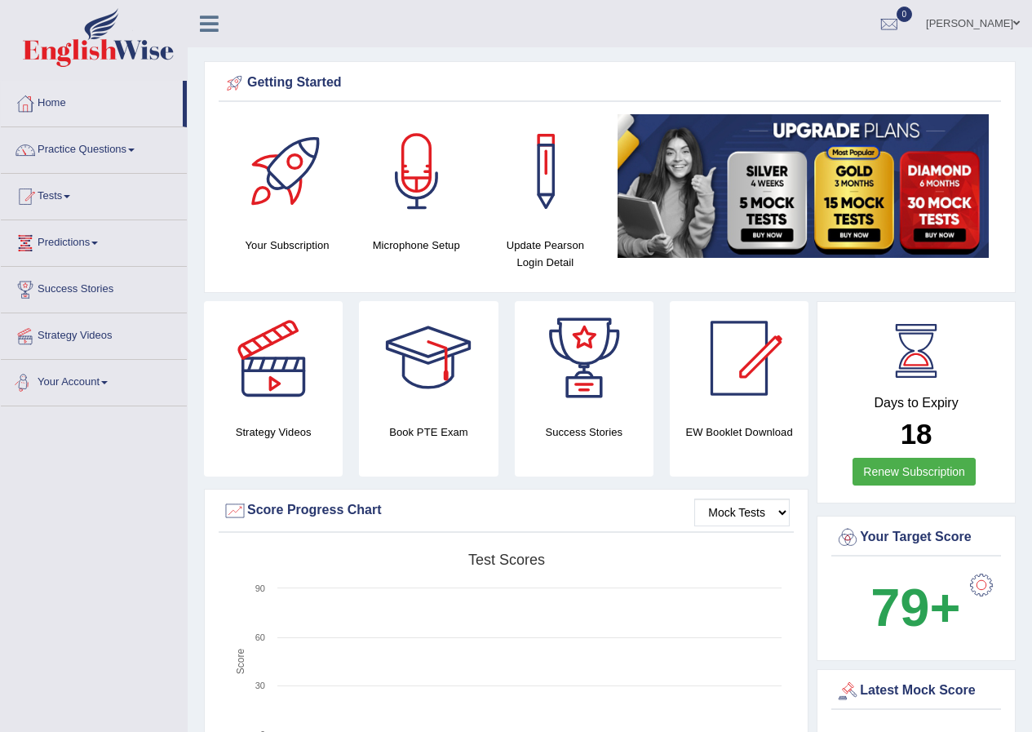
click at [85, 333] on link "Strategy Videos" at bounding box center [94, 333] width 186 height 41
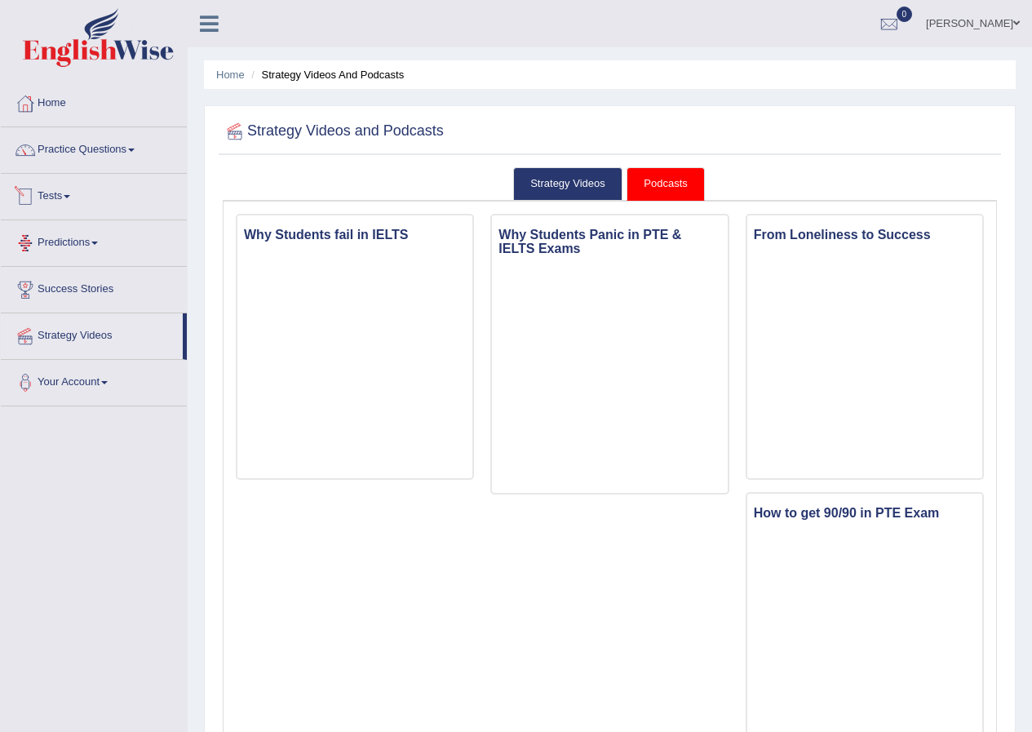
click at [95, 249] on link "Predictions" at bounding box center [94, 240] width 186 height 41
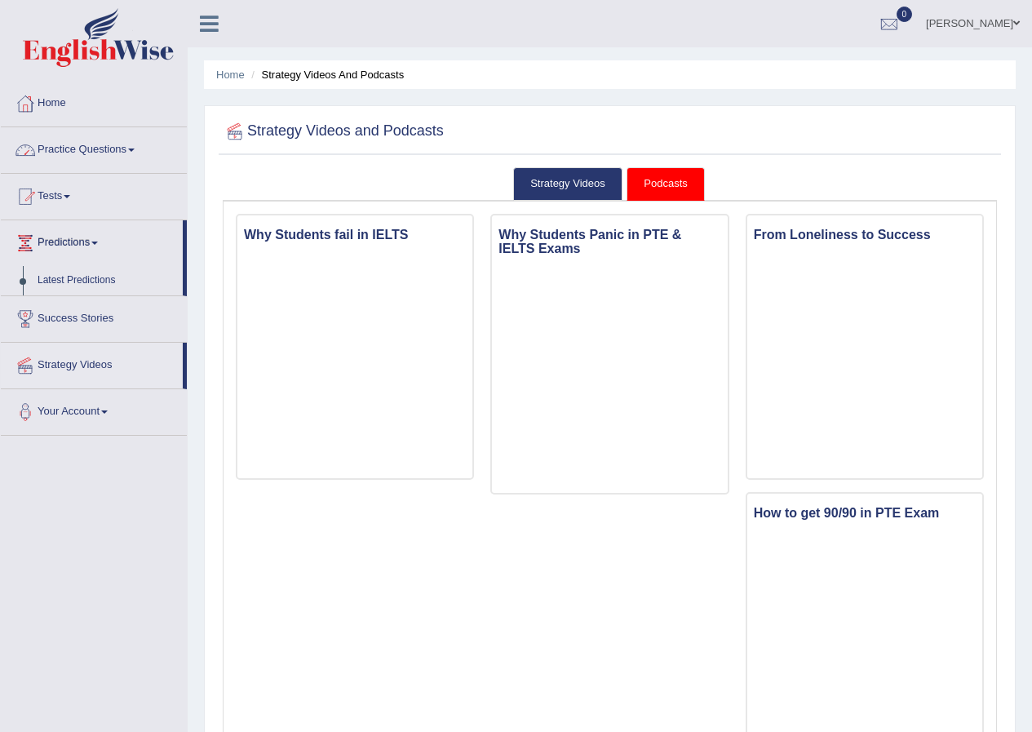
click at [139, 153] on link "Practice Questions" at bounding box center [94, 147] width 186 height 41
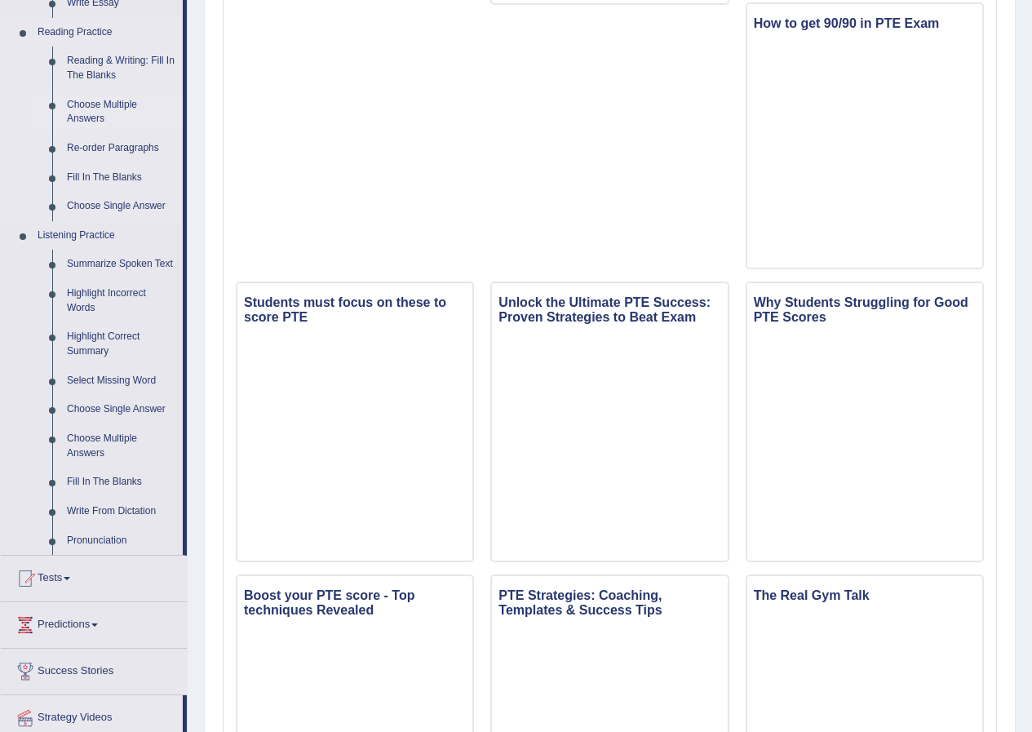
scroll to position [245, 0]
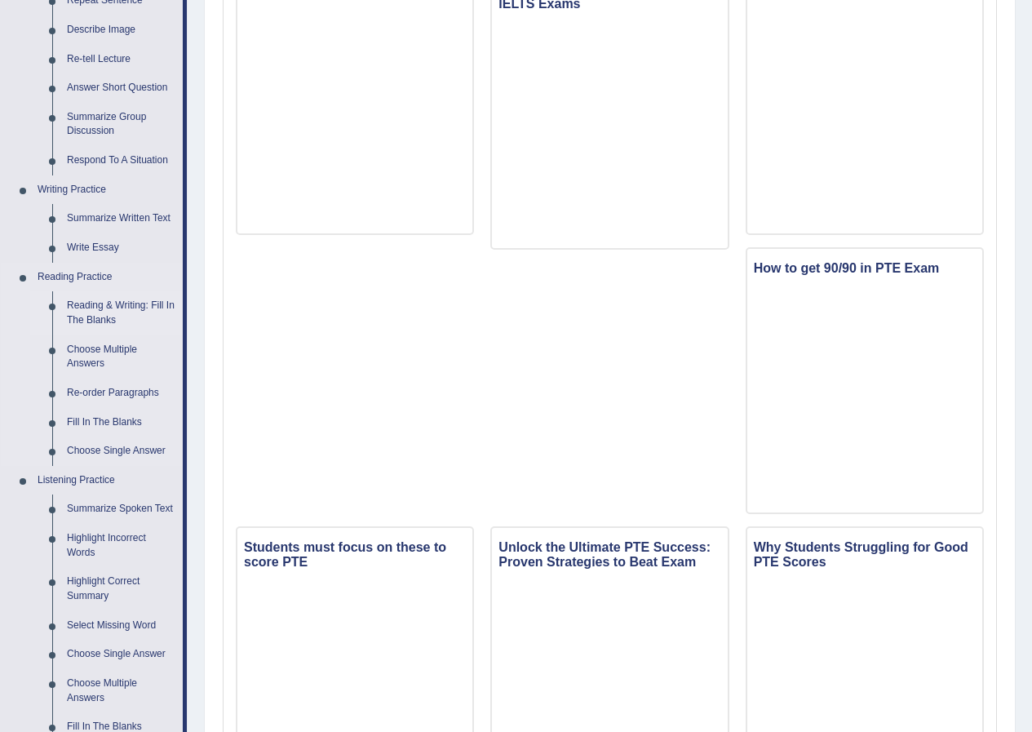
click at [115, 314] on link "Reading & Writing: Fill In The Blanks" at bounding box center [121, 312] width 123 height 43
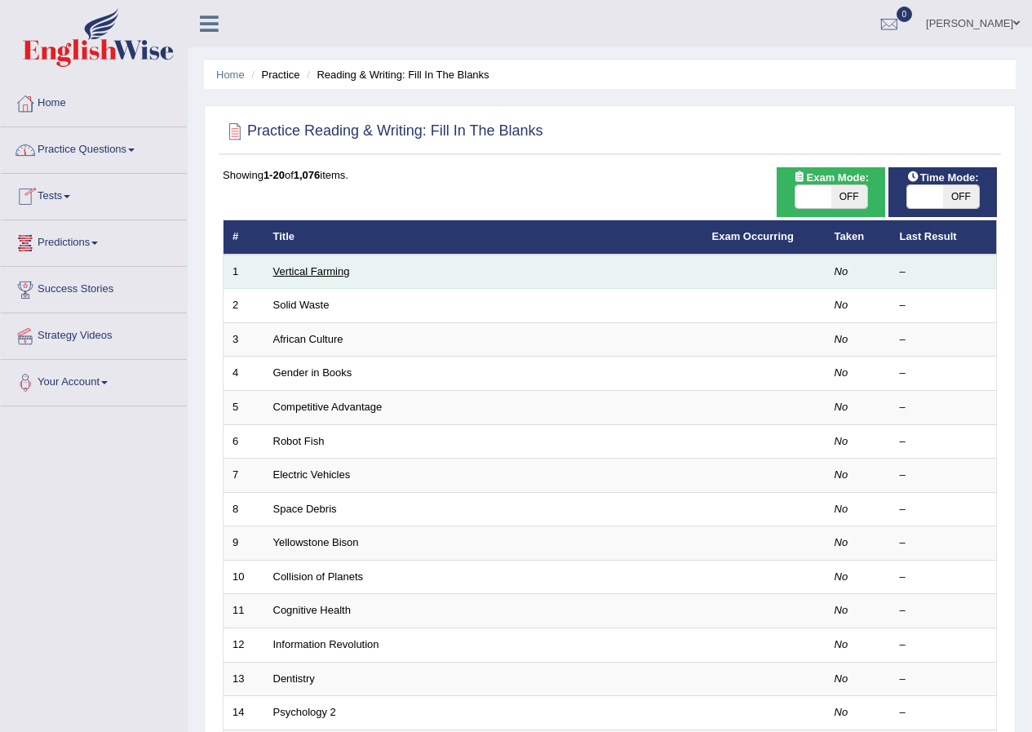
click at [298, 273] on link "Vertical Farming" at bounding box center [311, 271] width 77 height 12
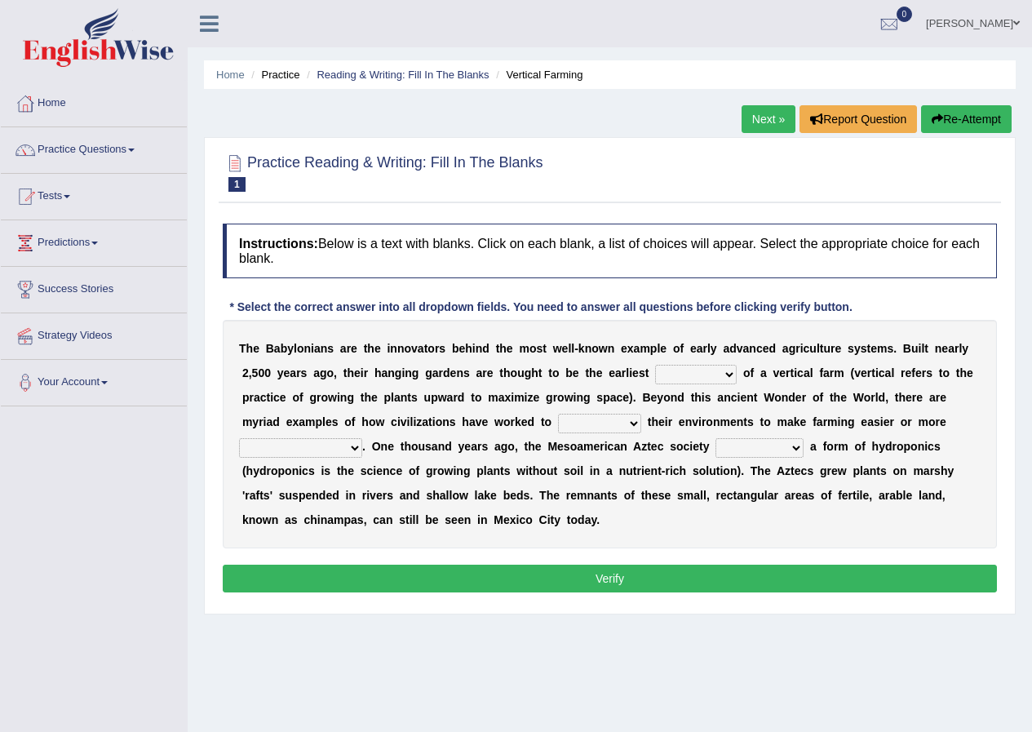
click at [730, 371] on select "prototype failure discredit protocol" at bounding box center [696, 375] width 82 height 20
select select "prototype"
click at [655, 365] on select "prototype failure discredit protocol" at bounding box center [696, 375] width 82 height 20
click at [630, 425] on select "manipulate escape respect disarrange" at bounding box center [599, 424] width 83 height 20
select select "manipulate"
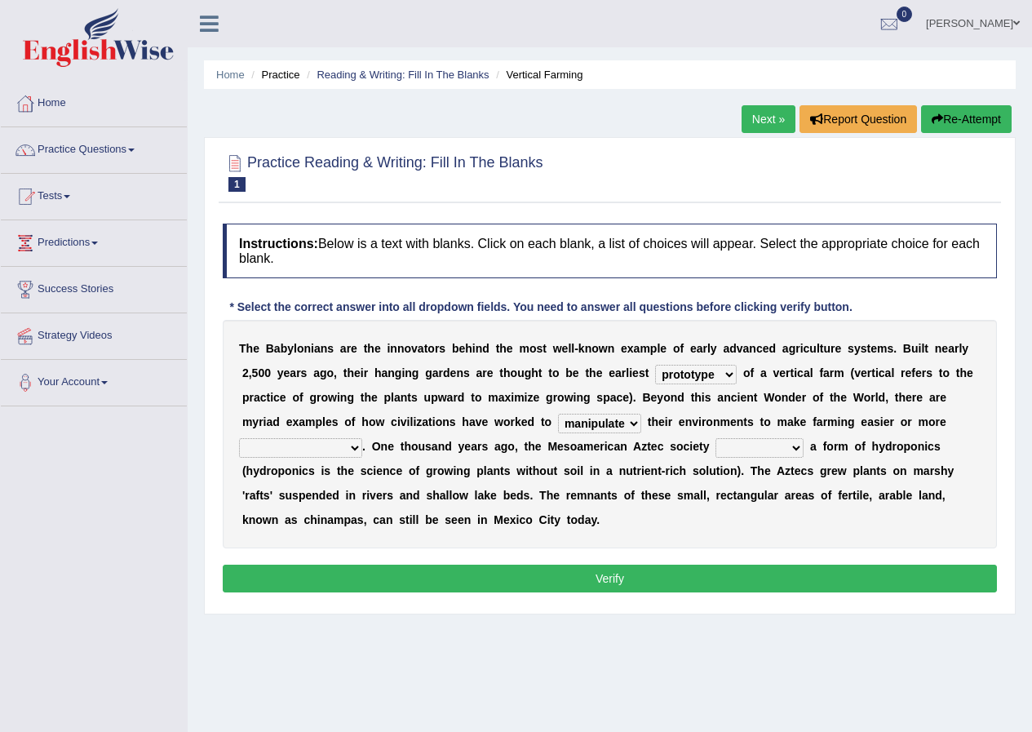
click at [558, 414] on select "manipulate escape respect disarrange" at bounding box center [599, 424] width 83 height 20
click at [351, 445] on select "productive constructive connective counterproductive" at bounding box center [300, 448] width 123 height 20
select select "productive"
click at [239, 438] on select "productive constructive connective counterproductive" at bounding box center [300, 448] width 123 height 20
click at [796, 450] on select "domineered volunteered pioneered engineered" at bounding box center [759, 448] width 88 height 20
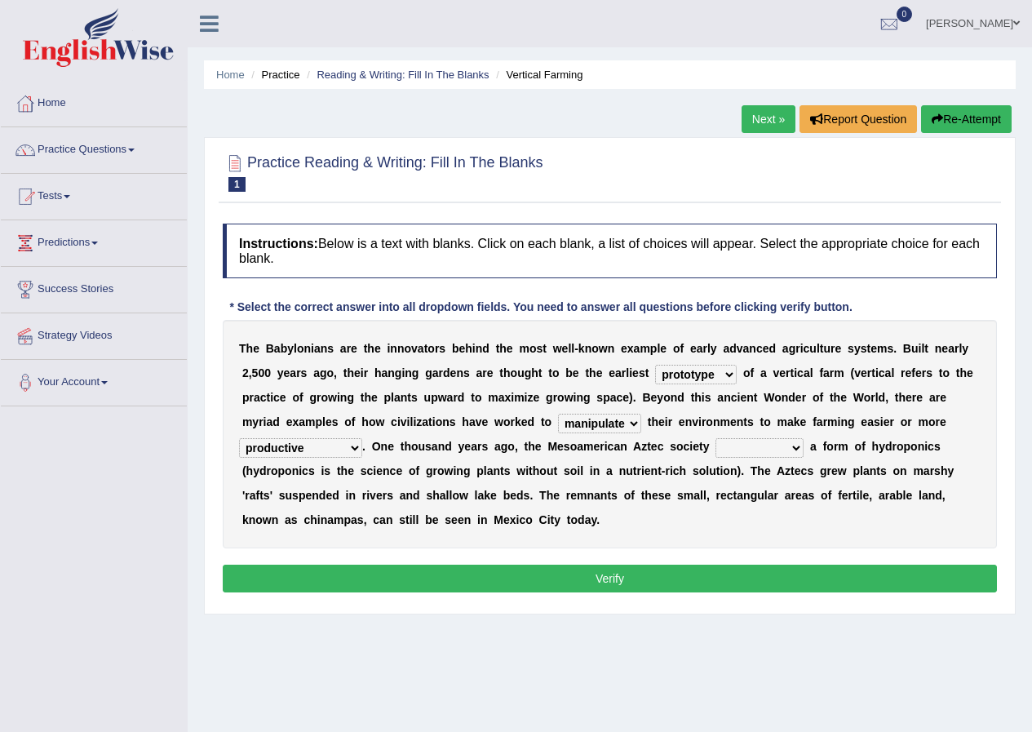
click at [659, 532] on div "T h e B a b y l o n i a n s a r e t h e i n n o v a t o r s b e h i n d t h e m…" at bounding box center [610, 434] width 774 height 228
click at [793, 452] on select "domineered volunteered pioneered engineered" at bounding box center [759, 448] width 88 height 20
select select "pioneered"
click at [715, 438] on select "domineered volunteered pioneered engineered" at bounding box center [759, 448] width 88 height 20
click at [631, 579] on button "Verify" at bounding box center [610, 578] width 774 height 28
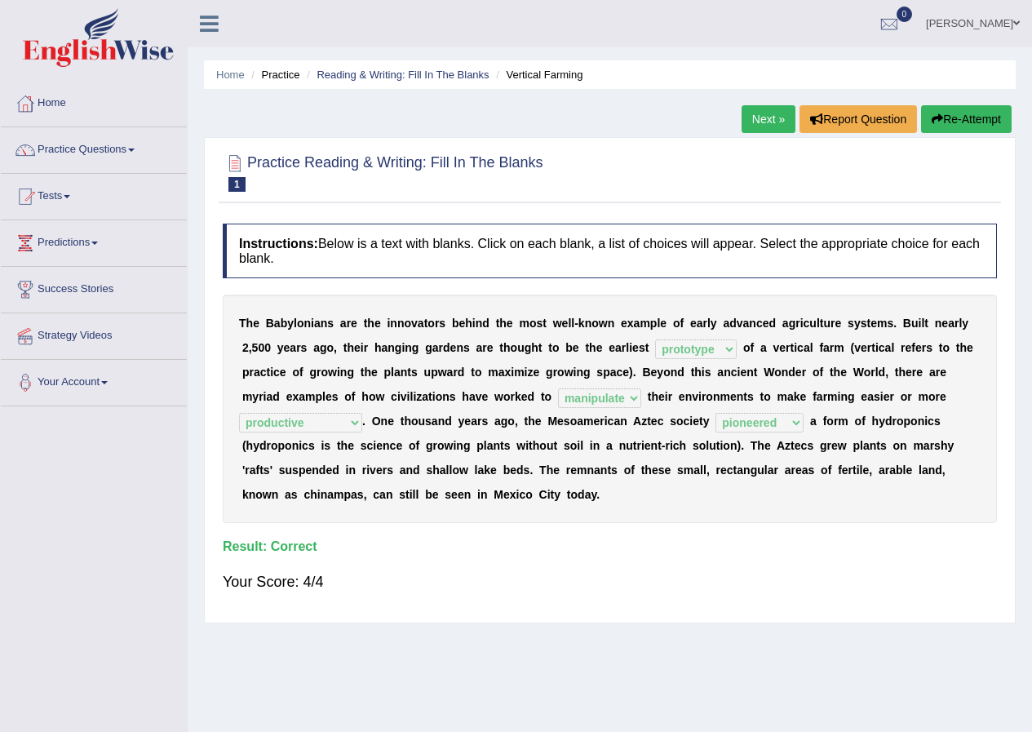
click at [768, 122] on link "Next »" at bounding box center [768, 119] width 54 height 28
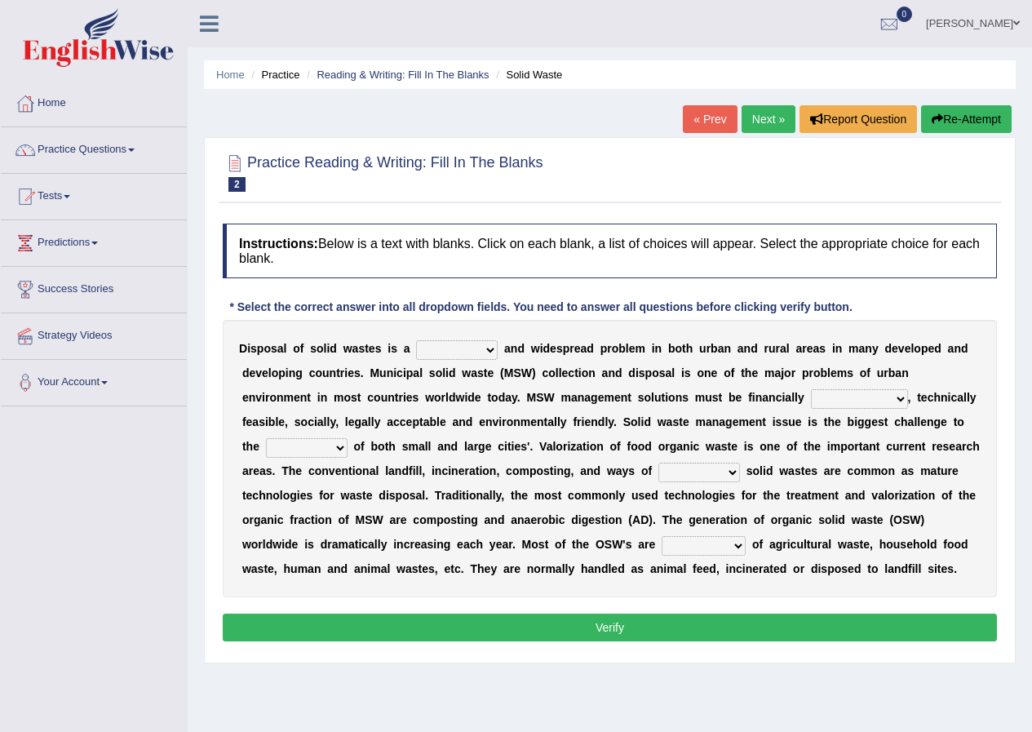
click at [491, 356] on select "slanting stinging stalling shafting" at bounding box center [457, 350] width 82 height 20
select select "stalling"
click at [416, 340] on select "slanting stinging stalling shafting" at bounding box center [457, 350] width 82 height 20
click at [903, 401] on select "unattainable sustainable objectionable treasonable" at bounding box center [859, 399] width 97 height 20
select select "sustainable"
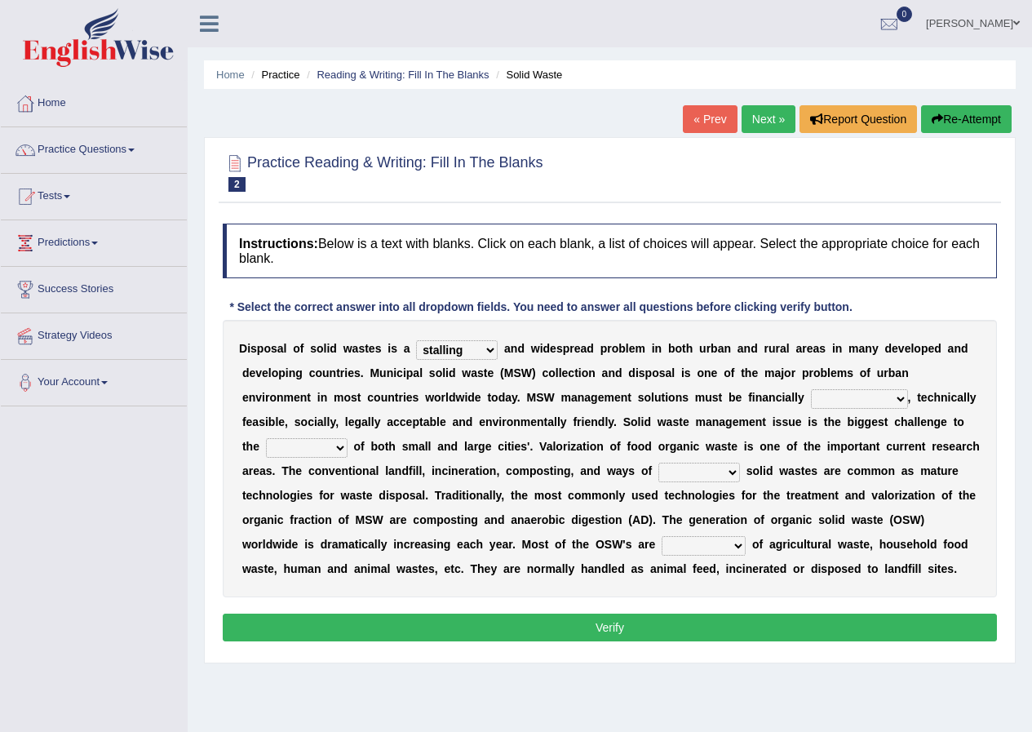
click at [811, 389] on select "unattainable sustainable objectionable treasonable" at bounding box center [859, 399] width 97 height 20
click at [341, 448] on select "plants culture authorities history" at bounding box center [307, 448] width 82 height 20
select select "authorities"
click at [266, 438] on select "plants culture authorities history" at bounding box center [307, 448] width 82 height 20
click at [735, 475] on select "reserving preserving deserving handling" at bounding box center [699, 472] width 82 height 20
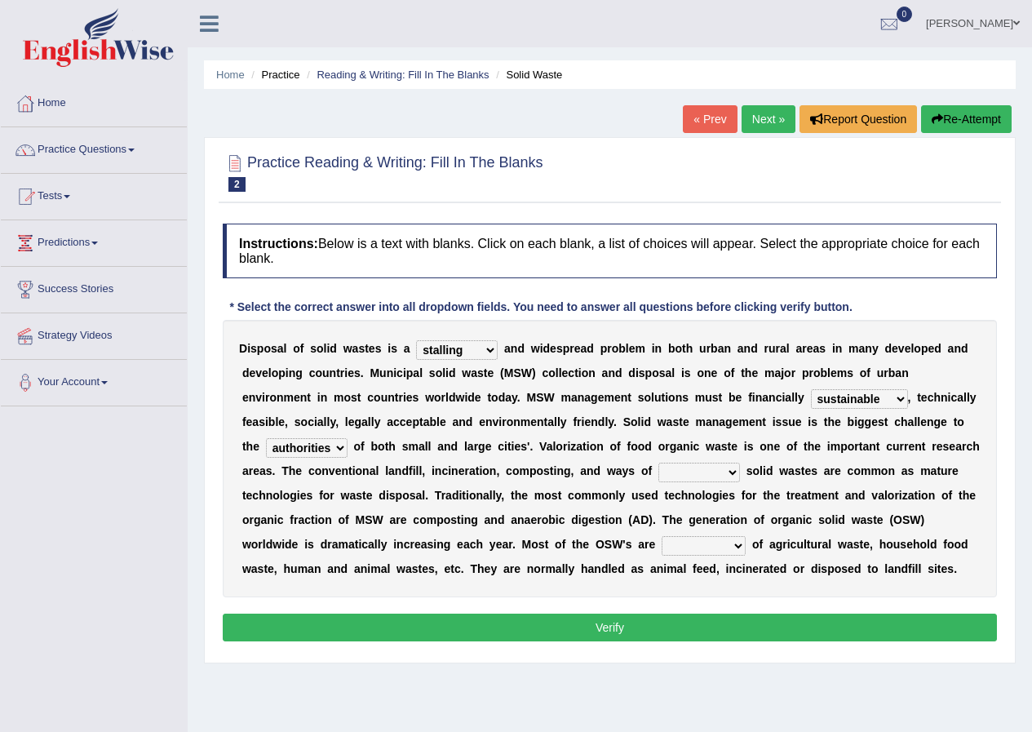
select select "handling"
click at [658, 462] on select "reserving preserving deserving handling" at bounding box center [699, 472] width 82 height 20
click at [738, 546] on select "composed disposed composing disposing" at bounding box center [704, 546] width 84 height 20
select select "composed"
click at [662, 536] on select "composed disposed composing disposing" at bounding box center [704, 546] width 84 height 20
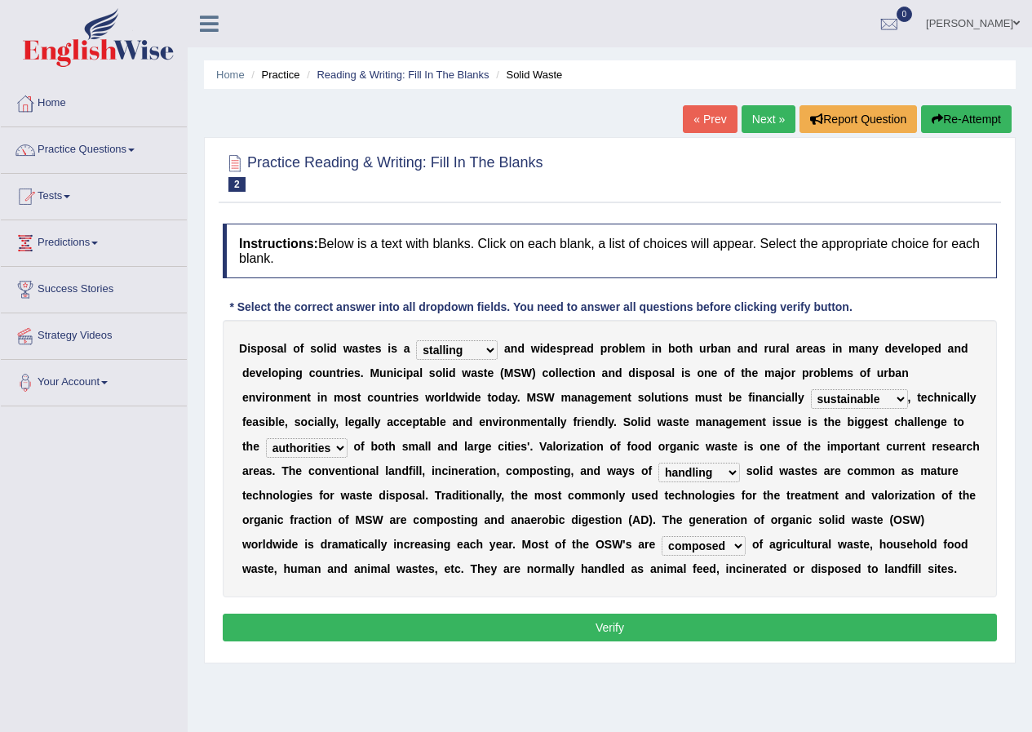
click at [598, 633] on button "Verify" at bounding box center [610, 627] width 774 height 28
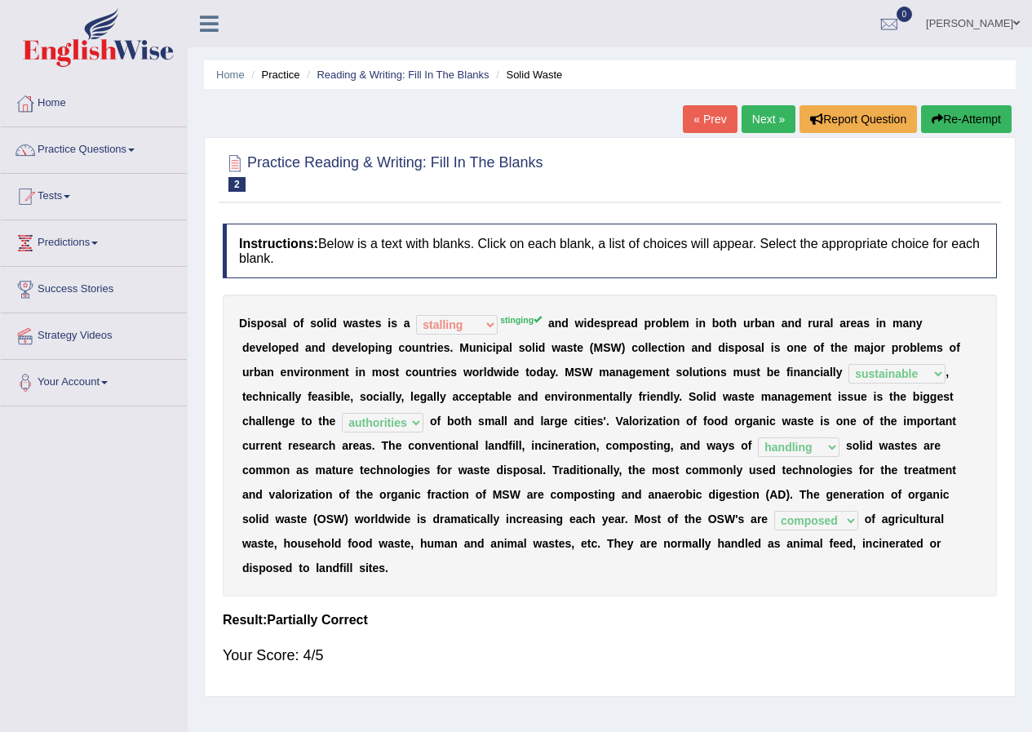
click at [752, 113] on link "Next »" at bounding box center [768, 119] width 54 height 28
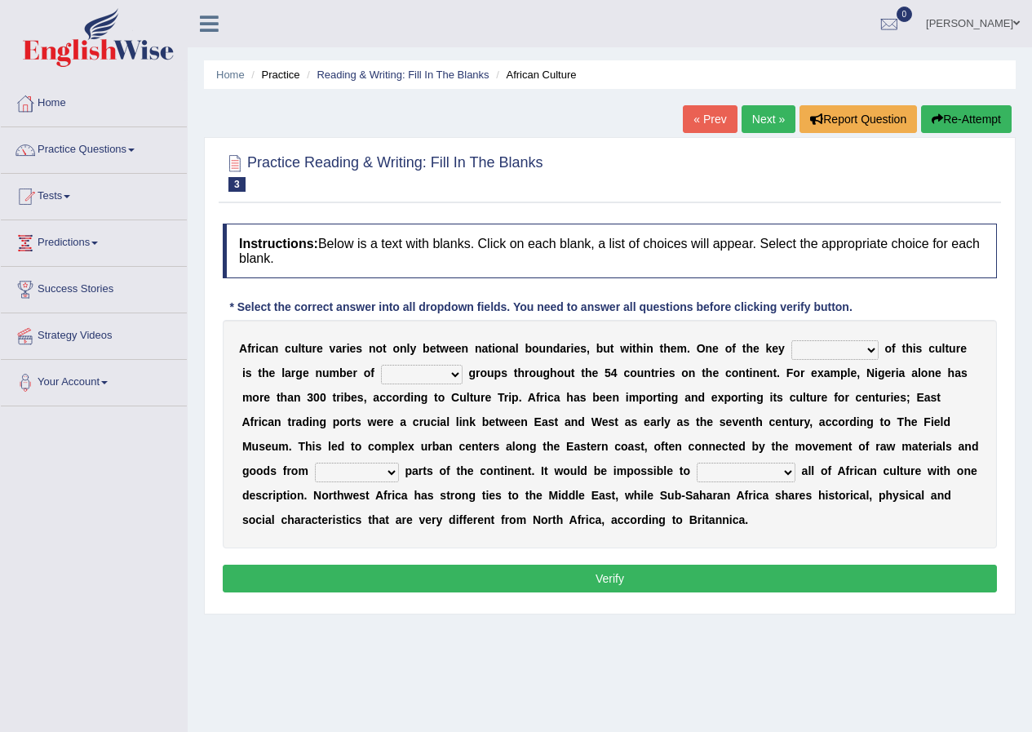
click at [874, 355] on select "conjectures features issues doubts" at bounding box center [834, 350] width 87 height 20
select select "features"
click at [791, 340] on select "conjectures features issues doubts" at bounding box center [834, 350] width 87 height 20
click at [863, 350] on select "conjectures features issues doubts" at bounding box center [834, 350] width 87 height 20
click at [791, 340] on select "conjectures features issues doubts" at bounding box center [834, 350] width 87 height 20
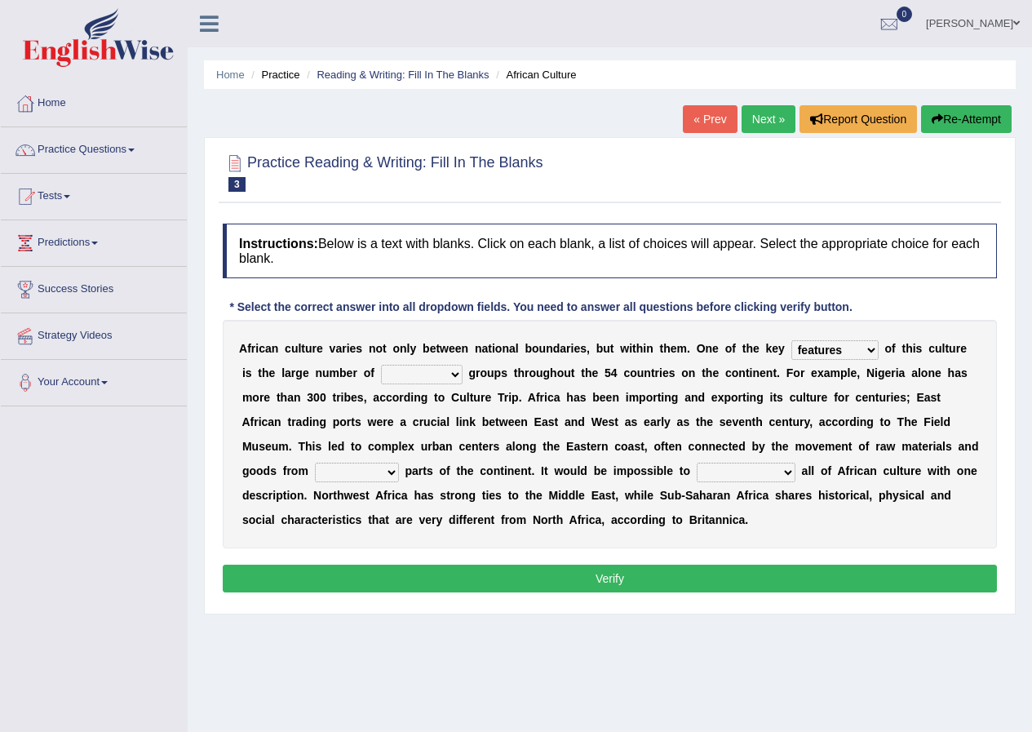
click at [457, 375] on select "ethic ethnic eugenic epic" at bounding box center [422, 375] width 82 height 20
select select "ethnic"
click at [381, 365] on select "ethic ethnic eugenic epic" at bounding box center [422, 375] width 82 height 20
click at [395, 472] on select "forelocked interlocked unlocked landlocked" at bounding box center [357, 472] width 84 height 20
select select "interlocked"
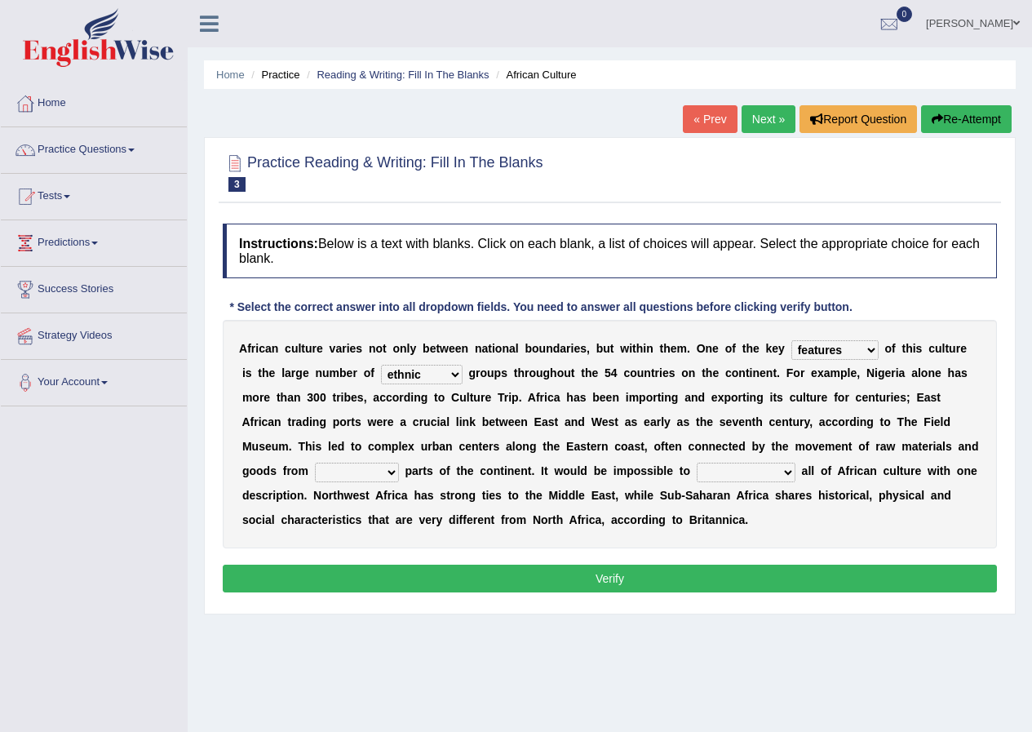
click at [315, 462] on select "forelocked interlocked unlocked landlocked" at bounding box center [357, 472] width 84 height 20
click at [787, 480] on select "characterize conceptualize symbolize synthesize" at bounding box center [746, 472] width 99 height 20
select select "characterize"
click at [697, 462] on select "characterize conceptualize symbolize synthesize" at bounding box center [746, 472] width 99 height 20
click at [644, 582] on button "Verify" at bounding box center [610, 578] width 774 height 28
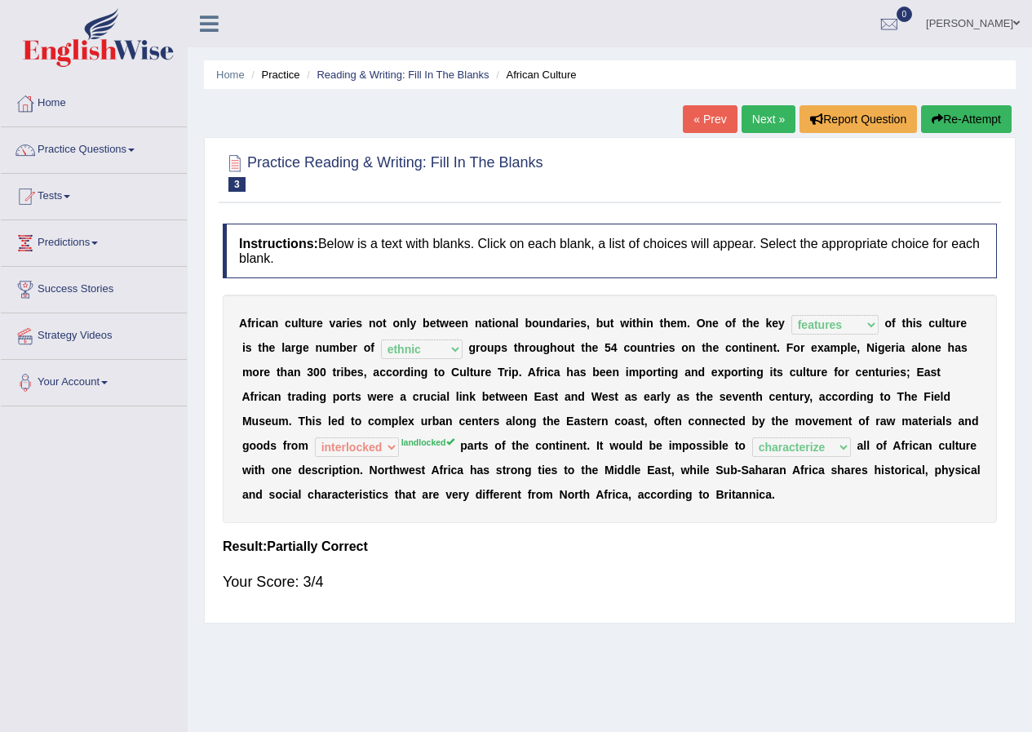
click at [760, 113] on link "Next »" at bounding box center [768, 119] width 54 height 28
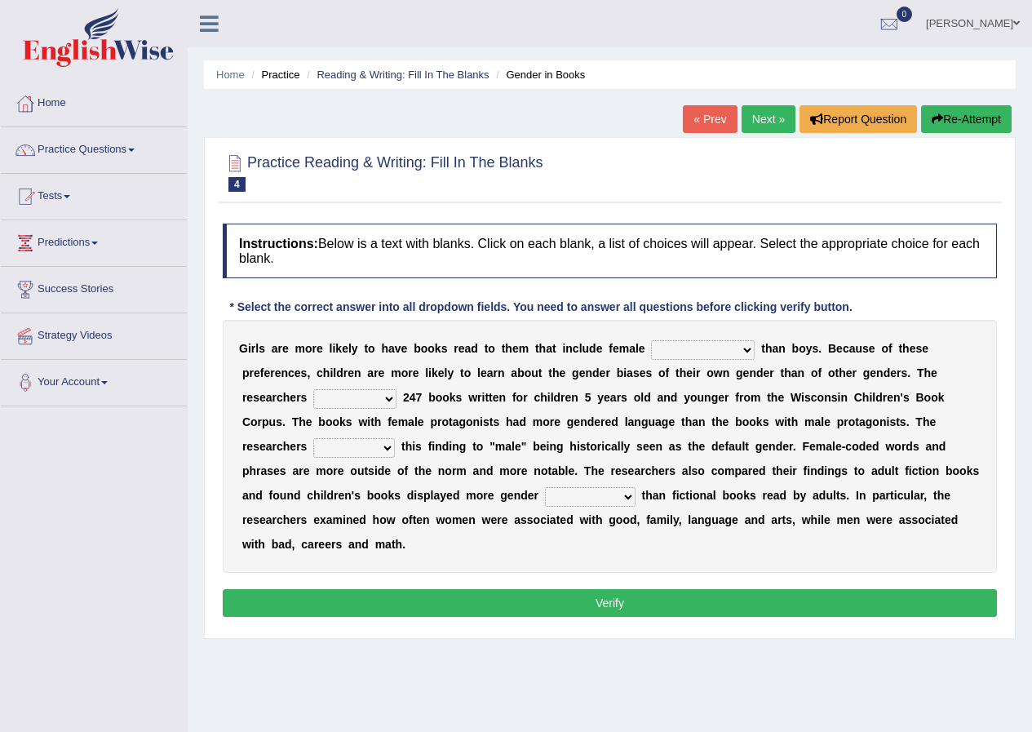
click at [745, 347] on select "protagonists cosmogonists agonists expressionists" at bounding box center [703, 350] width 104 height 20
select select "protagonists"
click at [651, 340] on select "protagonists cosmogonists agonists expressionists" at bounding box center [703, 350] width 104 height 20
click at [392, 405] on select "hydrolyzed paralyzed catalyzed analyzed" at bounding box center [354, 399] width 83 height 20
select select "analyzed"
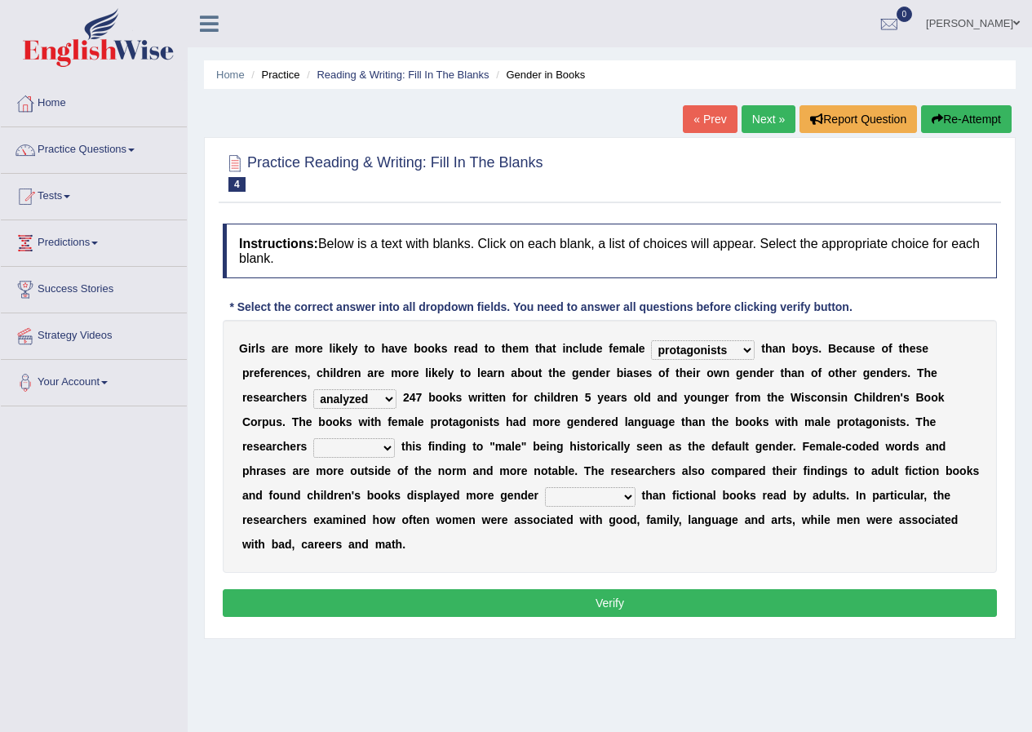
click at [313, 389] on select "hydrolyzed paralyzed catalyzed analyzed" at bounding box center [354, 399] width 83 height 20
click at [391, 448] on select "contribute tribute distribute attribute" at bounding box center [354, 448] width 82 height 20
select select "attribute"
click at [313, 438] on select "contribute tribute distribute attribute" at bounding box center [354, 448] width 82 height 20
click at [629, 499] on select "stereotypes teletypes prototypes electrotypes" at bounding box center [590, 497] width 91 height 20
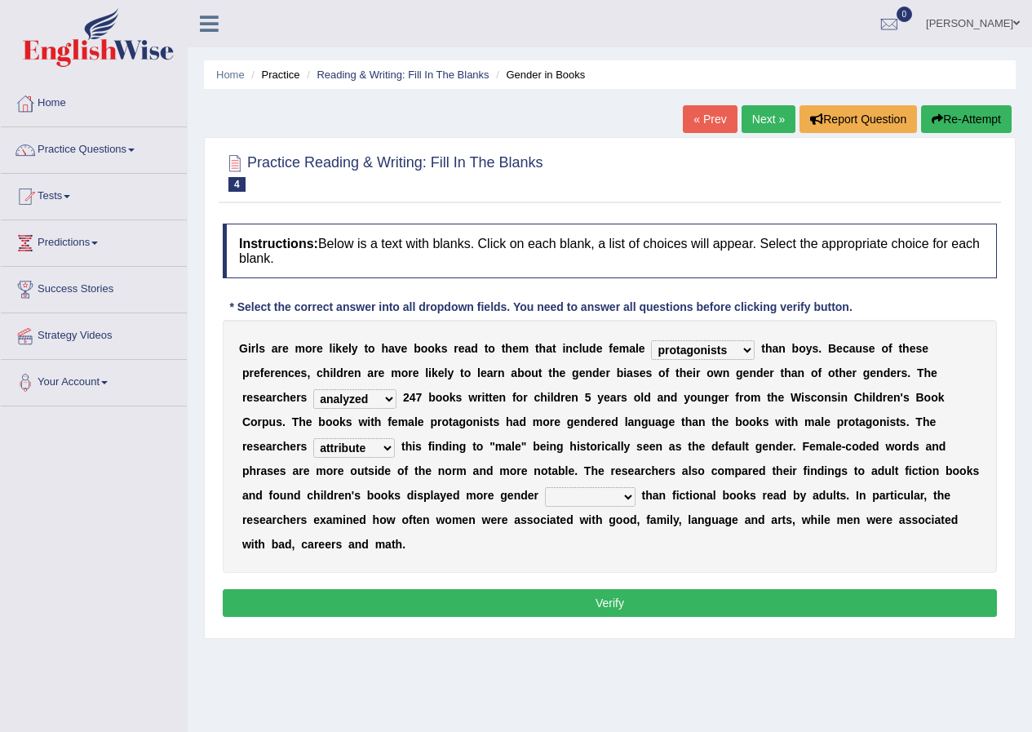
select select "stereotypes"
click at [545, 487] on select "stereotypes teletypes prototypes electrotypes" at bounding box center [590, 497] width 91 height 20
click at [626, 604] on button "Verify" at bounding box center [610, 603] width 774 height 28
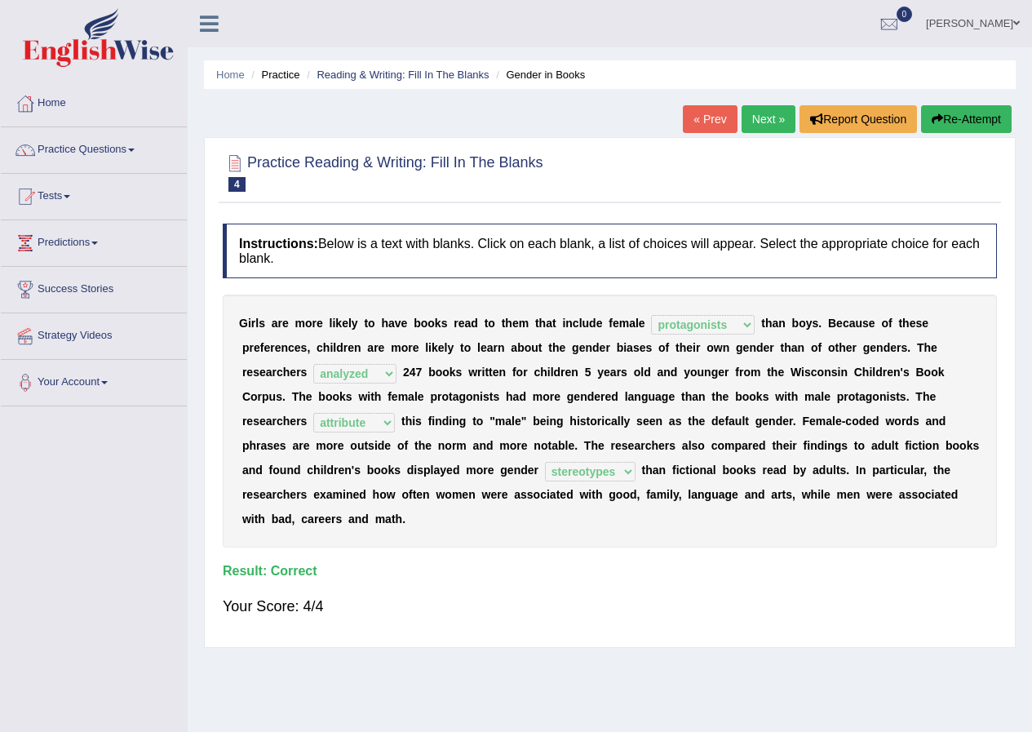
click at [763, 129] on link "Next »" at bounding box center [768, 119] width 54 height 28
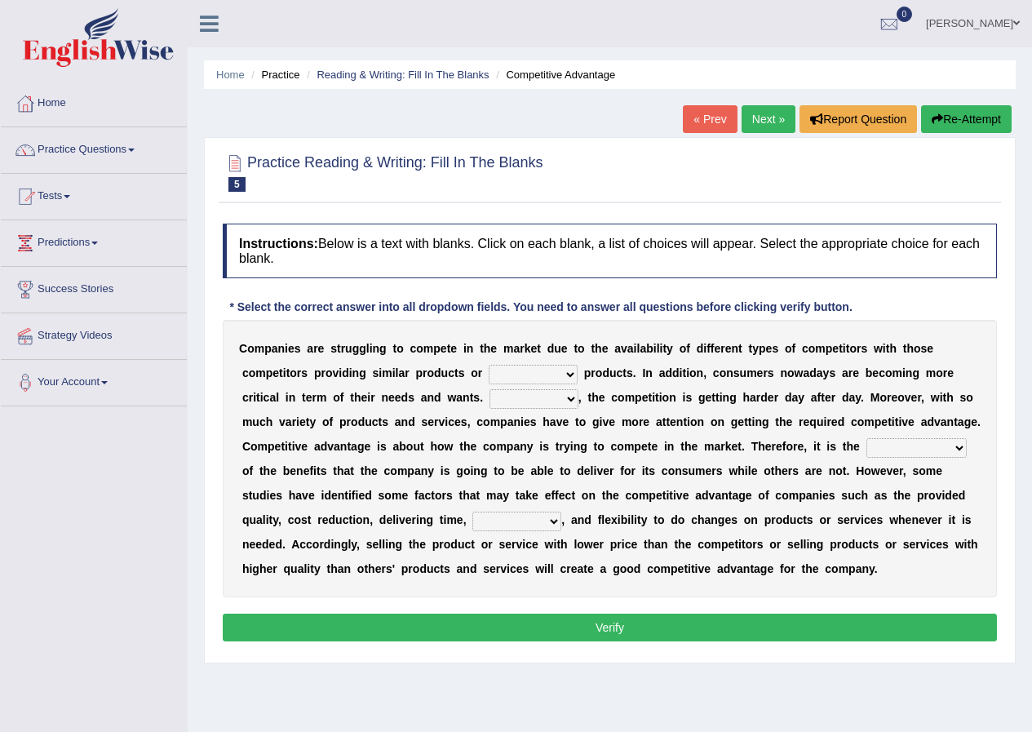
click at [571, 374] on select "constitution restitution substitution institution" at bounding box center [533, 375] width 89 height 20
select select "substitution"
click at [489, 365] on select "constitution restitution substitution institution" at bounding box center [533, 375] width 89 height 20
click at [567, 399] on select "However Instead Additionally Therefore" at bounding box center [533, 399] width 89 height 20
select select "Therefore"
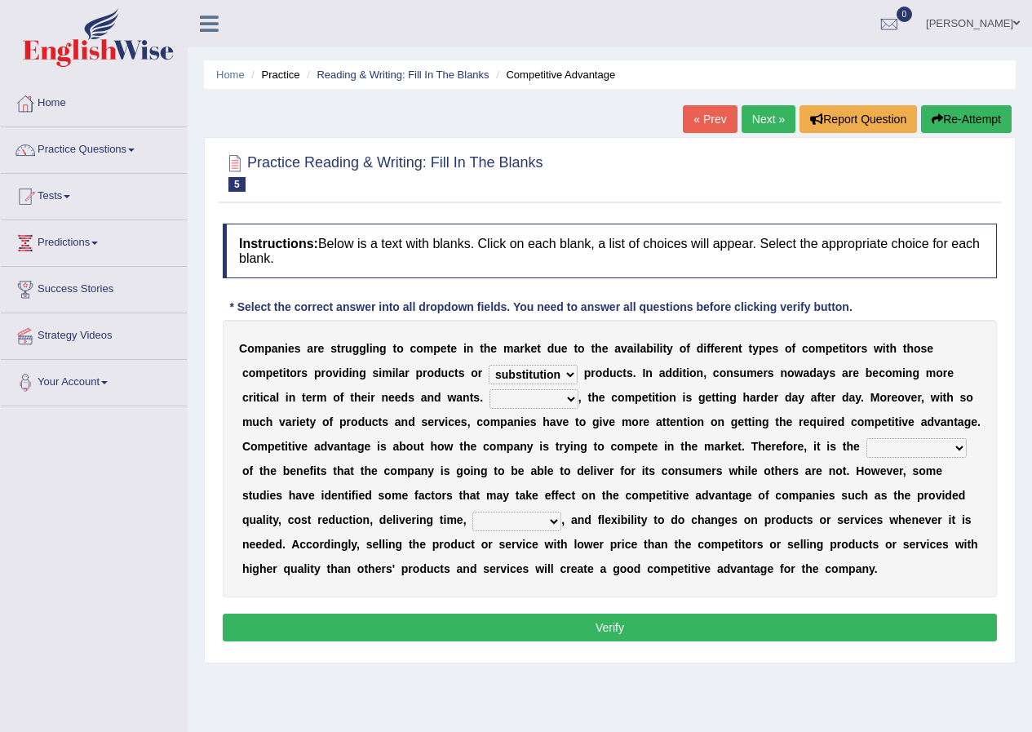
click at [489, 389] on select "However Instead Additionally Therefore" at bounding box center [533, 399] width 89 height 20
click at [951, 446] on select "dissemination ordination determination incarnation" at bounding box center [916, 448] width 100 height 20
click at [979, 473] on div "C o m p a n i e s a r e s t r u g g l i n g t o c o m p e t e i n t h e m a r k…" at bounding box center [610, 458] width 774 height 277
click at [953, 454] on select "dissemination ordination determination incarnation" at bounding box center [916, 448] width 100 height 20
click at [866, 438] on select "dissemination ordination determination incarnation" at bounding box center [916, 448] width 100 height 20
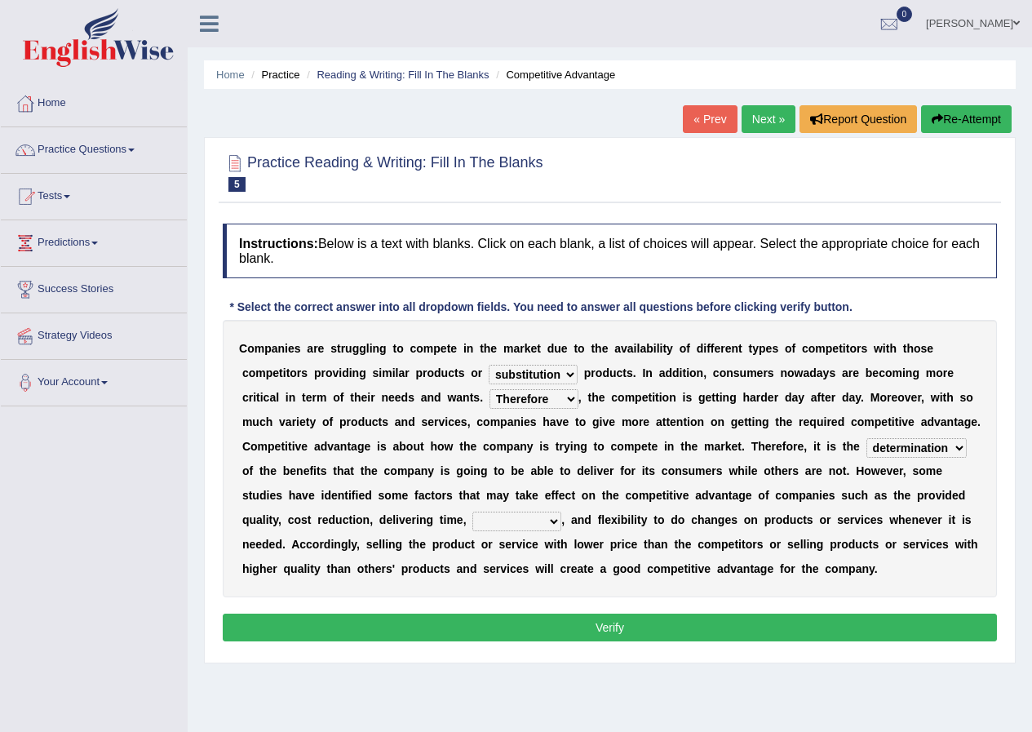
click at [949, 444] on select "dissemination ordination determination incarnation" at bounding box center [916, 448] width 100 height 20
select select "dissemination"
click at [866, 438] on select "dissemination ordination determination incarnation" at bounding box center [916, 448] width 100 height 20
click at [554, 523] on select "captivation aggregation deprivation innovation" at bounding box center [516, 521] width 89 height 20
click at [746, 539] on b "o" at bounding box center [749, 544] width 7 height 13
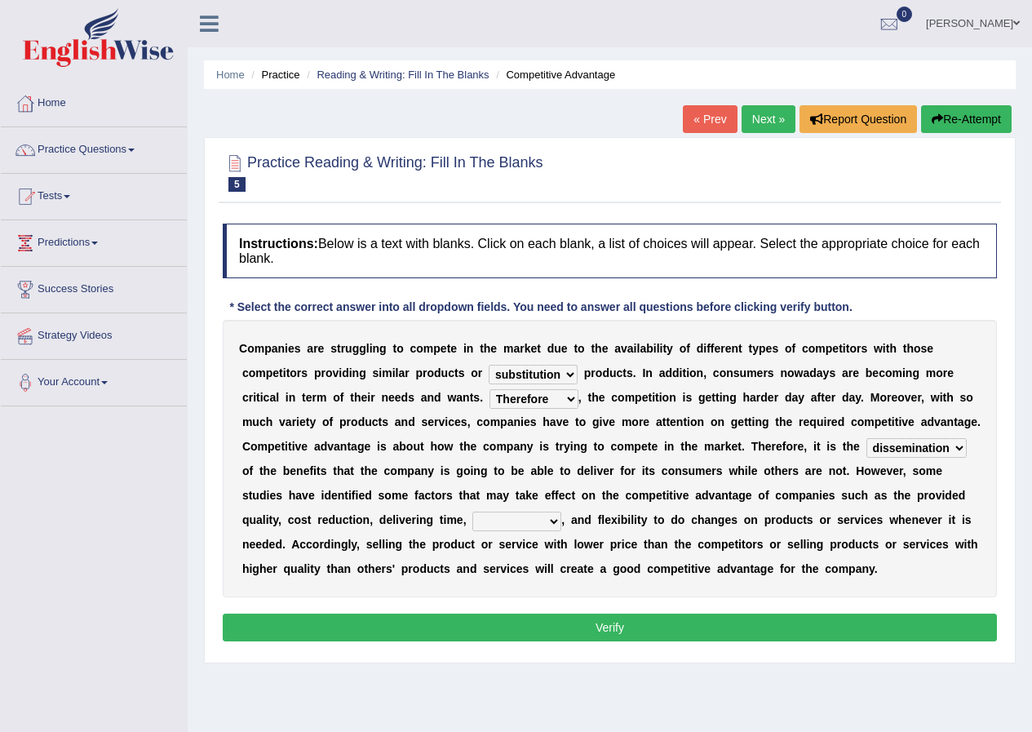
click at [552, 526] on select "captivation aggregation deprivation innovation" at bounding box center [516, 521] width 89 height 20
select select "aggregation"
click at [472, 511] on select "captivation aggregation deprivation innovation" at bounding box center [516, 521] width 89 height 20
click at [529, 629] on button "Verify" at bounding box center [610, 627] width 774 height 28
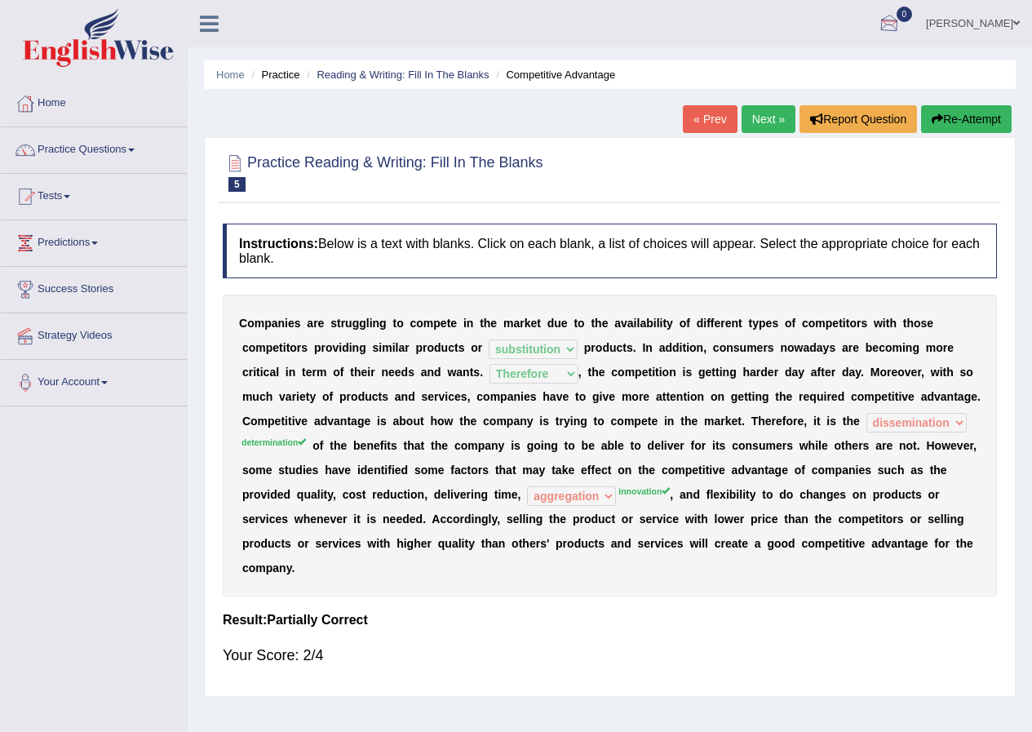
click at [770, 121] on link "Next »" at bounding box center [768, 119] width 54 height 28
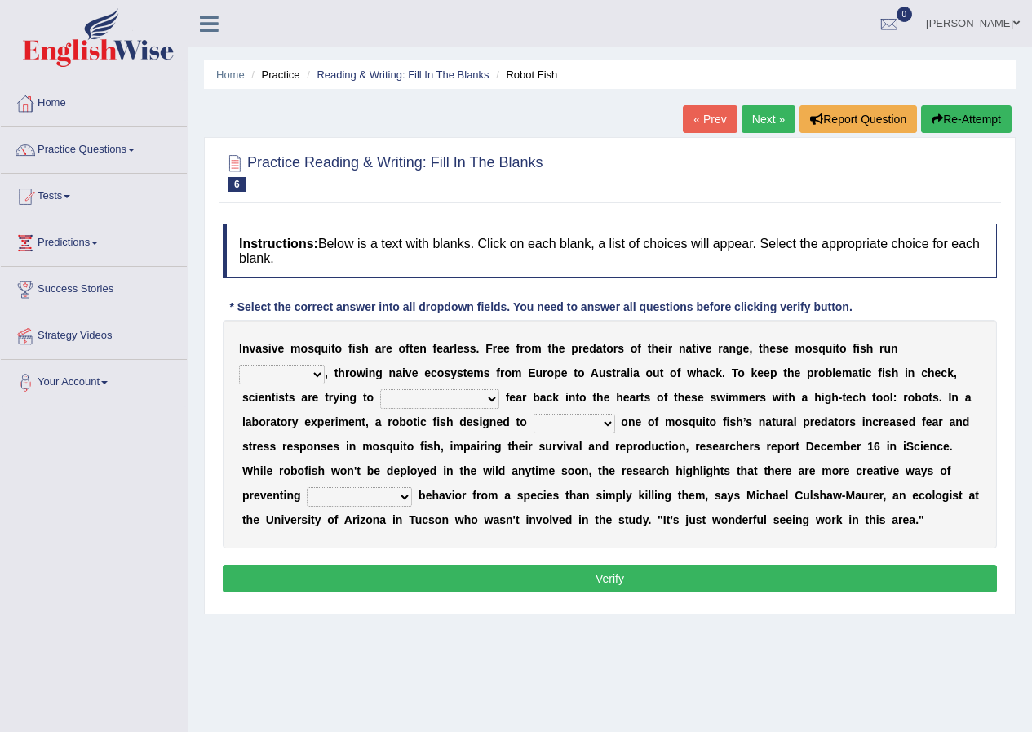
click at [321, 374] on select "occupant flippant rampant concordant" at bounding box center [282, 375] width 86 height 20
select select "rampant"
click at [239, 365] on select "occupant flippant rampant concordant" at bounding box center [282, 375] width 86 height 20
click at [456, 402] on select "accept spike strike drake" at bounding box center [439, 399] width 119 height 20
click at [461, 551] on div "Instructions: Below is a text with blanks. Click on each blank, a list of choic…" at bounding box center [610, 410] width 782 height 390
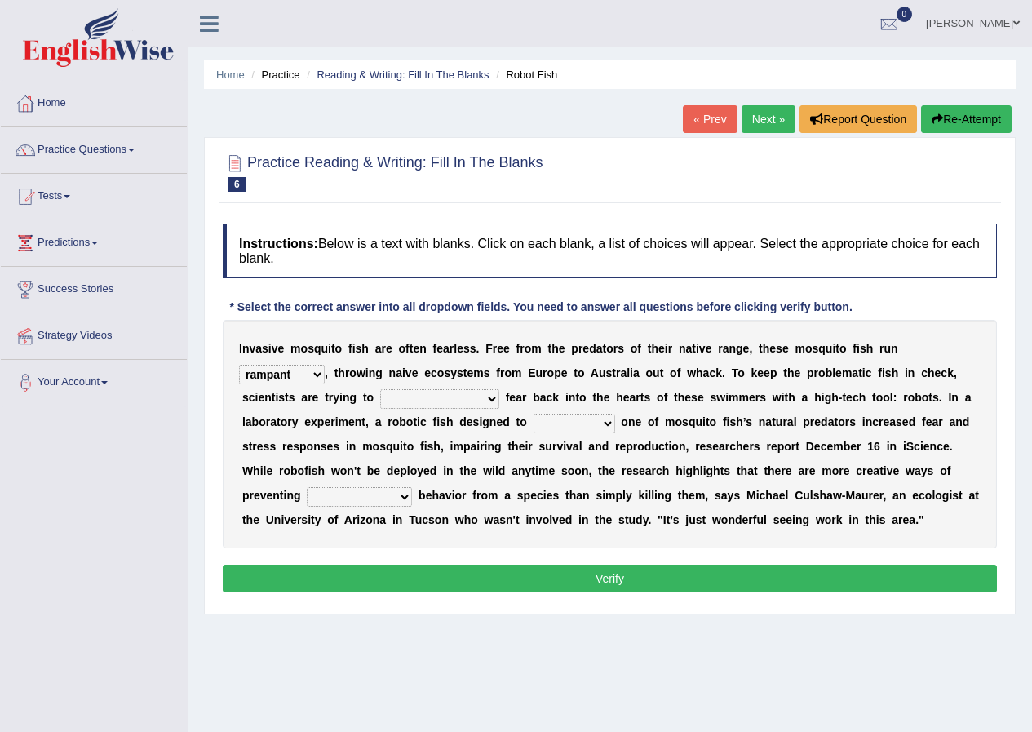
click at [456, 400] on select "accept spike strike drake" at bounding box center [439, 399] width 119 height 20
select select "spike"
click at [380, 389] on select "accept spike strike drake" at bounding box center [439, 399] width 119 height 20
click at [596, 422] on select "bequest mimic battle conquest" at bounding box center [574, 424] width 82 height 20
select select "mimic"
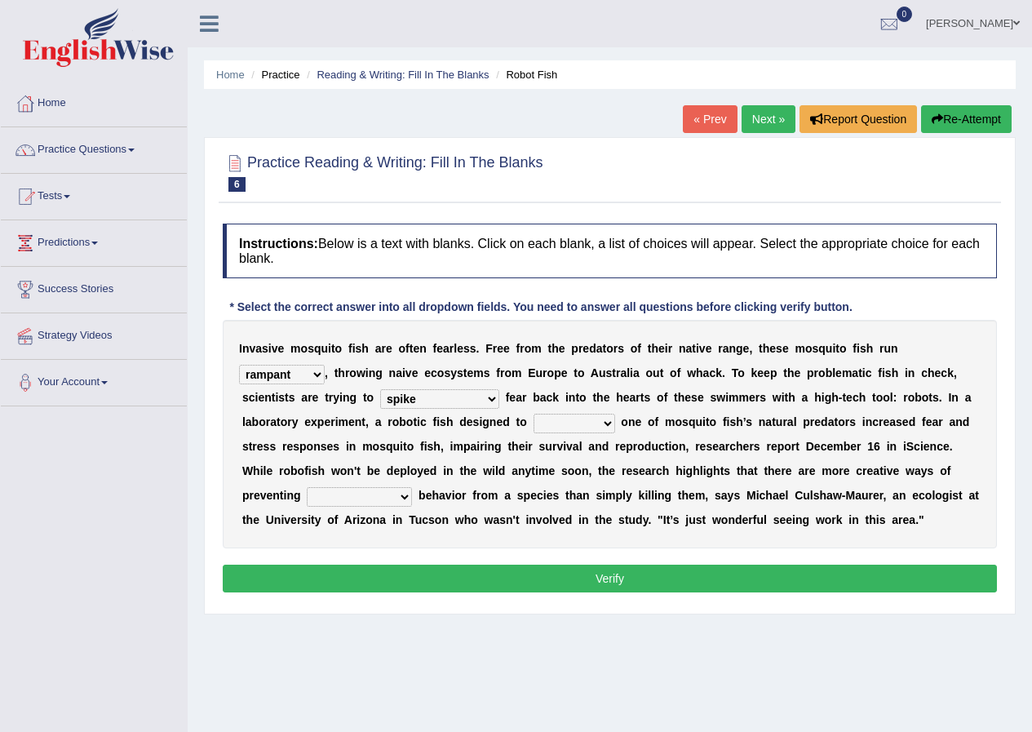
click at [533, 414] on select "bequest mimic battle conquest" at bounding box center [574, 424] width 82 height 20
click at [407, 500] on select "unprivileged unprecedented uncharted unwanted" at bounding box center [359, 497] width 105 height 20
select select "unwanted"
click at [307, 487] on select "unprivileged unprecedented uncharted unwanted" at bounding box center [359, 497] width 105 height 20
click at [533, 577] on button "Verify" at bounding box center [610, 578] width 774 height 28
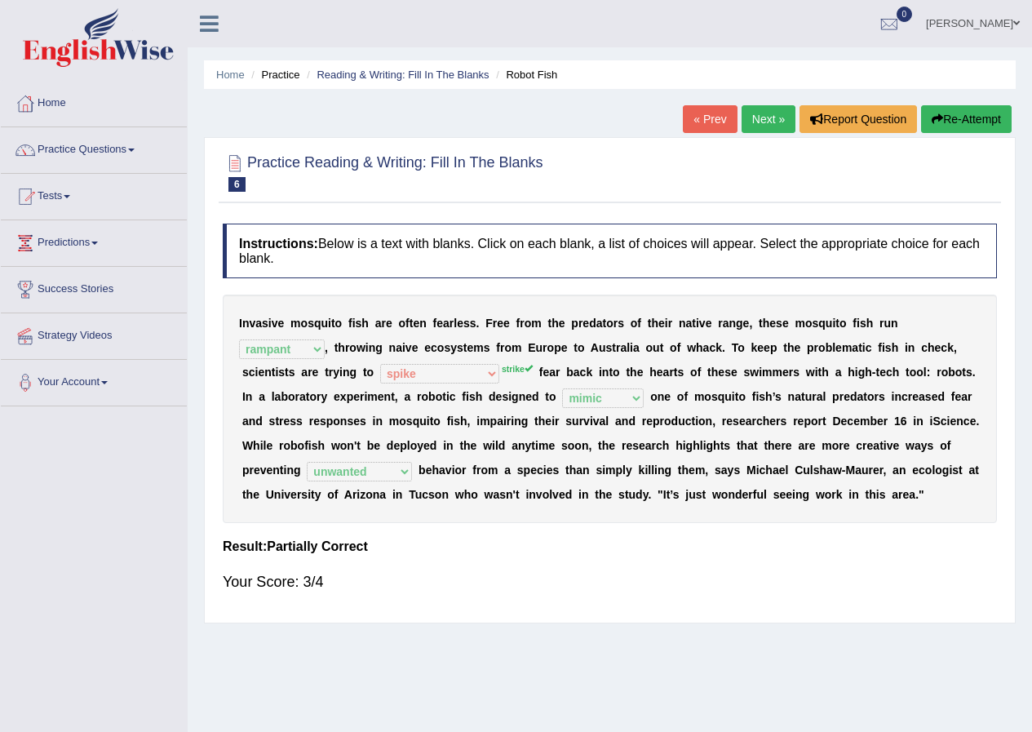
click at [753, 117] on link "Next »" at bounding box center [768, 119] width 54 height 28
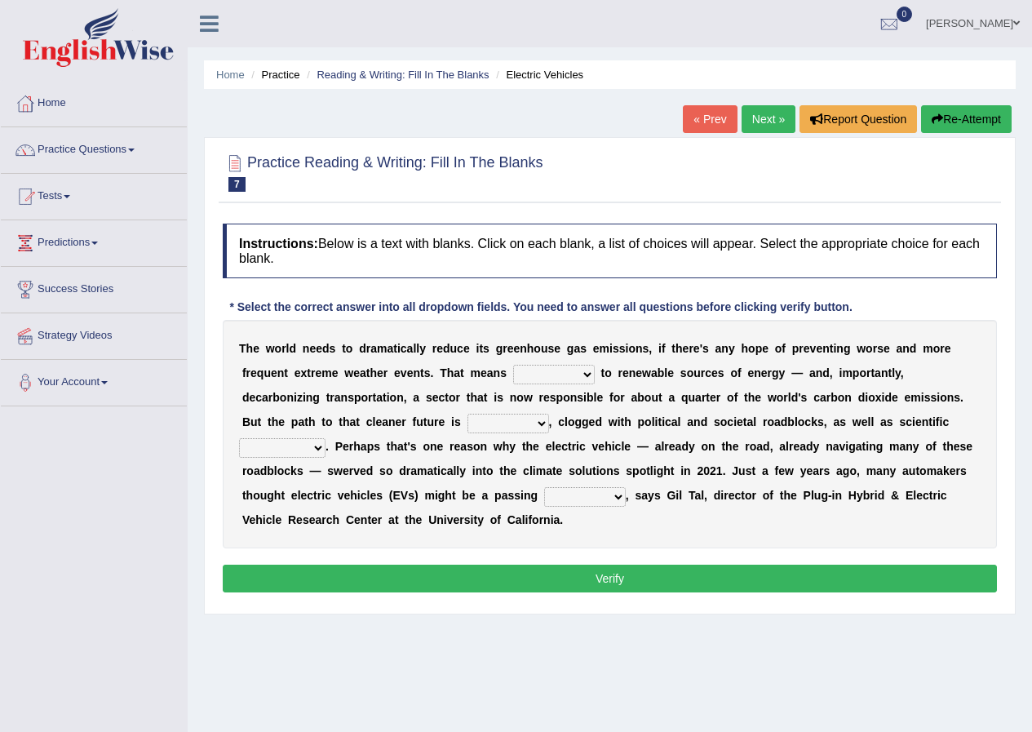
click at [586, 375] on select "grafting drafting crafting shifting" at bounding box center [554, 375] width 82 height 20
select select "shifting"
click at [513, 365] on select "grafting drafting crafting shifting" at bounding box center [554, 375] width 82 height 20
click at [539, 423] on select "daunting daunted daunt dauntless" at bounding box center [508, 424] width 82 height 20
select select "daunting"
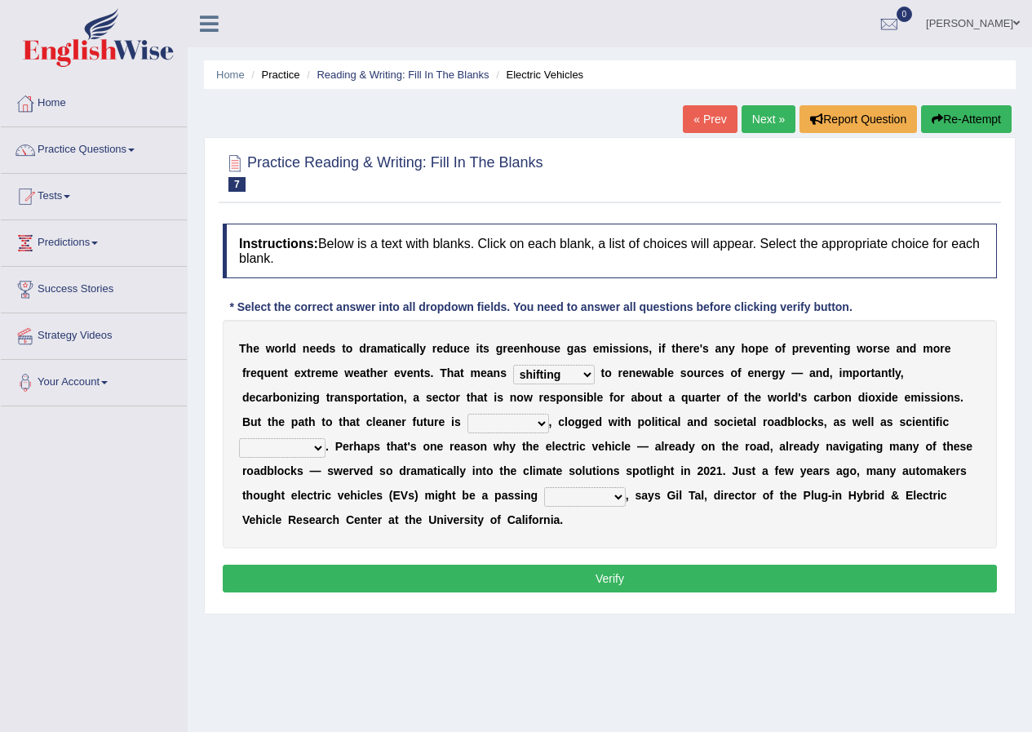
click at [467, 414] on select "daunting daunted daunt dauntless" at bounding box center [508, 424] width 82 height 20
click at [544, 423] on select "daunting daunted daunt dauntless" at bounding box center [508, 424] width 82 height 20
click at [313, 446] on select "spectacles obstacles tentacles receptacles" at bounding box center [282, 448] width 86 height 20
click at [239, 438] on select "spectacles obstacles tentacles receptacles" at bounding box center [282, 448] width 86 height 20
click at [325, 446] on select "spectacles obstacles tentacles receptacles" at bounding box center [282, 448] width 86 height 20
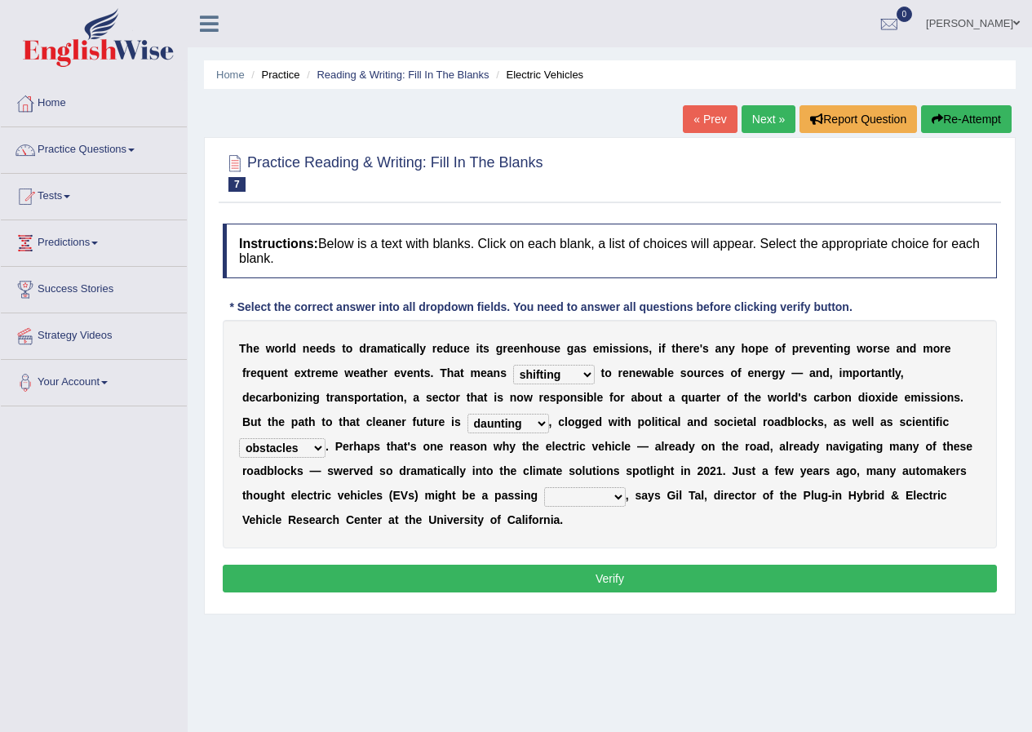
select select "spectacles"
click at [239, 438] on select "spectacles obstacles tentacles receptacles" at bounding box center [282, 448] width 86 height 20
click at [618, 496] on select "fad gad tad lad" at bounding box center [585, 497] width 82 height 20
select select "fad"
click at [544, 487] on select "fad gad tad lad" at bounding box center [585, 497] width 82 height 20
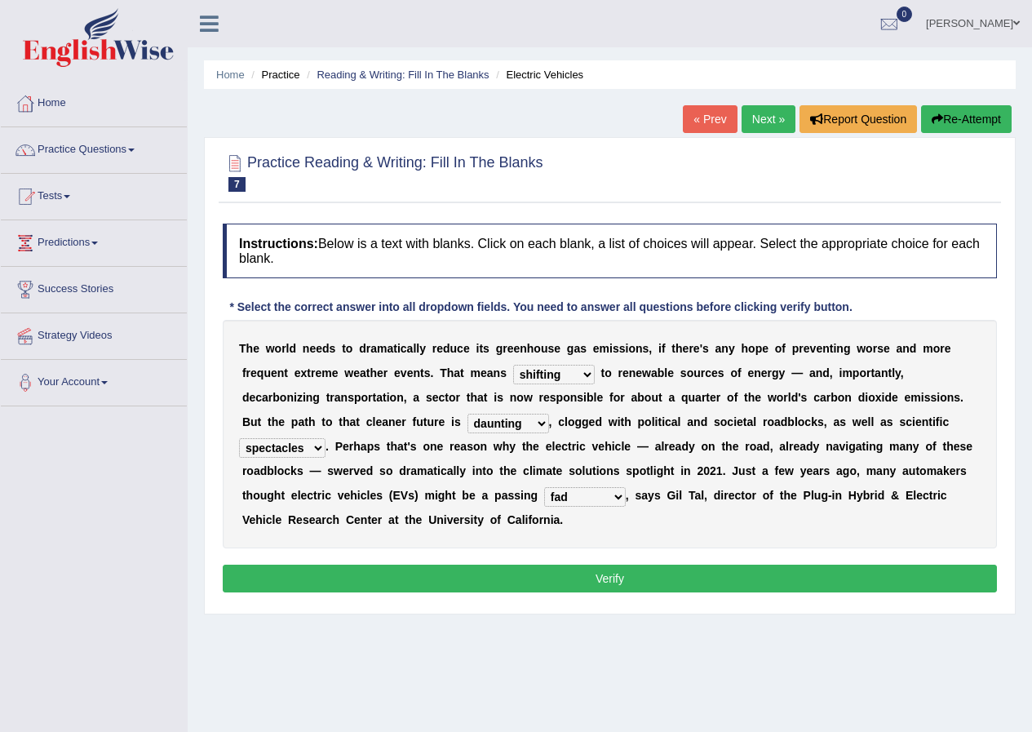
click at [637, 574] on button "Verify" at bounding box center [610, 578] width 774 height 28
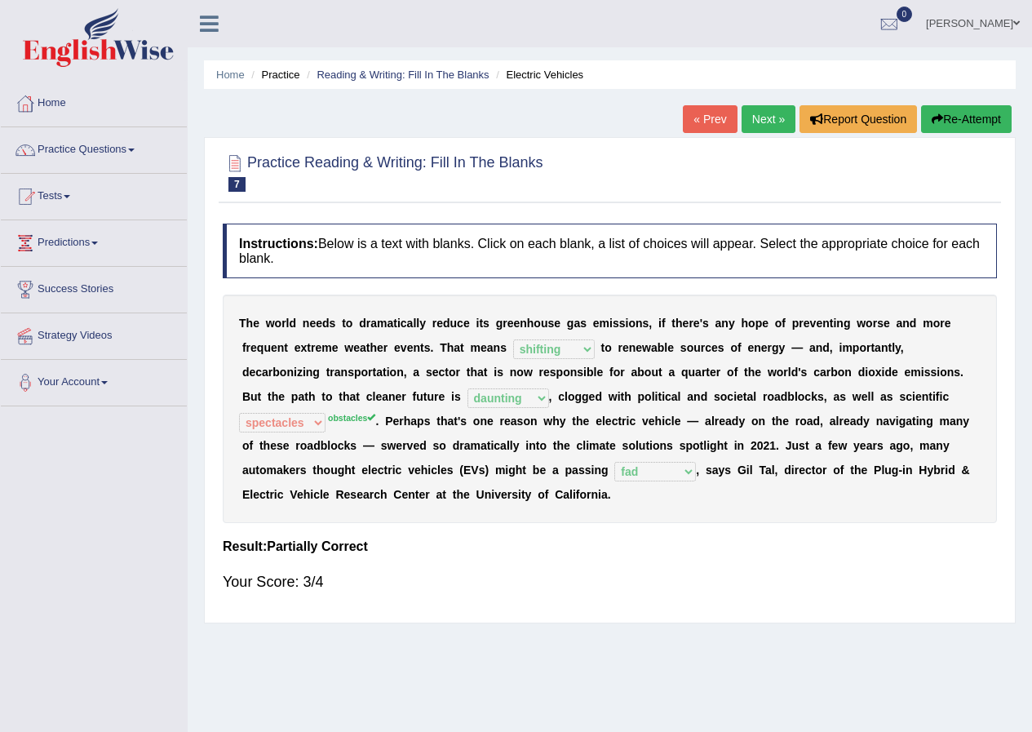
click at [769, 121] on link "Next »" at bounding box center [768, 119] width 54 height 28
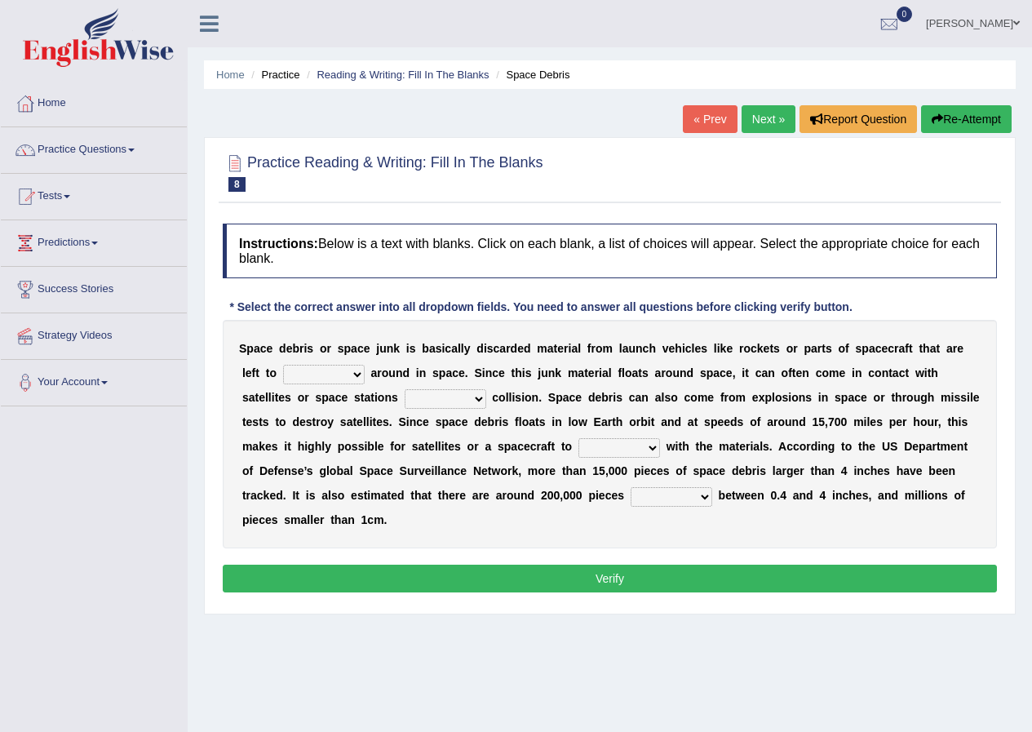
click at [359, 377] on select "twist center roam loll" at bounding box center [324, 375] width 82 height 20
click at [500, 314] on div "* Select the correct answer into all dropdown fields. You need to answer all qu…" at bounding box center [541, 307] width 636 height 17
click at [131, 154] on link "Practice Questions" at bounding box center [94, 147] width 186 height 41
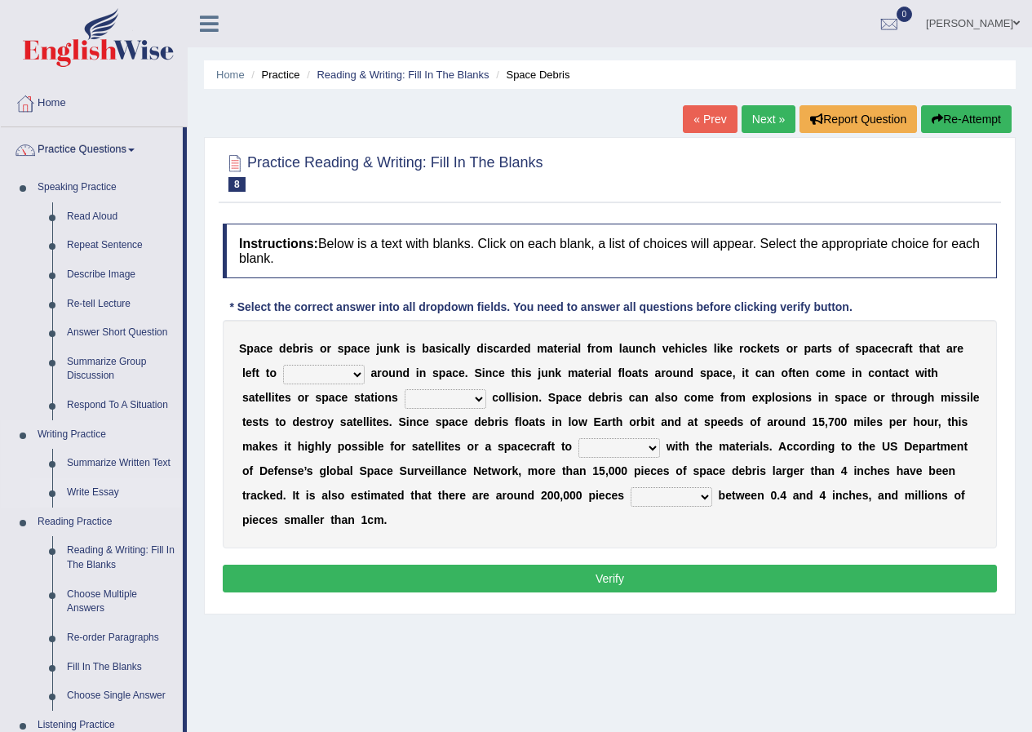
scroll to position [82, 0]
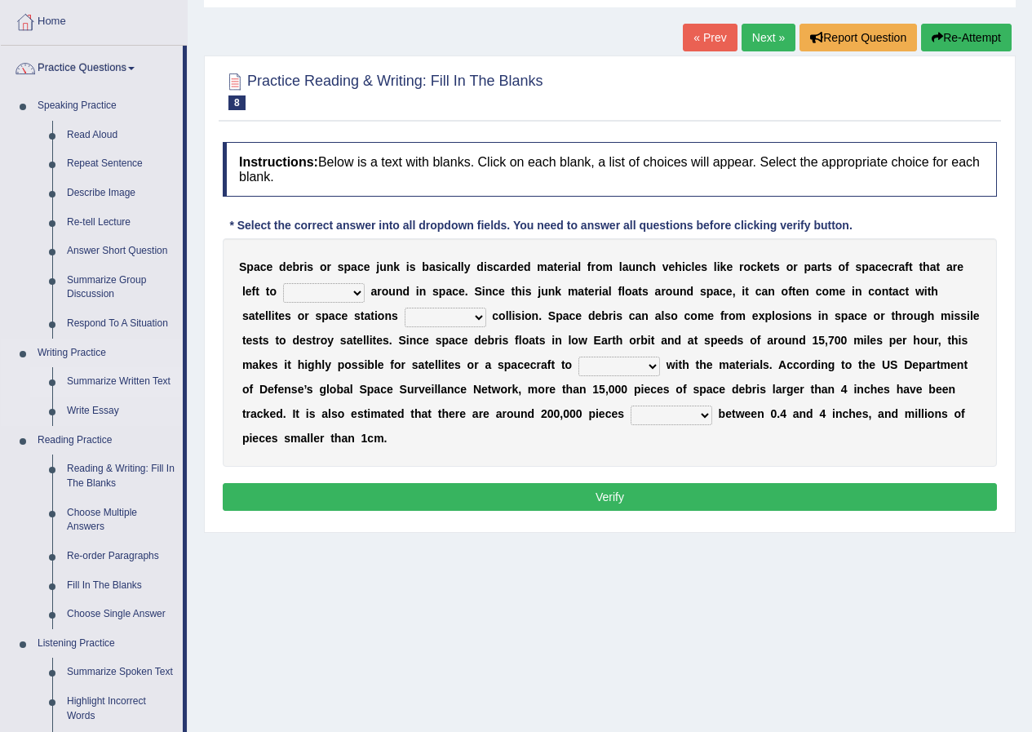
click at [148, 379] on link "Summarize Written Text" at bounding box center [121, 381] width 123 height 29
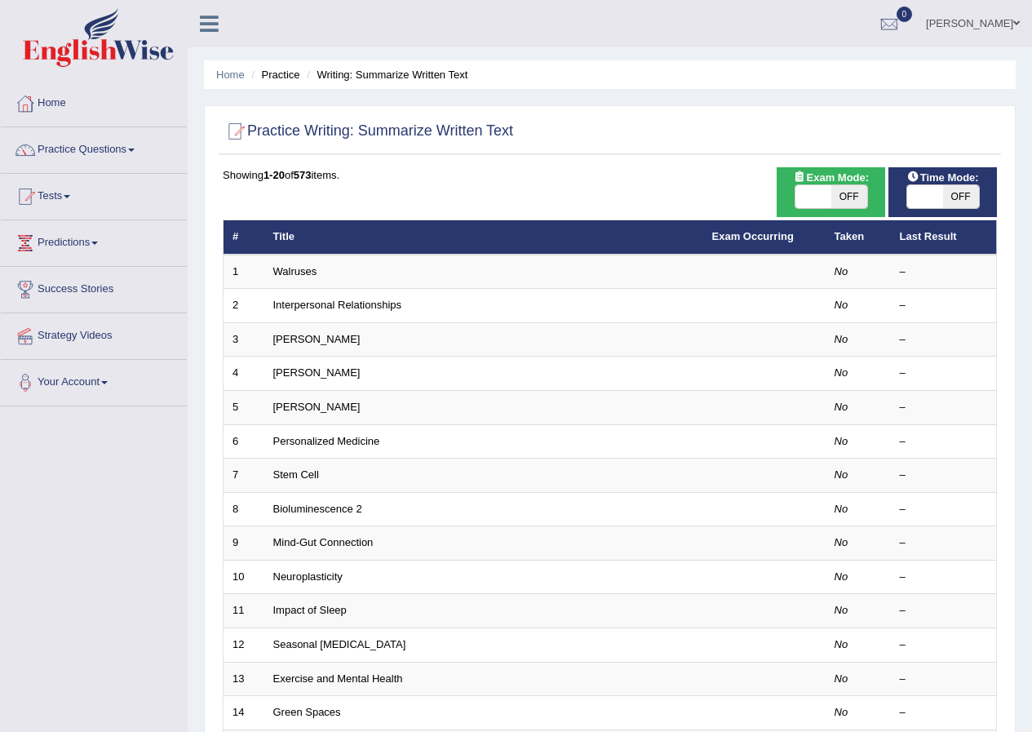
click at [295, 261] on td "Walruses" at bounding box center [483, 271] width 439 height 34
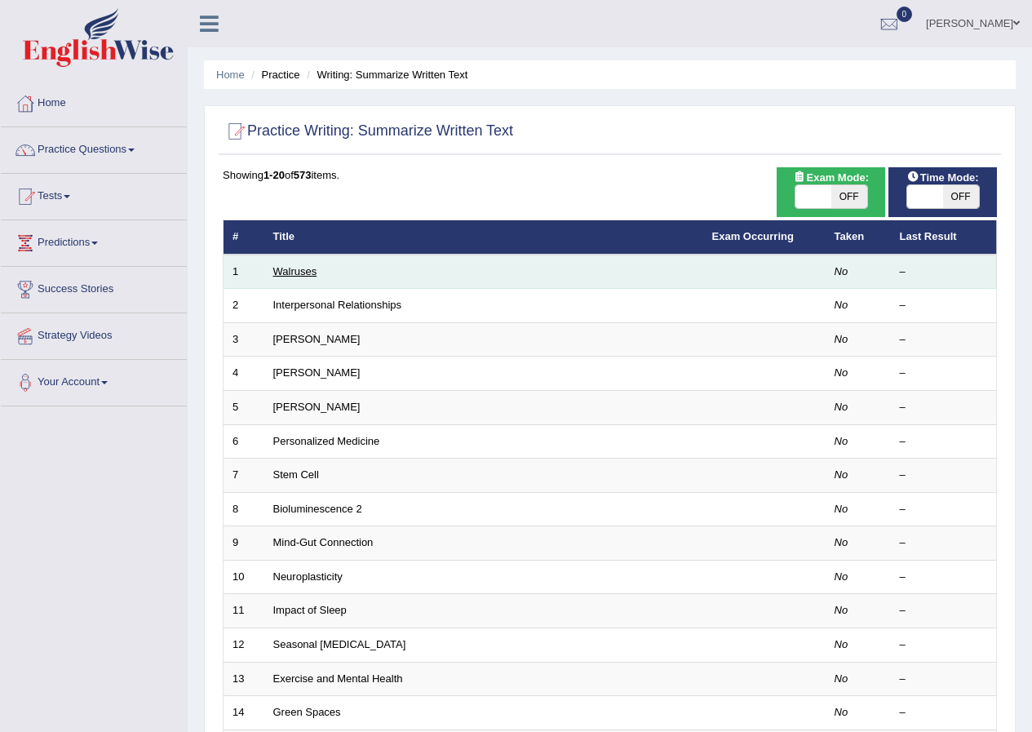
click at [293, 271] on link "Walruses" at bounding box center [295, 271] width 44 height 12
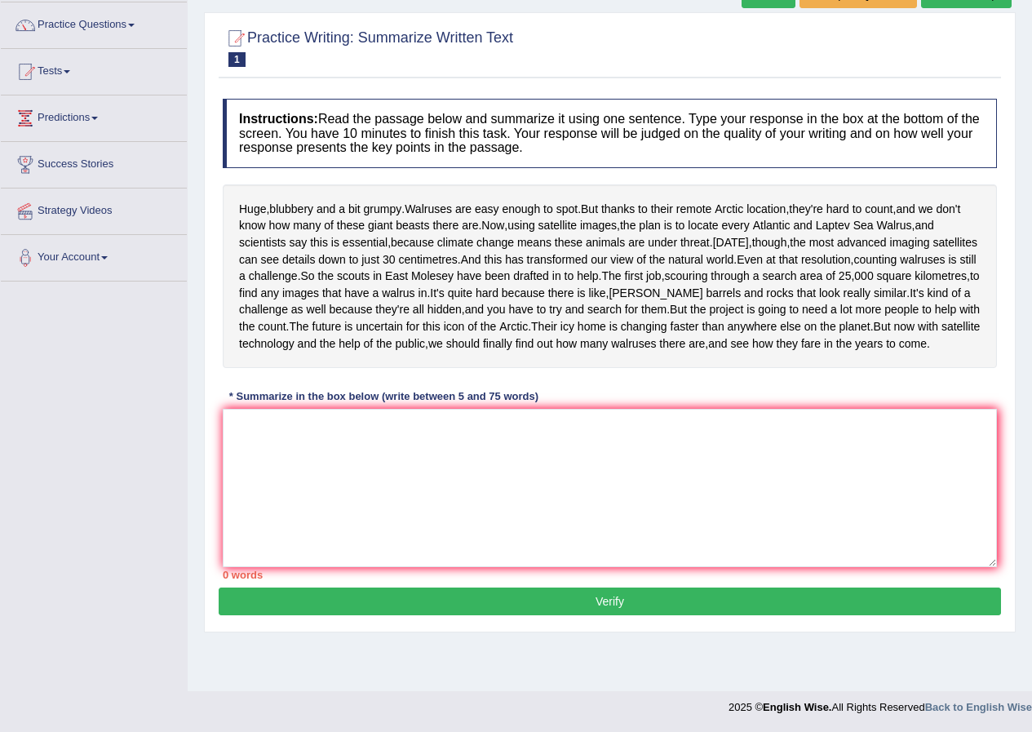
drag, startPoint x: 740, startPoint y: 399, endPoint x: 374, endPoint y: 244, distance: 396.9
click at [440, 320] on div "Huge , blubbery and a bit grumpy . Walruses are easy enough to spot . But thank…" at bounding box center [610, 276] width 774 height 184
drag, startPoint x: 237, startPoint y: 164, endPoint x: 560, endPoint y: 289, distance: 347.0
click at [560, 289] on div "Huge , blubbery and a bit grumpy . Walruses are easy enough to spot . But thank…" at bounding box center [610, 276] width 774 height 184
click at [74, 49] on link "Tests" at bounding box center [94, 69] width 186 height 41
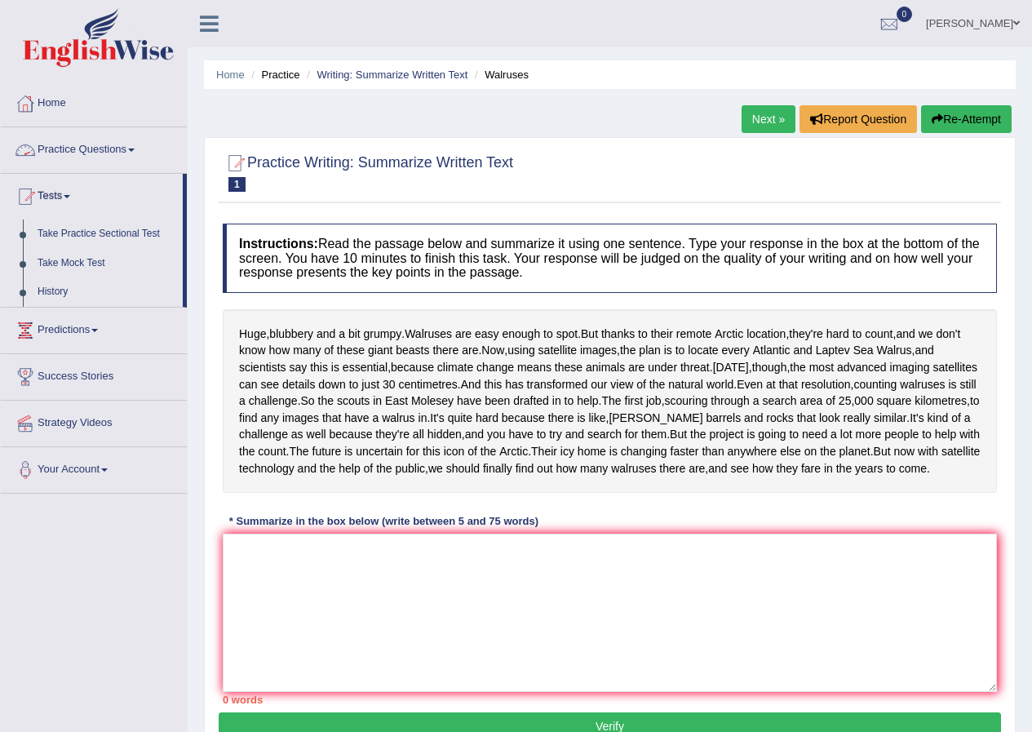
click at [130, 149] on link "Practice Questions" at bounding box center [94, 147] width 186 height 41
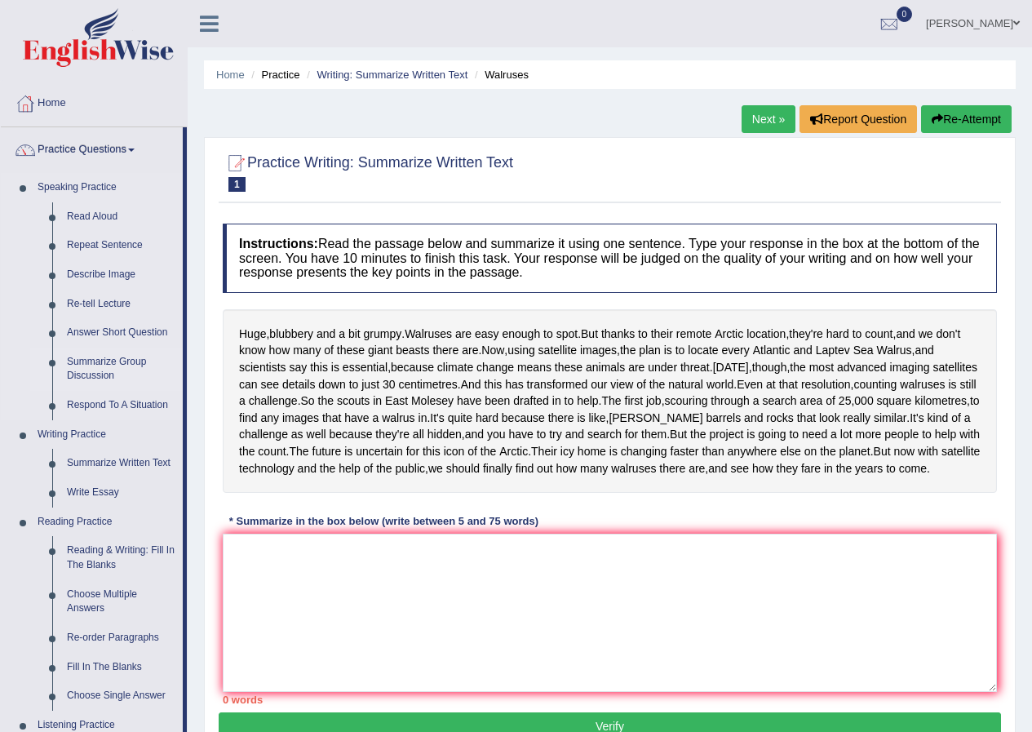
scroll to position [82, 0]
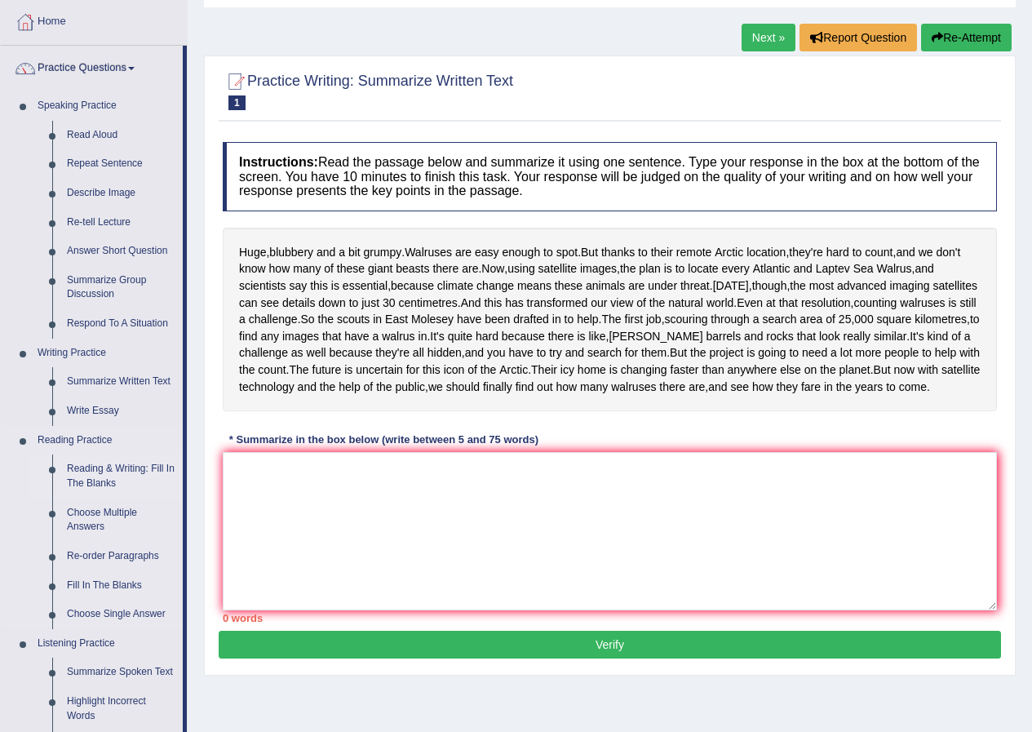
click at [95, 480] on link "Reading & Writing: Fill In The Blanks" at bounding box center [121, 475] width 123 height 43
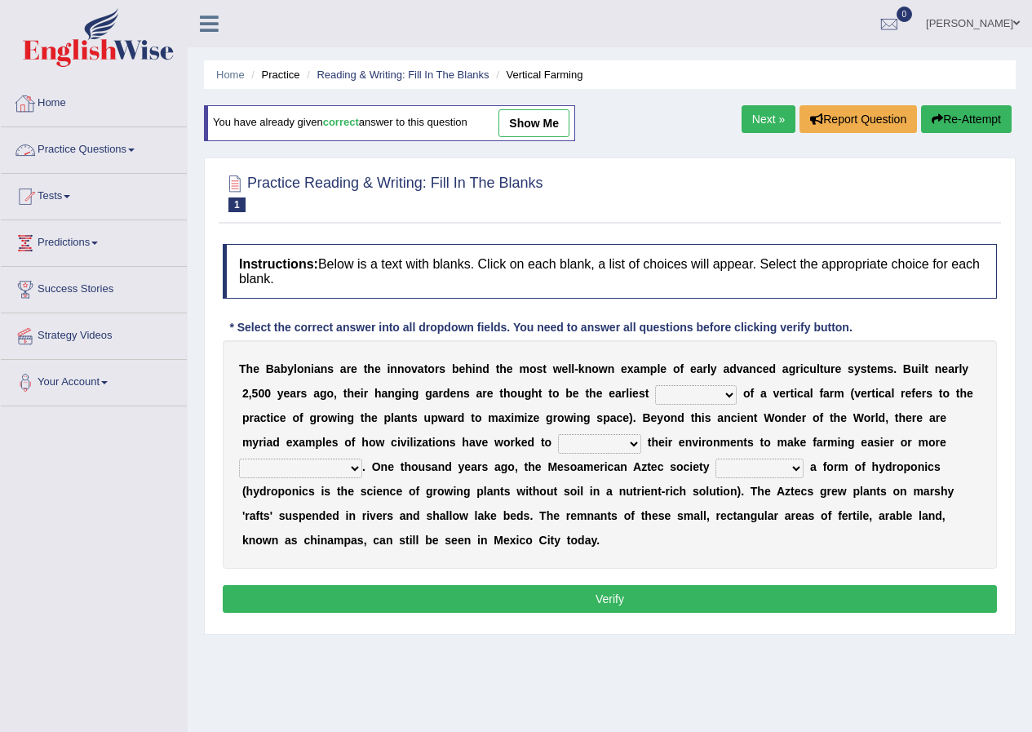
click at [96, 153] on link "Practice Questions" at bounding box center [94, 147] width 186 height 41
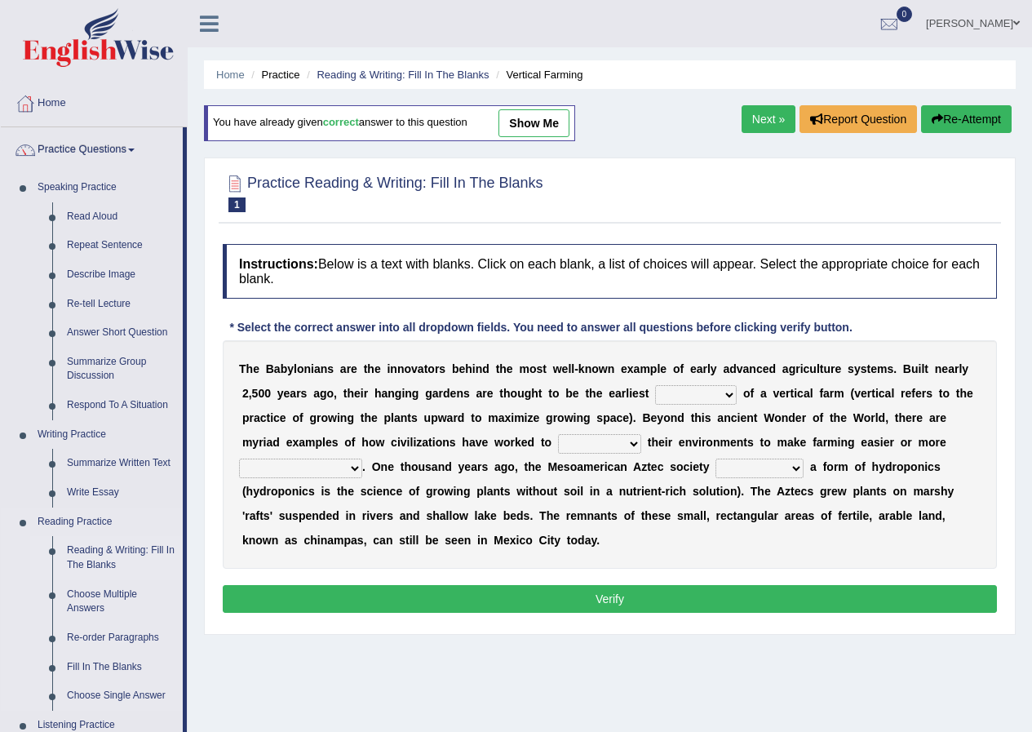
scroll to position [82, 0]
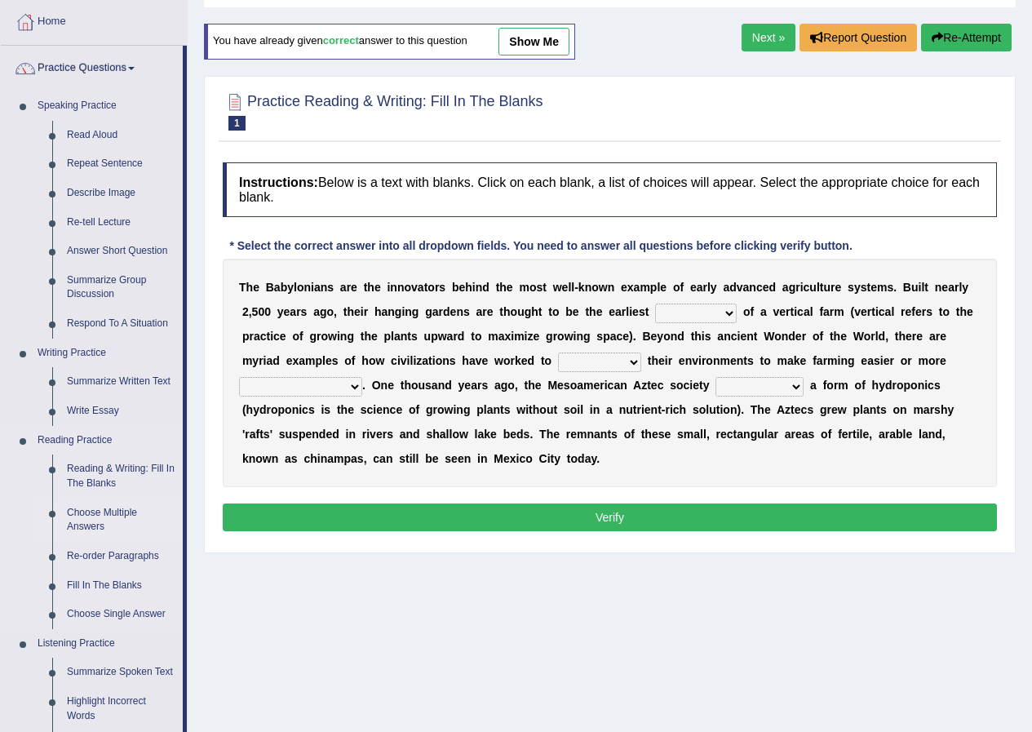
click at [92, 524] on link "Choose Multiple Answers" at bounding box center [121, 519] width 123 height 43
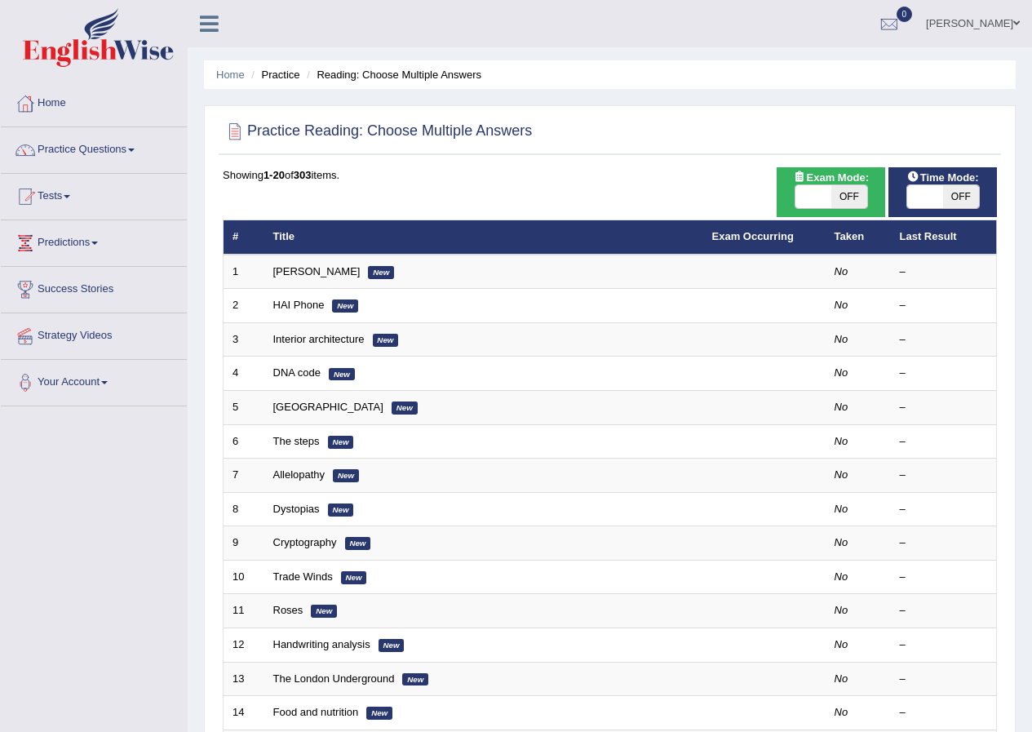
click at [316, 273] on link "[PERSON_NAME]" at bounding box center [316, 271] width 87 height 12
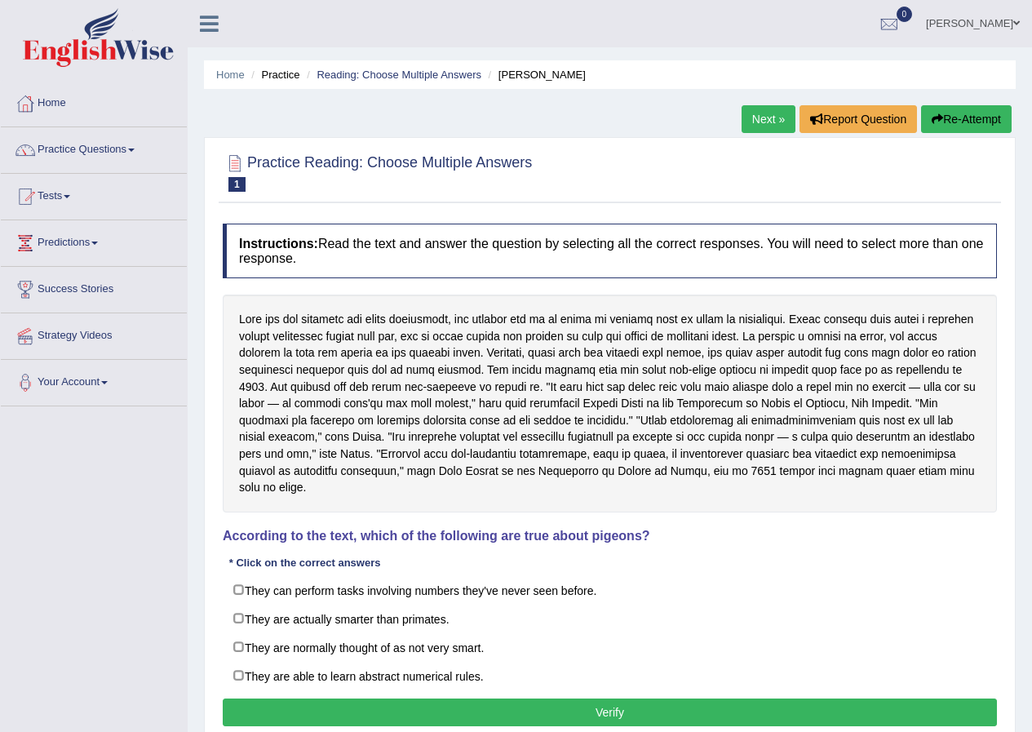
scroll to position [82, 0]
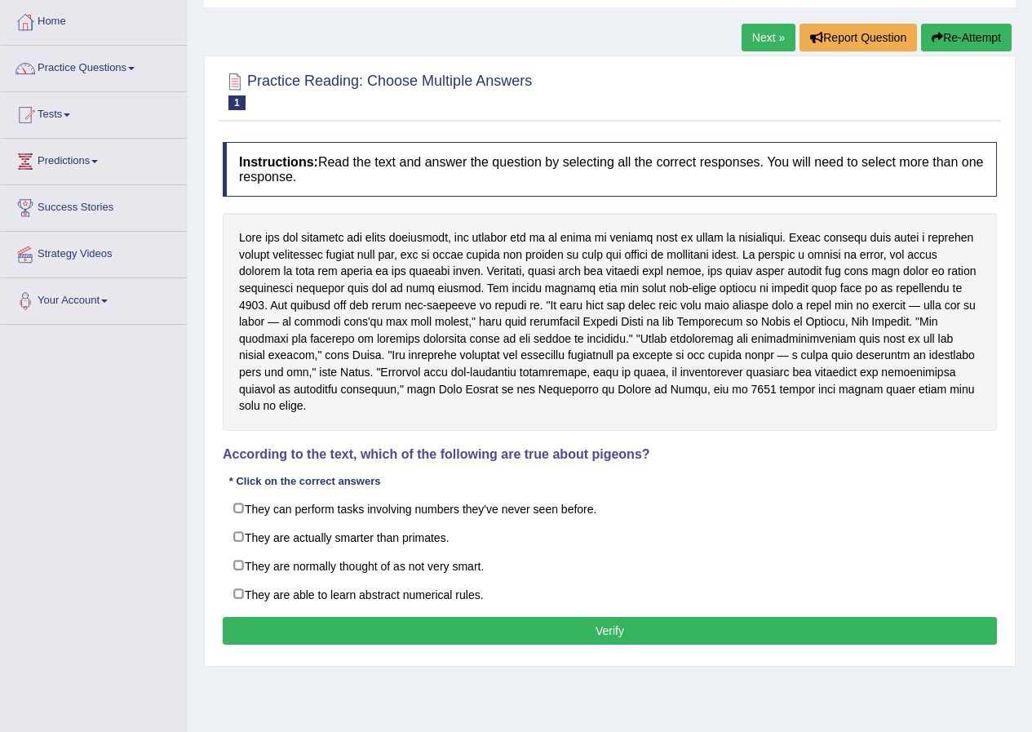
drag, startPoint x: 650, startPoint y: 437, endPoint x: 541, endPoint y: 445, distance: 109.6
click at [541, 445] on div "Instructions: Read the text and answer the question by selecting all the correc…" at bounding box center [610, 396] width 782 height 524
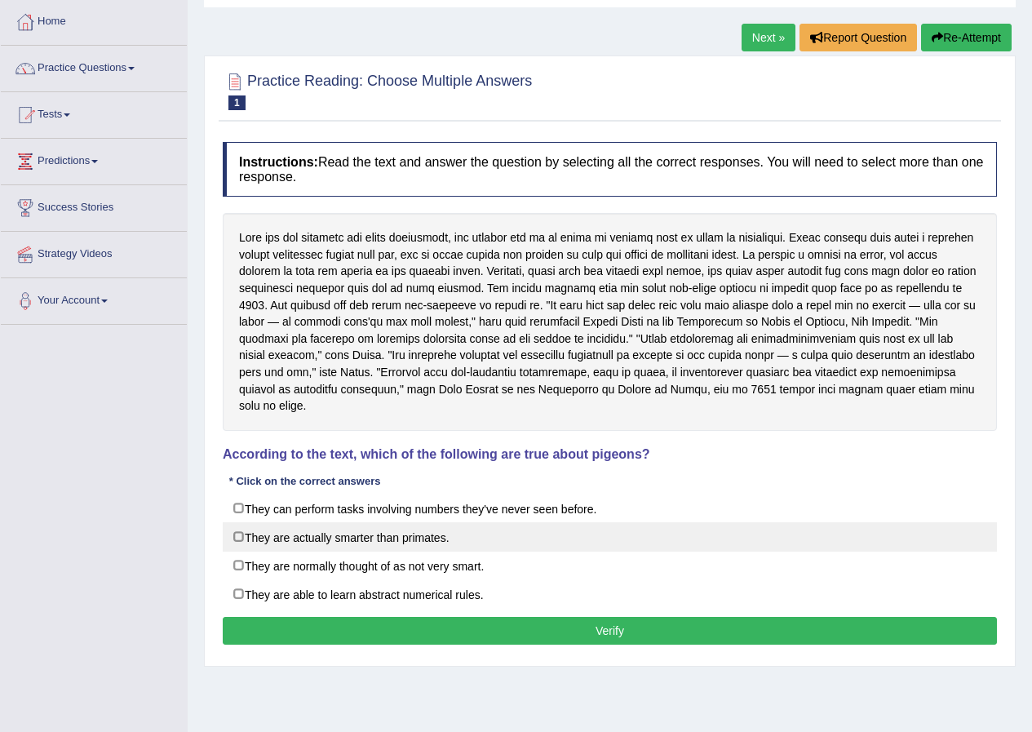
click at [238, 522] on label "They are actually smarter than primates." at bounding box center [610, 536] width 774 height 29
checkbox input "true"
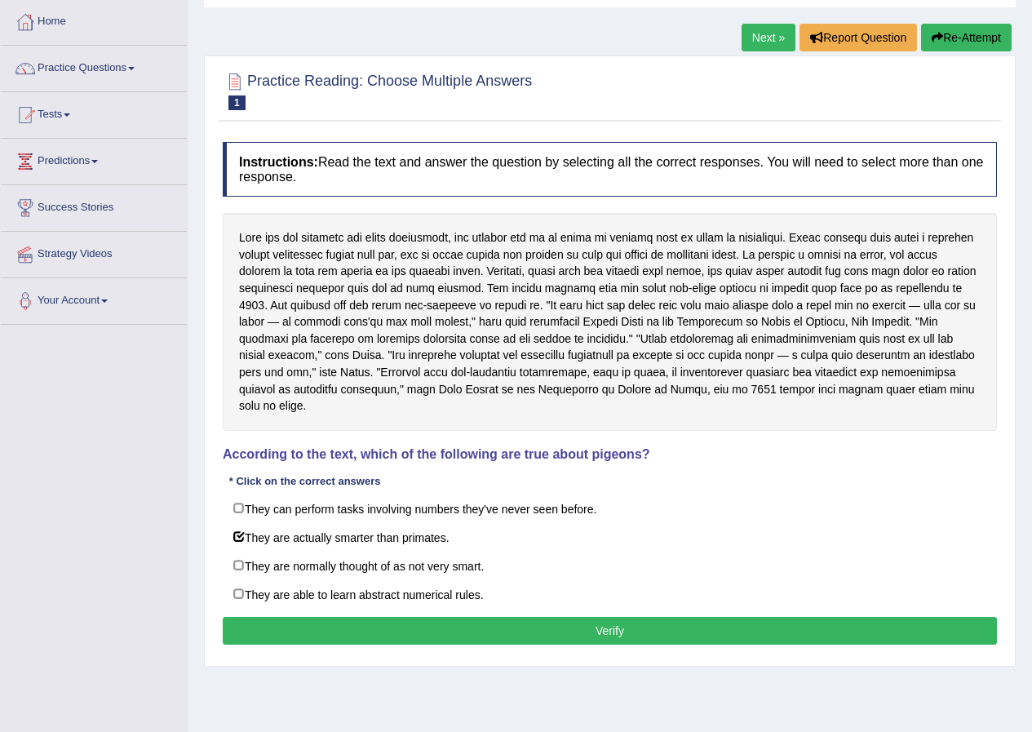
click at [407, 621] on button "Verify" at bounding box center [610, 631] width 774 height 28
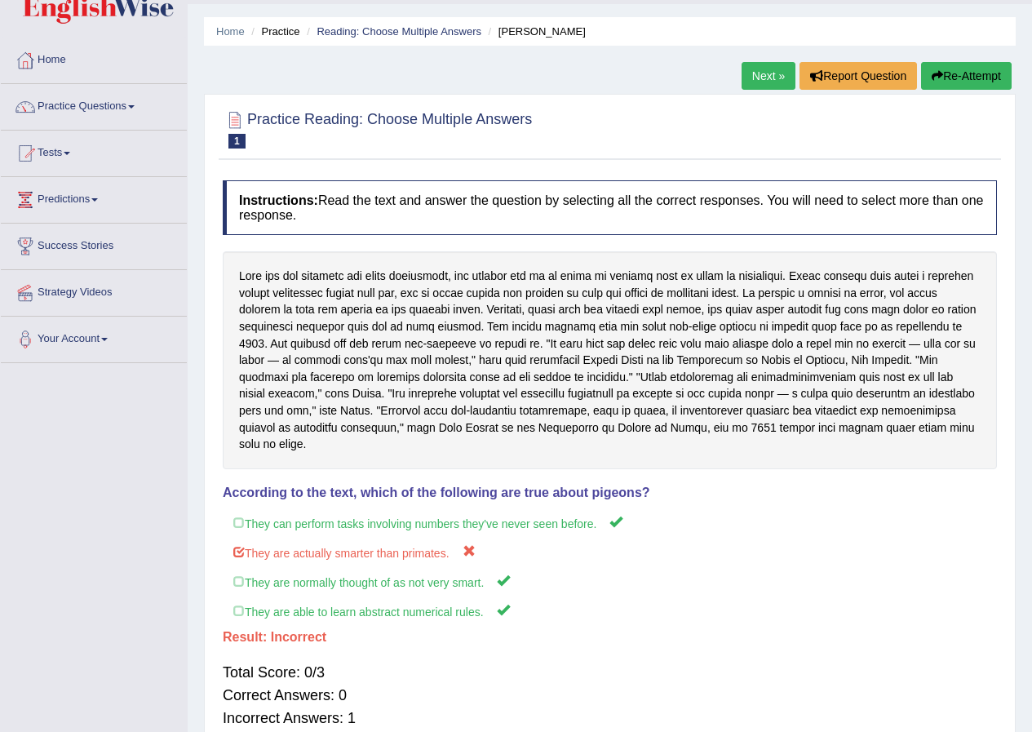
scroll to position [0, 0]
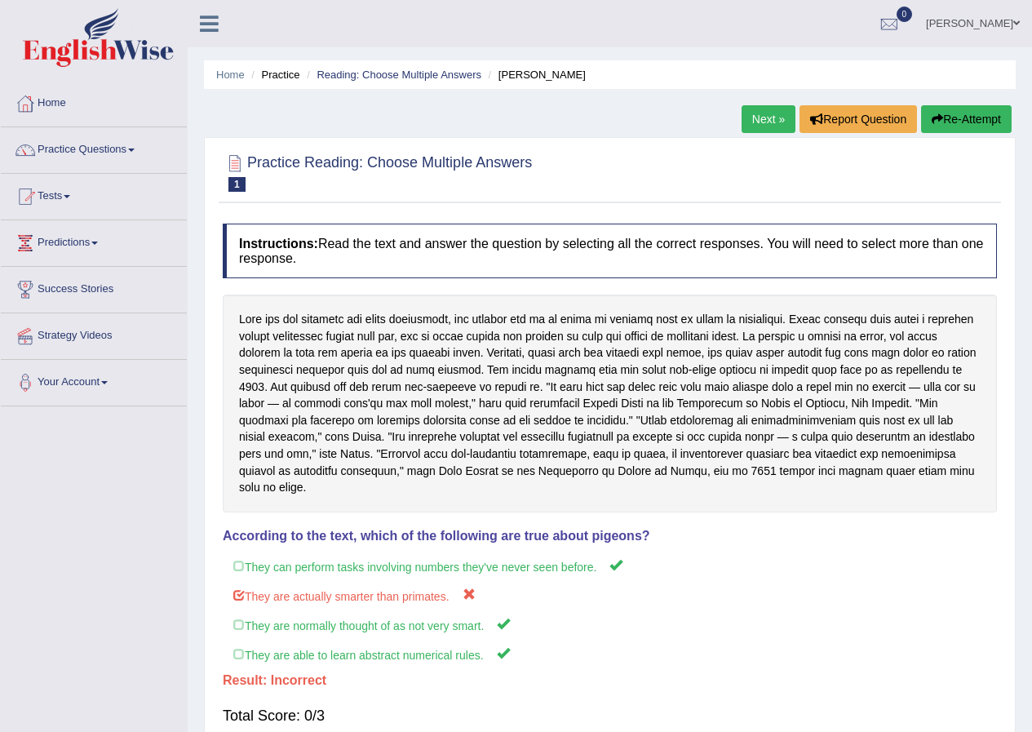
click at [768, 119] on link "Next »" at bounding box center [768, 119] width 54 height 28
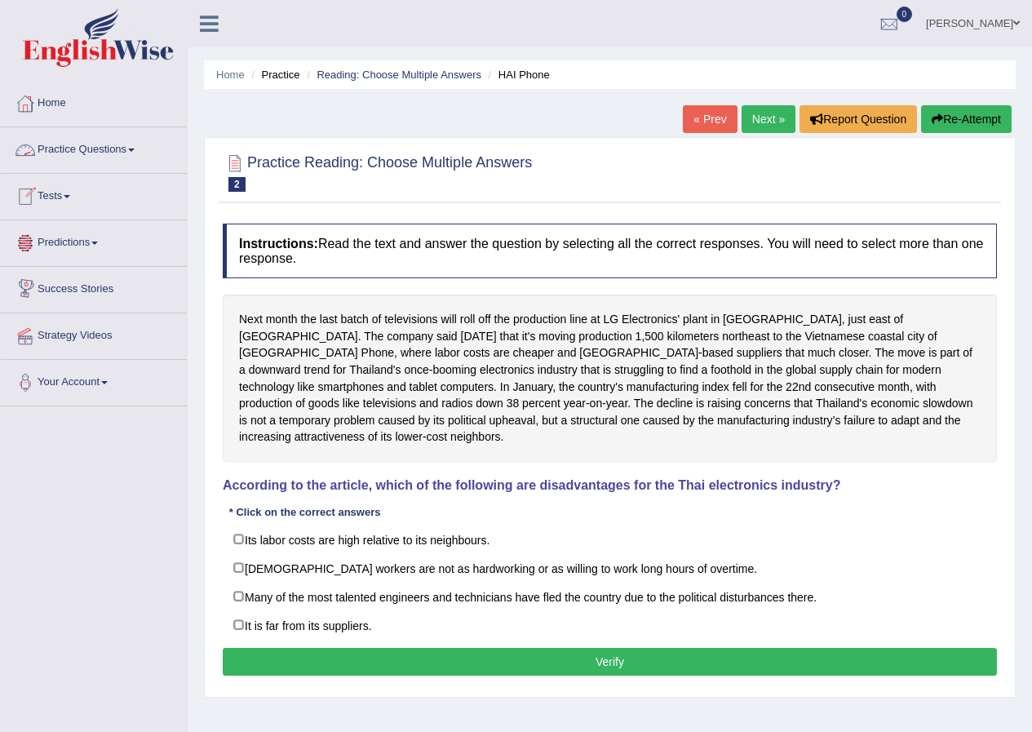
click at [137, 152] on link "Practice Questions" at bounding box center [94, 147] width 186 height 41
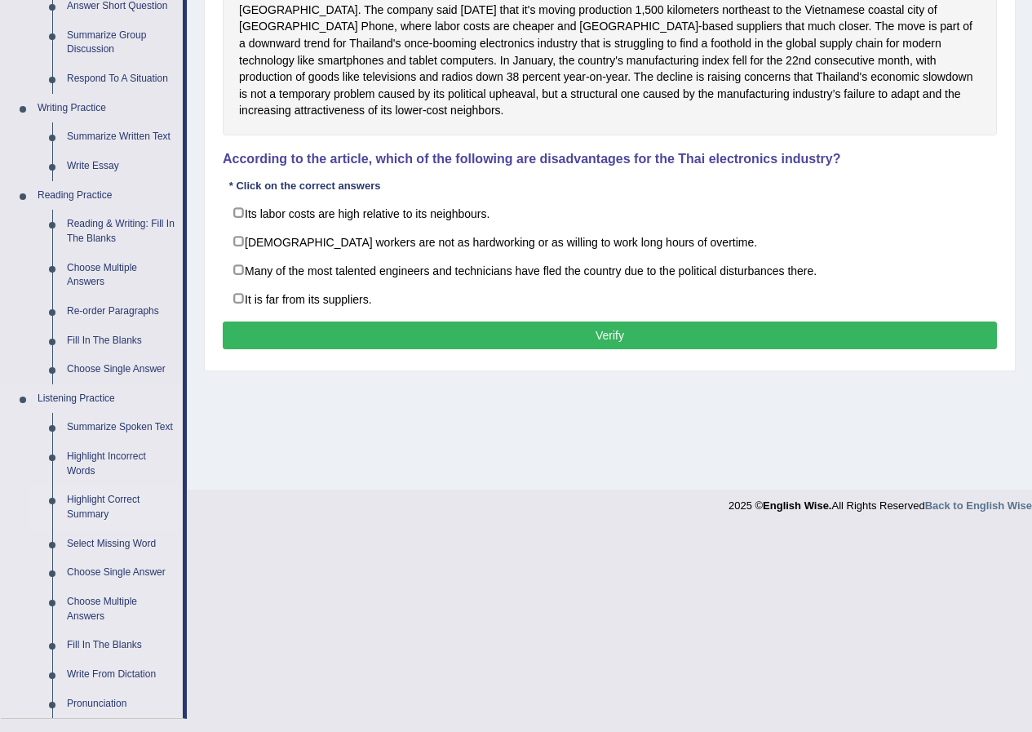
scroll to position [408, 0]
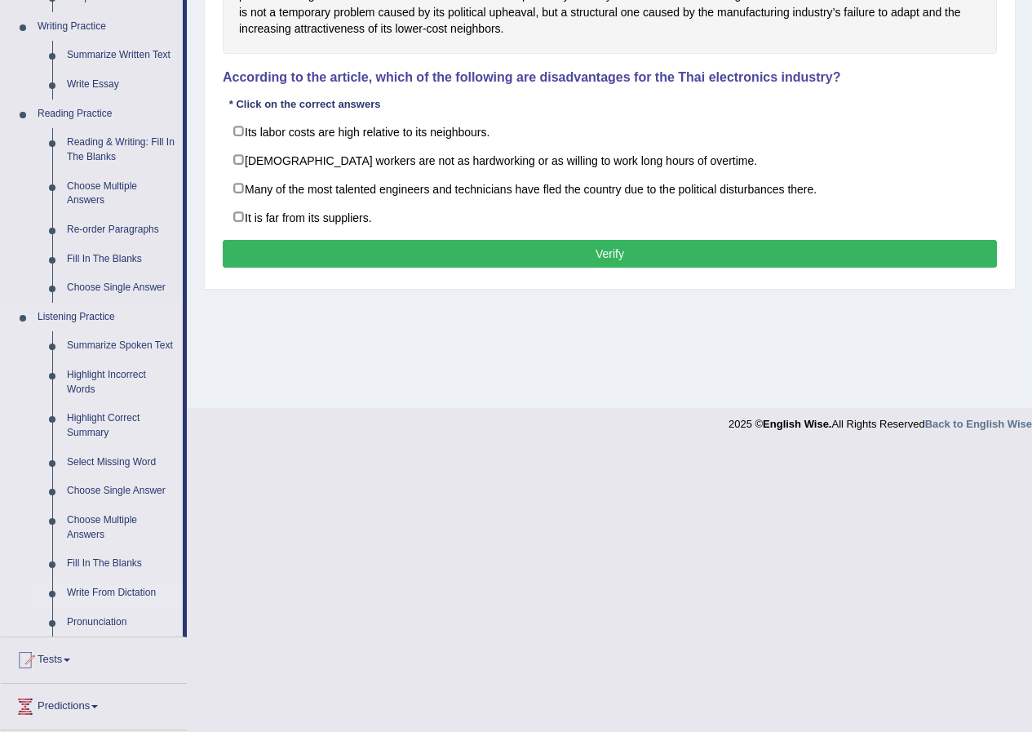
click at [138, 596] on link "Write From Dictation" at bounding box center [121, 592] width 123 height 29
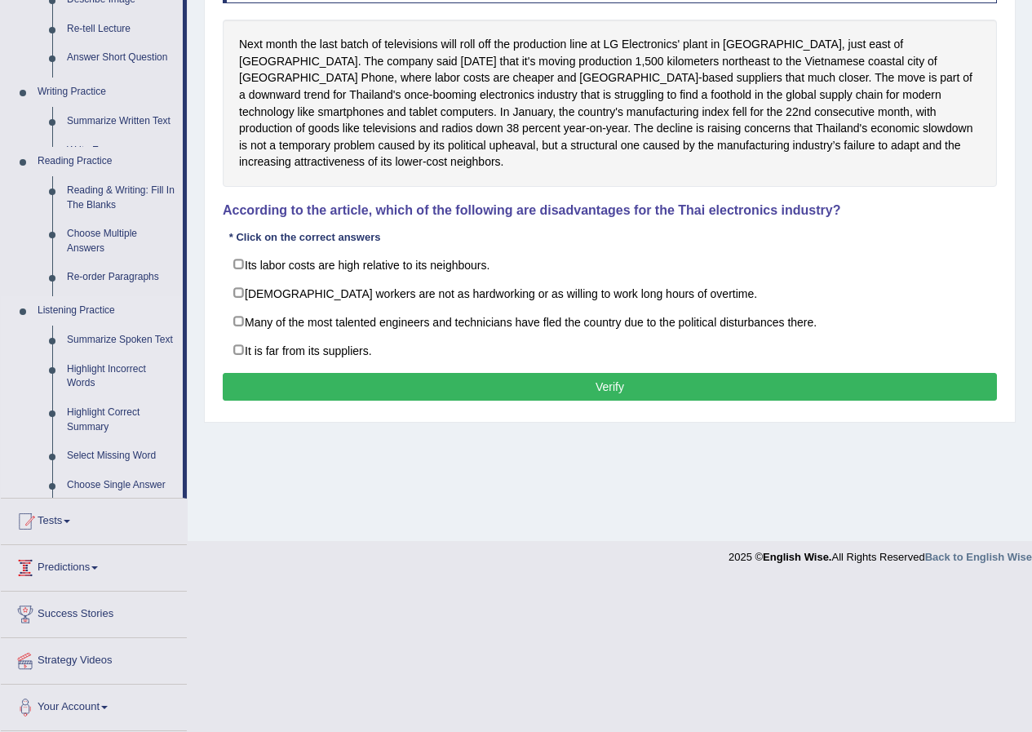
scroll to position [125, 0]
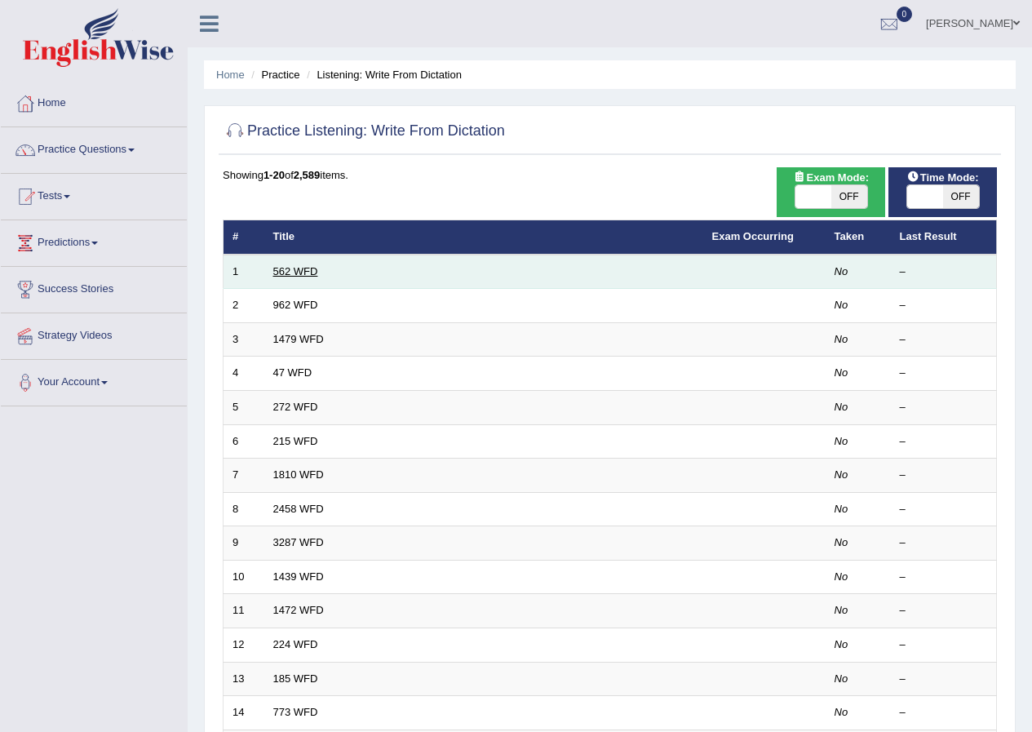
click at [312, 276] on link "562 WFD" at bounding box center [295, 271] width 45 height 12
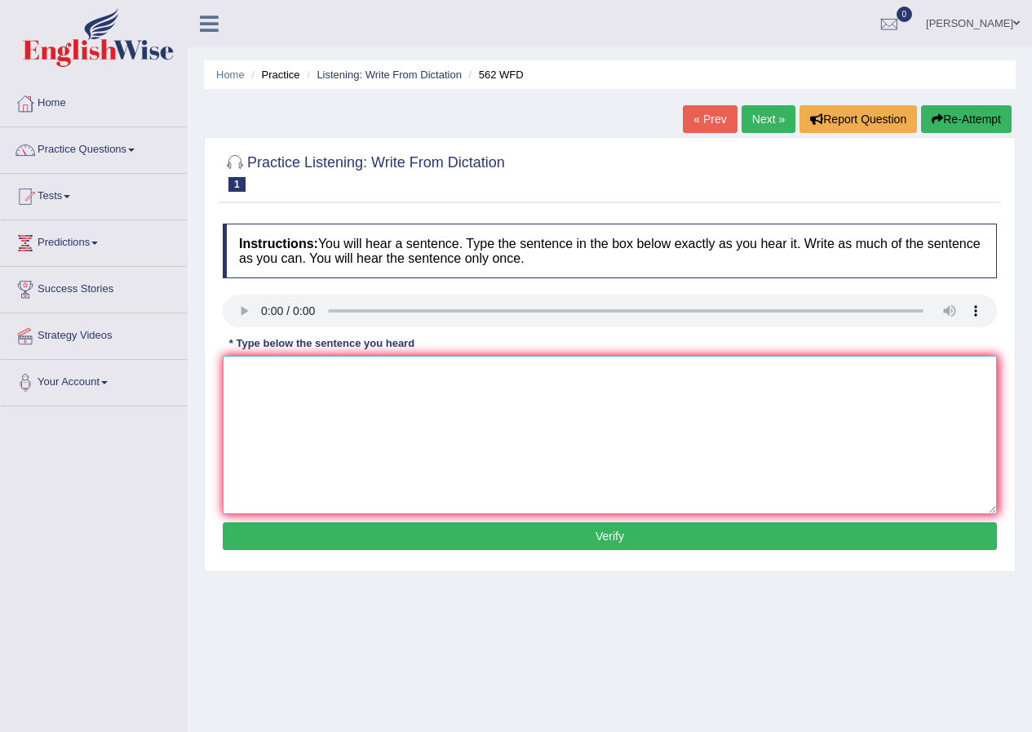
click at [316, 381] on textarea at bounding box center [610, 435] width 774 height 158
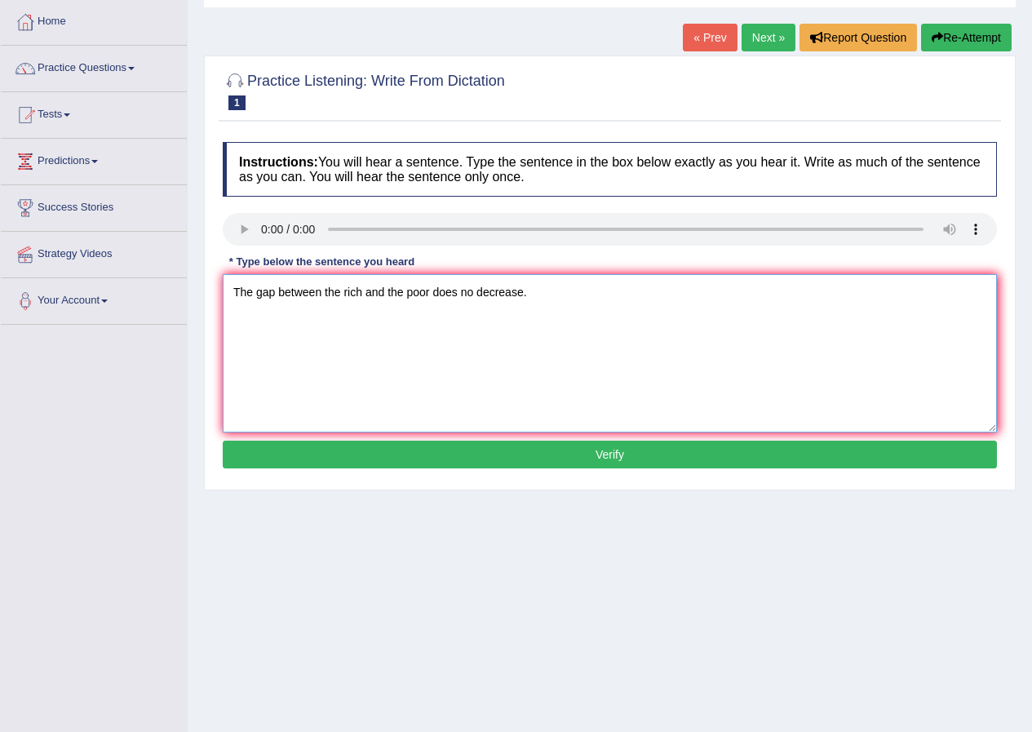
type textarea "The gap between the rich and the poor does no decrease."
click at [643, 444] on button "Verify" at bounding box center [610, 454] width 774 height 28
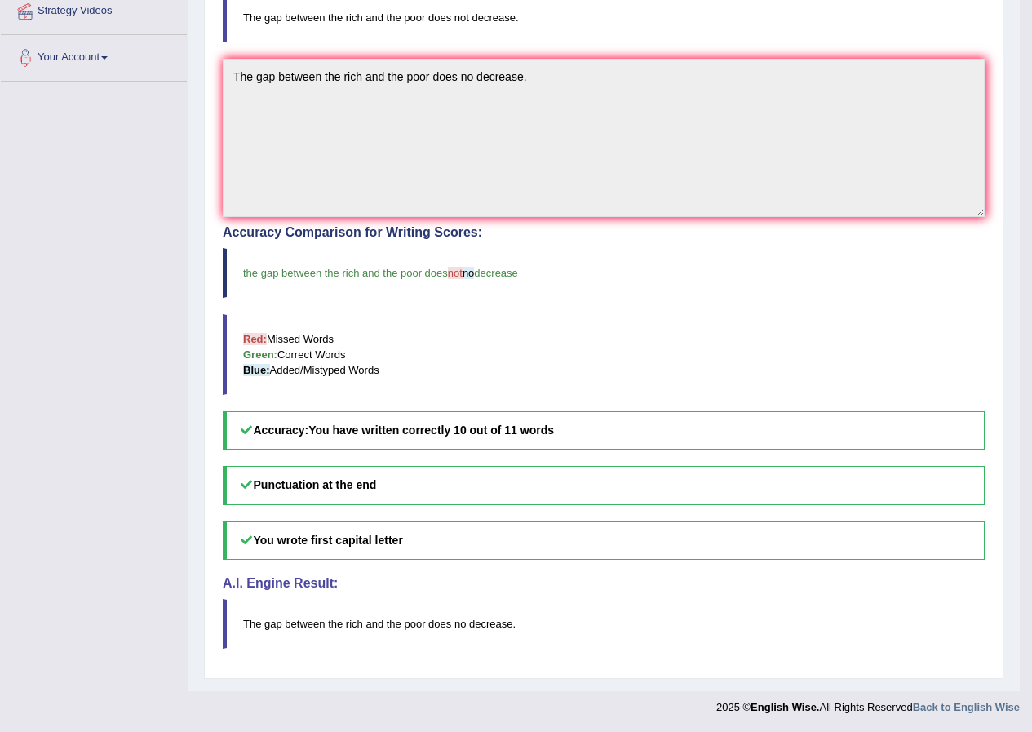
scroll to position [0, 0]
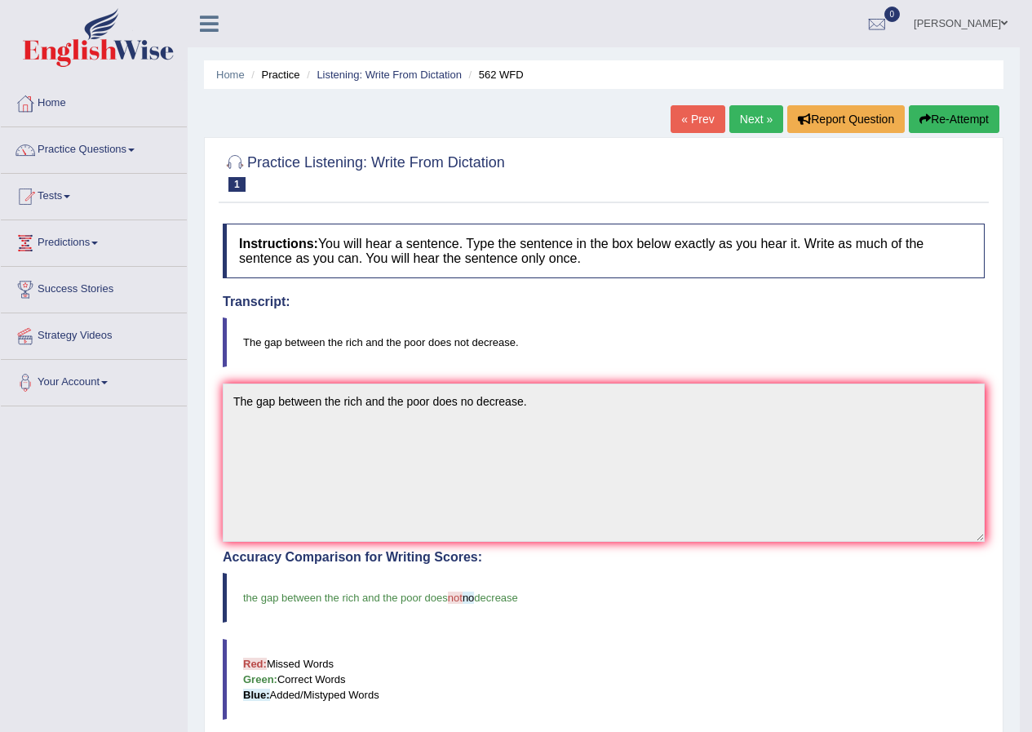
click at [755, 122] on link "Next »" at bounding box center [756, 119] width 54 height 28
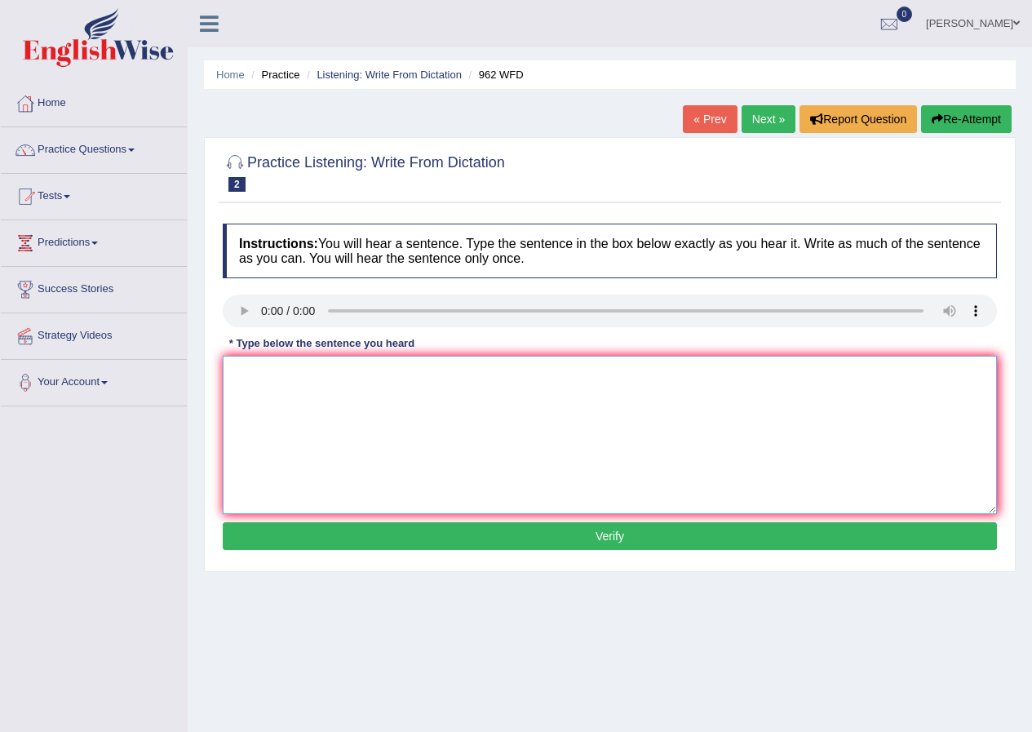
click at [312, 403] on textarea at bounding box center [610, 435] width 774 height 158
type textarea "If you have any questions about the exam, please raise your hand."
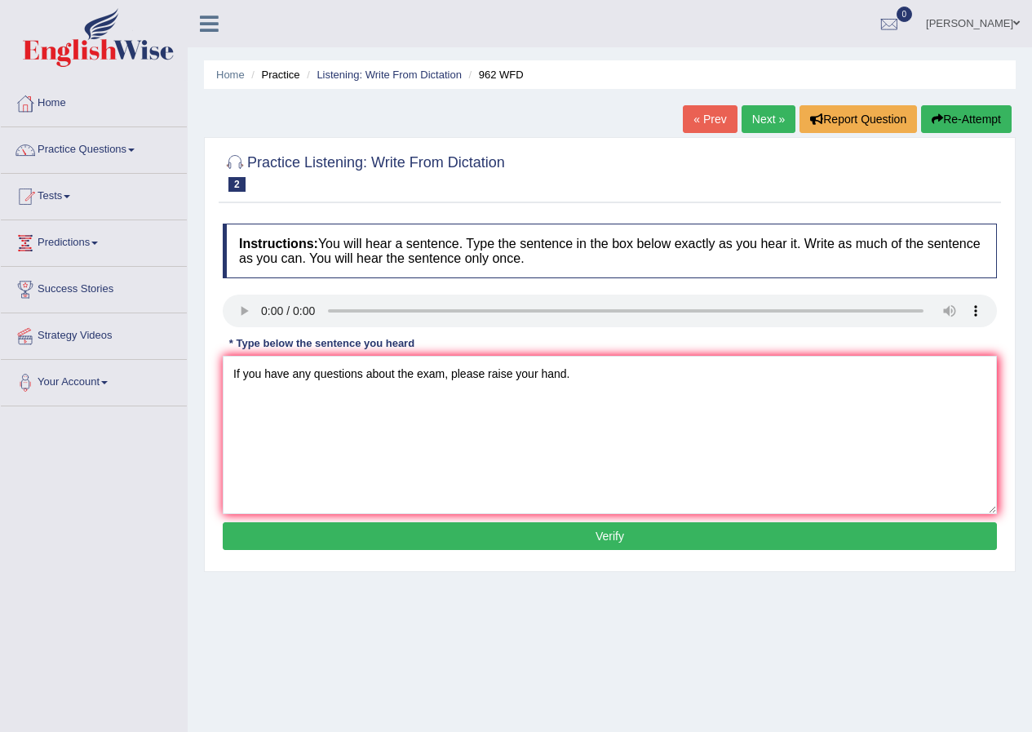
click at [558, 537] on button "Verify" at bounding box center [610, 536] width 774 height 28
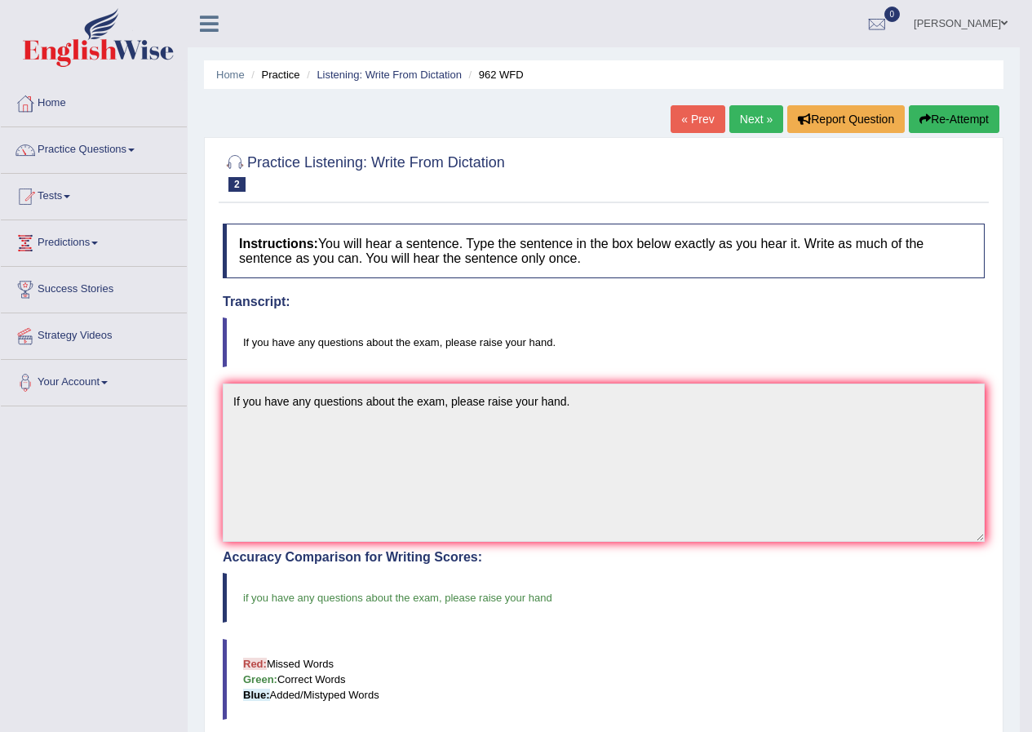
click at [760, 115] on link "Next »" at bounding box center [756, 119] width 54 height 28
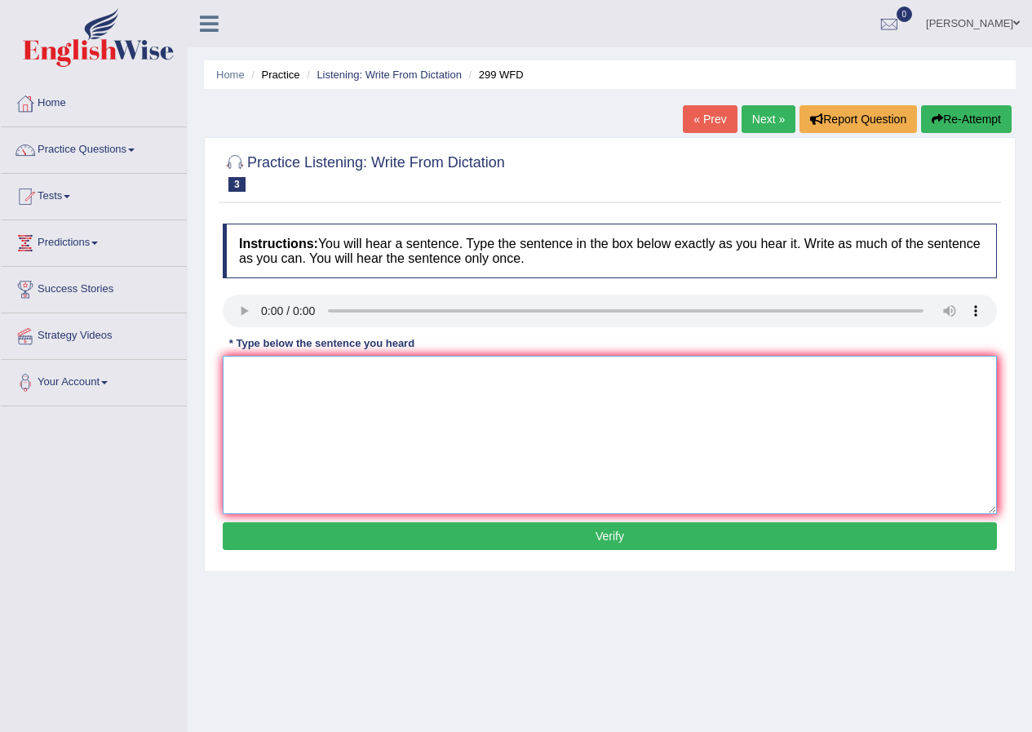
click at [352, 356] on textarea at bounding box center [610, 435] width 774 height 158
type textarea "Student representatives will be visiting the classes with voting forms."
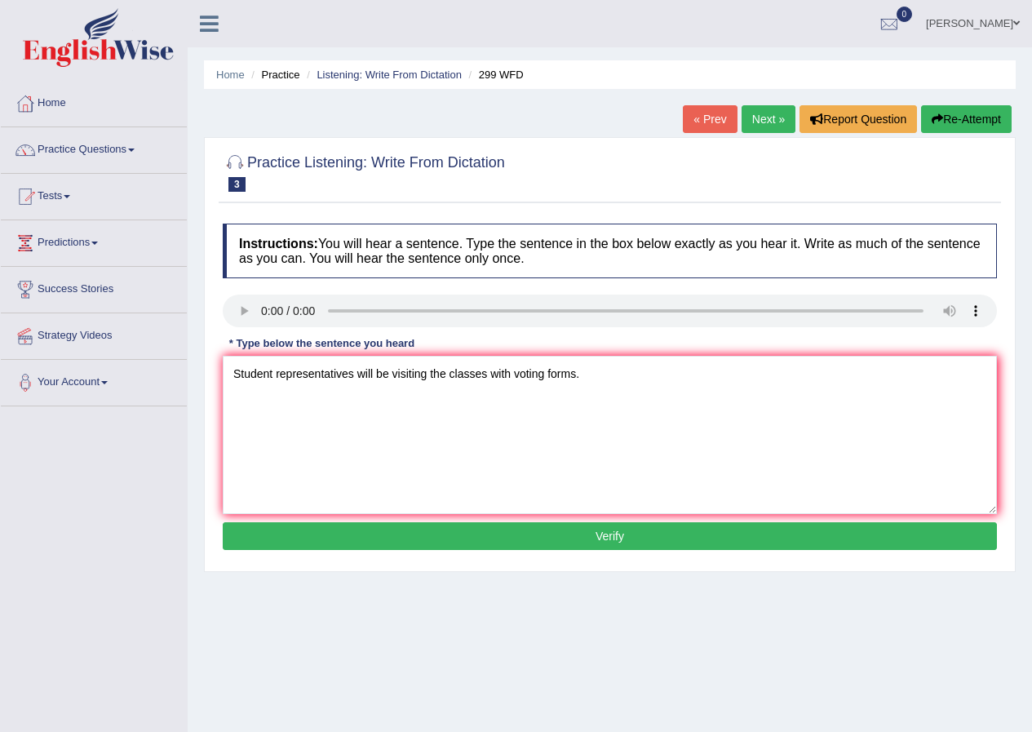
click at [593, 540] on button "Verify" at bounding box center [610, 536] width 774 height 28
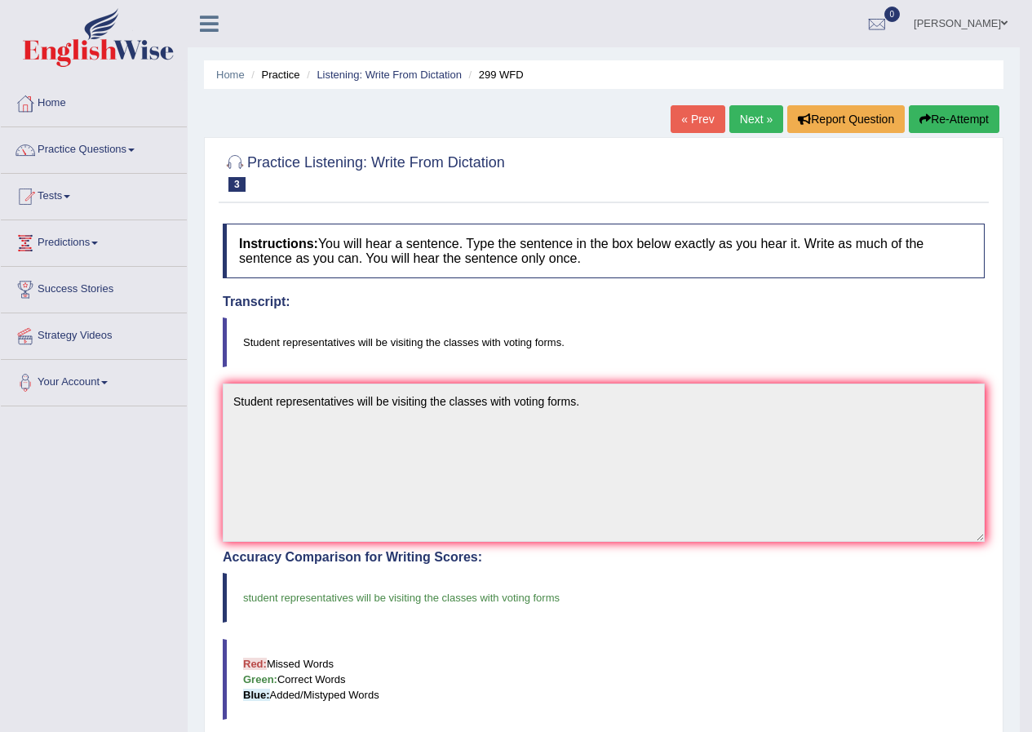
click at [761, 117] on link "Next »" at bounding box center [756, 119] width 54 height 28
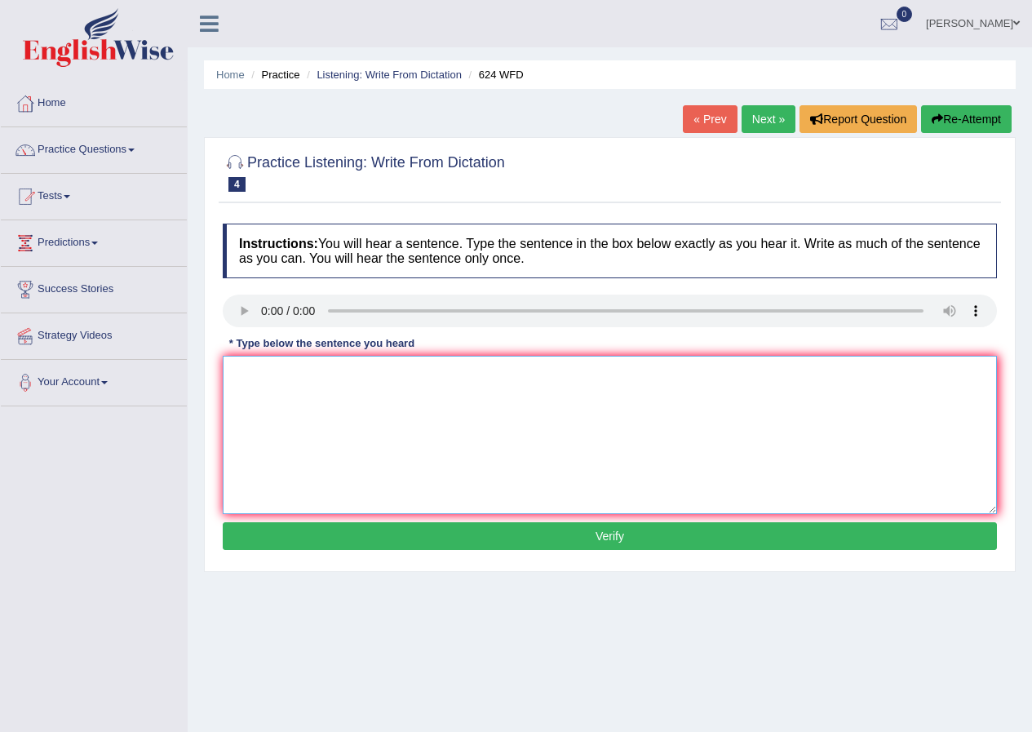
click at [316, 407] on textarea at bounding box center [610, 435] width 774 height 158
type textarea "Our courses help improve critical thinking and independent learning skills."
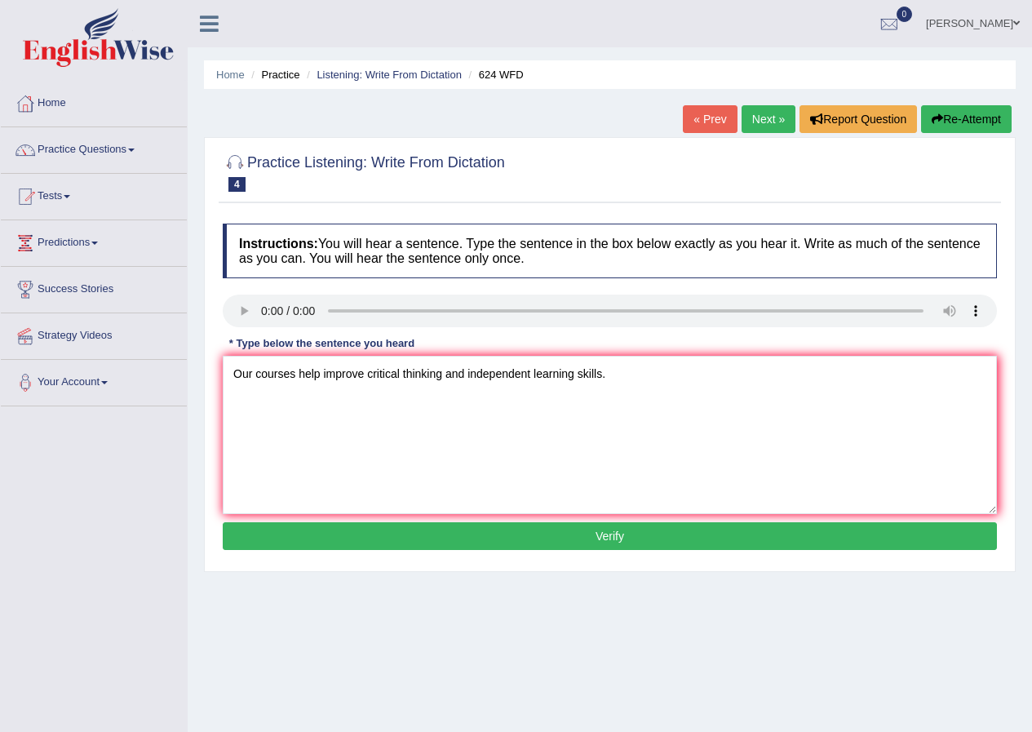
click at [622, 541] on button "Verify" at bounding box center [610, 536] width 774 height 28
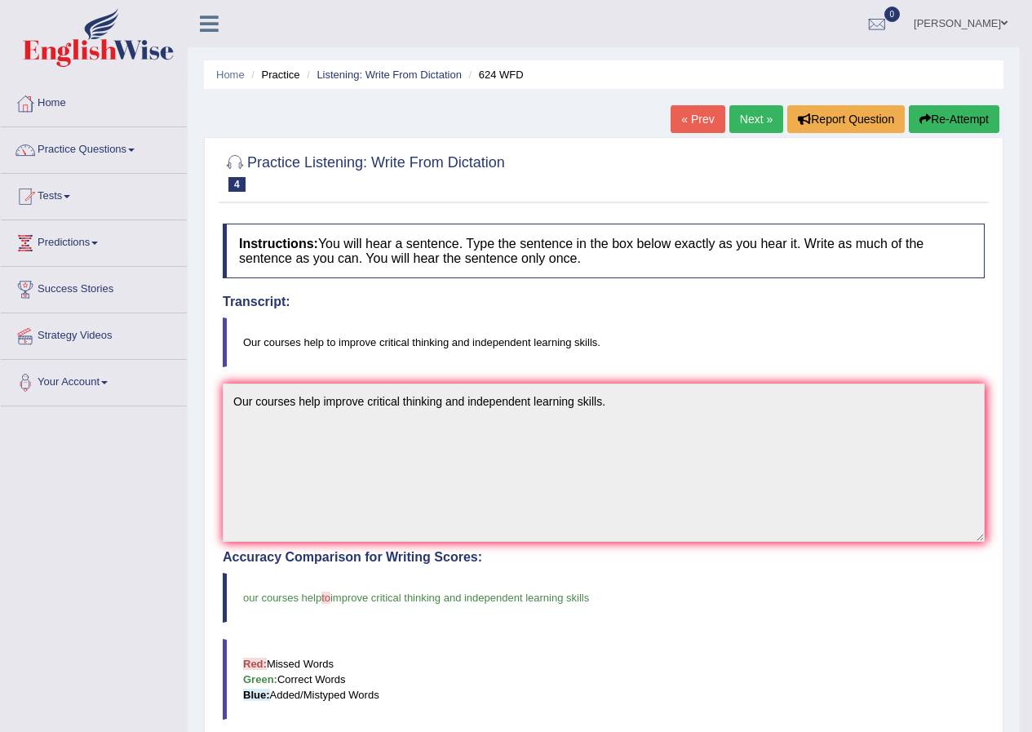
click at [749, 122] on link "Next »" at bounding box center [756, 119] width 54 height 28
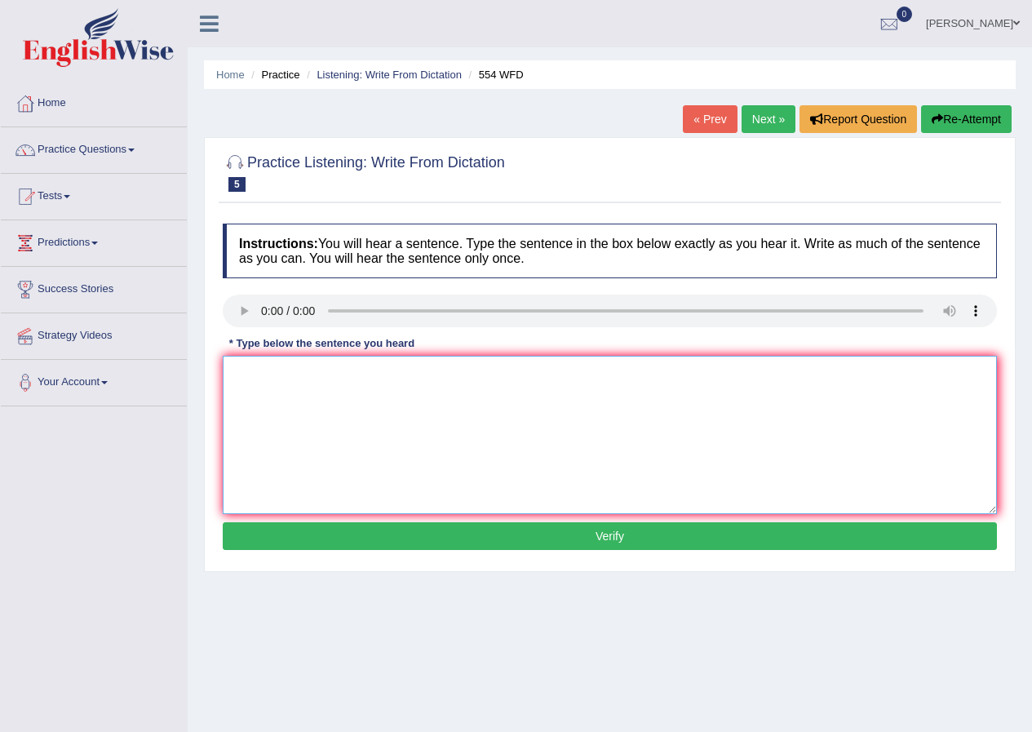
click at [316, 386] on textarea at bounding box center [610, 435] width 774 height 158
type textarea "We are able to work in a team."
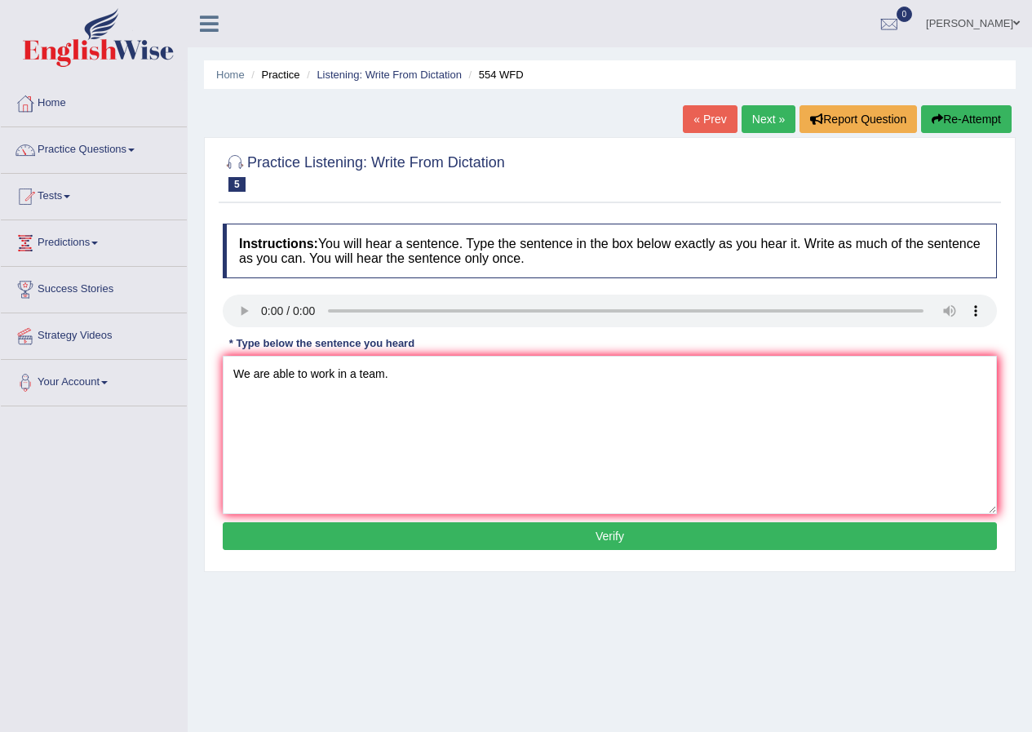
click at [569, 525] on button "Verify" at bounding box center [610, 536] width 774 height 28
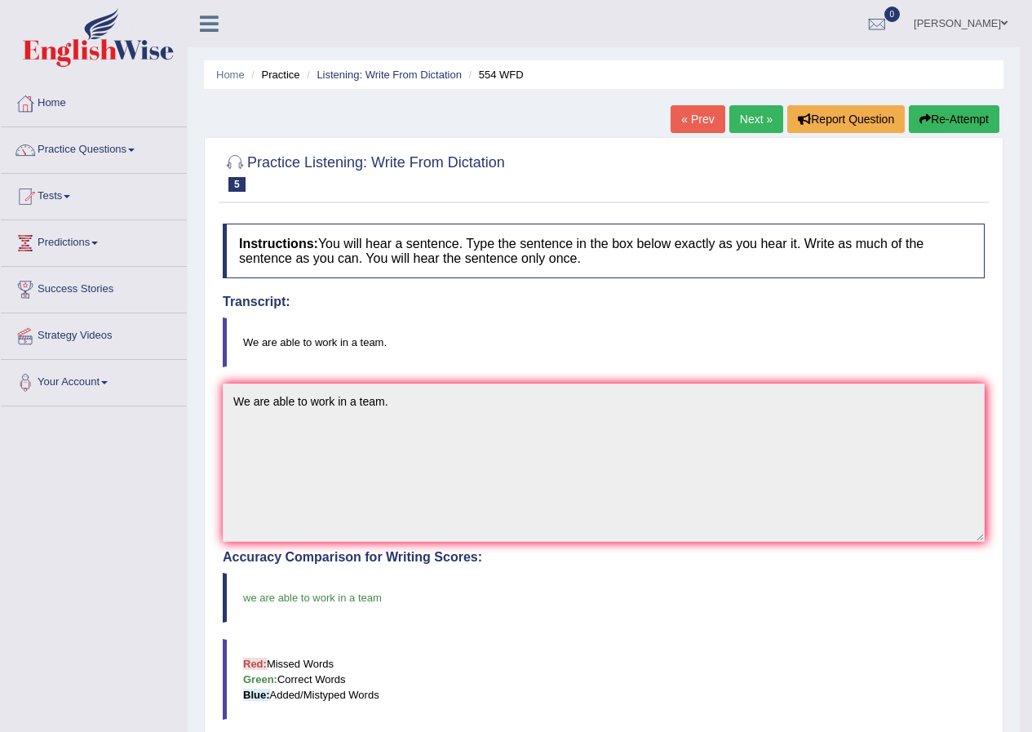
click at [739, 124] on link "Next »" at bounding box center [756, 119] width 54 height 28
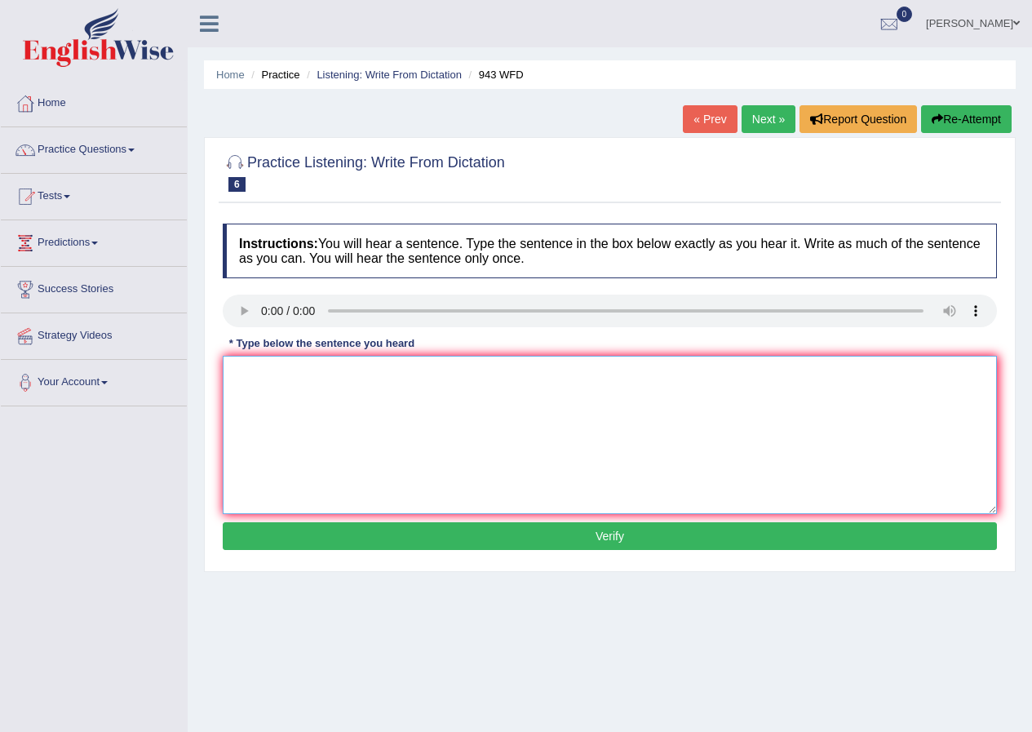
click at [302, 390] on textarea at bounding box center [610, 435] width 774 height 158
click at [243, 365] on textarea "FArming methods across the world have greatly developed recently." at bounding box center [610, 435] width 774 height 158
click at [246, 371] on textarea "FArming methods across the world have greatly developed recently." at bounding box center [610, 435] width 774 height 158
type textarea "Farming methods across the world have greatly developed recently."
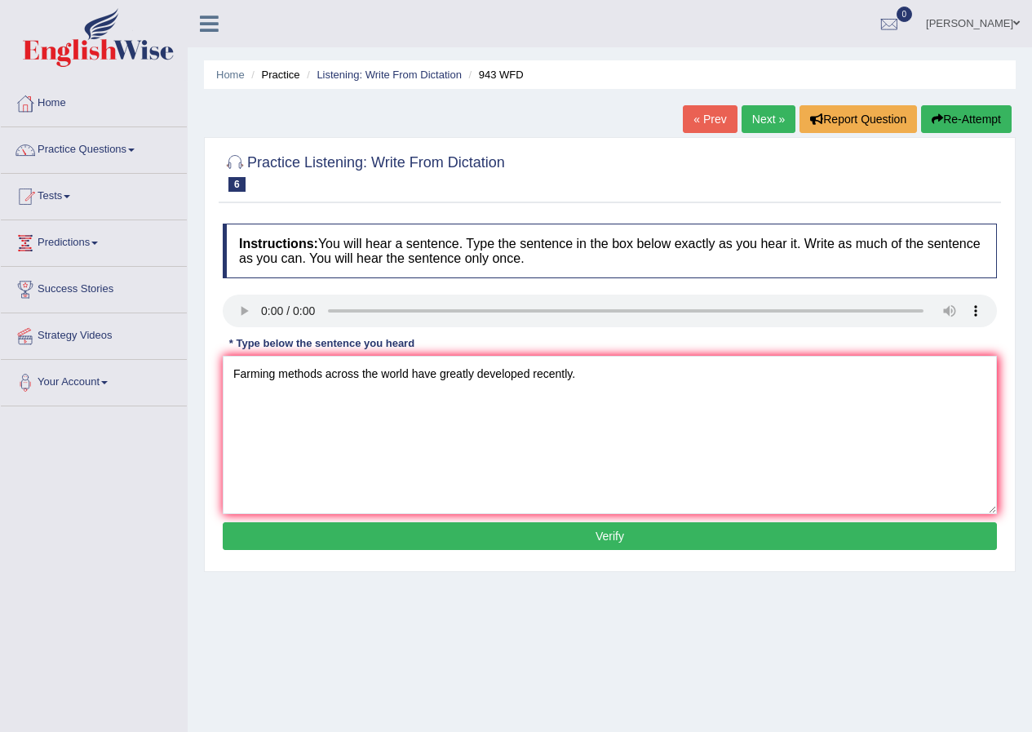
click at [536, 537] on button "Verify" at bounding box center [610, 536] width 774 height 28
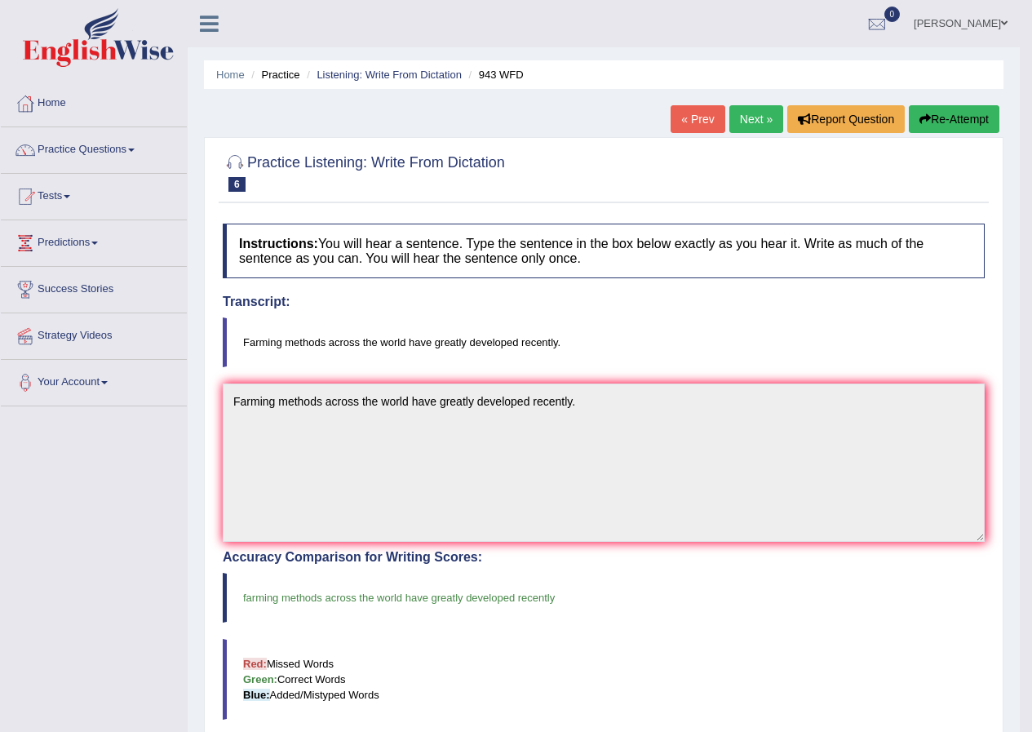
click at [754, 119] on link "Next »" at bounding box center [756, 119] width 54 height 28
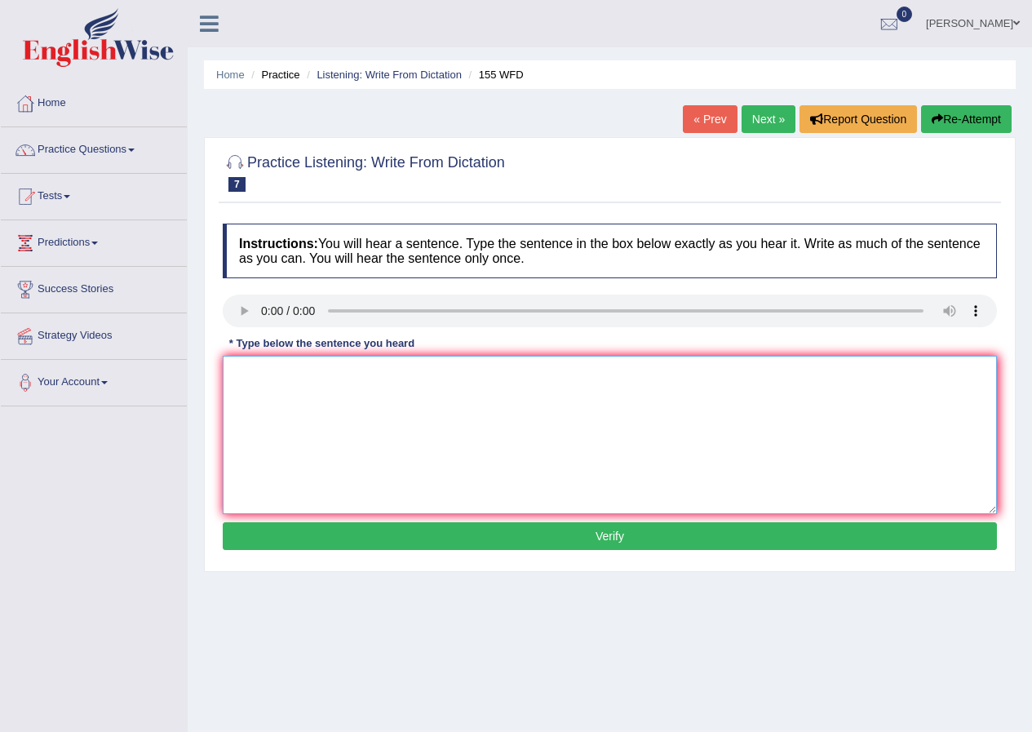
click at [301, 386] on textarea at bounding box center [610, 435] width 774 height 158
type textarea "Important details from the argument are missing in the summary."
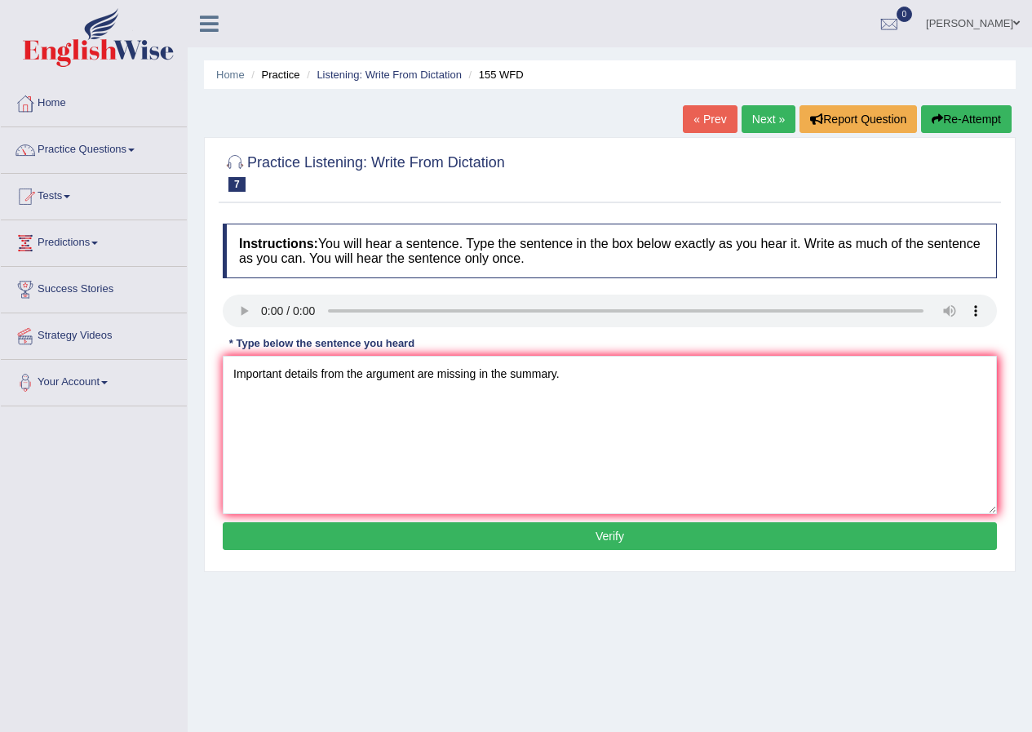
click at [627, 538] on button "Verify" at bounding box center [610, 536] width 774 height 28
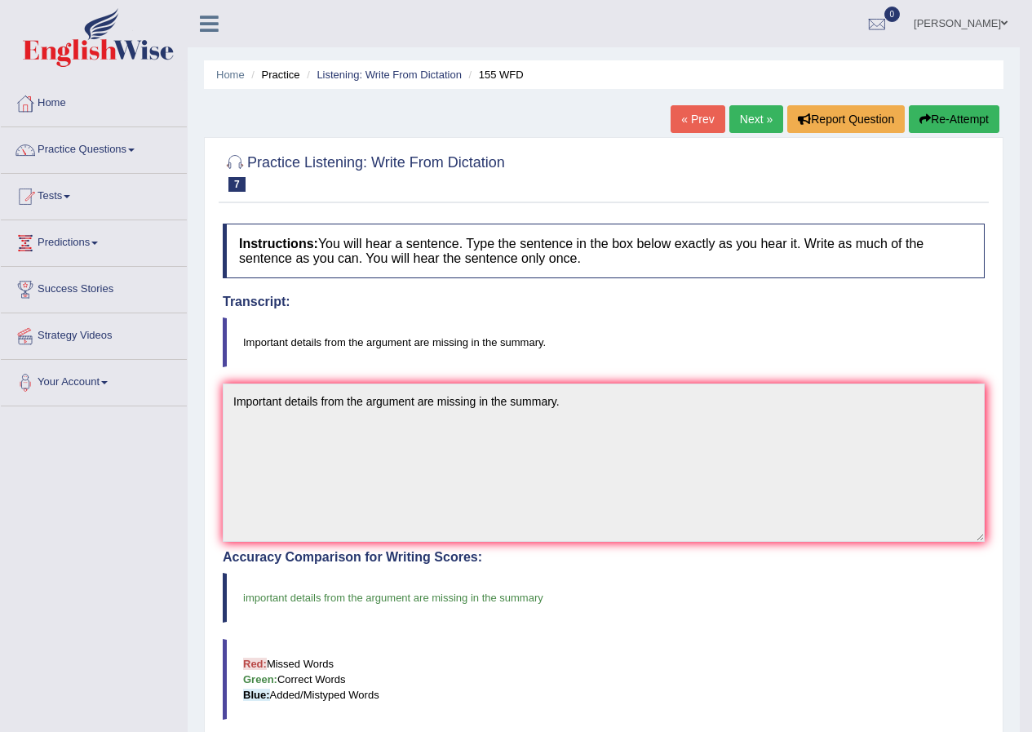
click at [746, 116] on link "Next »" at bounding box center [756, 119] width 54 height 28
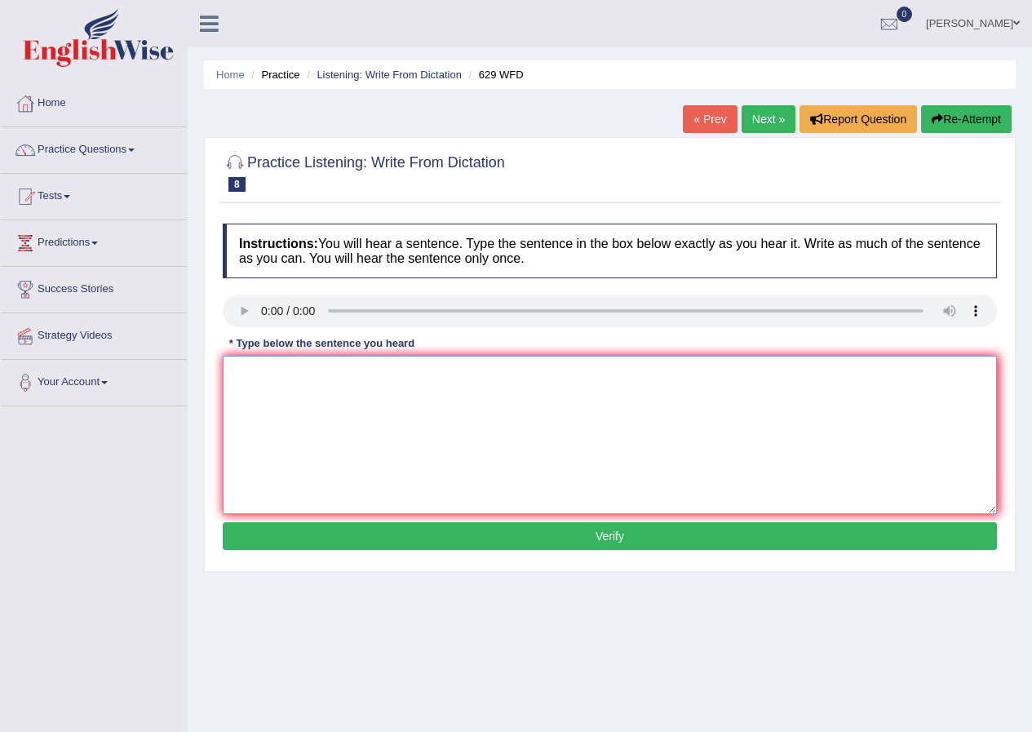
click at [307, 397] on textarea at bounding box center [610, 435] width 774 height 158
type textarea "Please provide the reports to support the idea of these arguments."
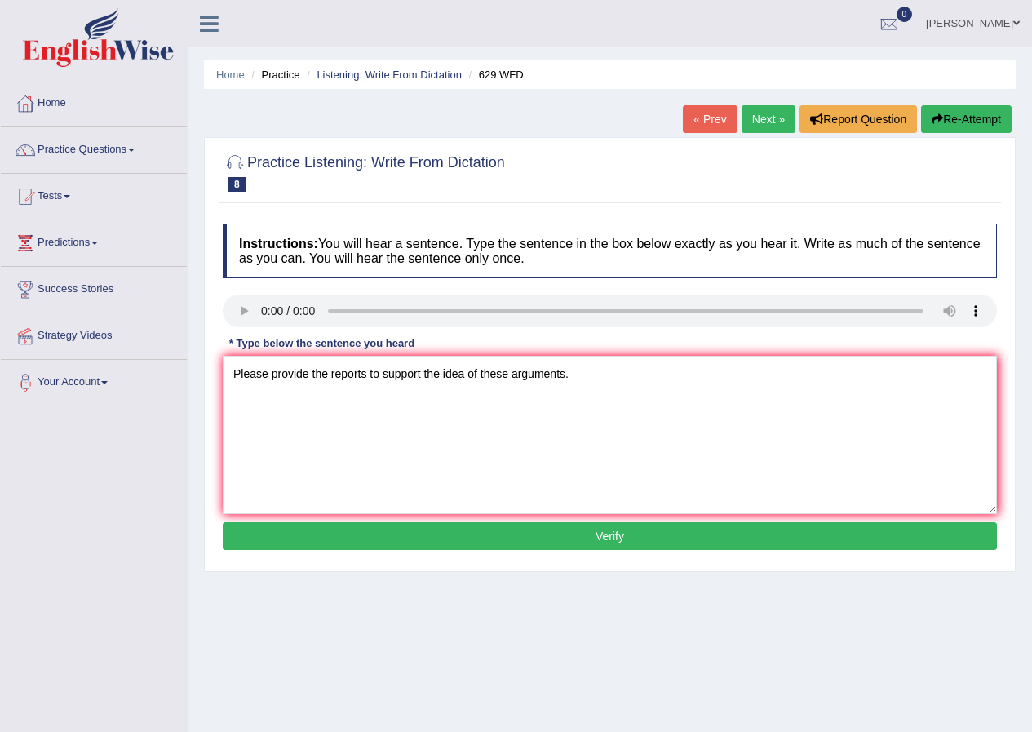
click at [613, 541] on button "Verify" at bounding box center [610, 536] width 774 height 28
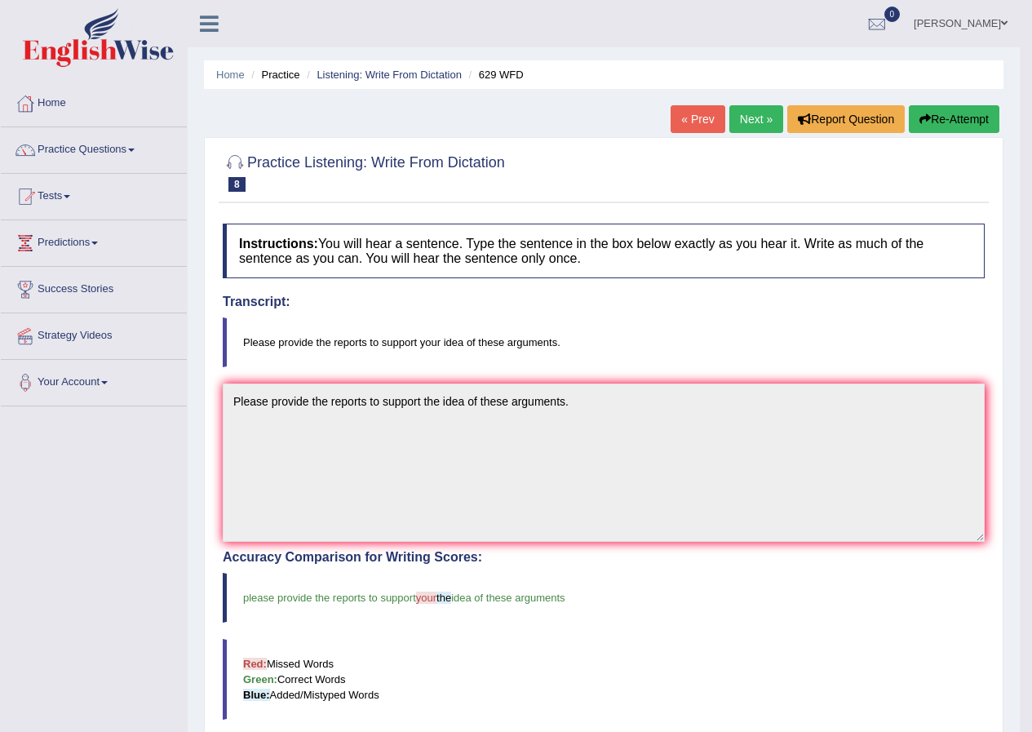
click at [754, 125] on link "Next »" at bounding box center [756, 119] width 54 height 28
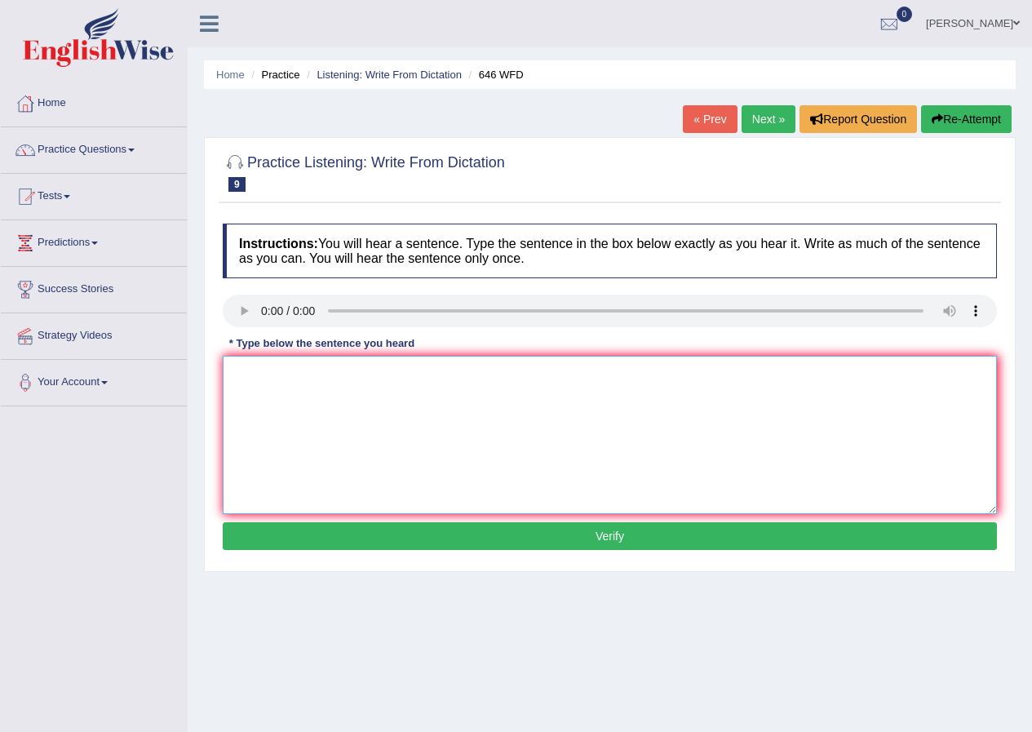
click at [285, 395] on textarea at bounding box center [610, 435] width 774 height 158
type textarea "The industrial revolution in Europe was driven by steam technology."
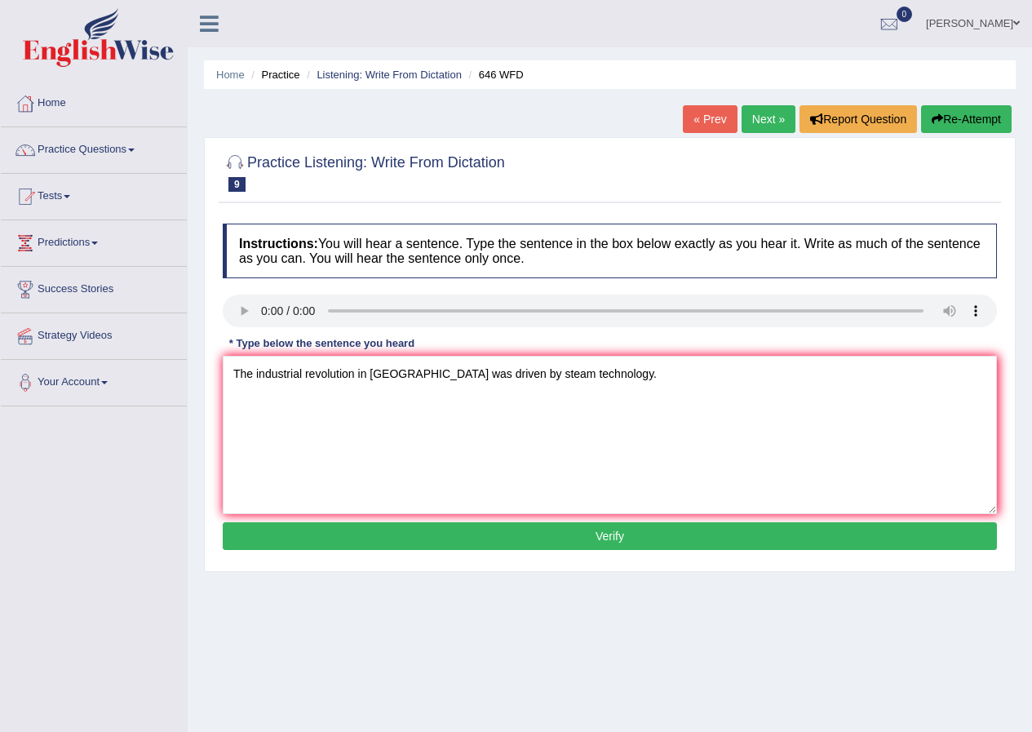
click at [639, 529] on button "Verify" at bounding box center [610, 536] width 774 height 28
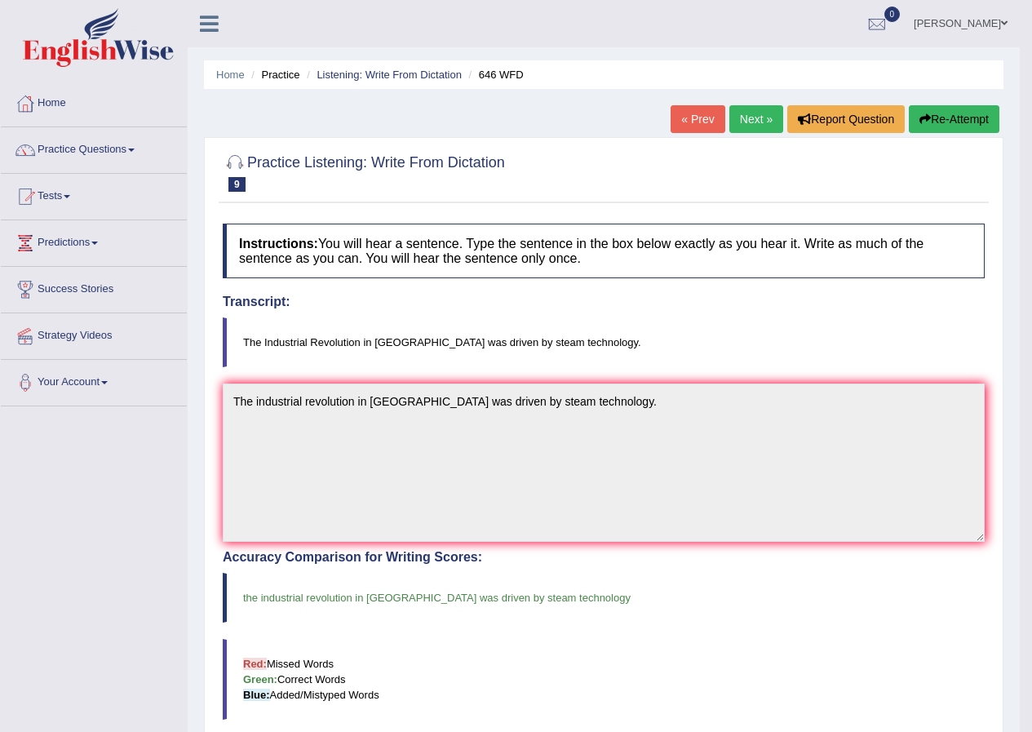
click at [755, 112] on link "Next »" at bounding box center [756, 119] width 54 height 28
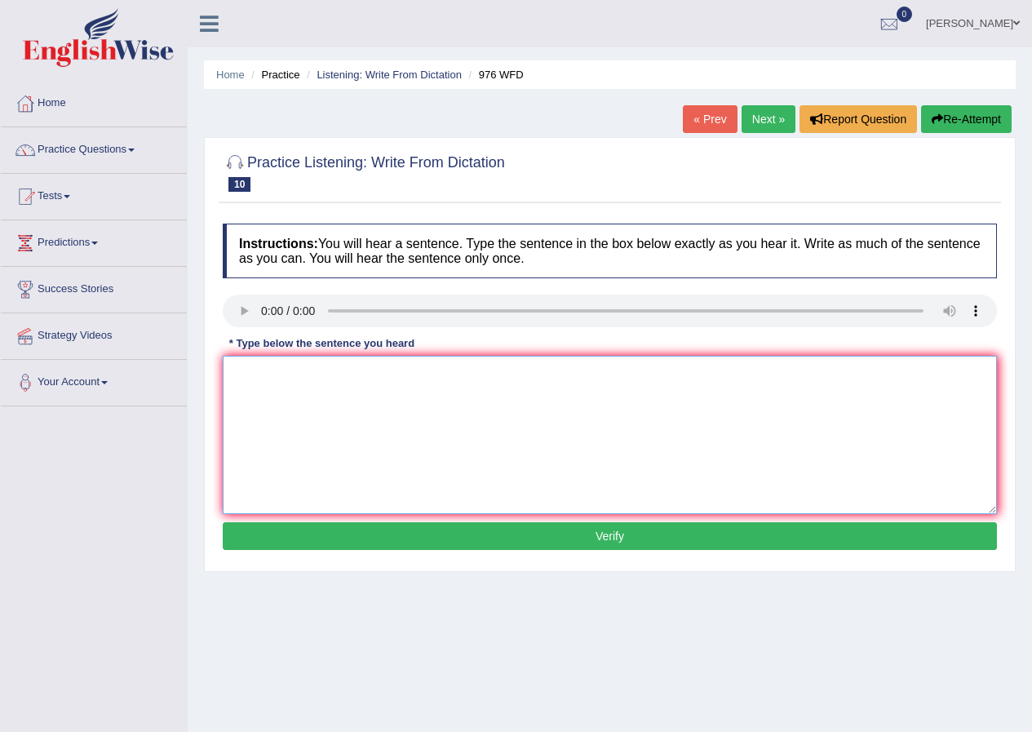
click at [296, 386] on textarea at bounding box center [610, 435] width 774 height 158
type textarea "The study of the economy is a tricky subject for research."
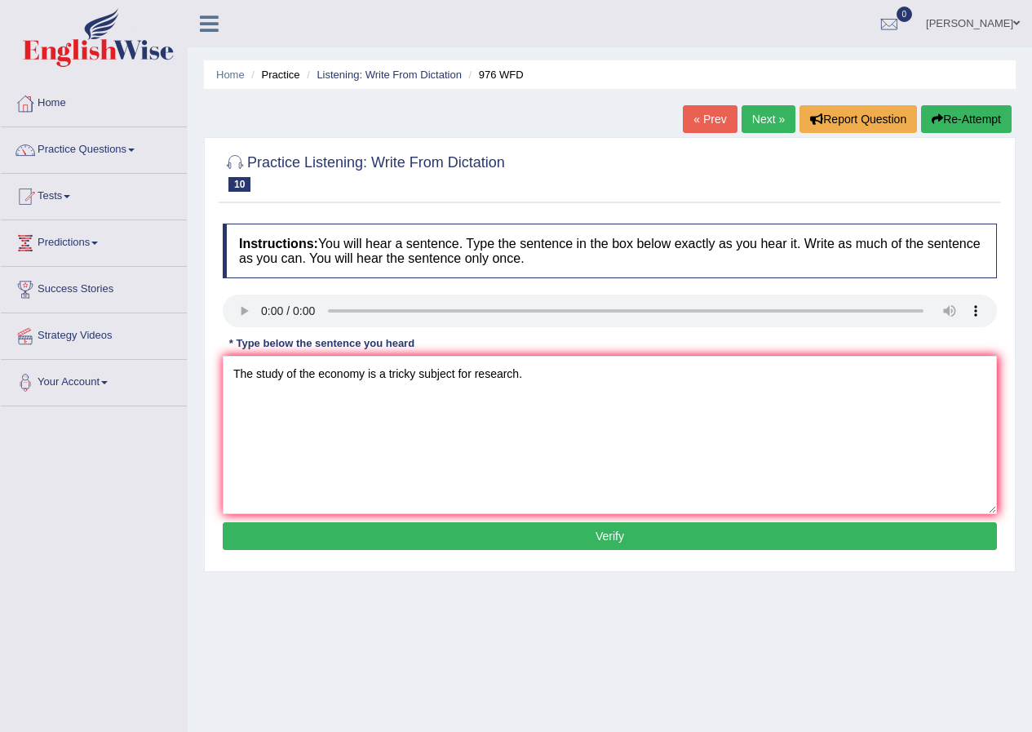
click at [614, 538] on button "Verify" at bounding box center [610, 536] width 774 height 28
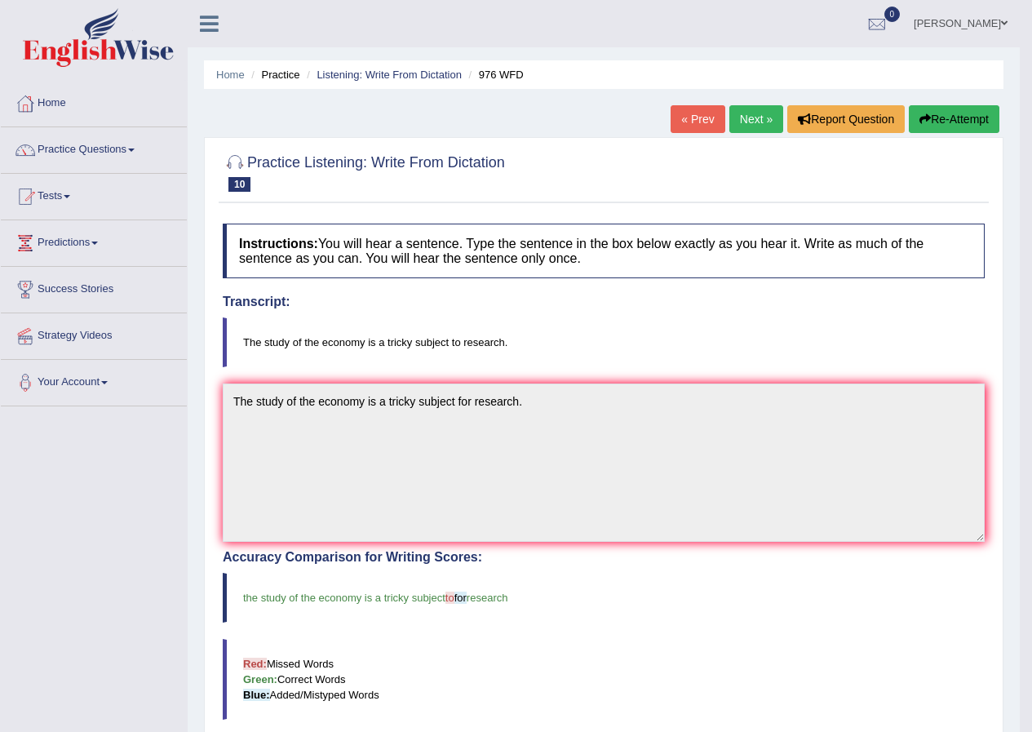
click at [746, 126] on link "Next »" at bounding box center [756, 119] width 54 height 28
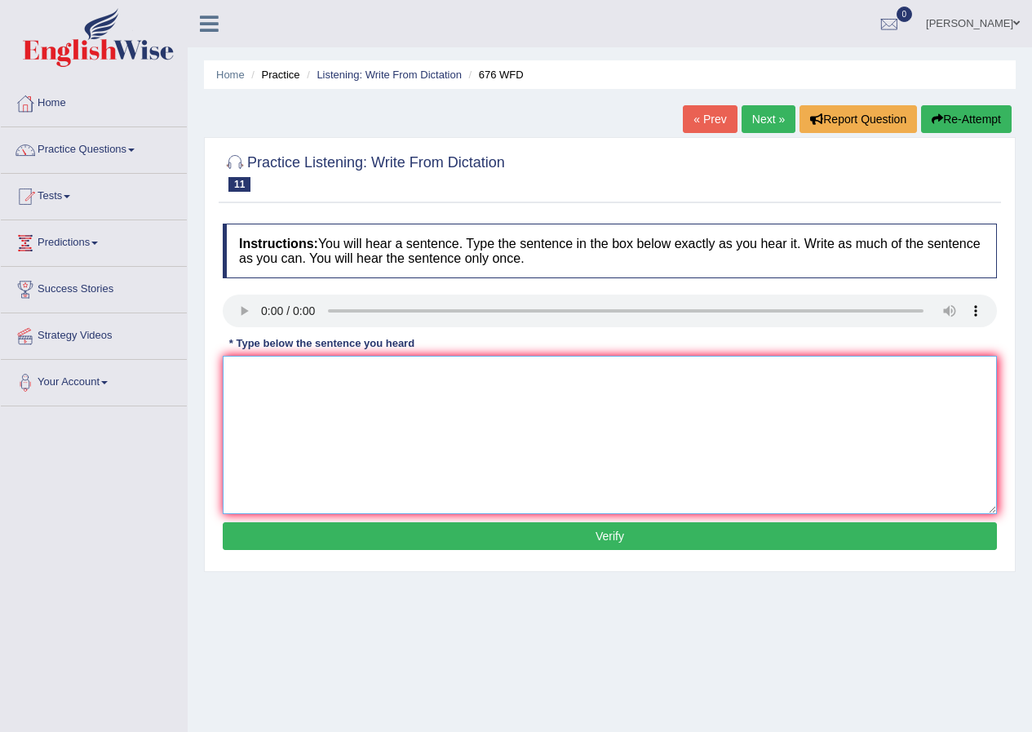
click at [310, 417] on textarea at bounding box center [610, 435] width 774 height 158
type textarea "Universities have to secure the grants for research subjects."
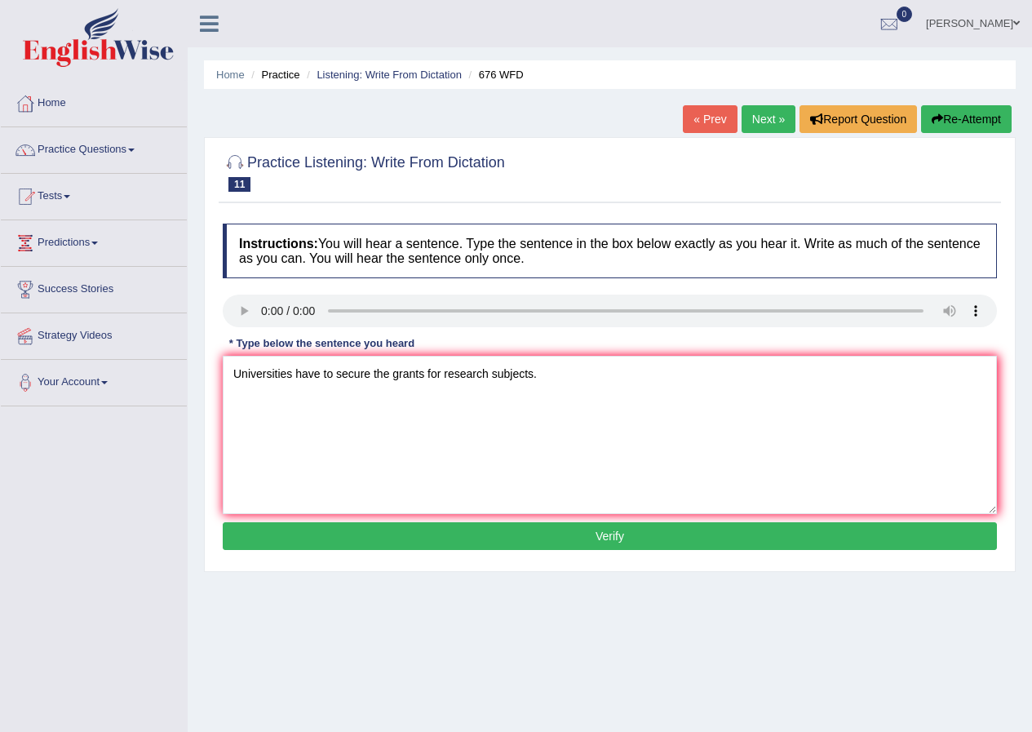
click at [617, 541] on button "Verify" at bounding box center [610, 536] width 774 height 28
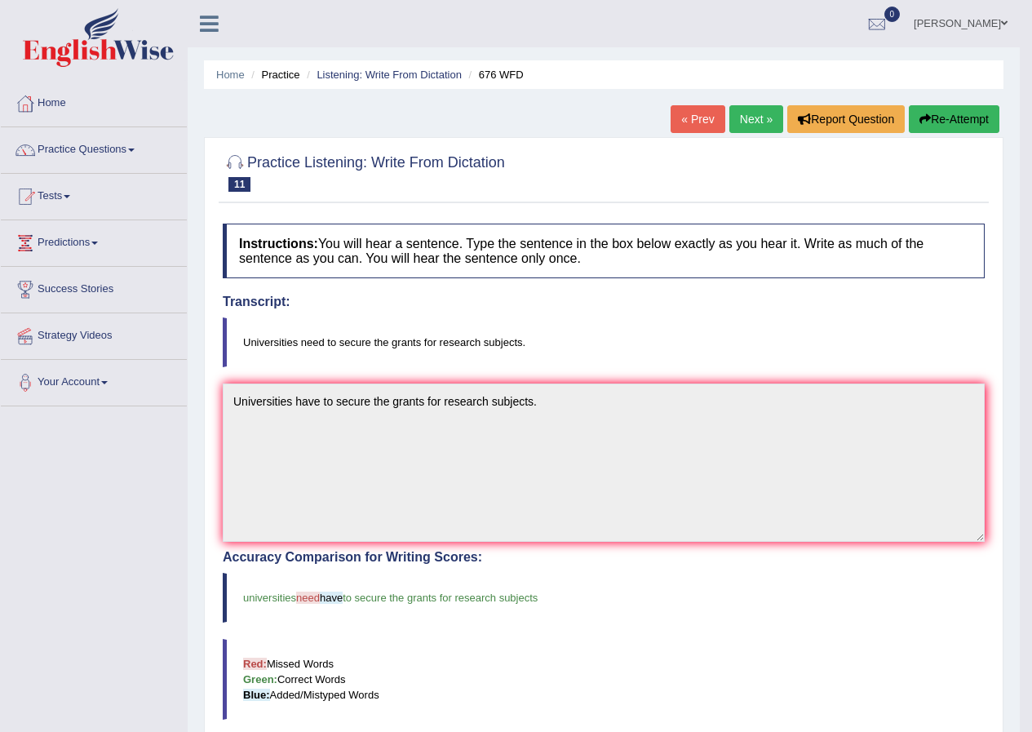
click at [752, 109] on link "Next »" at bounding box center [756, 119] width 54 height 28
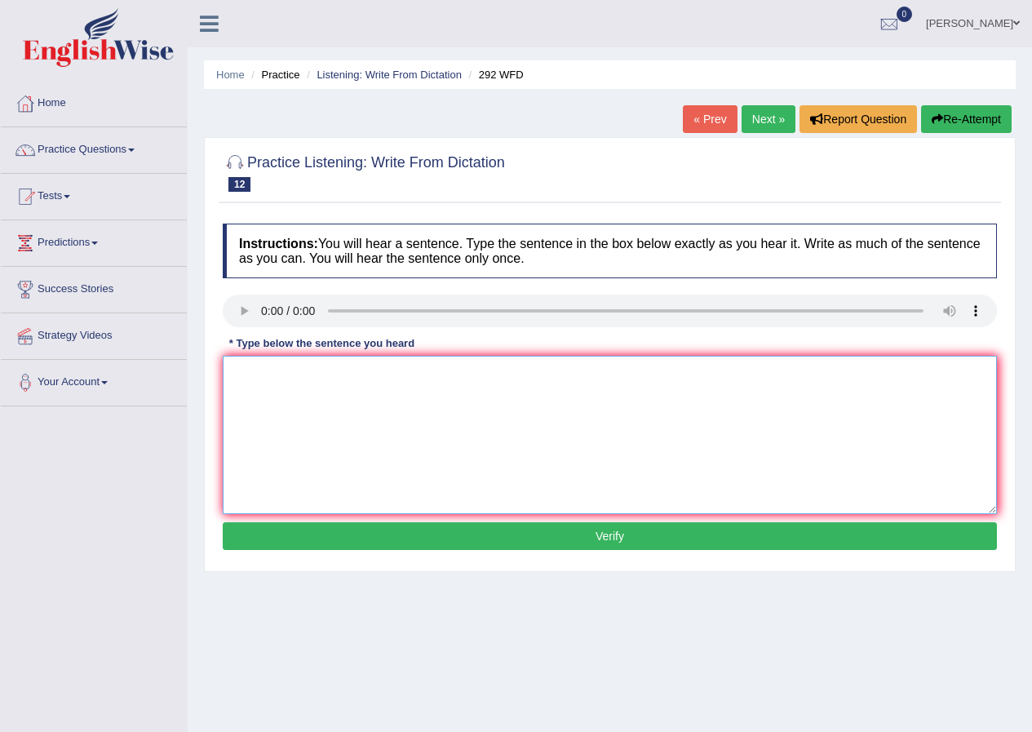
click at [307, 405] on textarea at bounding box center [610, 435] width 774 height 158
type textarea "Some people argue that education is not that important."
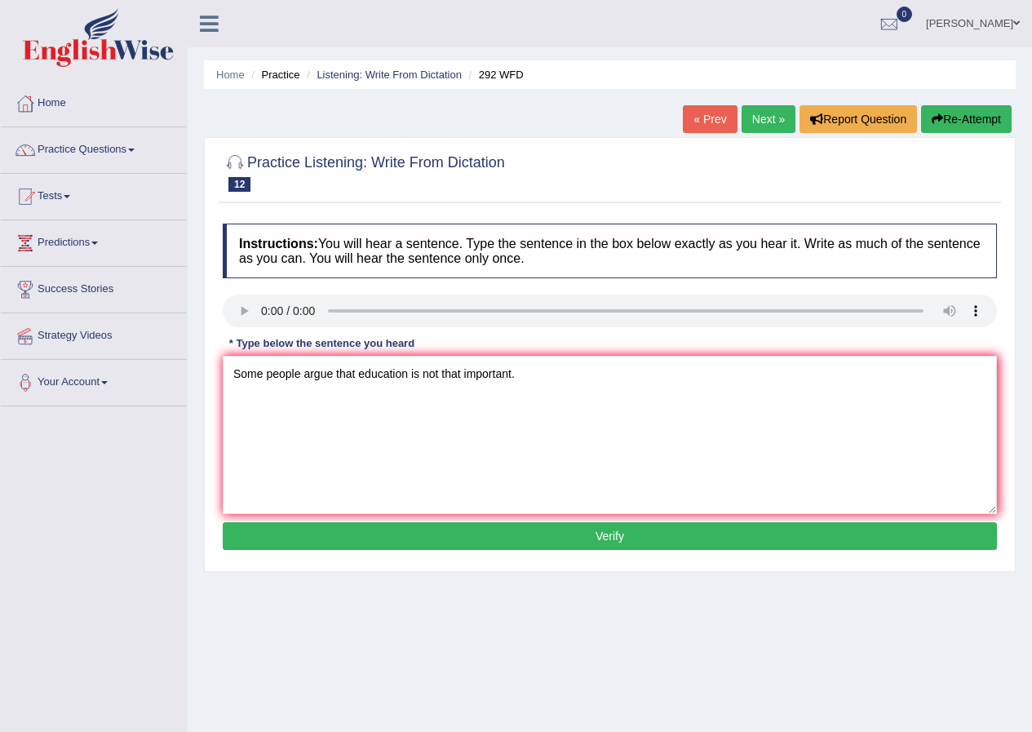
click at [605, 538] on button "Verify" at bounding box center [610, 536] width 774 height 28
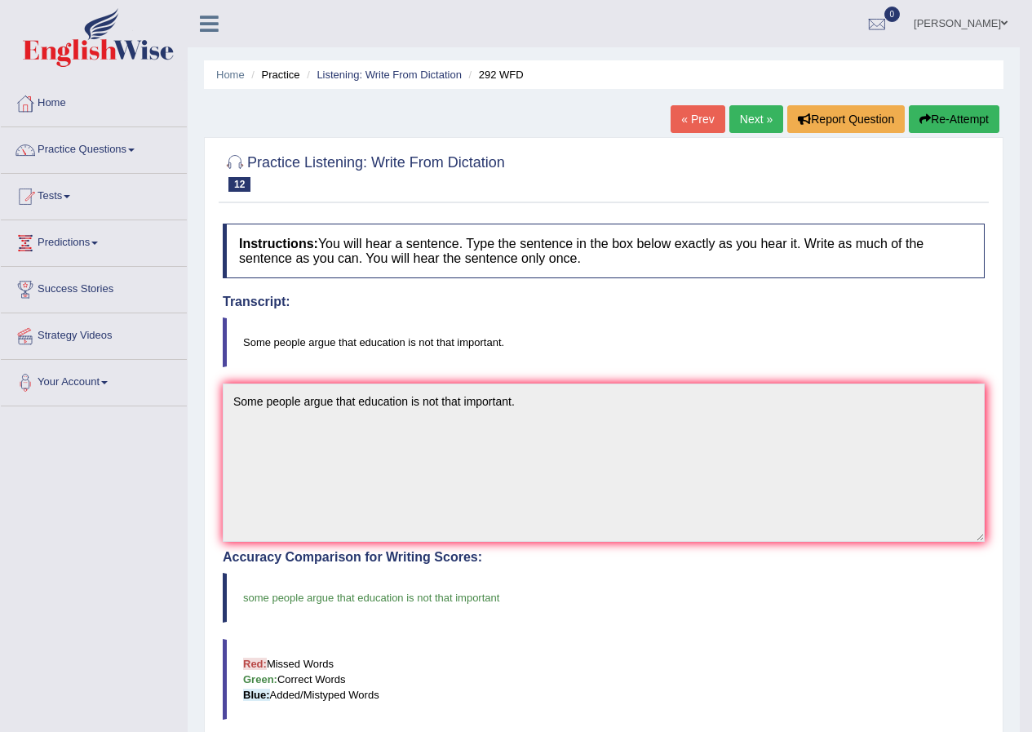
click at [747, 113] on link "Next »" at bounding box center [756, 119] width 54 height 28
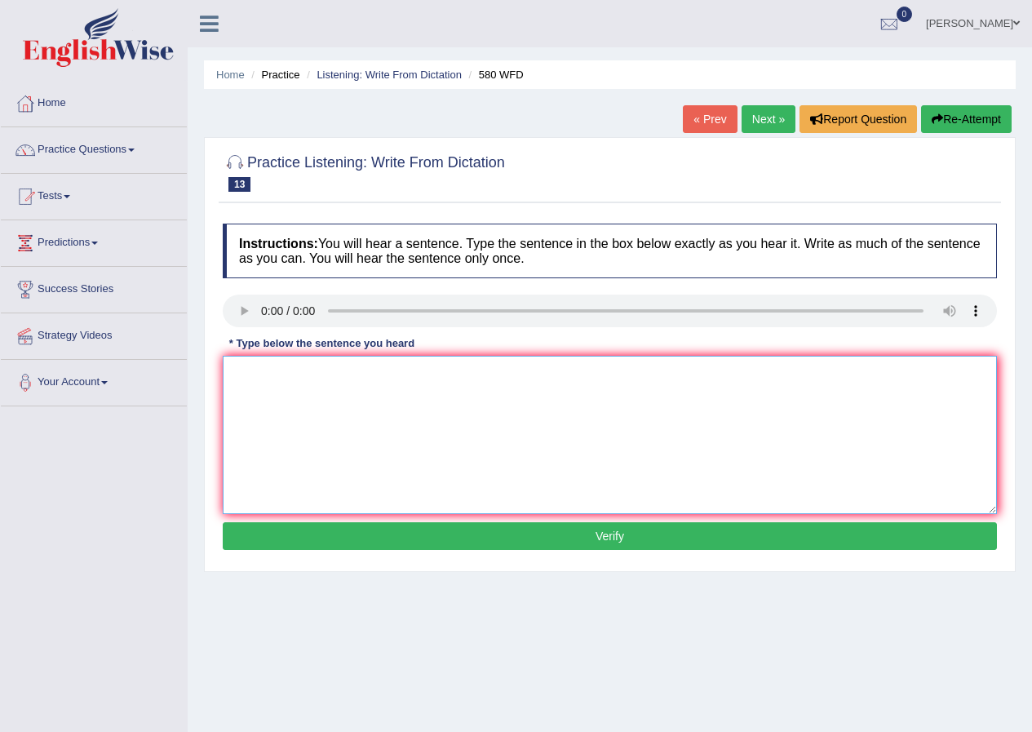
click at [305, 415] on textarea at bounding box center [610, 435] width 774 height 158
type textarea "You can use your laptop in the lecture."
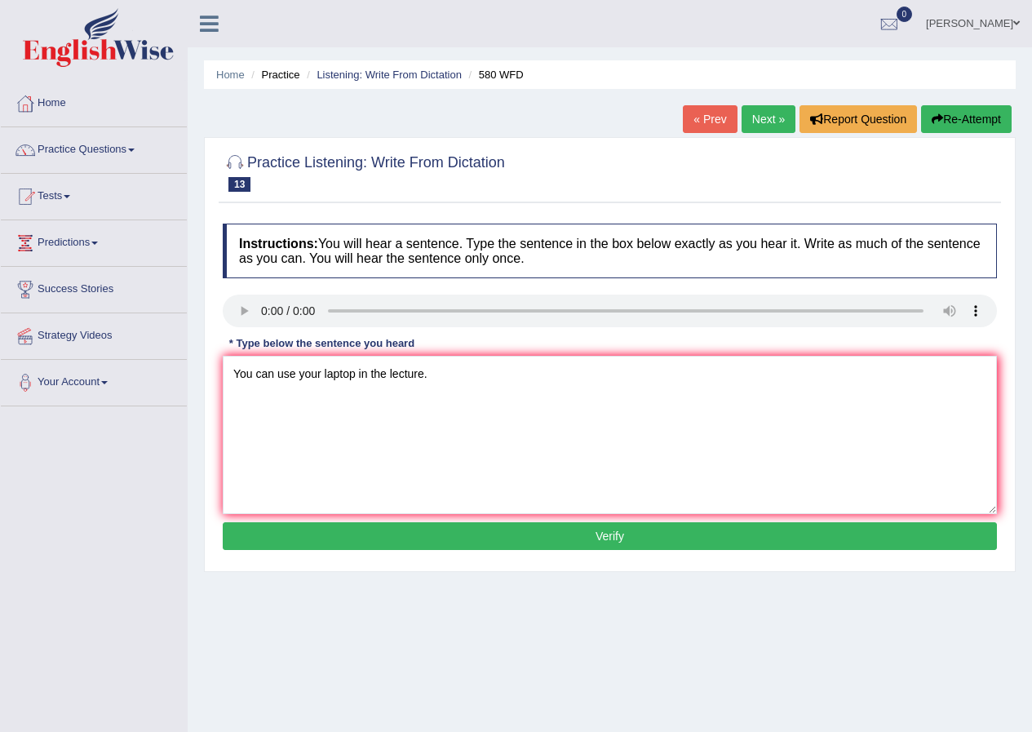
click at [627, 535] on button "Verify" at bounding box center [610, 536] width 774 height 28
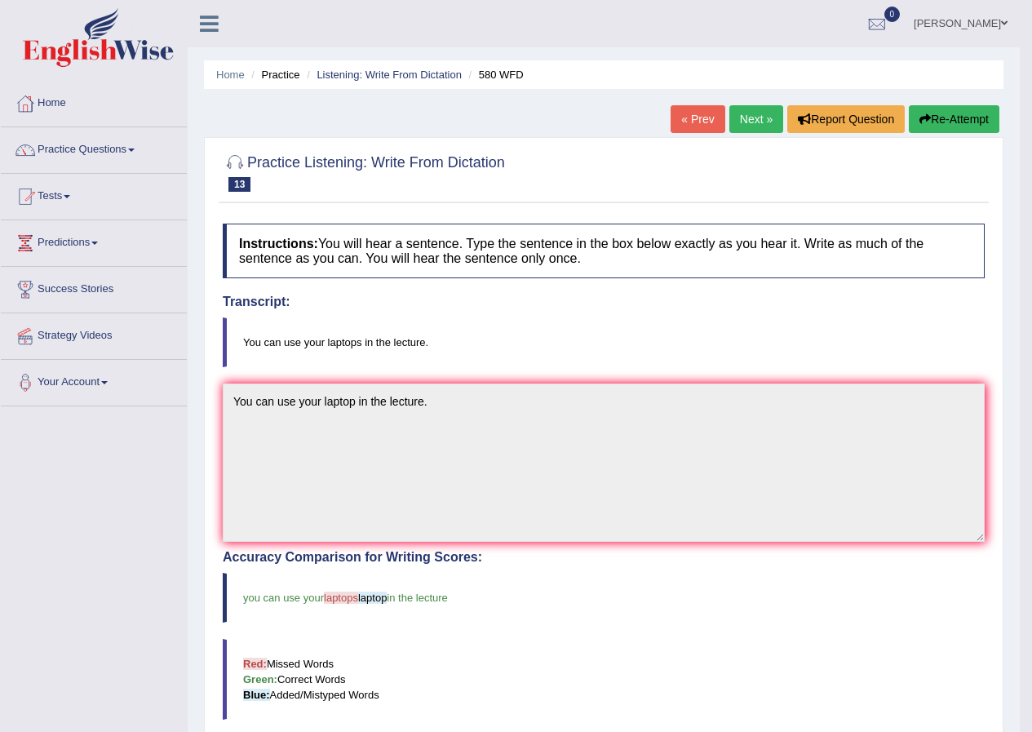
click at [751, 114] on link "Next »" at bounding box center [756, 119] width 54 height 28
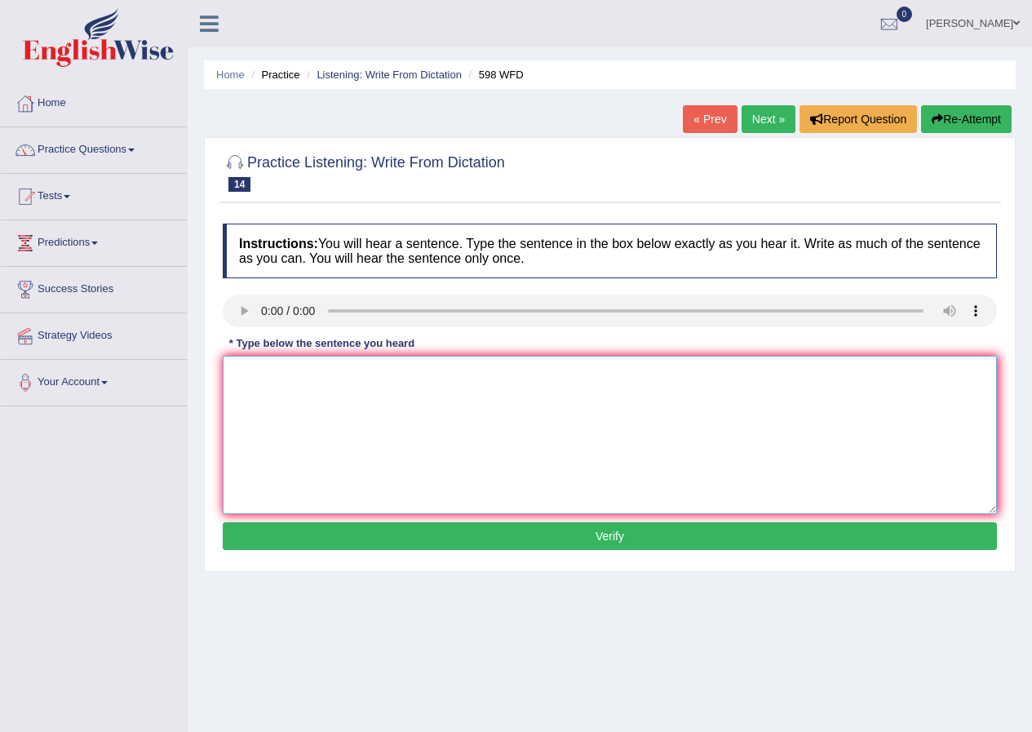
click at [353, 396] on textarea at bounding box center [610, 435] width 774 height 158
type textarea "Check the website if you are looking for discounted textbooks."
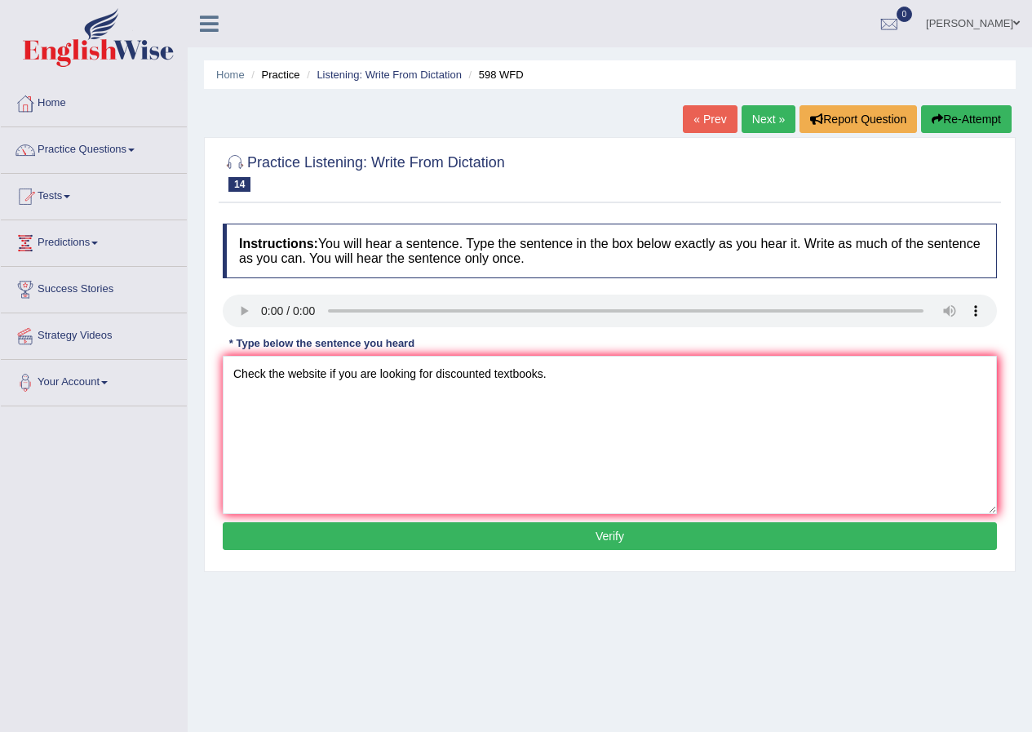
click at [616, 536] on button "Verify" at bounding box center [610, 536] width 774 height 28
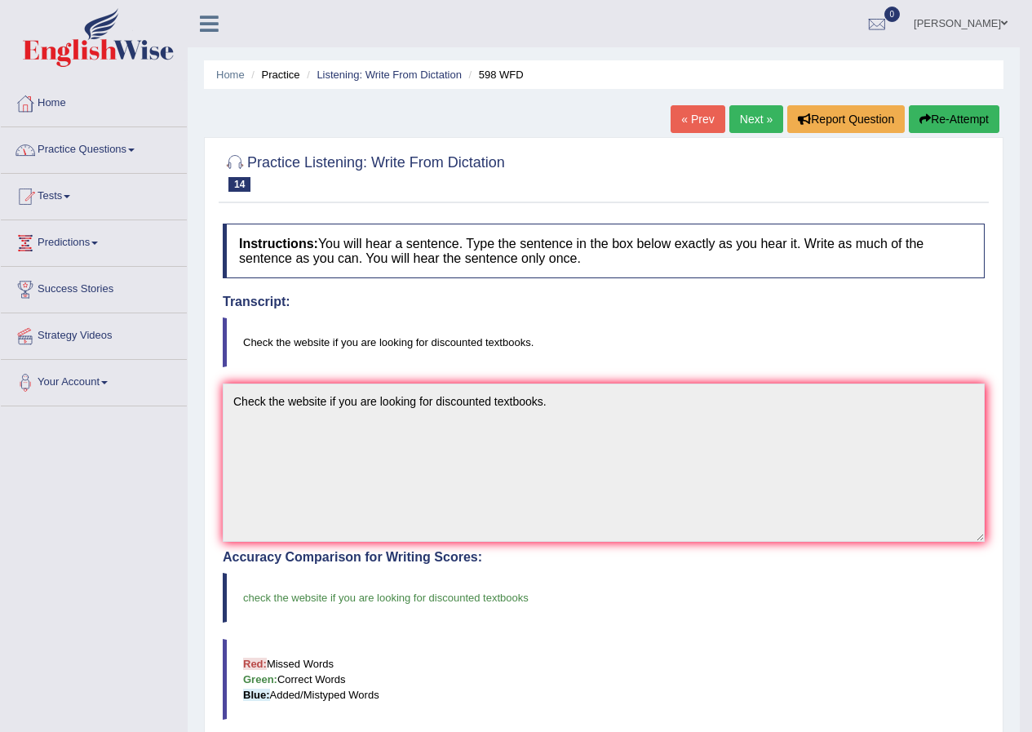
click at [135, 151] on span at bounding box center [131, 149] width 7 height 3
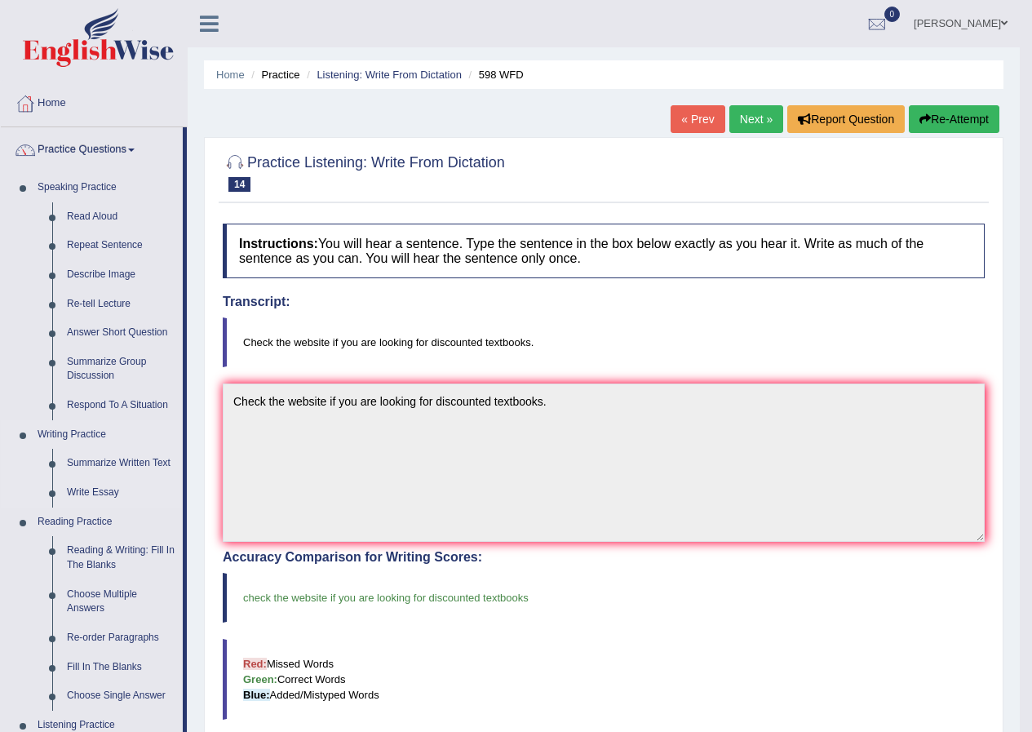
scroll to position [408, 0]
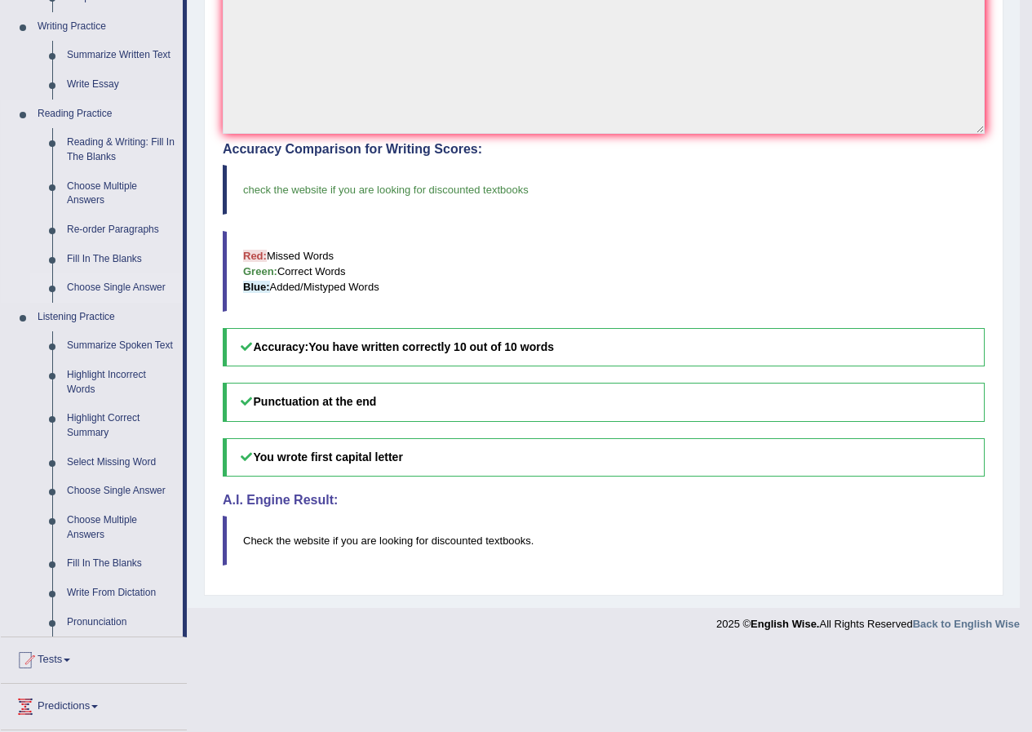
click at [131, 290] on link "Choose Single Answer" at bounding box center [121, 287] width 123 height 29
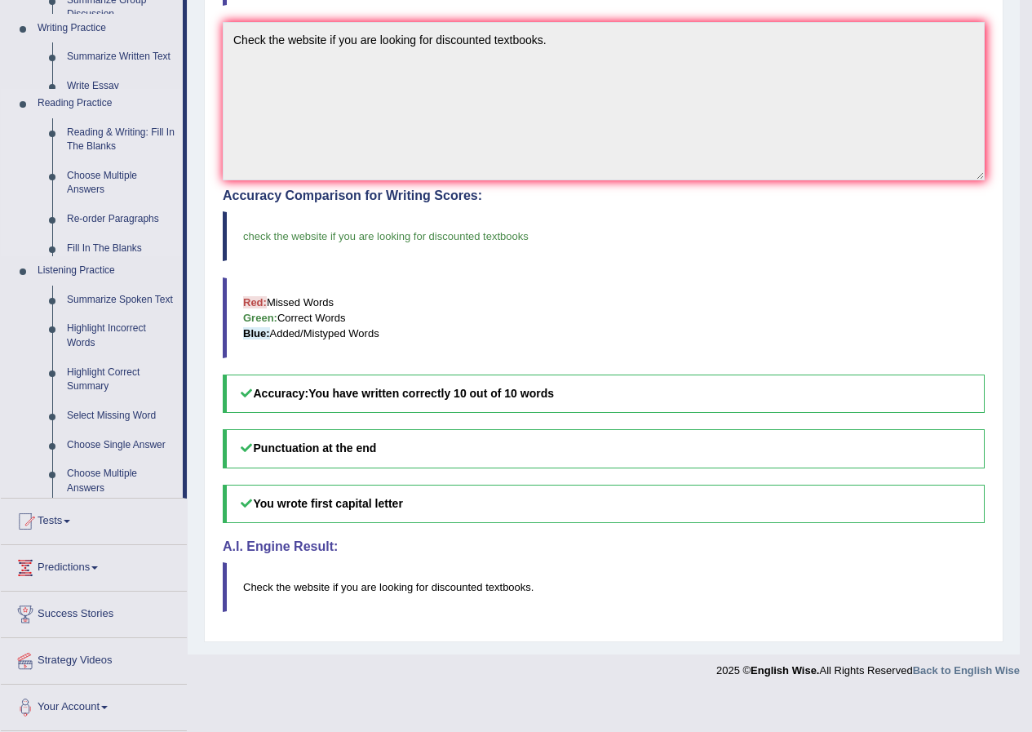
scroll to position [325, 0]
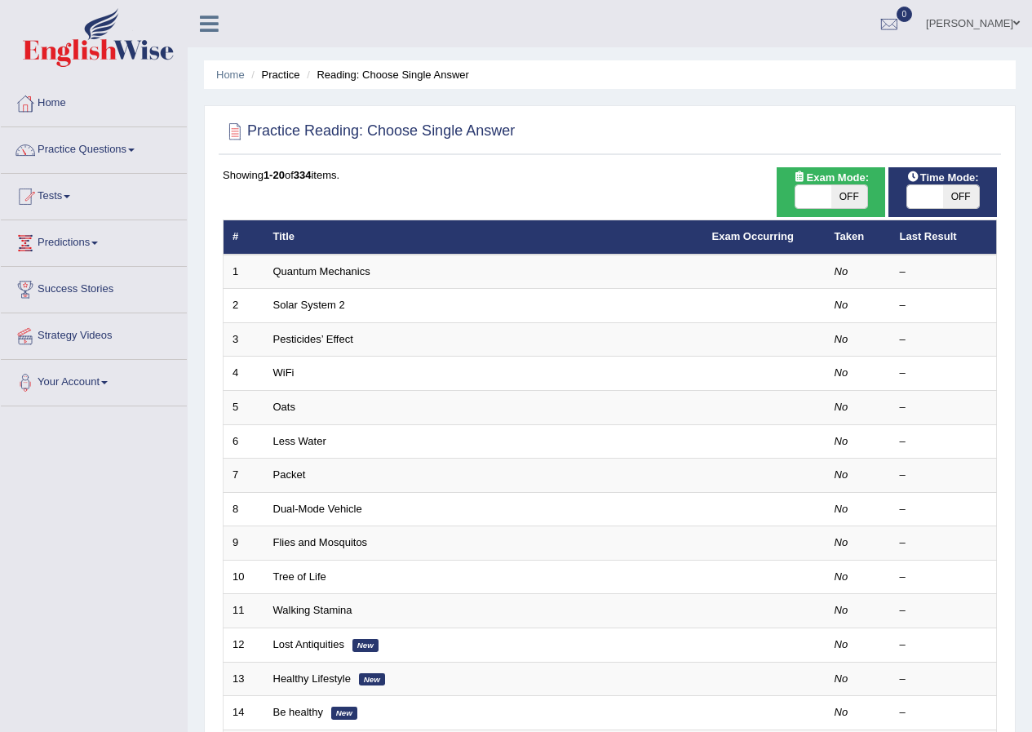
click at [341, 273] on link "Quantum Mechanics" at bounding box center [321, 271] width 97 height 12
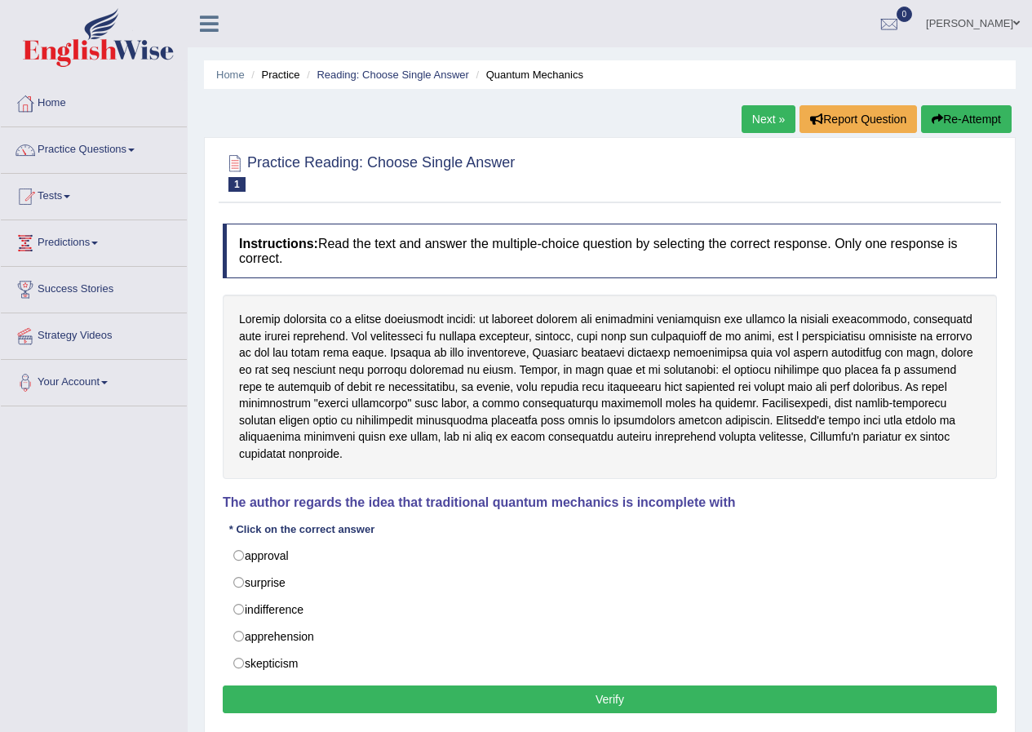
drag, startPoint x: 751, startPoint y: 489, endPoint x: 268, endPoint y: 460, distance: 483.7
click at [321, 460] on div "Instructions: Read the text and answer the multiple-choice question by selectin…" at bounding box center [610, 470] width 782 height 511
drag, startPoint x: 239, startPoint y: 483, endPoint x: 370, endPoint y: 489, distance: 131.5
click at [370, 495] on h4 "The author regards the idea that traditional quantum mechanics is incomplete wi…" at bounding box center [610, 502] width 774 height 15
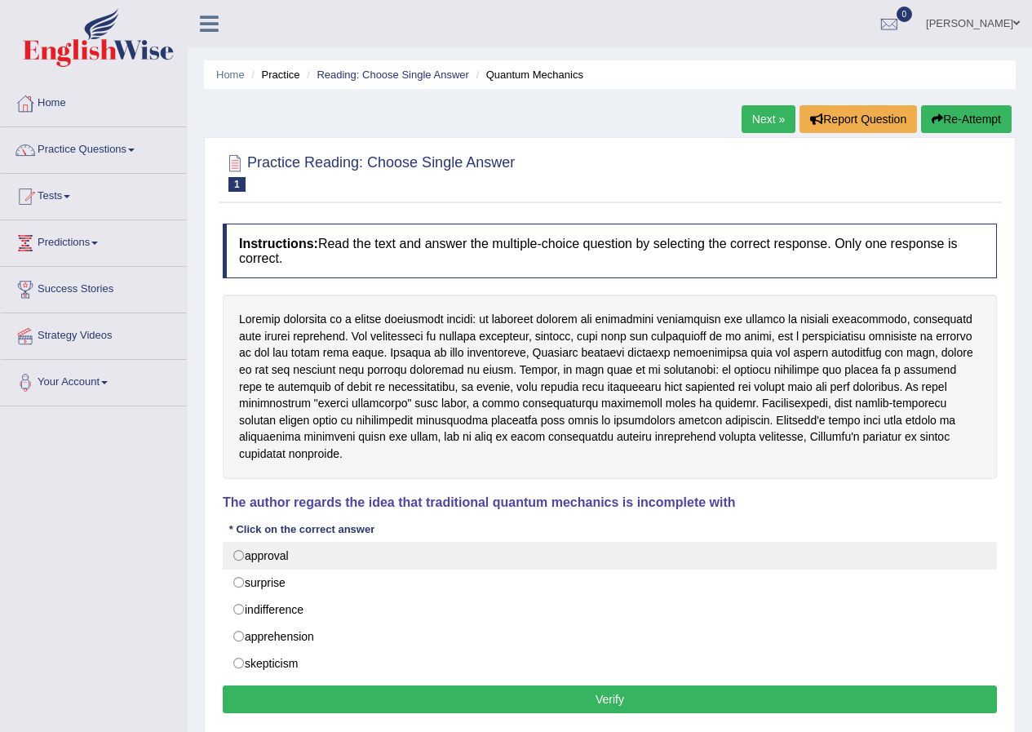
click at [241, 542] on label "approval" at bounding box center [610, 556] width 774 height 28
radio input "true"
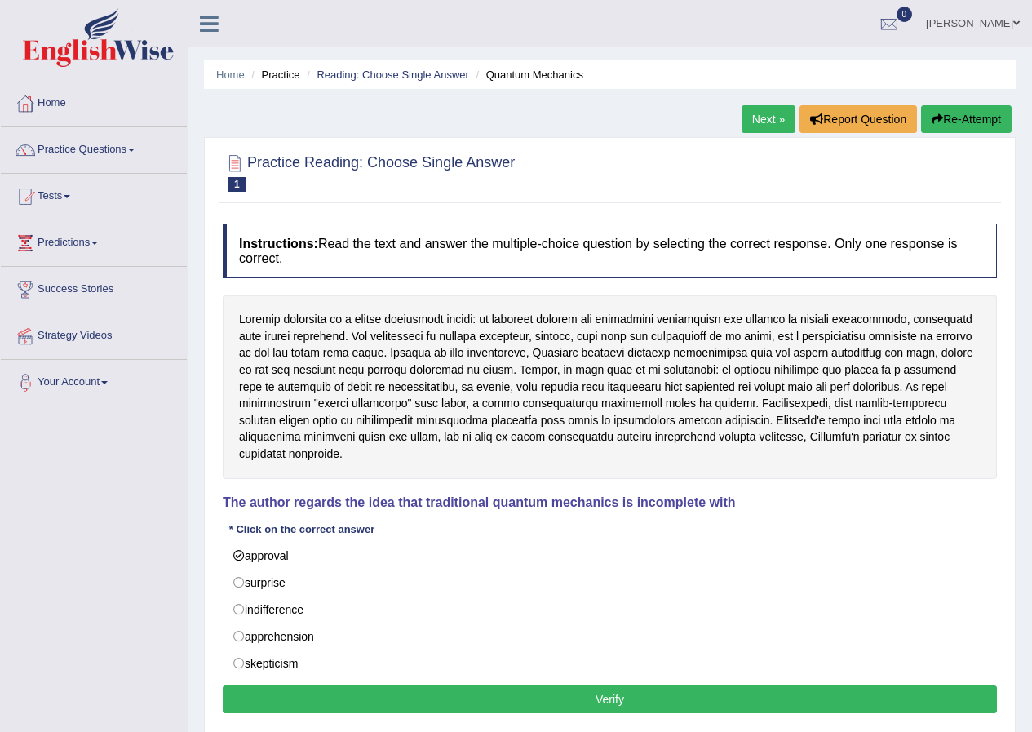
click at [515, 685] on button "Verify" at bounding box center [610, 699] width 774 height 28
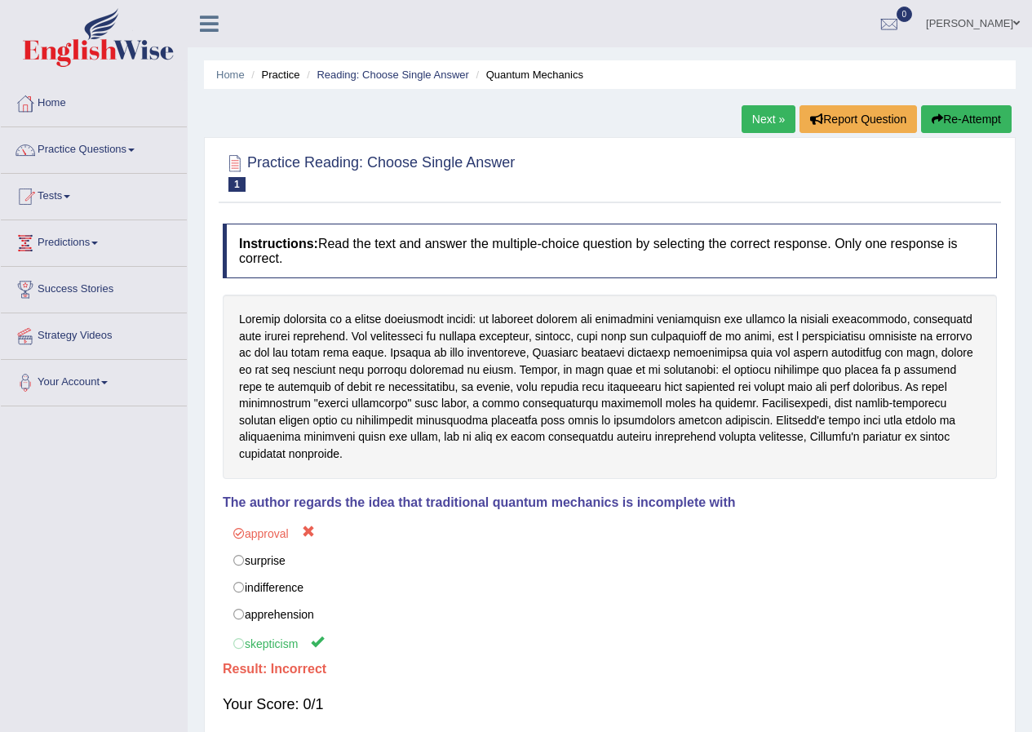
click at [771, 111] on link "Next »" at bounding box center [768, 119] width 54 height 28
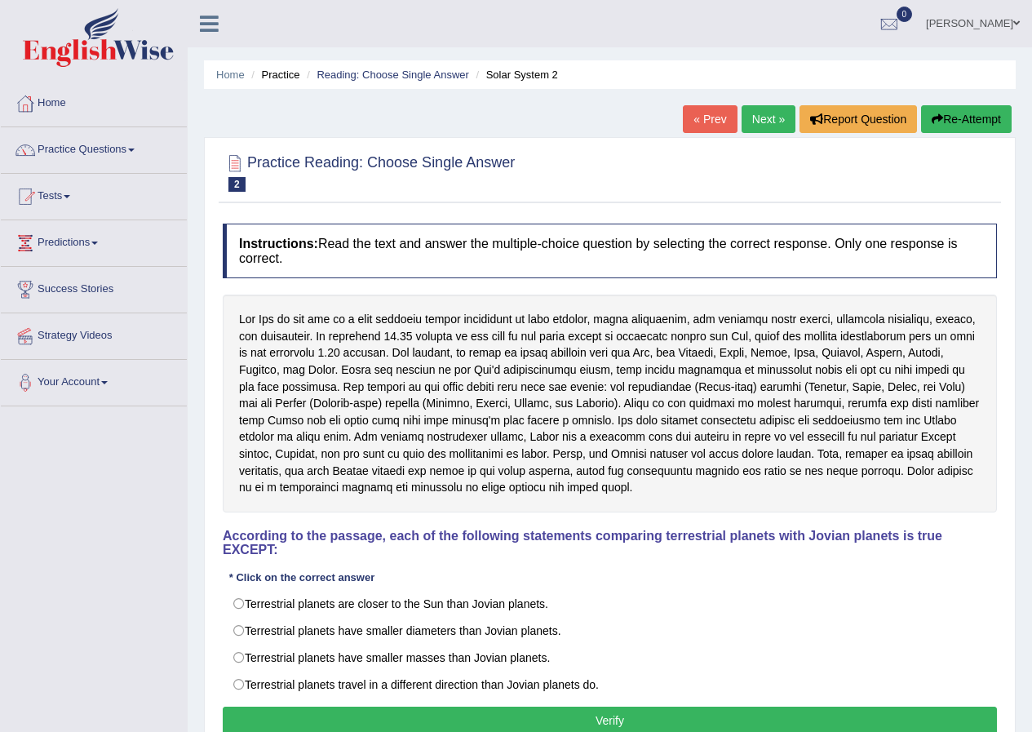
scroll to position [82, 0]
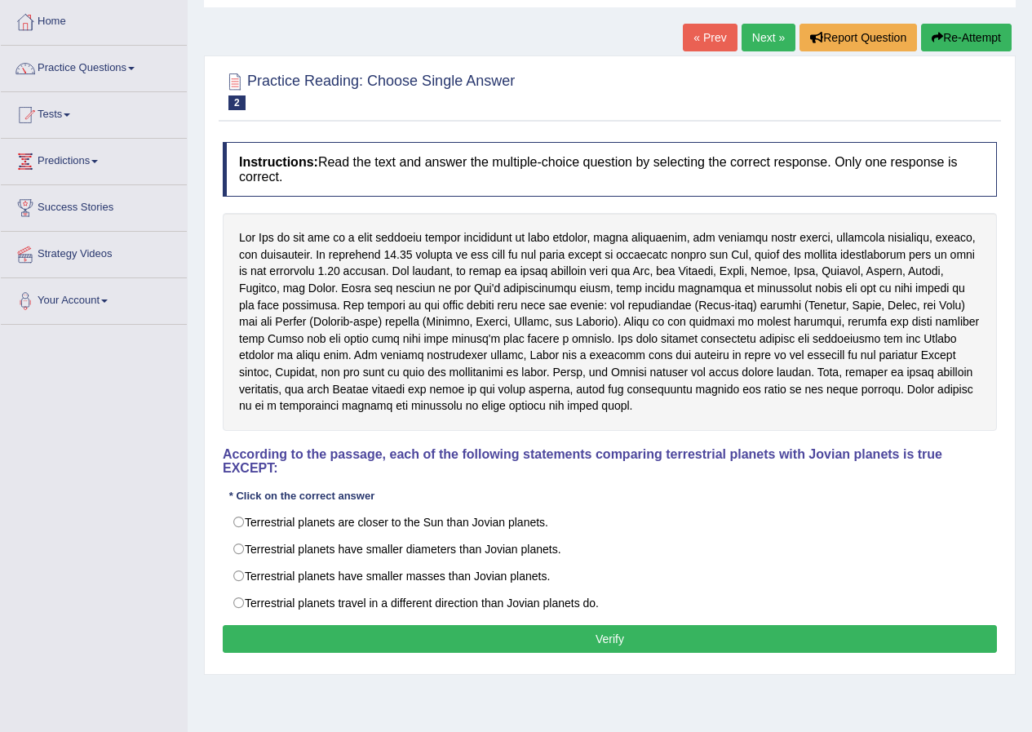
drag, startPoint x: 255, startPoint y: 454, endPoint x: 544, endPoint y: 446, distance: 288.8
click at [544, 447] on h4 "According to the passage, each of the following statements comparing terrestria…" at bounding box center [610, 461] width 774 height 29
click at [126, 67] on link "Practice Questions" at bounding box center [94, 66] width 186 height 41
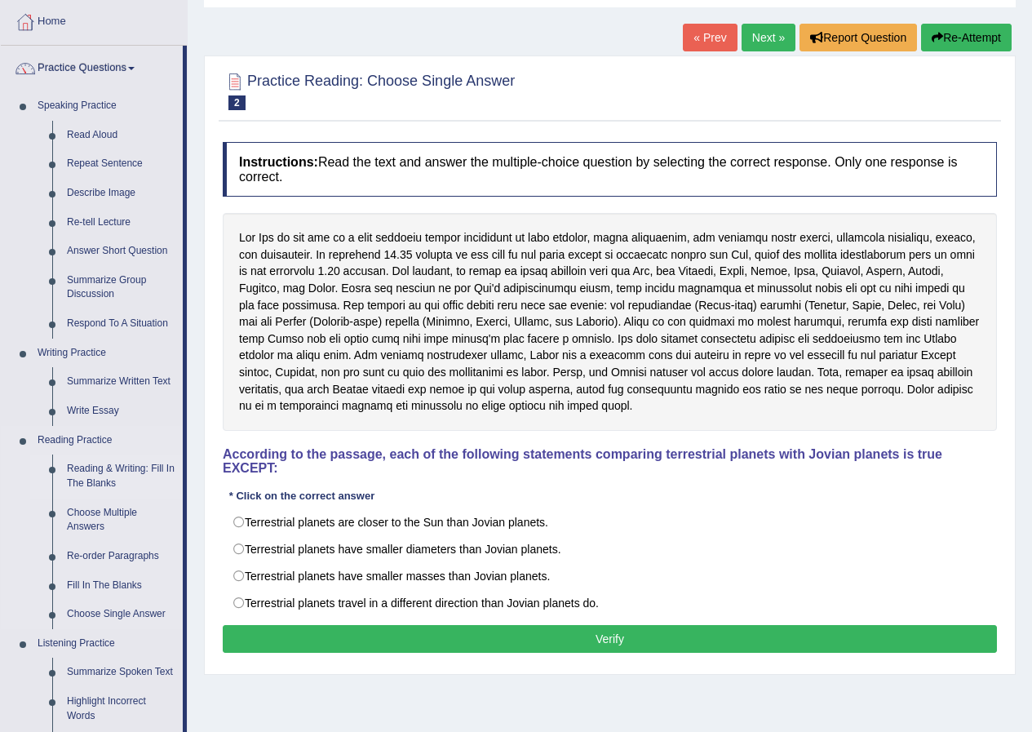
scroll to position [326, 0]
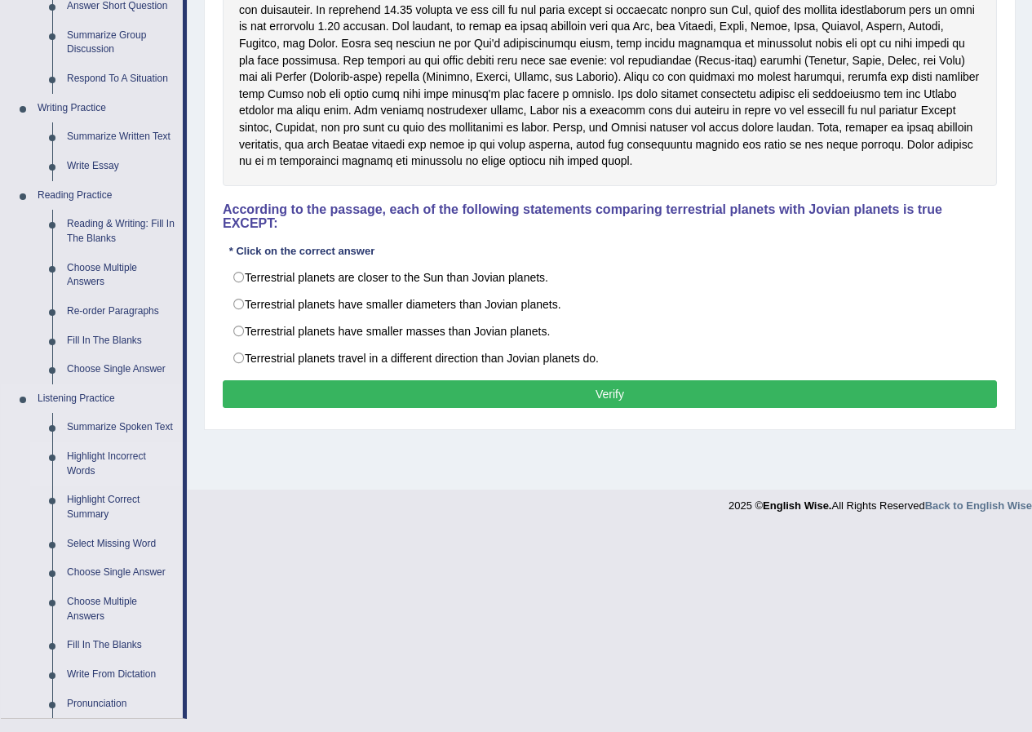
click at [132, 455] on link "Highlight Incorrect Words" at bounding box center [121, 463] width 123 height 43
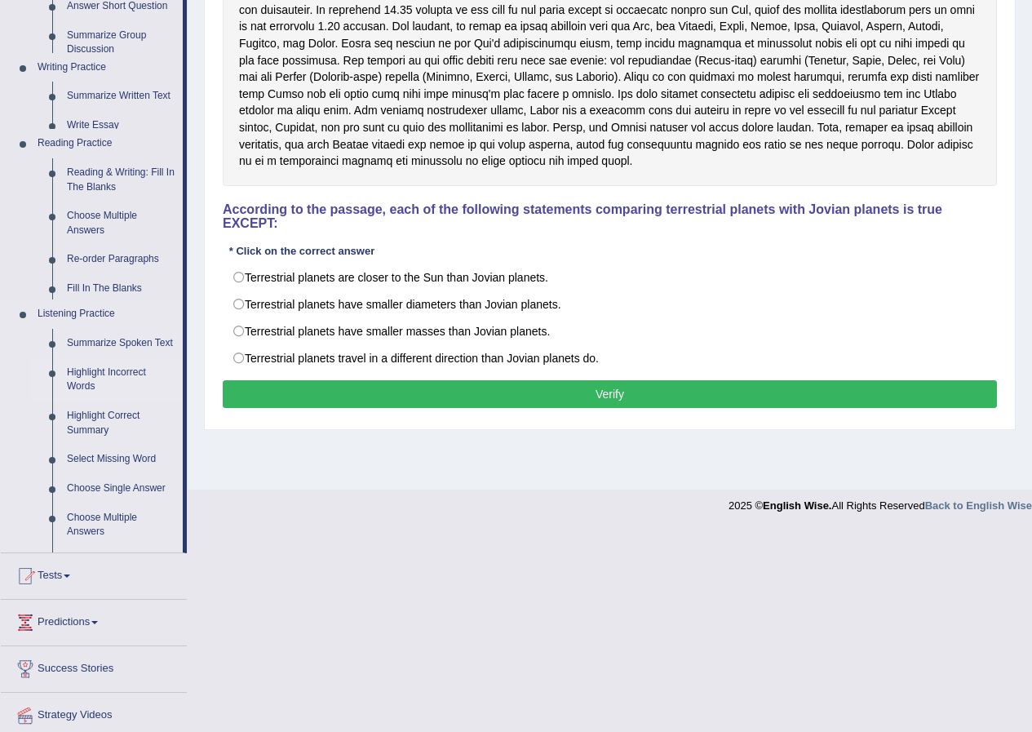
scroll to position [125, 0]
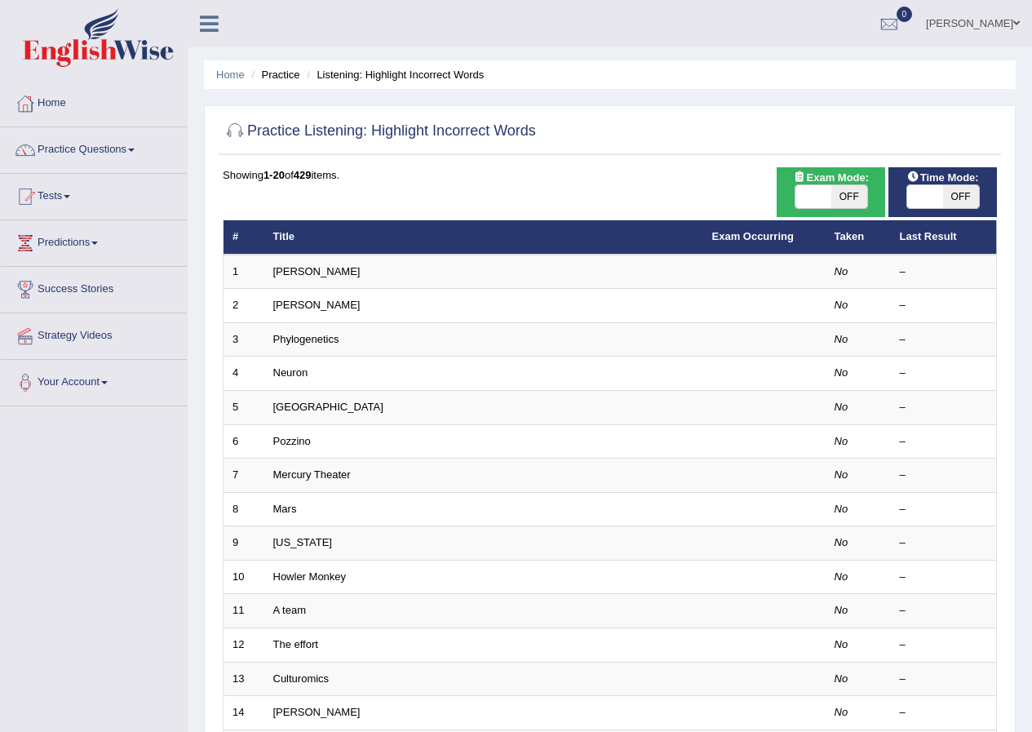
click at [290, 276] on link "[PERSON_NAME]" at bounding box center [316, 271] width 87 height 12
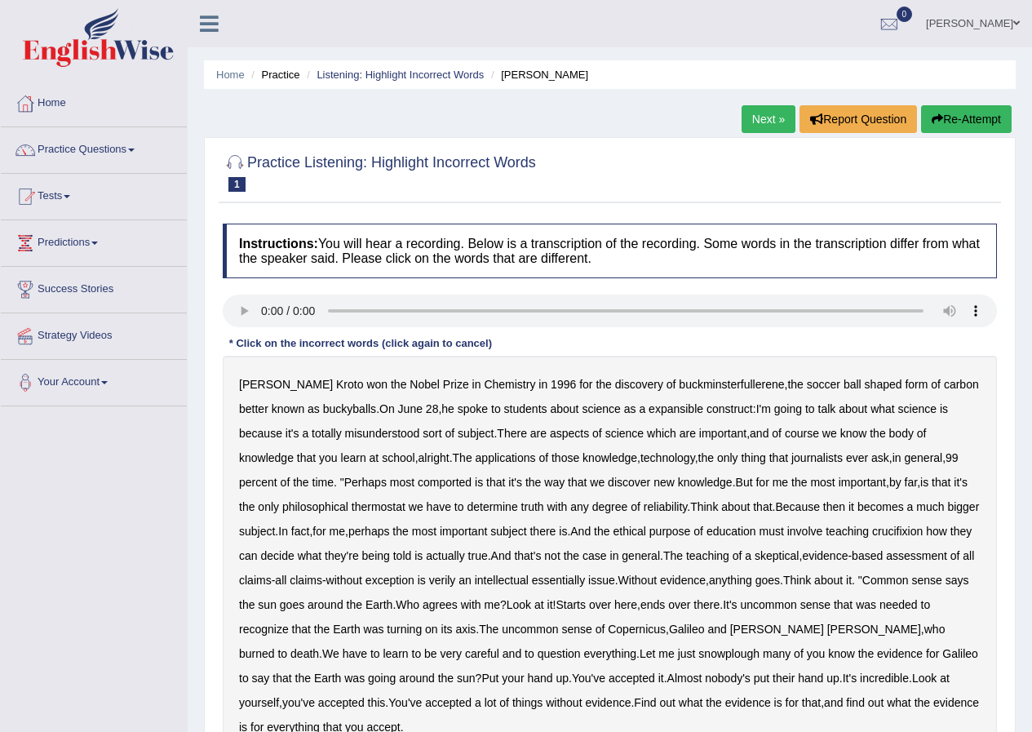
click at [648, 410] on b "expansible" at bounding box center [675, 408] width 55 height 13
click at [423, 436] on b "sort" at bounding box center [432, 433] width 19 height 13
click at [445, 435] on b "of" at bounding box center [450, 433] width 10 height 13
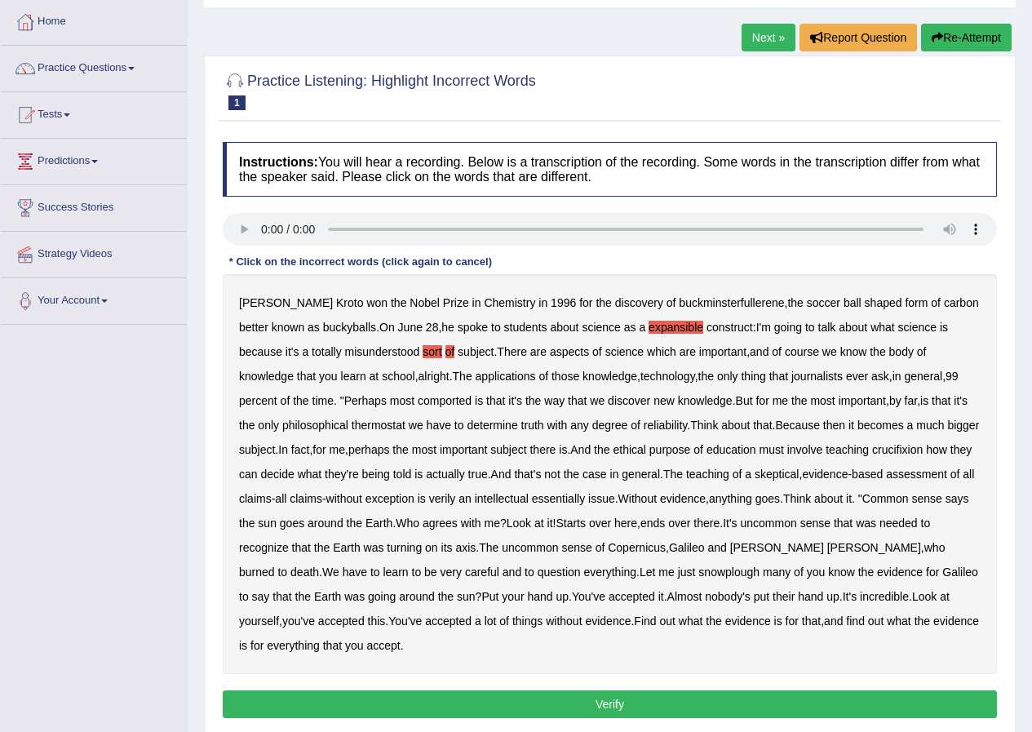
click at [508, 401] on b "it's" at bounding box center [515, 400] width 14 height 13
click at [954, 403] on b "it's" at bounding box center [961, 400] width 14 height 13
click at [352, 423] on b "thermostat" at bounding box center [379, 424] width 54 height 13
click at [911, 450] on b "crucifixion" at bounding box center [897, 449] width 51 height 13
click at [742, 475] on b "of" at bounding box center [737, 473] width 10 height 13
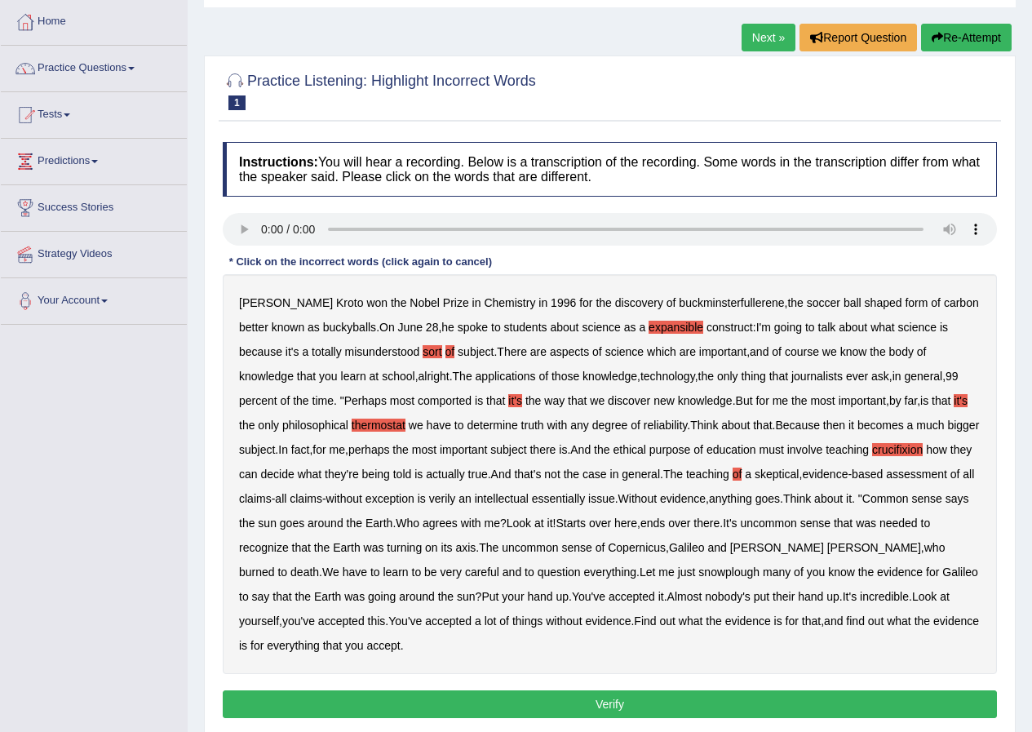
click at [585, 502] on b "essentially" at bounding box center [558, 498] width 53 height 13
click at [502, 570] on b "and" at bounding box center [511, 571] width 19 height 13
click at [502, 572] on b "and" at bounding box center [511, 571] width 19 height 13
click at [524, 576] on b "to" at bounding box center [529, 571] width 10 height 13
click at [698, 575] on b "snowplough" at bounding box center [728, 571] width 61 height 13
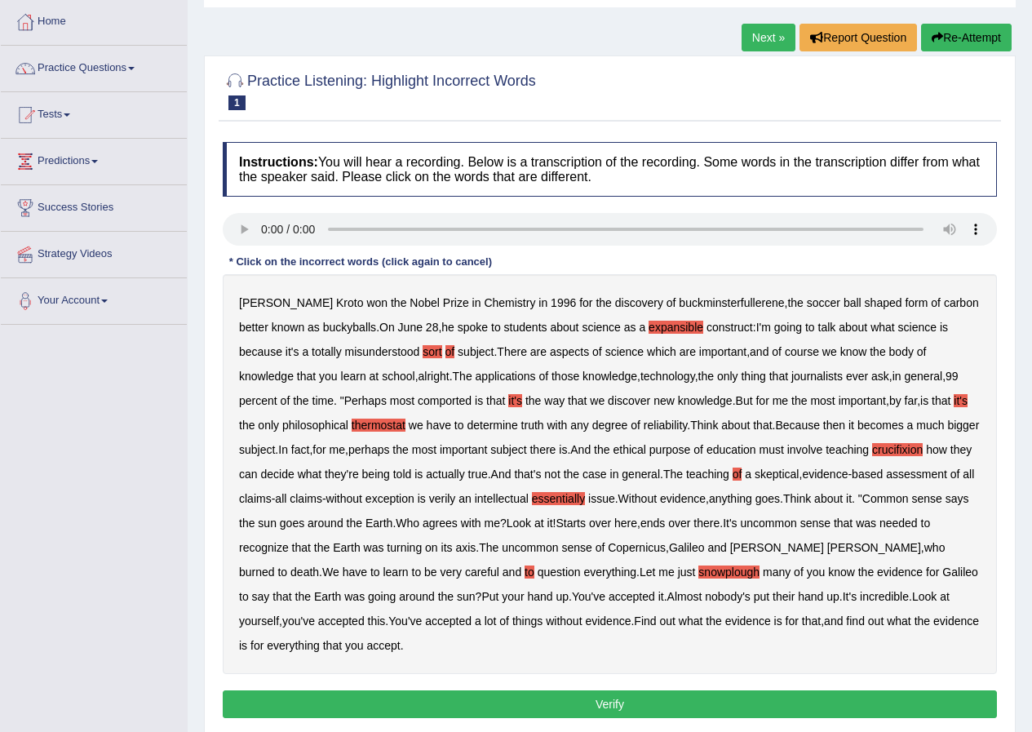
click at [614, 705] on button "Verify" at bounding box center [610, 704] width 774 height 28
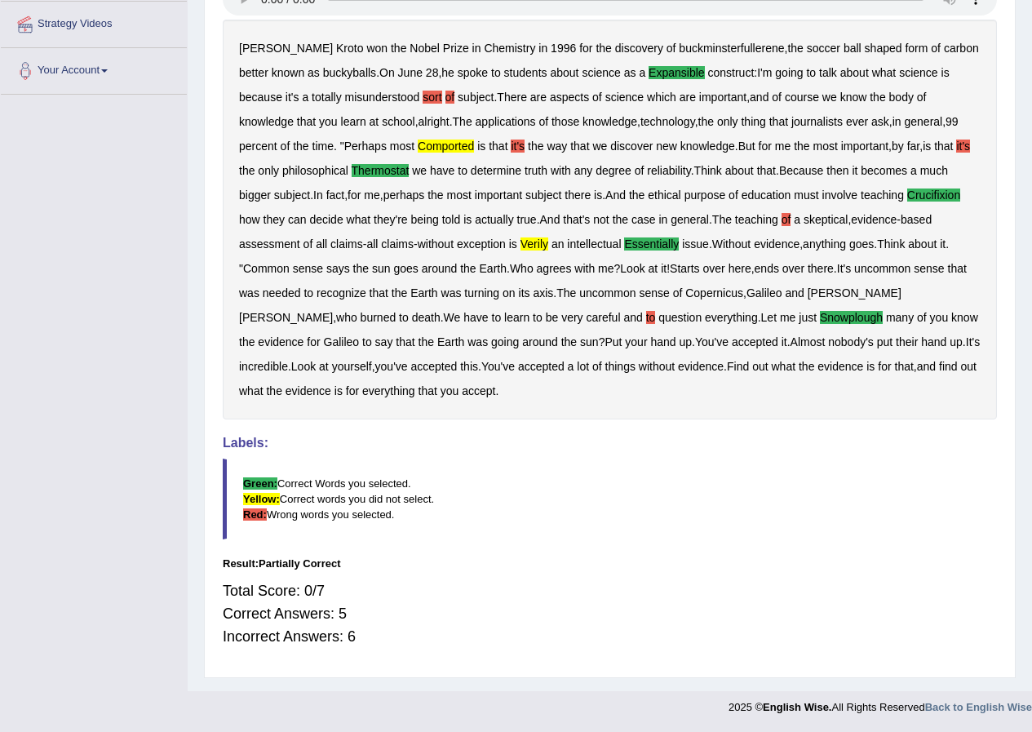
scroll to position [67, 0]
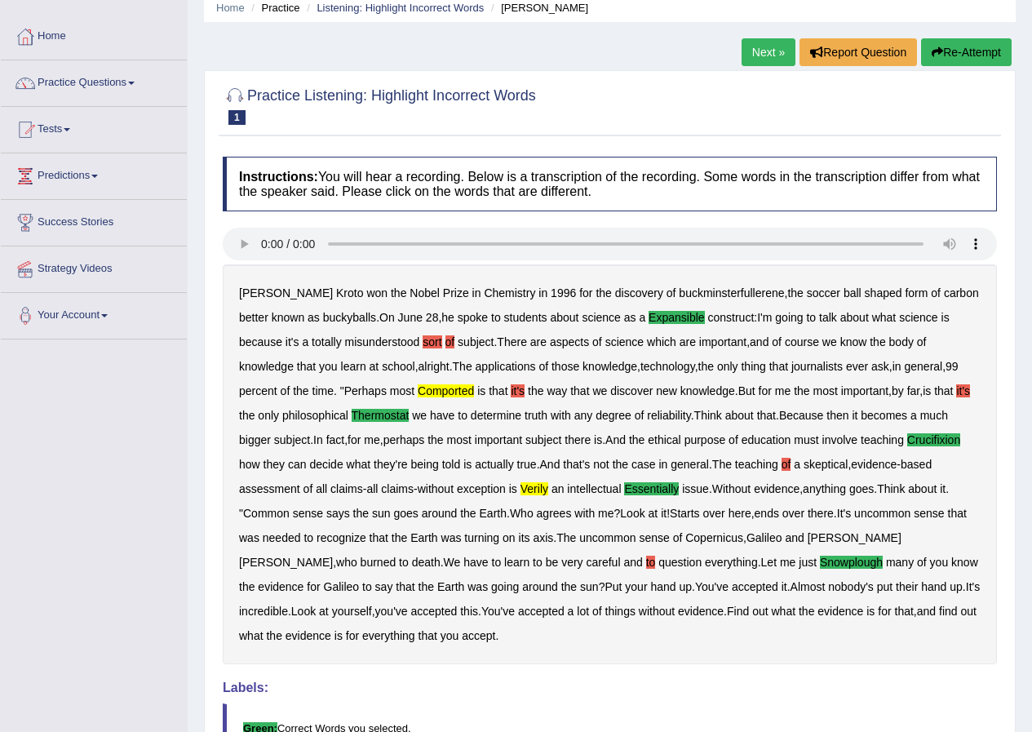
click at [747, 54] on link "Next »" at bounding box center [768, 52] width 54 height 28
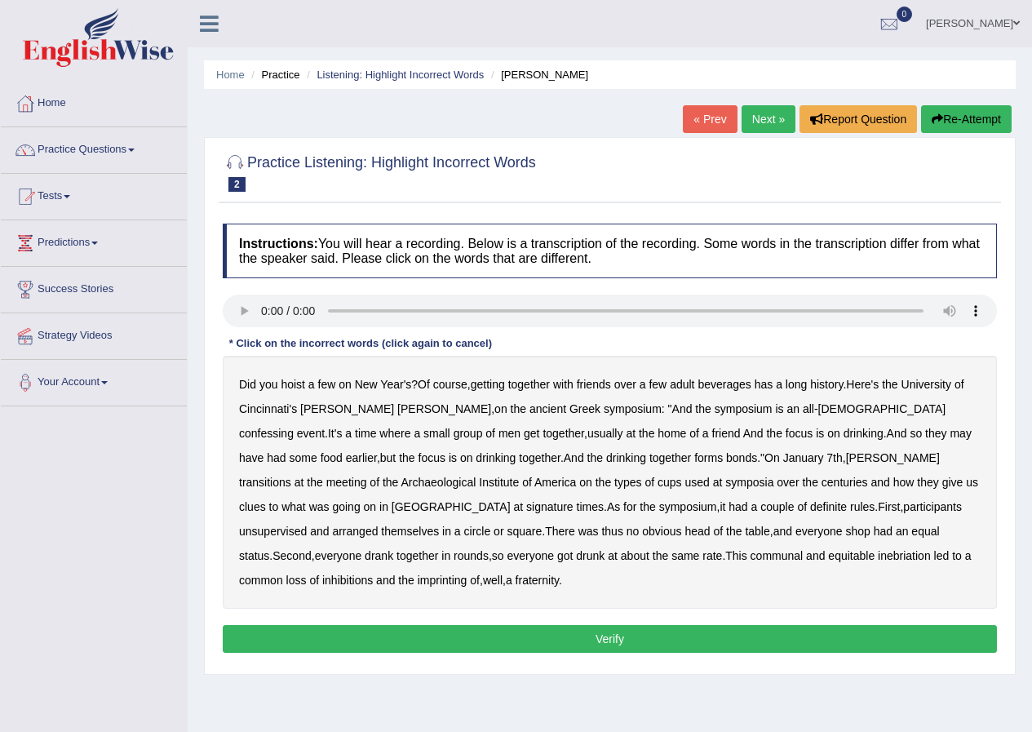
click at [294, 427] on b "confessing" at bounding box center [266, 433] width 55 height 13
click at [424, 436] on div "Did you hoist a few on New Year's ? Of course , getting together with friends o…" at bounding box center [610, 482] width 774 height 253
click at [425, 435] on div "Did you hoist a few on New Year's ? Of course , getting together with friends o…" at bounding box center [610, 482] width 774 height 253
click at [639, 433] on b "the" at bounding box center [646, 433] width 15 height 13
click at [291, 476] on b "transitions" at bounding box center [265, 482] width 52 height 13
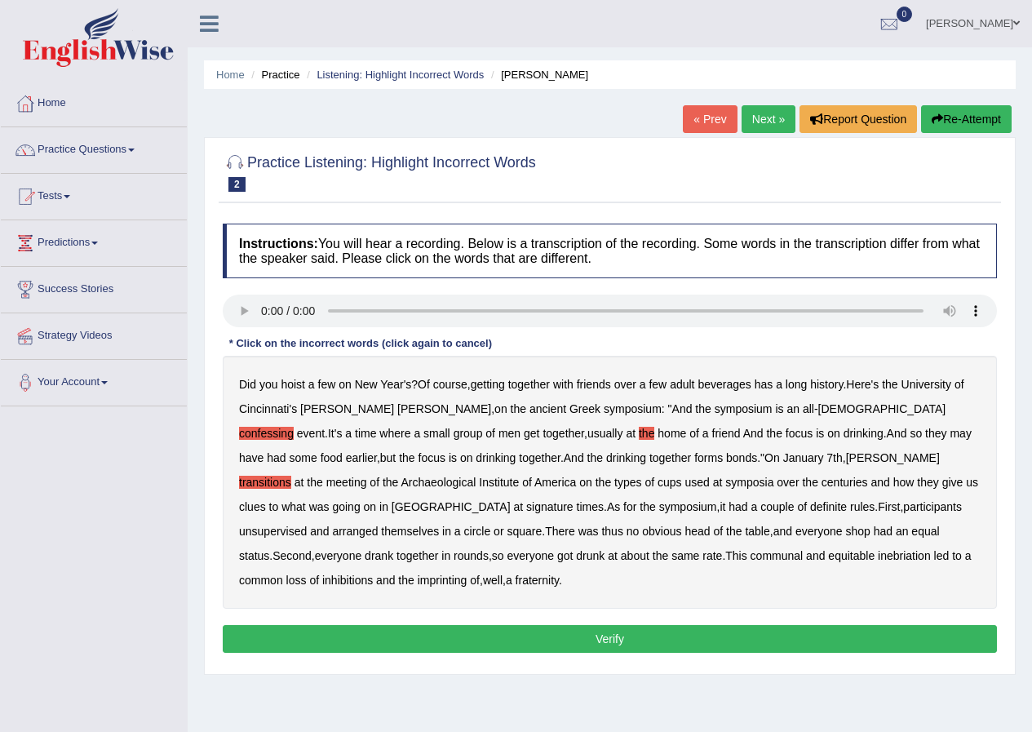
click at [573, 500] on b "signature" at bounding box center [549, 506] width 47 height 13
click at [307, 524] on b "unsupervised" at bounding box center [273, 530] width 68 height 13
click at [845, 533] on b "shop" at bounding box center [857, 530] width 24 height 13
click at [467, 573] on b "imprinting" at bounding box center [443, 579] width 50 height 13
click at [671, 625] on button "Verify" at bounding box center [610, 639] width 774 height 28
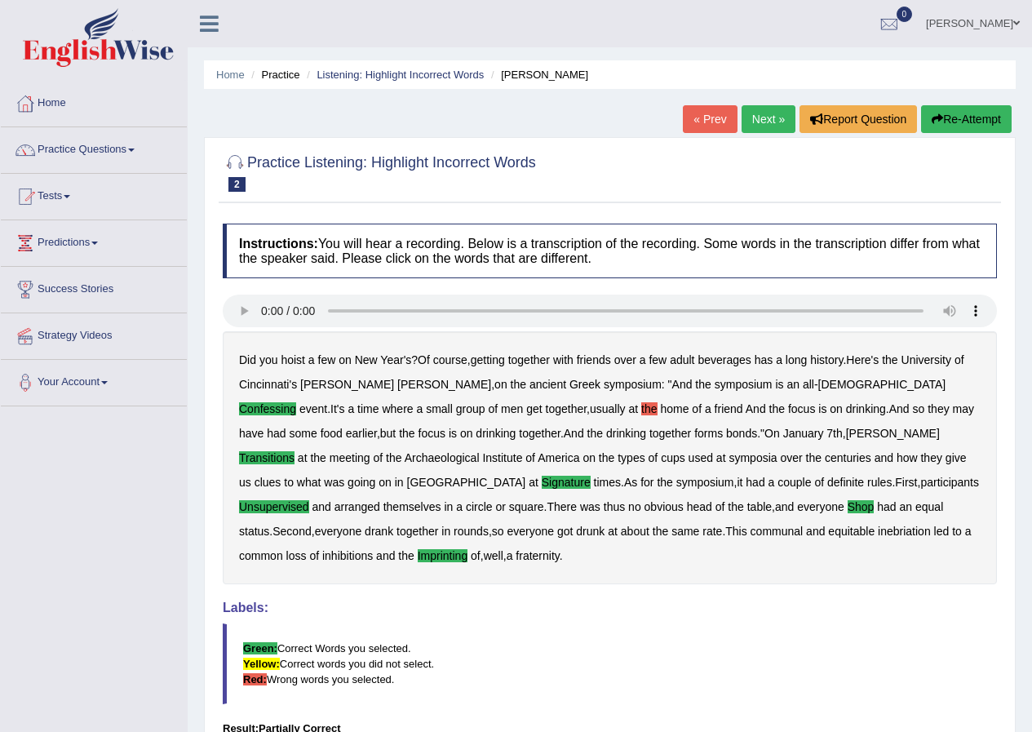
click at [756, 128] on link "Next »" at bounding box center [768, 119] width 54 height 28
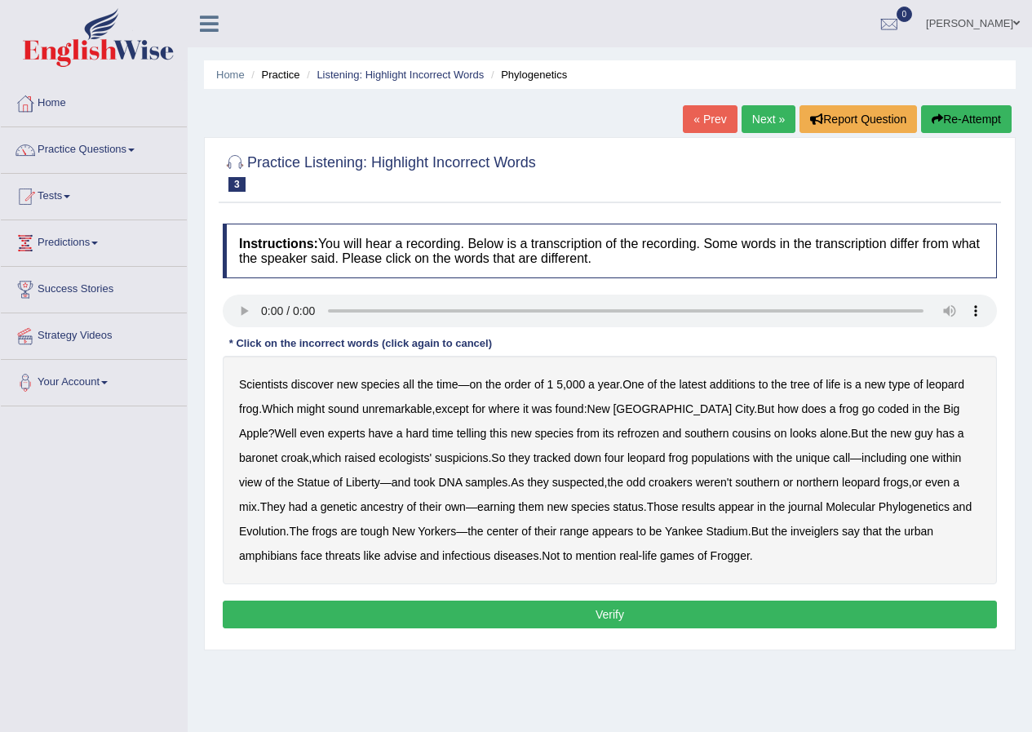
click at [617, 435] on b "refrozen" at bounding box center [638, 433] width 42 height 13
click at [277, 451] on b "baronet" at bounding box center [258, 457] width 38 height 13
click at [790, 533] on b "inveiglers" at bounding box center [814, 530] width 48 height 13
click at [383, 559] on b "advise" at bounding box center [399, 555] width 33 height 13
click at [635, 615] on button "Verify" at bounding box center [610, 614] width 774 height 28
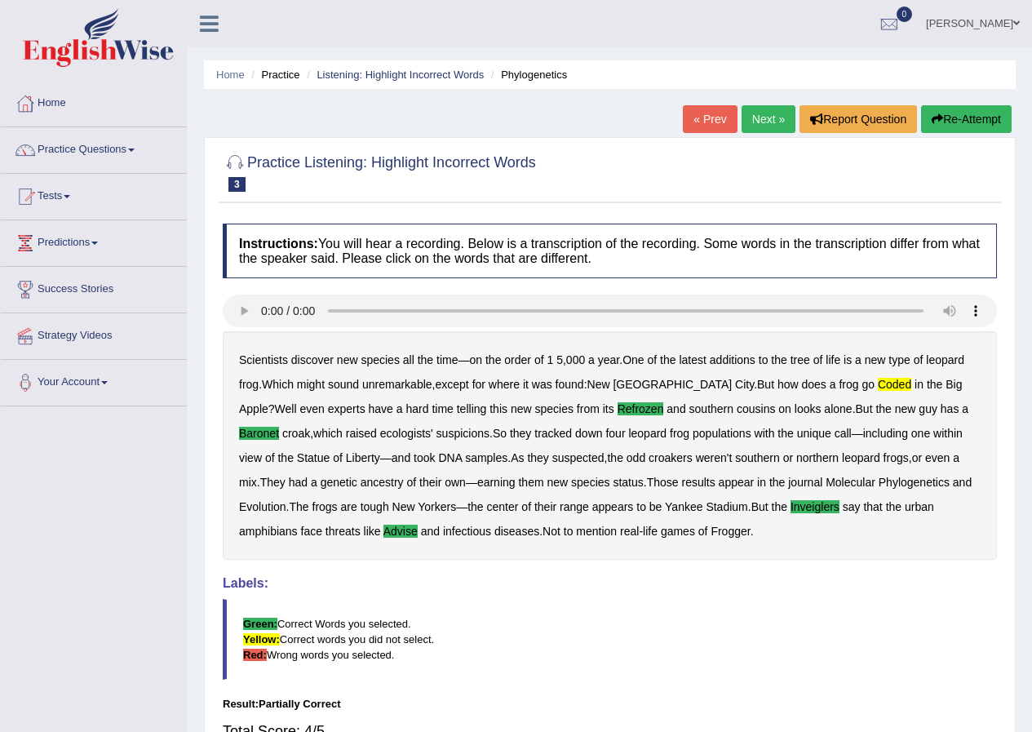
click at [768, 120] on link "Next »" at bounding box center [768, 119] width 54 height 28
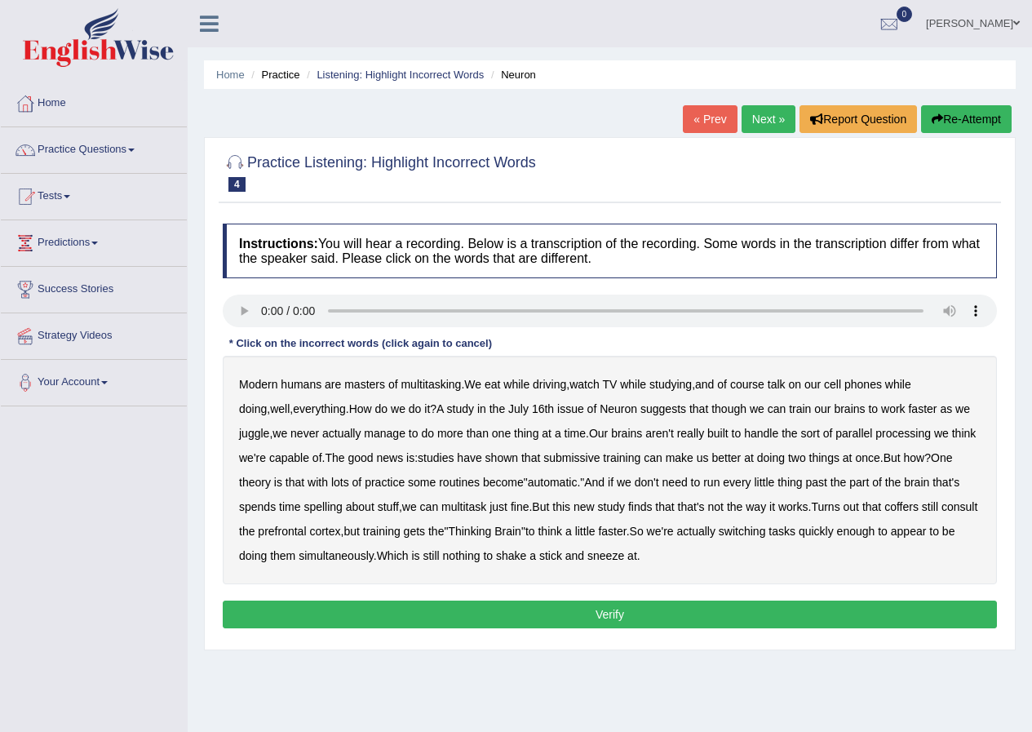
click at [759, 383] on b "course" at bounding box center [747, 384] width 34 height 13
click at [600, 459] on b "submissive" at bounding box center [571, 457] width 56 height 13
click at [342, 510] on b "spelling" at bounding box center [322, 506] width 38 height 13
click at [918, 507] on b "coffers" at bounding box center [901, 506] width 34 height 13
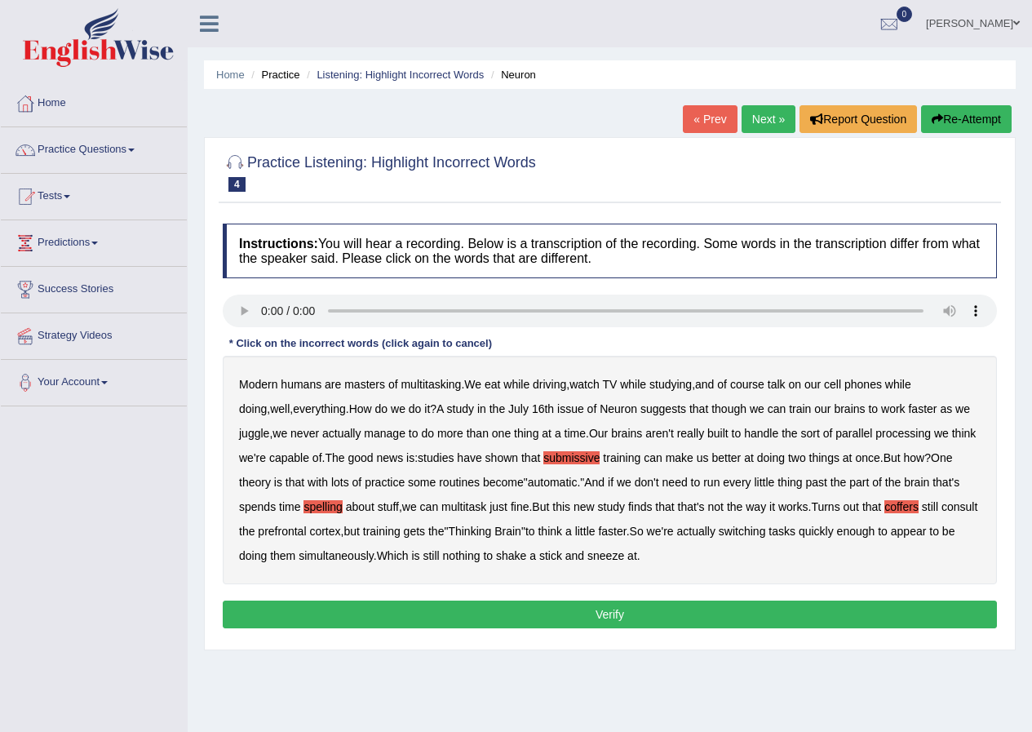
click at [635, 616] on button "Verify" at bounding box center [610, 614] width 774 height 28
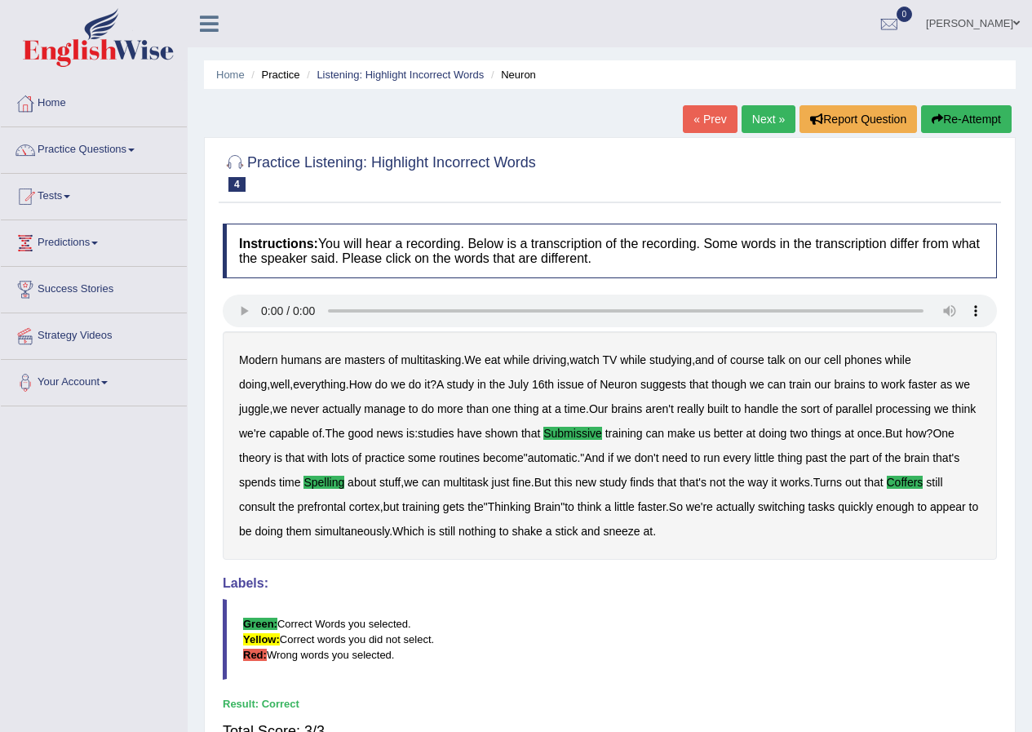
click at [751, 113] on link "Next »" at bounding box center [768, 119] width 54 height 28
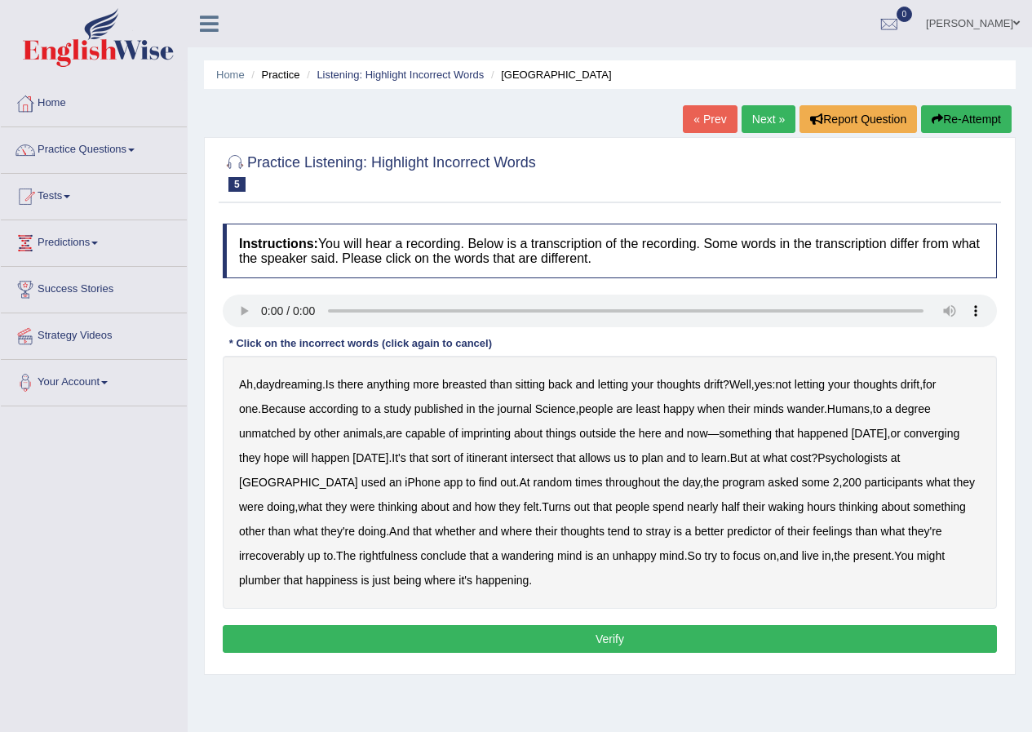
click at [485, 381] on b "breasted" at bounding box center [464, 384] width 44 height 13
click at [461, 431] on b "imprinting" at bounding box center [486, 433] width 50 height 13
click at [904, 434] on b "converging" at bounding box center [932, 433] width 56 height 13
click at [304, 549] on b "irrecoverably" at bounding box center [271, 555] width 65 height 13
click at [359, 558] on b "rightfulness" at bounding box center [388, 555] width 59 height 13
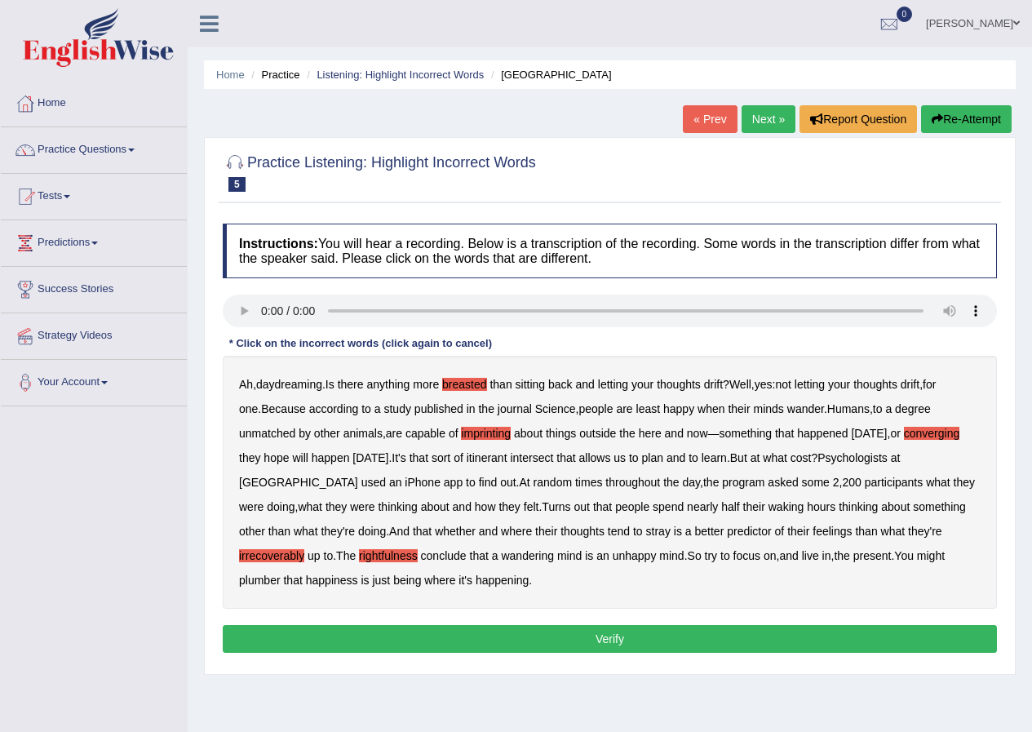
click at [281, 573] on b "plumber" at bounding box center [260, 579] width 42 height 13
click at [524, 640] on button "Verify" at bounding box center [610, 639] width 774 height 28
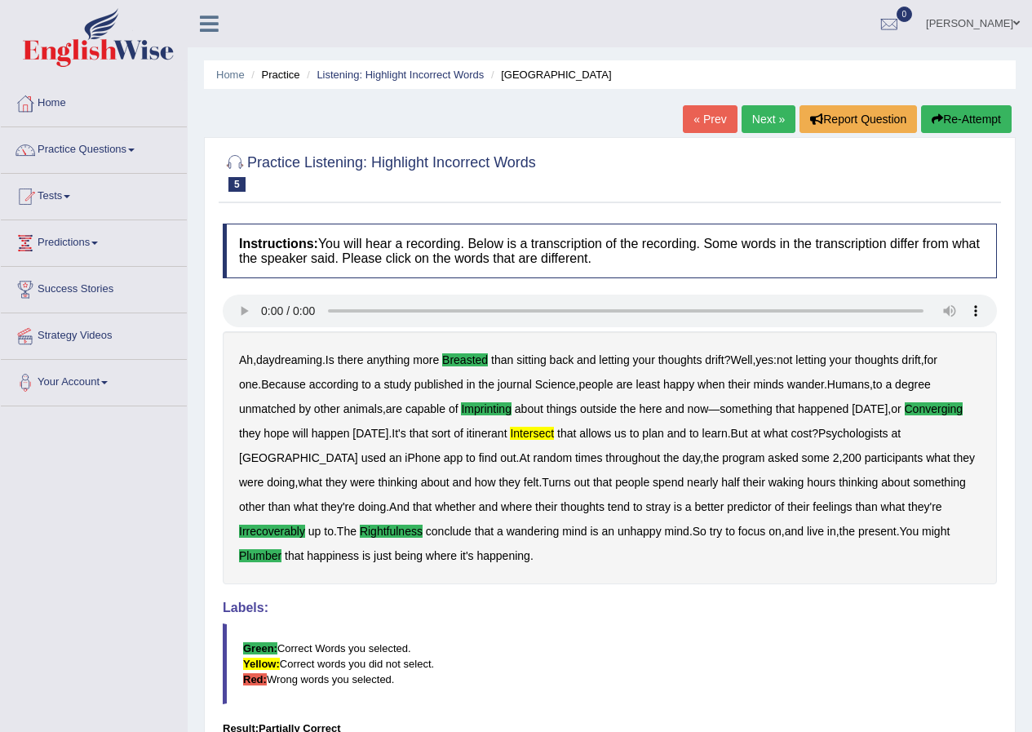
click at [768, 122] on link "Next »" at bounding box center [768, 119] width 54 height 28
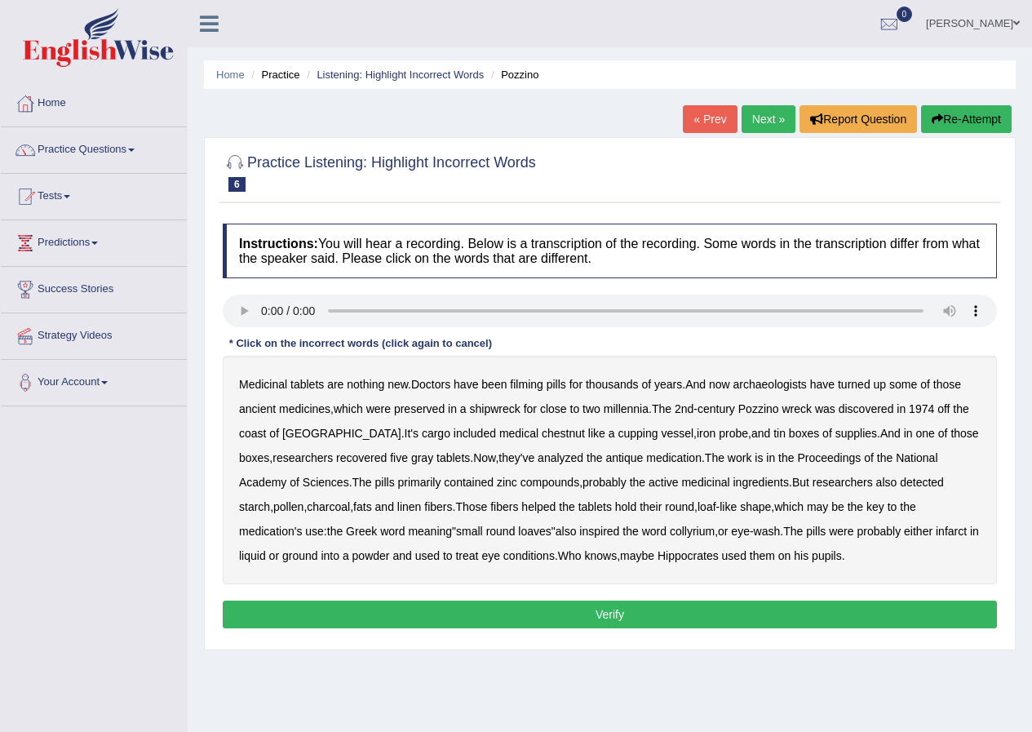
click at [538, 379] on b "filming" at bounding box center [526, 384] width 33 height 13
click at [542, 434] on b "chestnut" at bounding box center [563, 433] width 43 height 13
click at [936, 532] on b "infarct" at bounding box center [951, 530] width 31 height 13
click at [469, 617] on button "Verify" at bounding box center [610, 614] width 774 height 28
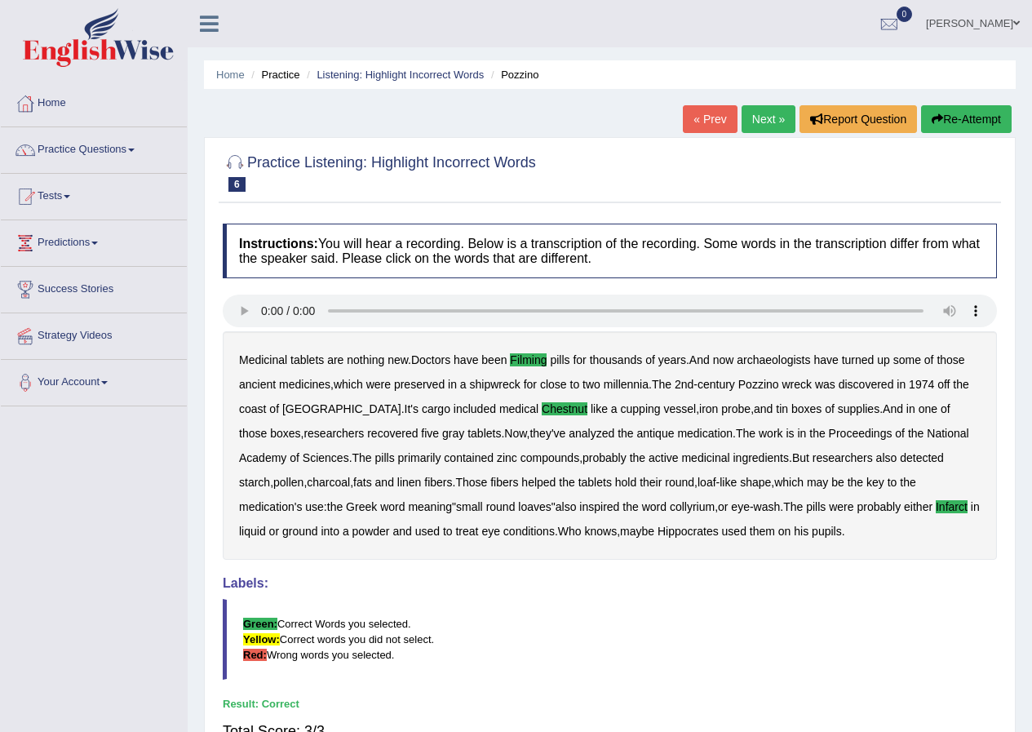
click at [764, 114] on link "Next »" at bounding box center [768, 119] width 54 height 28
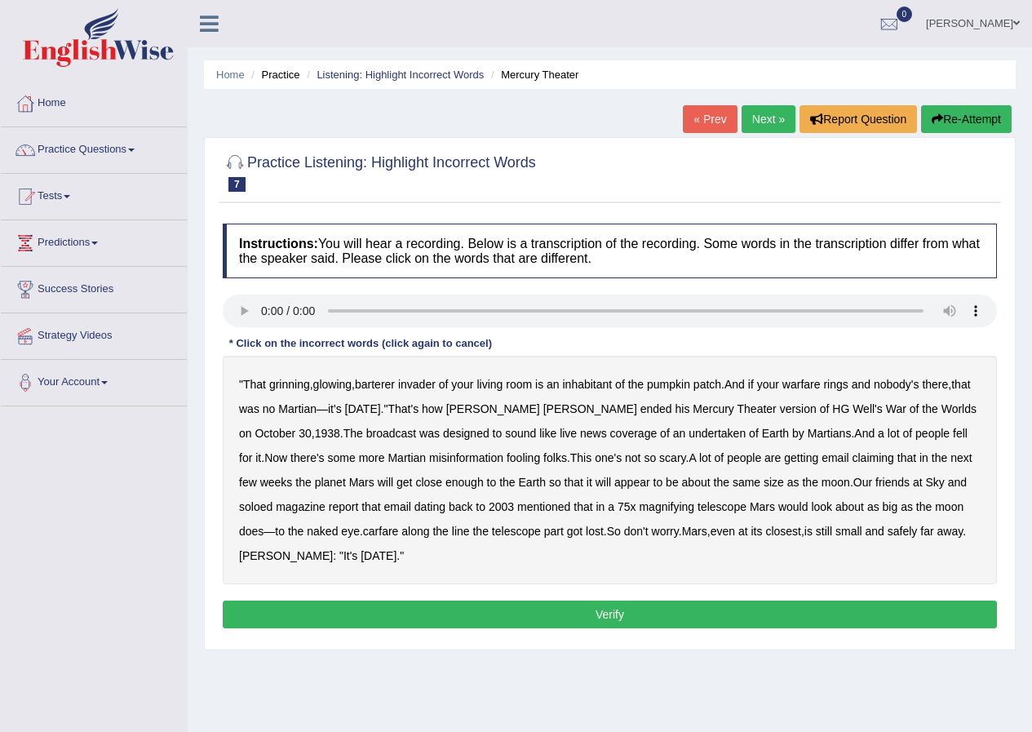
click at [394, 382] on b "barterer" at bounding box center [375, 384] width 40 height 13
click at [813, 382] on b "warfare" at bounding box center [801, 384] width 38 height 13
click at [688, 435] on b "undertaken" at bounding box center [716, 433] width 57 height 13
click at [260, 508] on b "soloed" at bounding box center [255, 506] width 33 height 13
click at [396, 531] on b "carfare" at bounding box center [381, 530] width 36 height 13
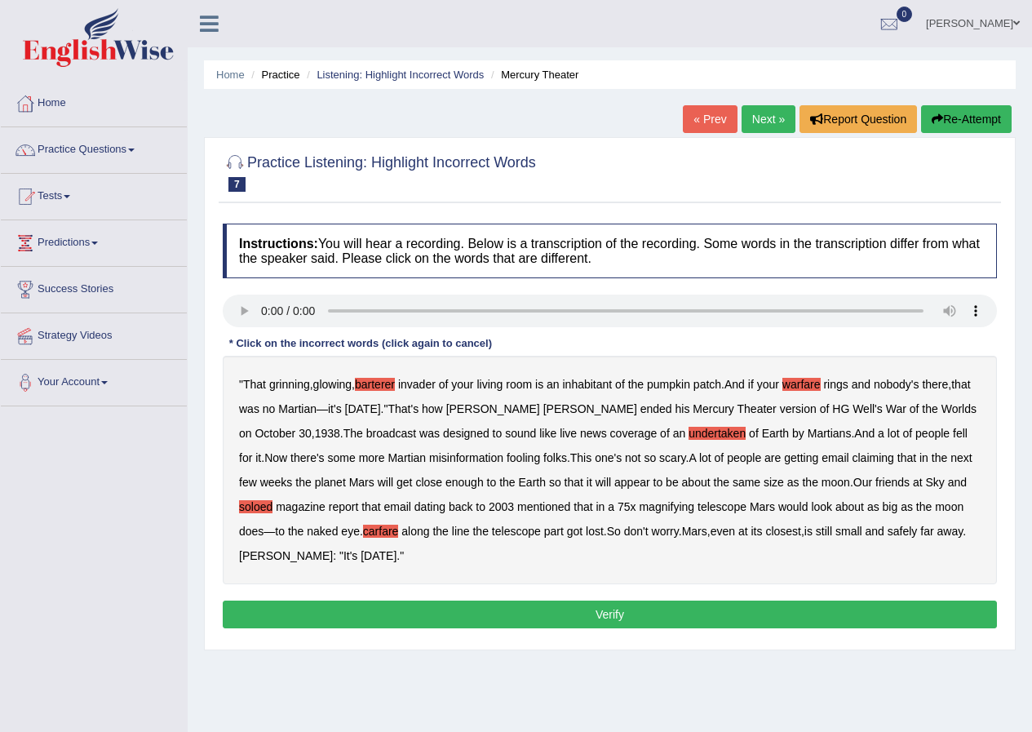
click at [487, 612] on button "Verify" at bounding box center [610, 614] width 774 height 28
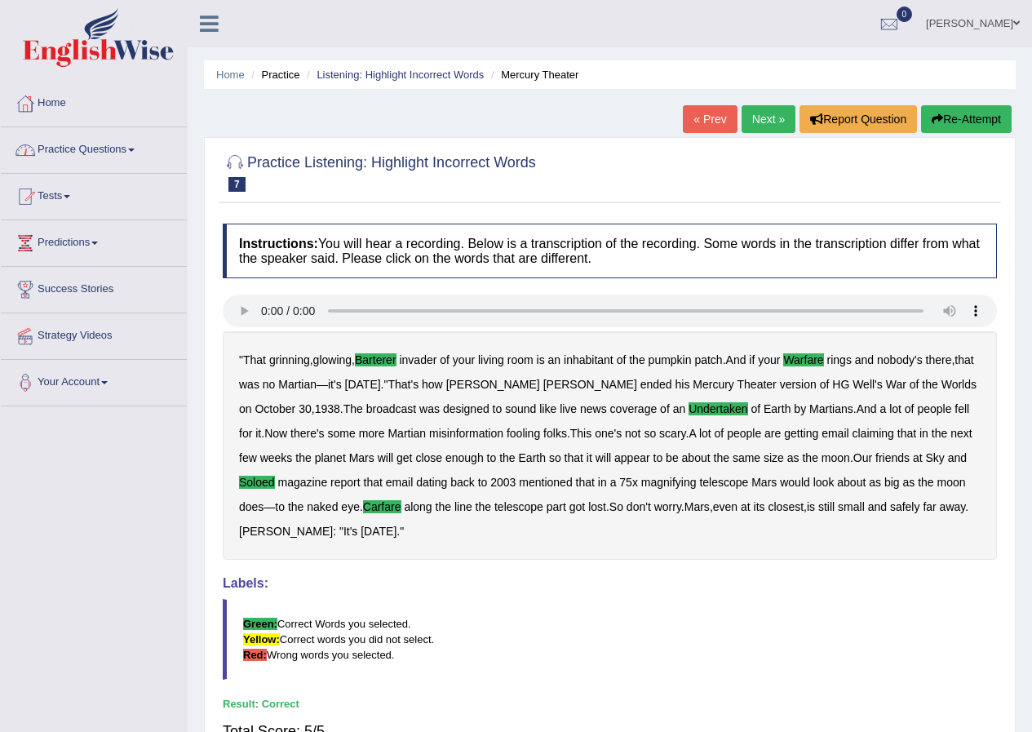
click at [82, 148] on link "Practice Questions" at bounding box center [94, 147] width 186 height 41
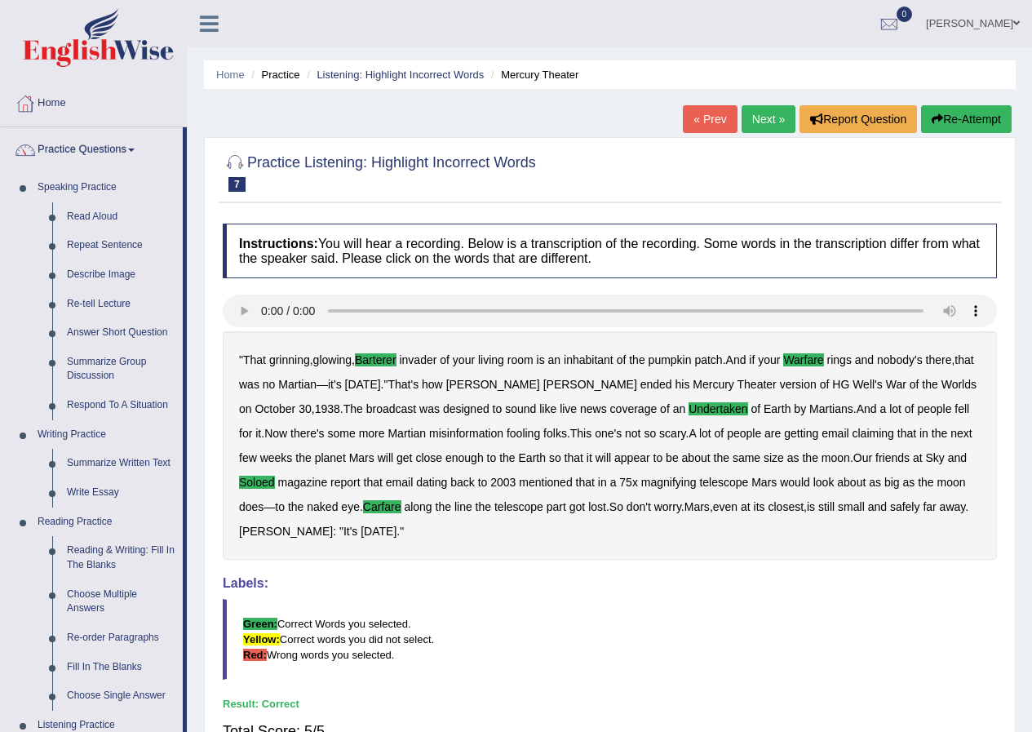
scroll to position [489, 0]
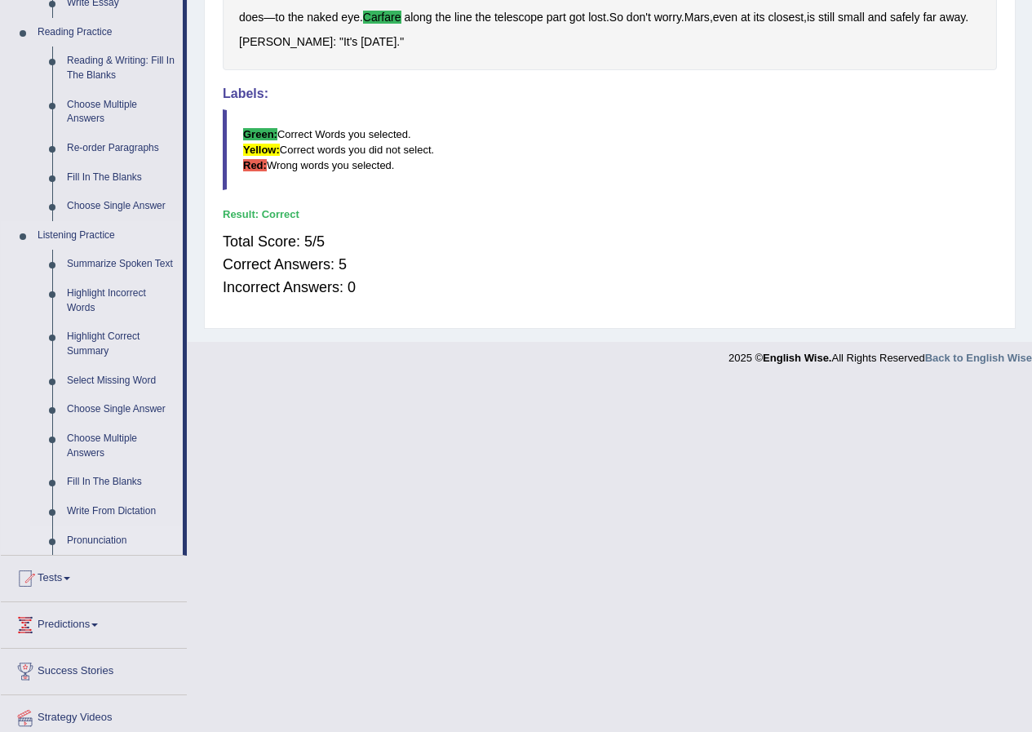
click at [104, 535] on link "Pronunciation" at bounding box center [121, 540] width 123 height 29
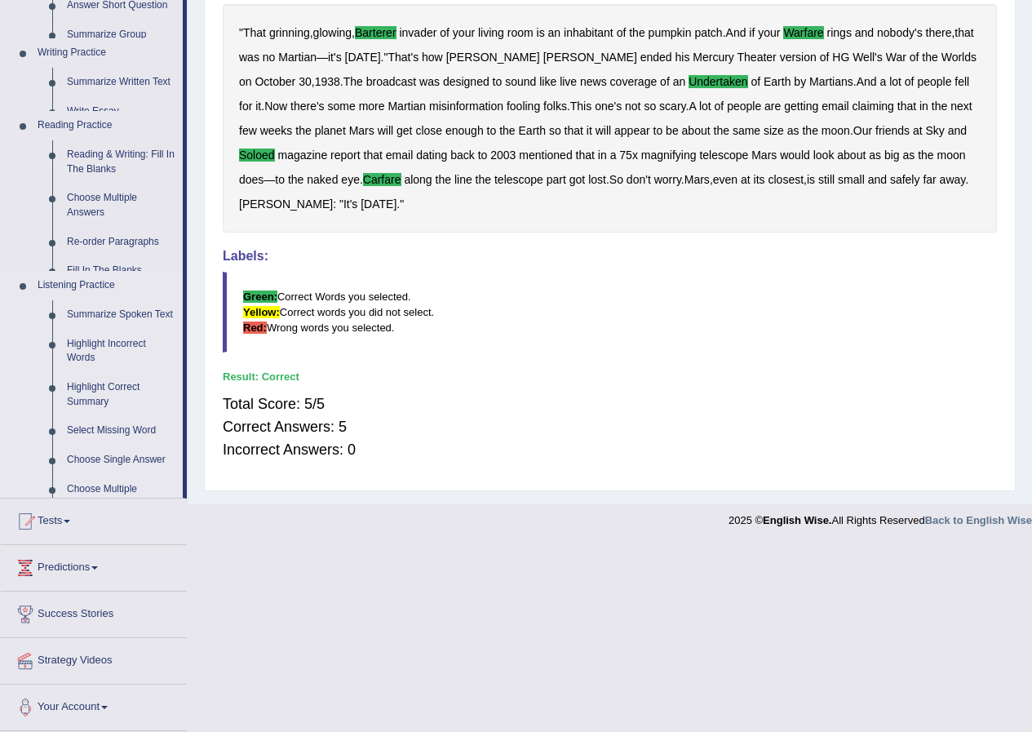
scroll to position [169, 0]
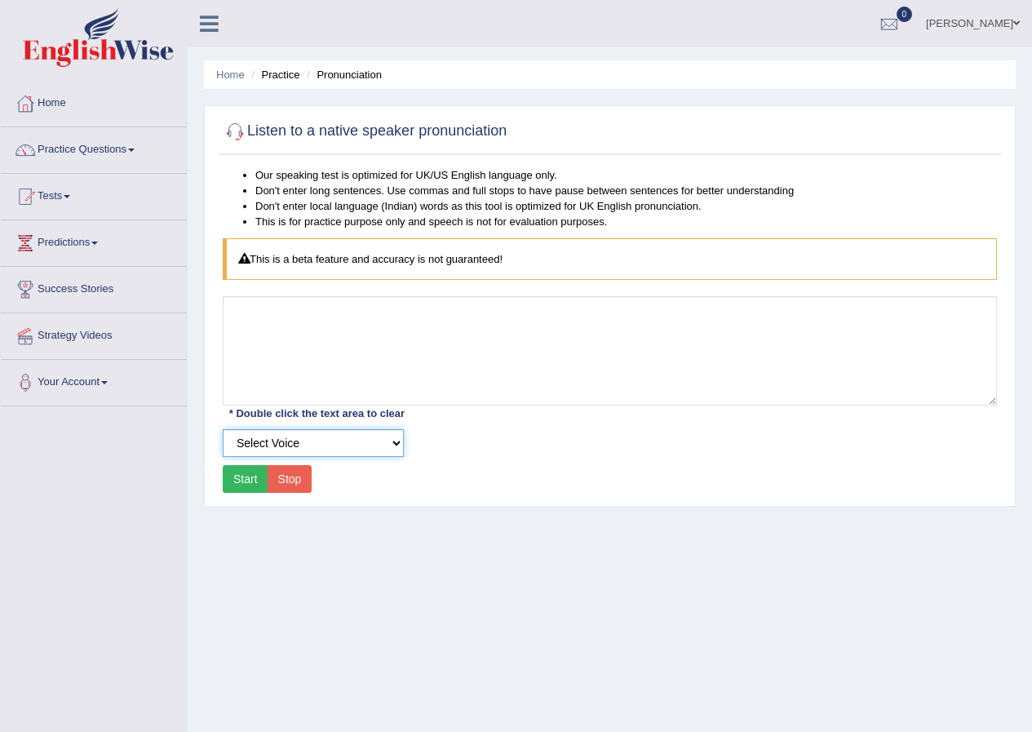
click at [350, 444] on select "Select Voice UK English [DEMOGRAPHIC_DATA] UK English [DEMOGRAPHIC_DATA]" at bounding box center [313, 443] width 181 height 28
select select "2"
click at [223, 429] on select "Select Voice UK English [DEMOGRAPHIC_DATA] UK English [DEMOGRAPHIC_DATA]" at bounding box center [313, 443] width 181 height 28
click at [245, 481] on button "Start" at bounding box center [246, 479] width 46 height 28
click at [241, 480] on button "Start" at bounding box center [246, 479] width 46 height 28
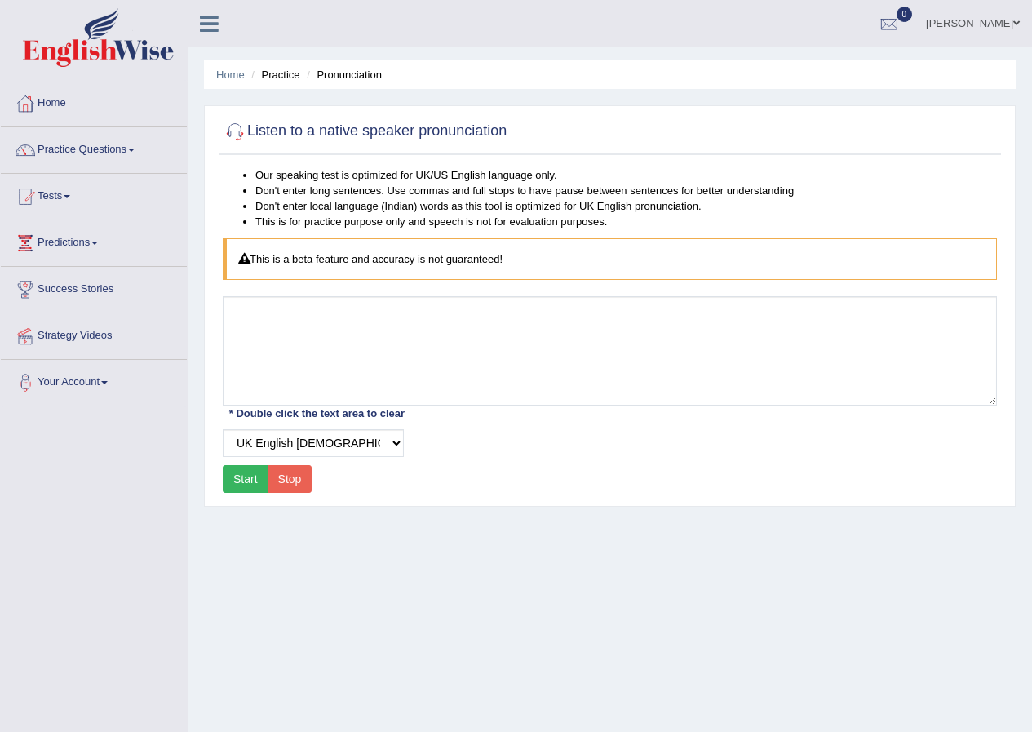
click at [362, 416] on div "* Double click the text area to clear" at bounding box center [317, 413] width 188 height 17
click at [237, 484] on button "Start" at bounding box center [246, 479] width 46 height 28
click at [237, 484] on div "Start Stop" at bounding box center [267, 479] width 89 height 28
click at [326, 419] on div "* Double click the text area to clear" at bounding box center [317, 413] width 188 height 17
click at [391, 445] on select "Select Voice UK English Female UK English Male" at bounding box center [313, 443] width 181 height 28
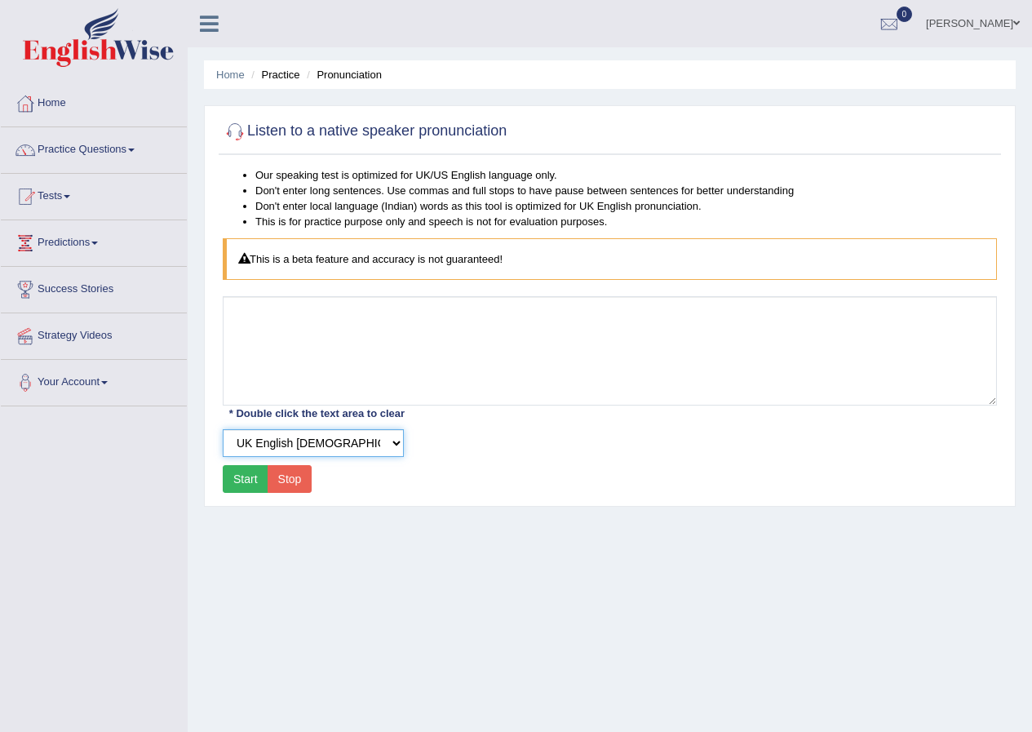
click at [223, 429] on select "Select Voice UK English Female UK English Male" at bounding box center [313, 443] width 181 height 28
click at [250, 477] on button "Start" at bounding box center [246, 479] width 46 height 28
click at [90, 152] on link "Practice Questions" at bounding box center [94, 147] width 186 height 41
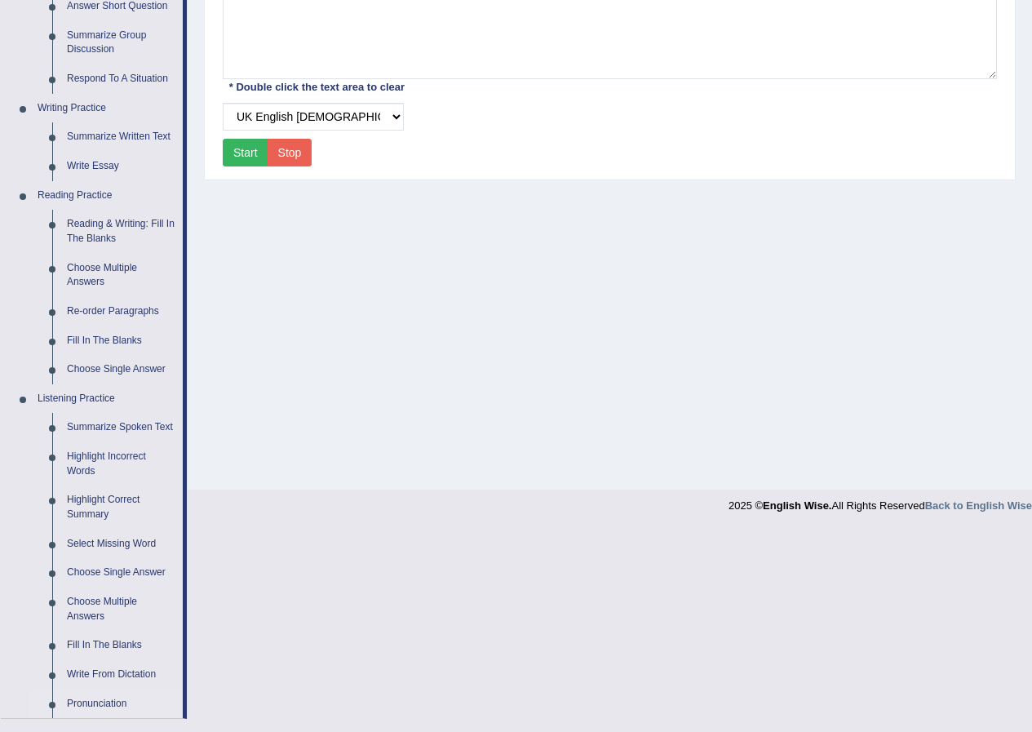
scroll to position [546, 0]
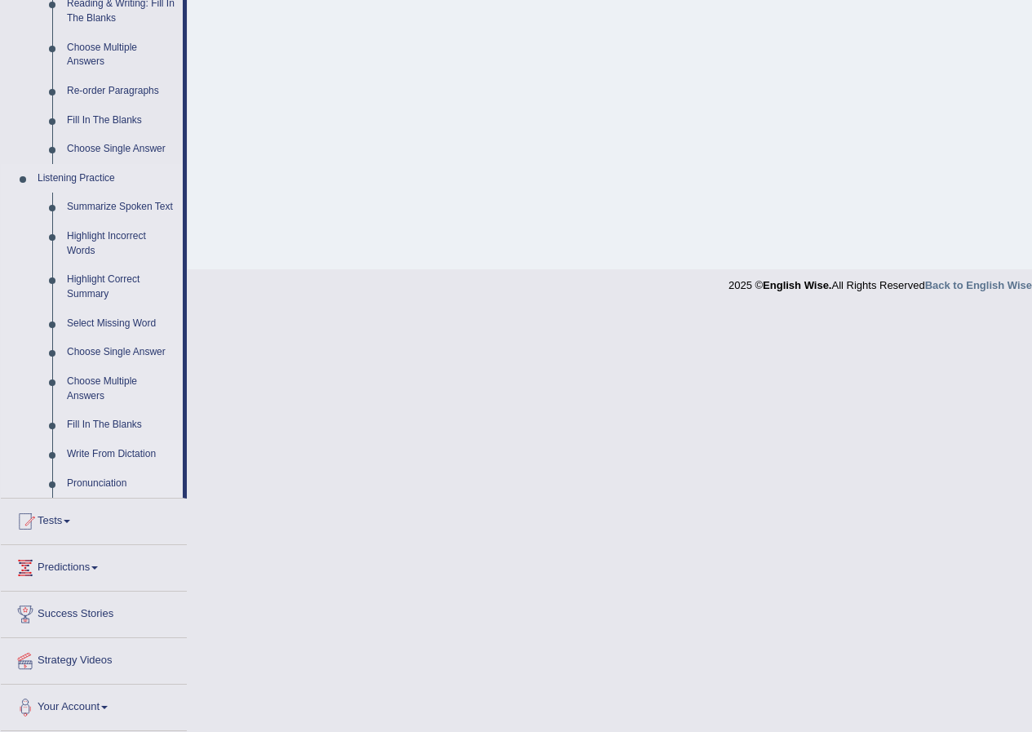
click at [104, 453] on link "Write From Dictation" at bounding box center [121, 454] width 123 height 29
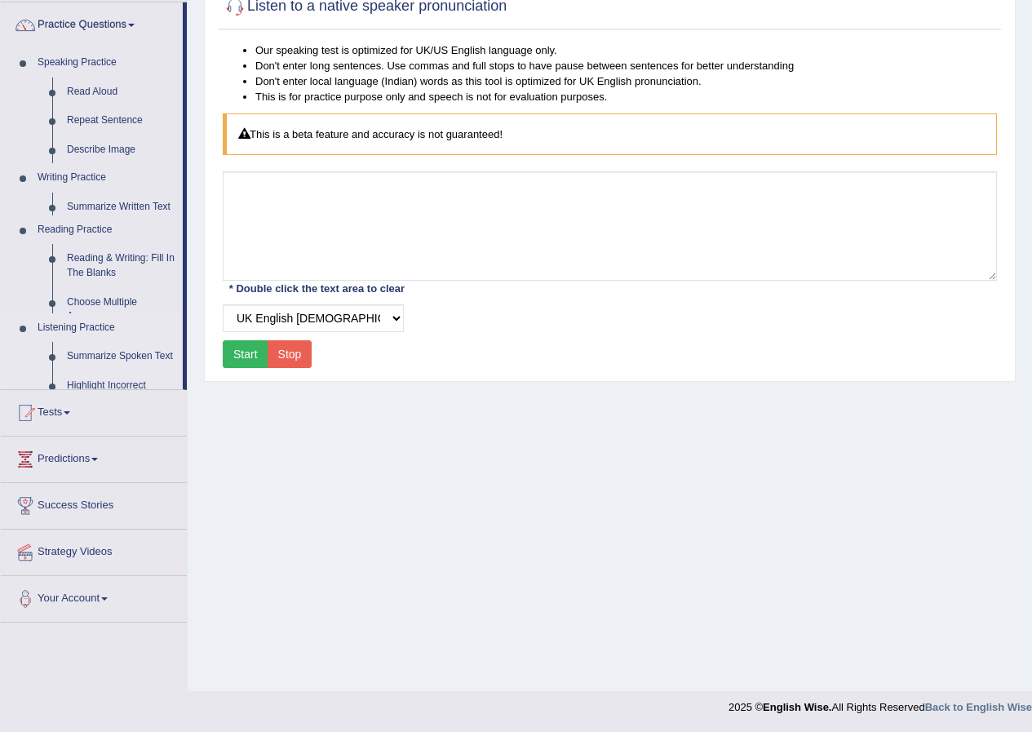
scroll to position [125, 0]
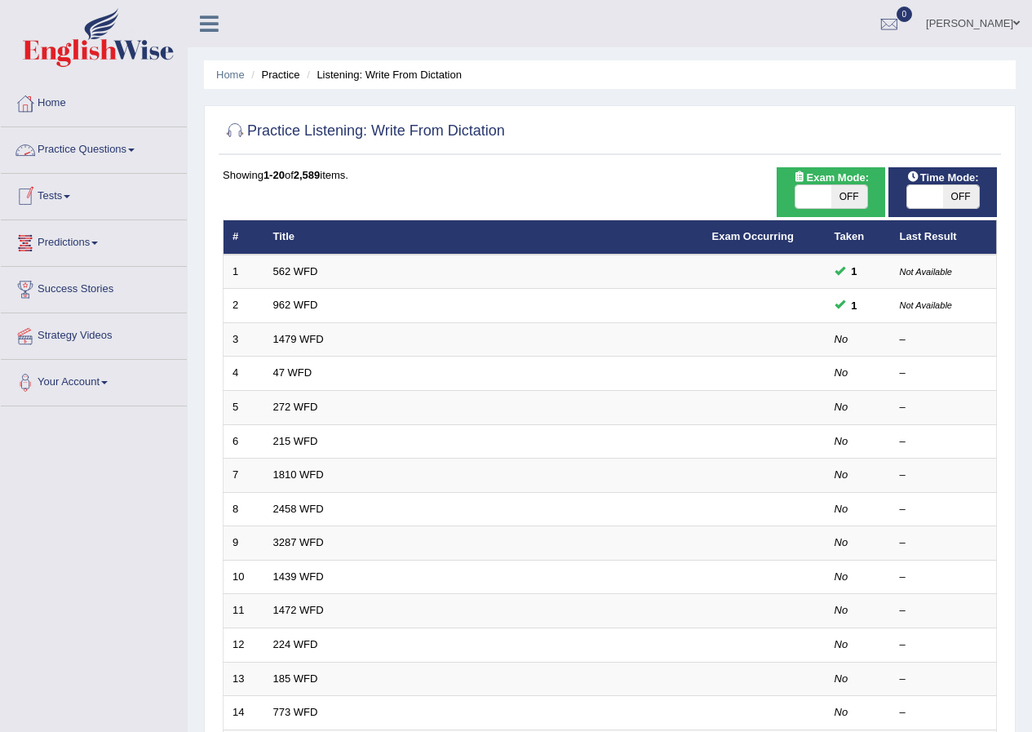
click at [119, 148] on link "Practice Questions" at bounding box center [94, 147] width 186 height 41
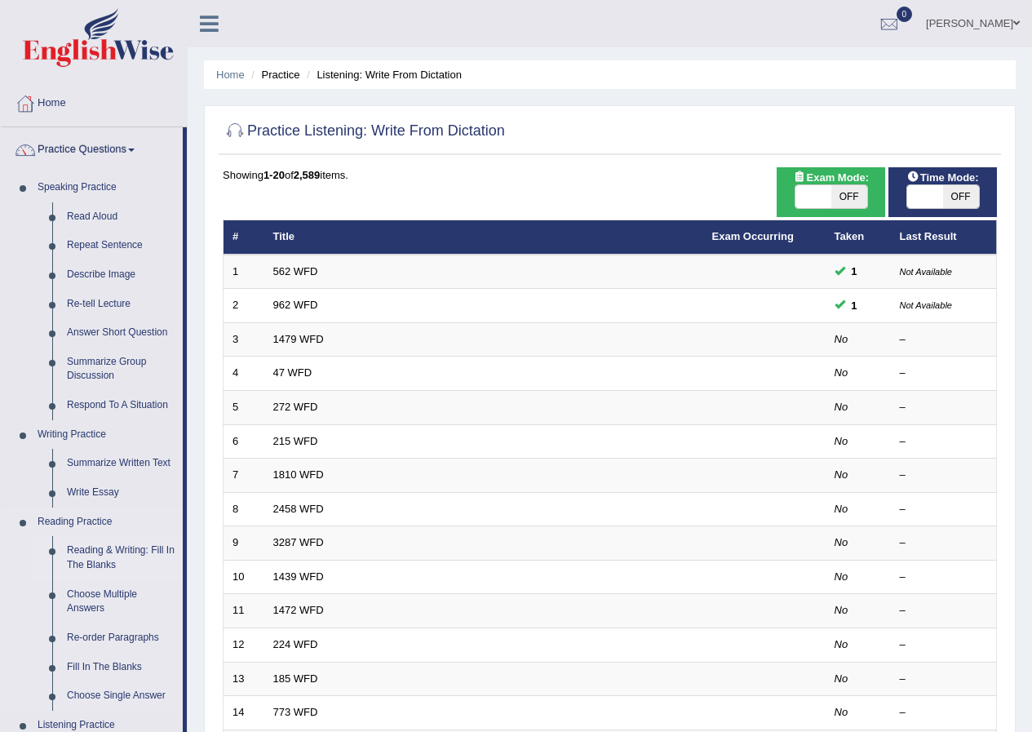
scroll to position [546, 0]
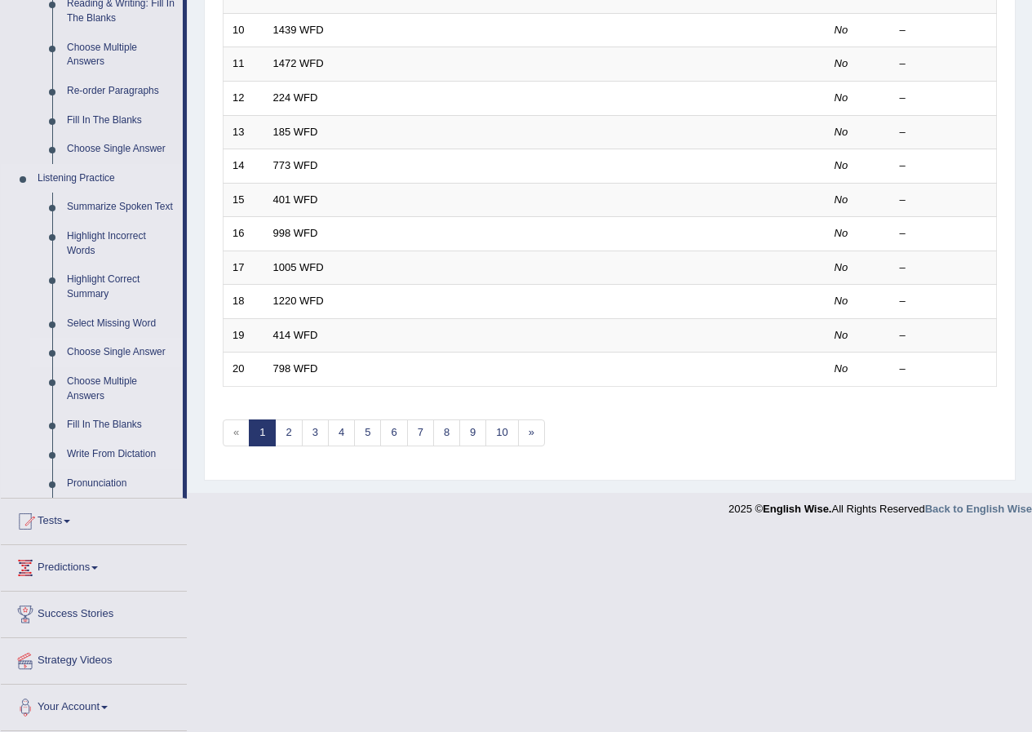
click at [118, 353] on link "Choose Single Answer" at bounding box center [121, 352] width 123 height 29
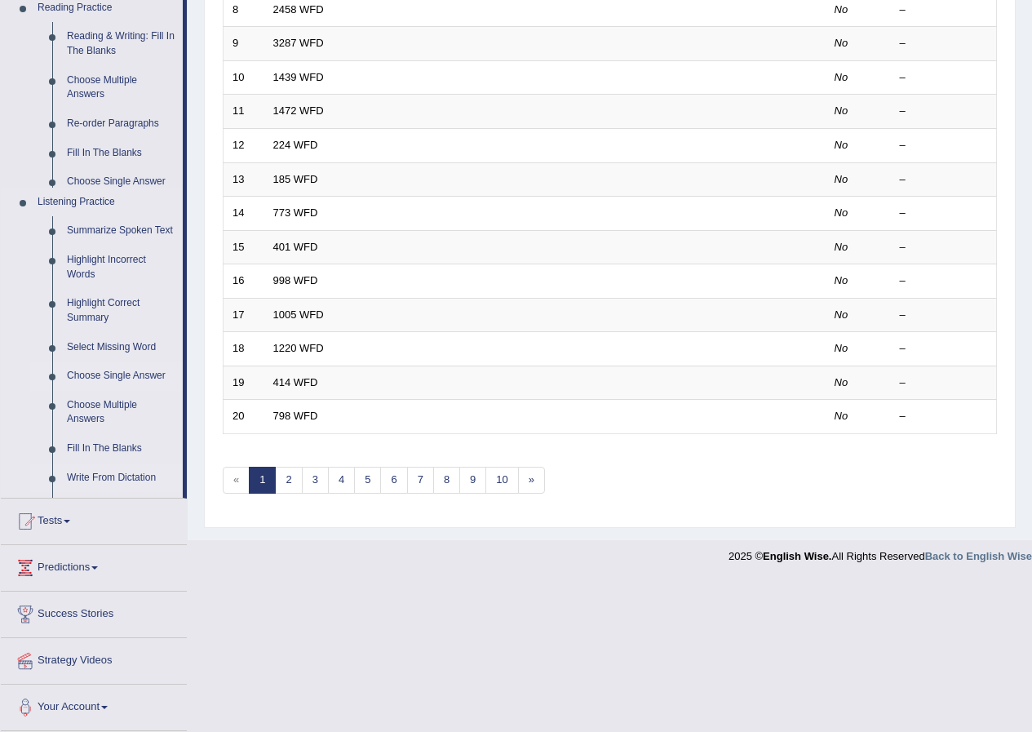
scroll to position [383, 0]
